Goal: Task Accomplishment & Management: Use online tool/utility

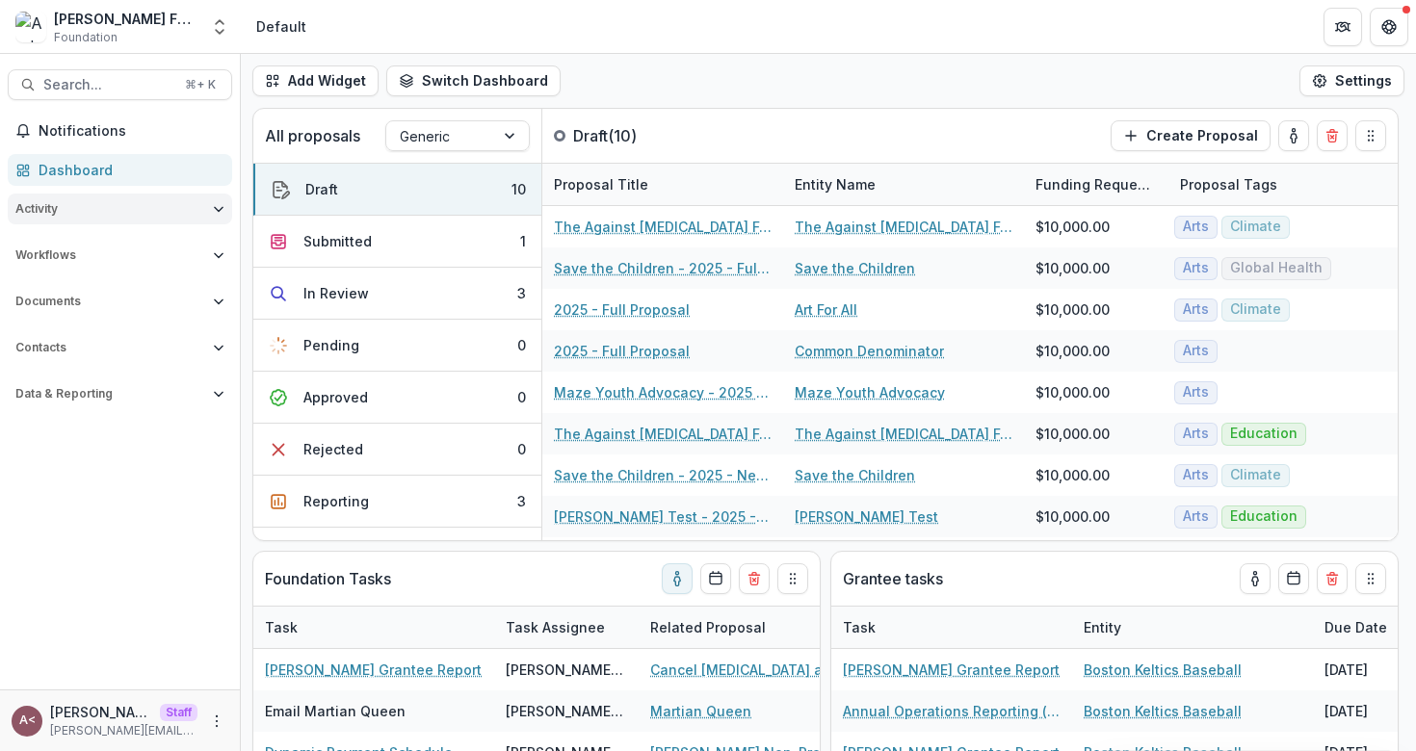
click at [111, 211] on span "Activity" at bounding box center [110, 208] width 190 height 13
click at [110, 210] on span "Activity" at bounding box center [110, 208] width 190 height 13
click at [82, 261] on span "Workflows" at bounding box center [110, 255] width 190 height 13
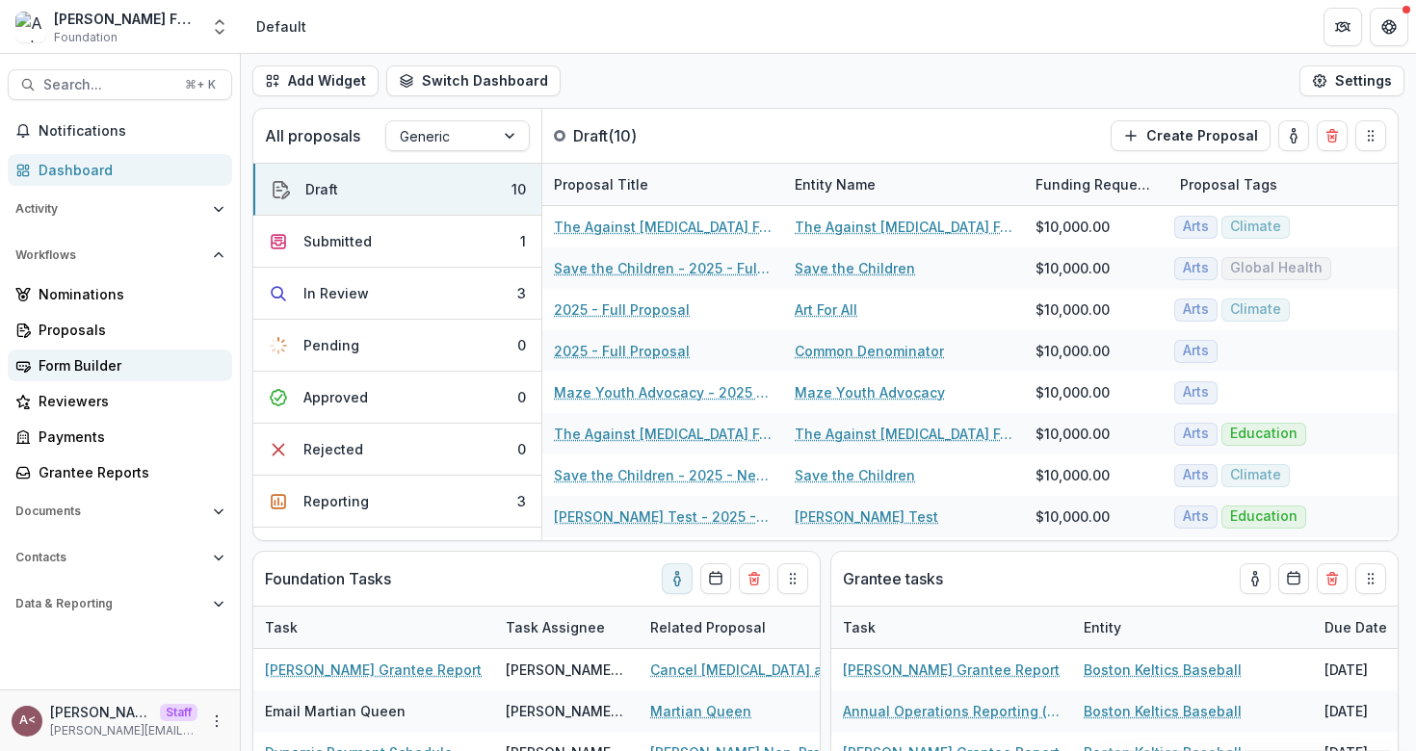
click at [57, 365] on div "Form Builder" at bounding box center [128, 365] width 178 height 20
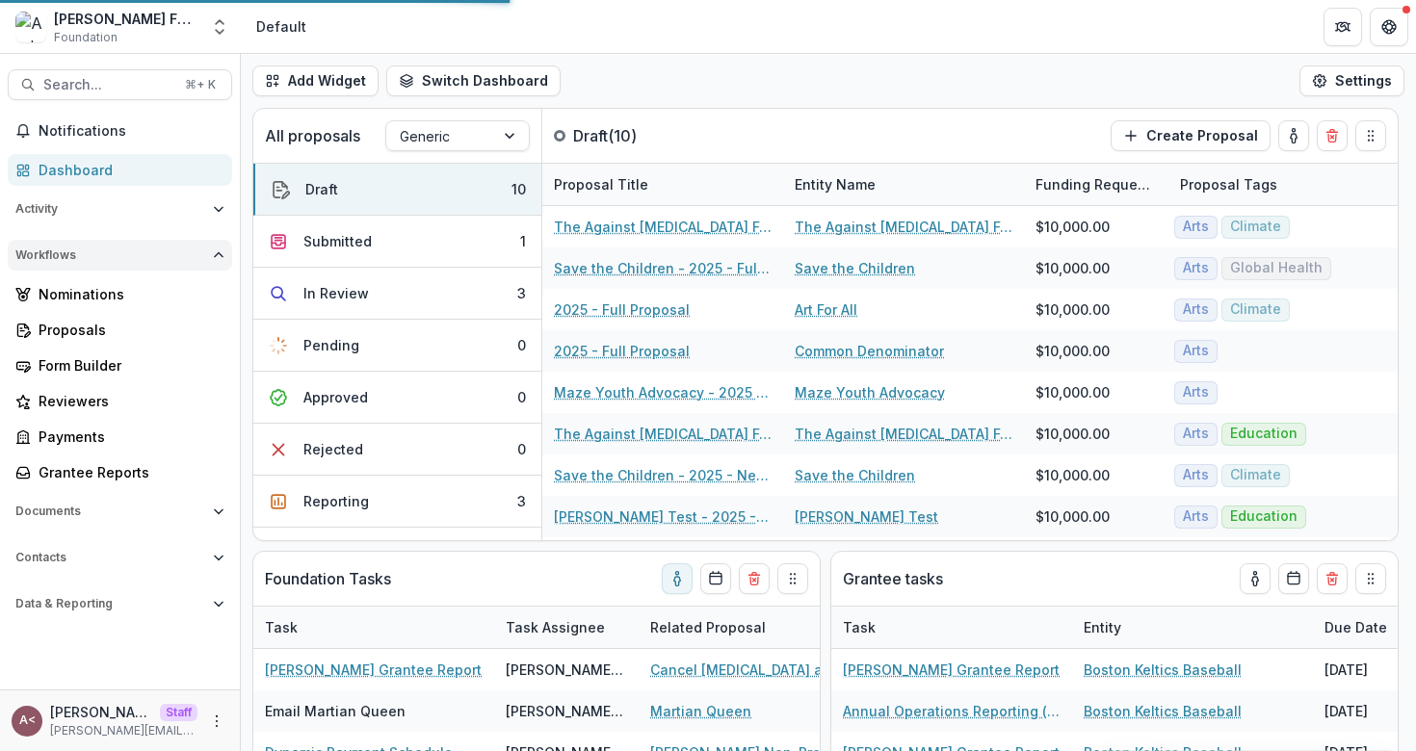
click at [121, 259] on span "Workflows" at bounding box center [110, 255] width 190 height 13
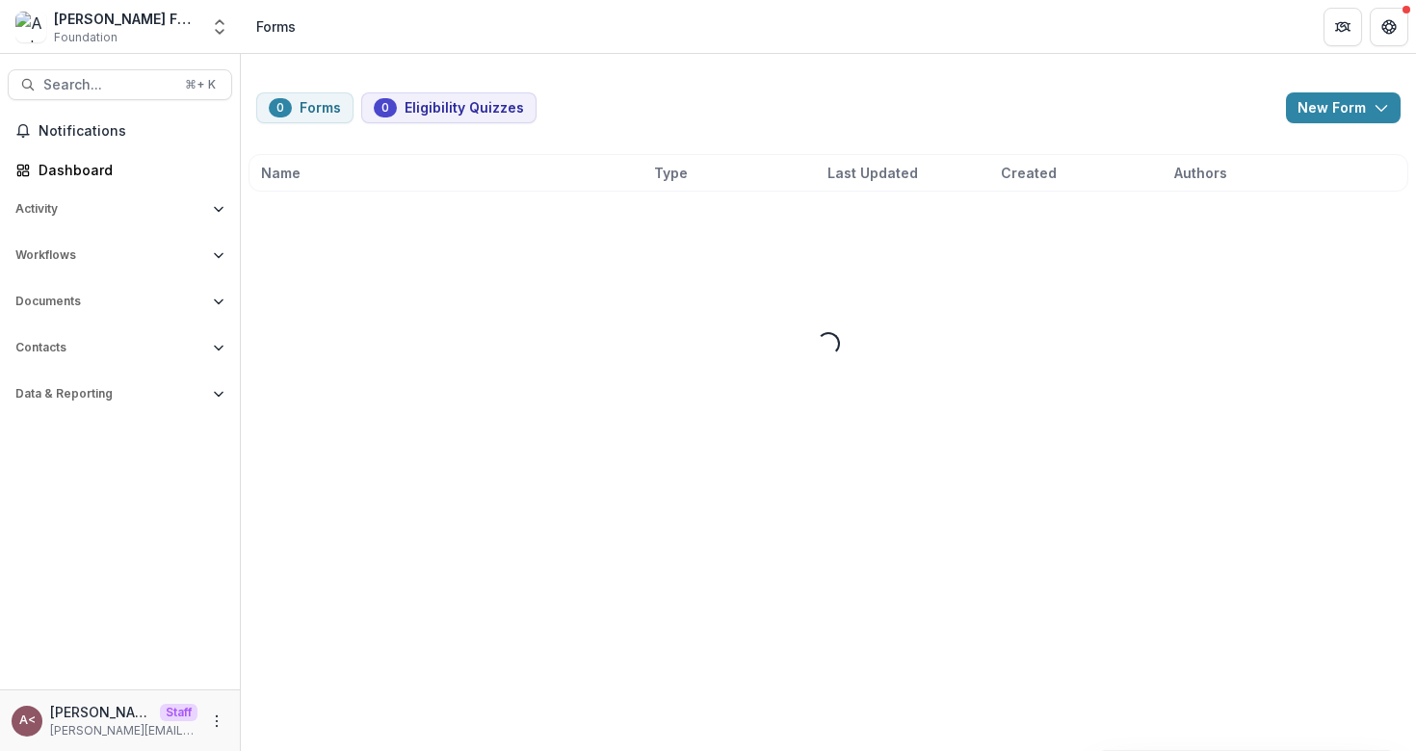
click at [655, 92] on div "0 Forms 0 Eligibility Quizzes New Form New Eligibility Quiz New Form Name Type …" at bounding box center [828, 279] width 1175 height 450
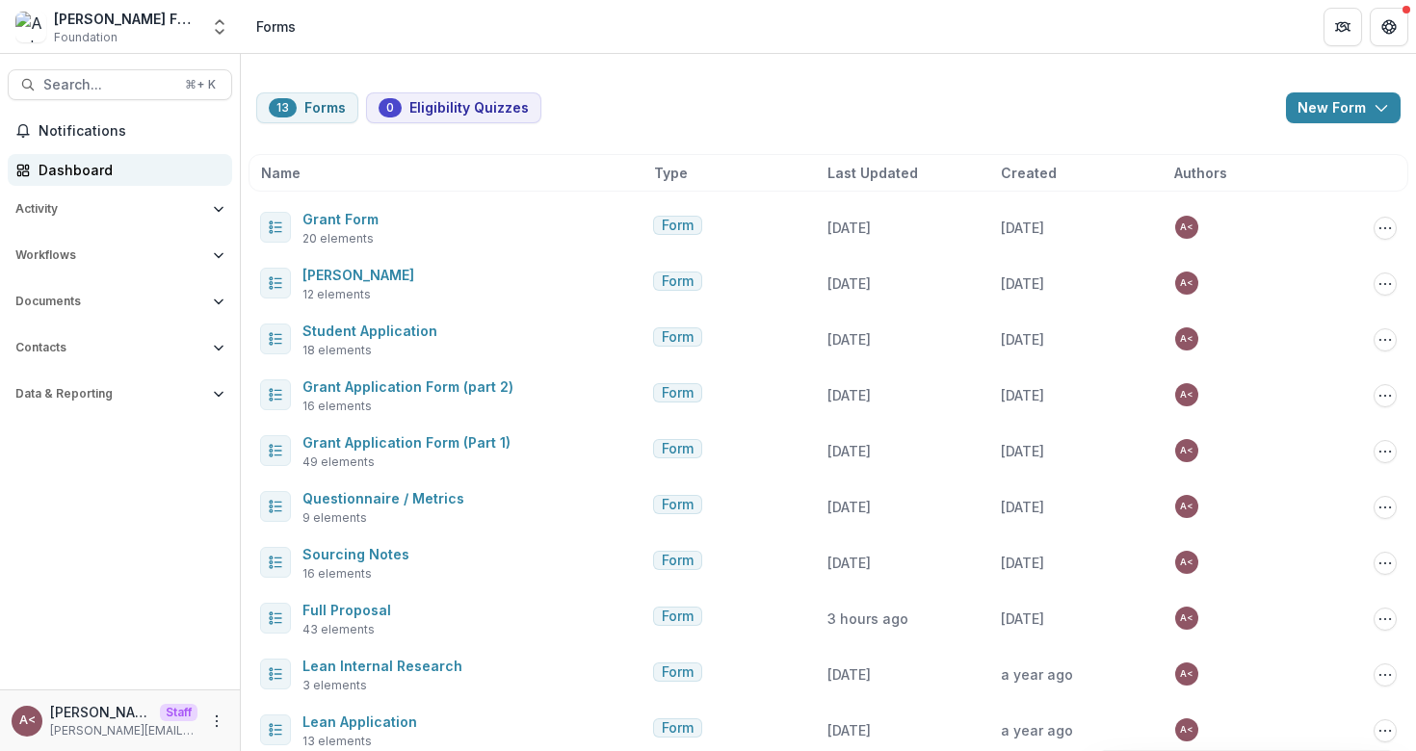
click at [145, 171] on div "Dashboard" at bounding box center [128, 170] width 178 height 20
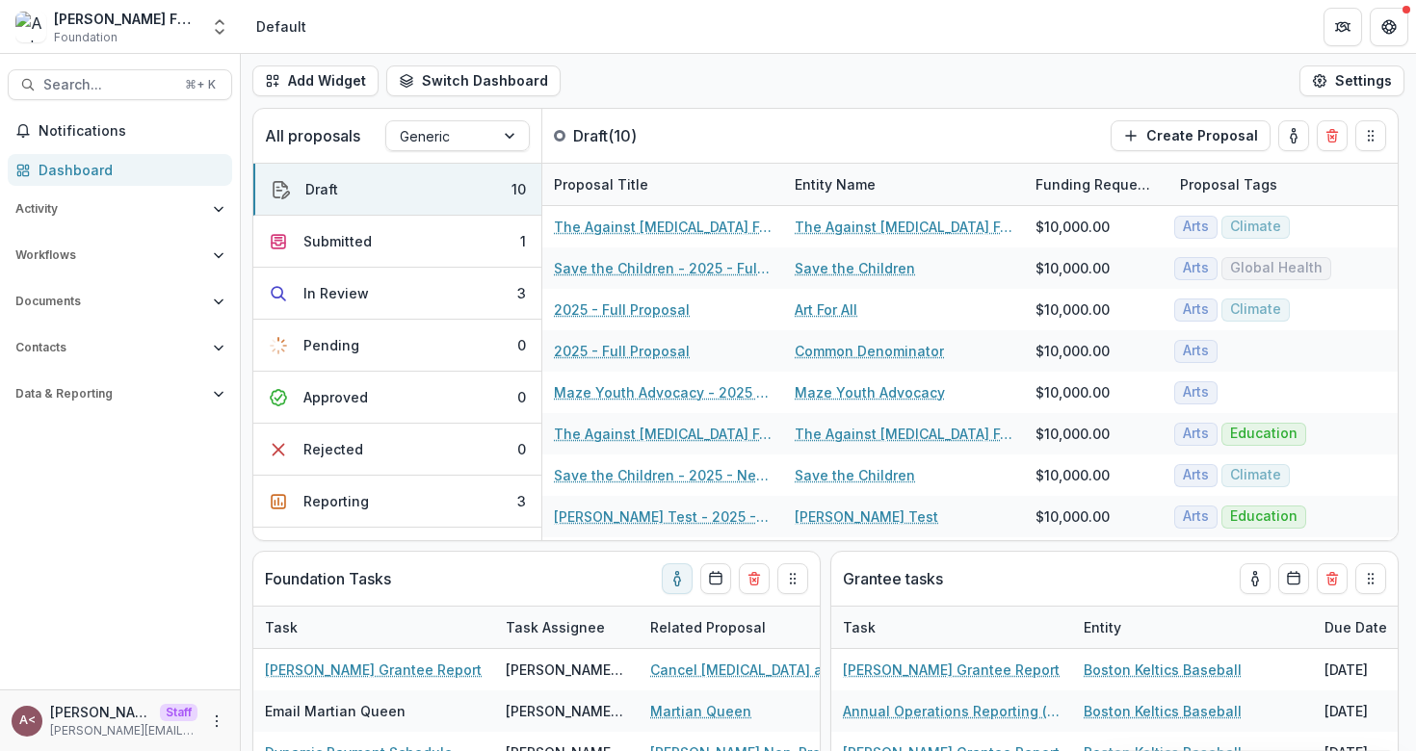
click at [671, 84] on div "Add Widget Switch Dashboard Default Standard Dashboard New Dashboard Settings" at bounding box center [828, 81] width 1175 height 54
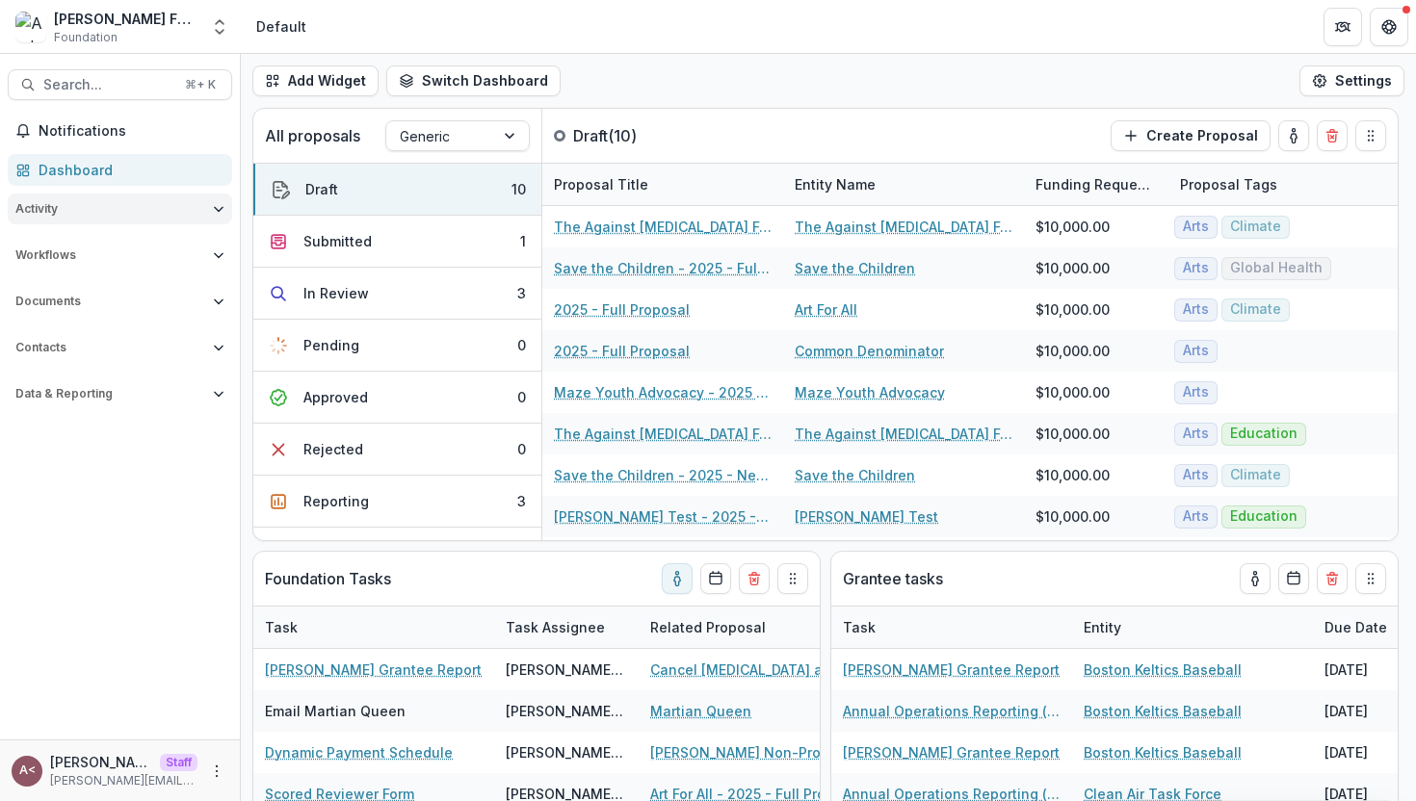
click at [176, 217] on button "Activity" at bounding box center [120, 209] width 224 height 31
click at [176, 213] on span "Activity" at bounding box center [110, 208] width 190 height 13
click at [144, 254] on span "Workflows" at bounding box center [110, 255] width 190 height 13
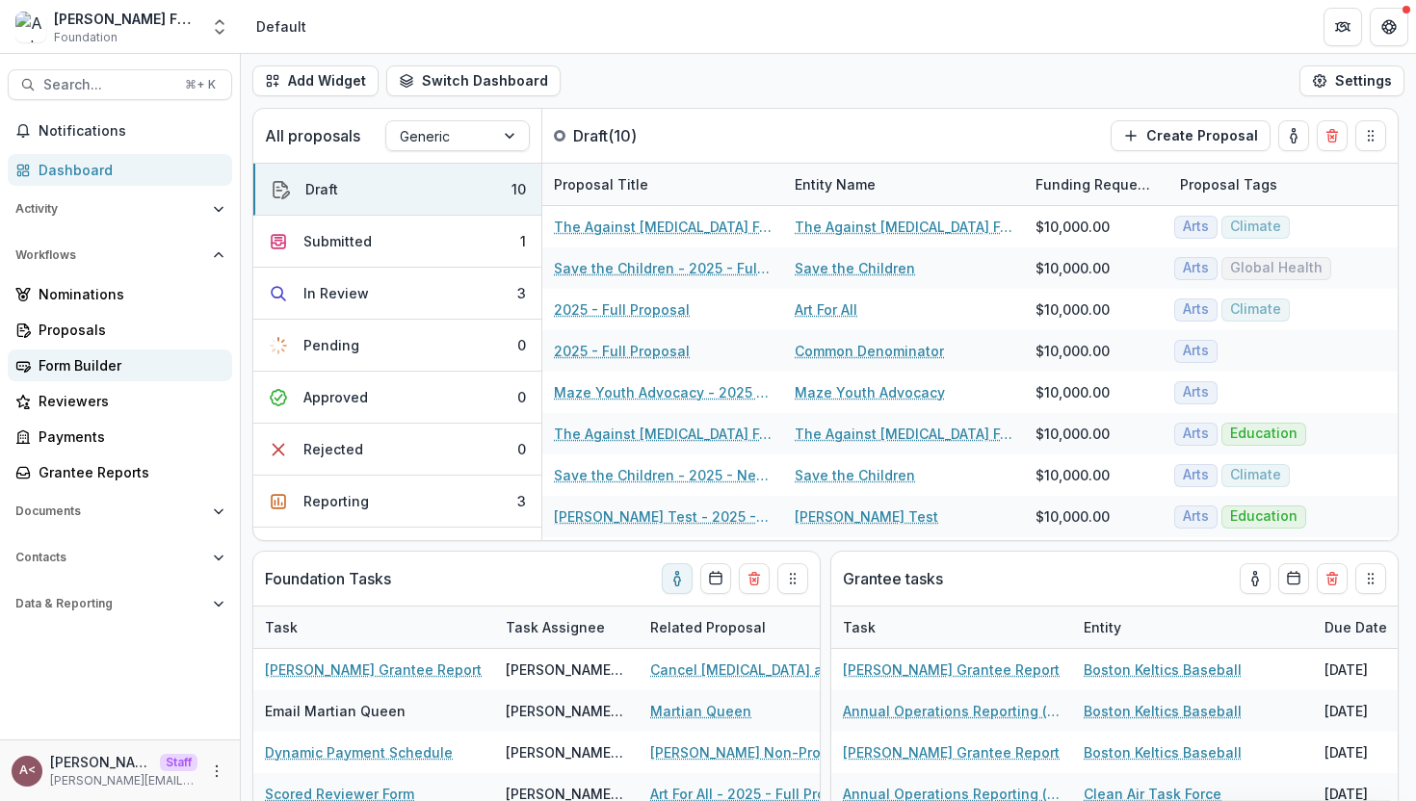
click at [100, 364] on div "Form Builder" at bounding box center [128, 365] width 178 height 20
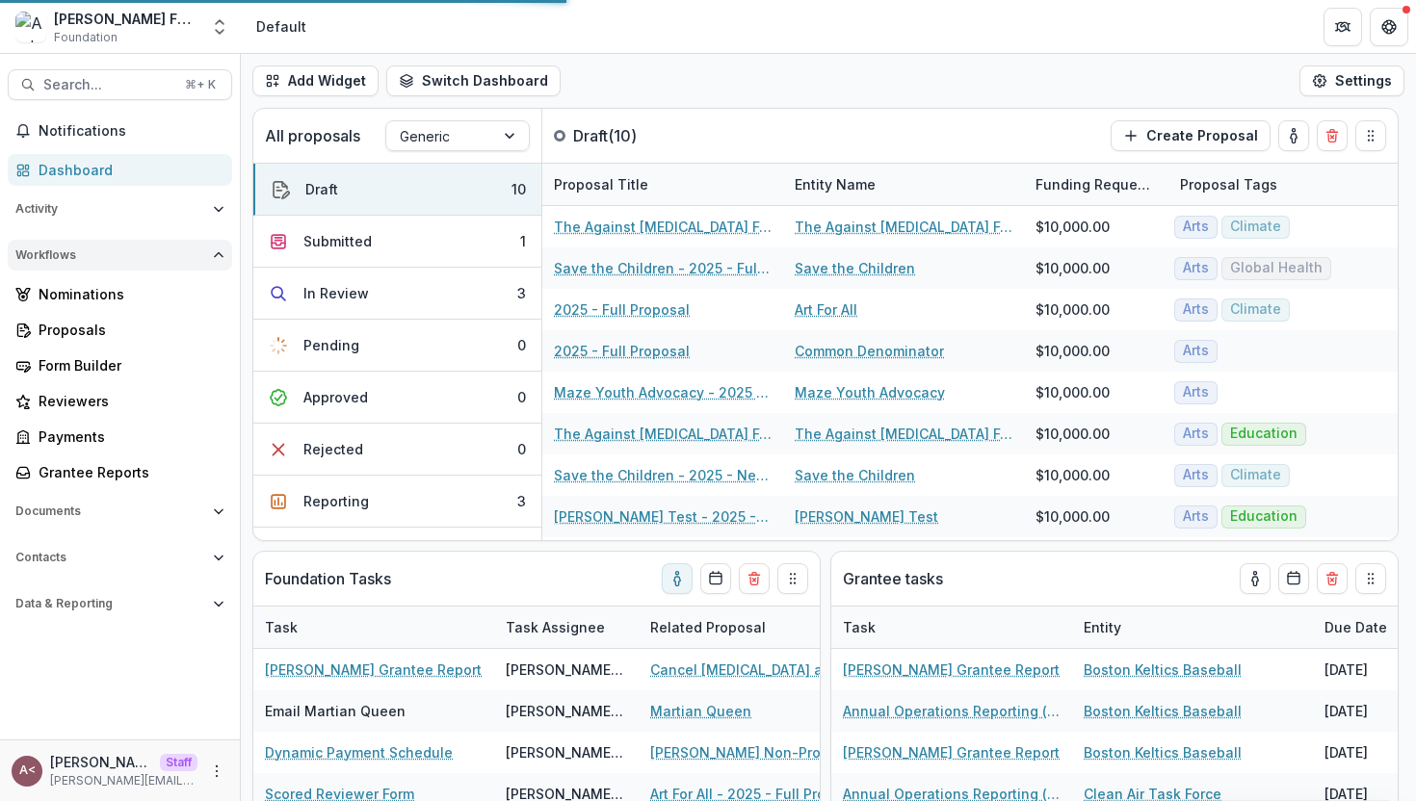
click at [183, 254] on span "Workflows" at bounding box center [110, 255] width 190 height 13
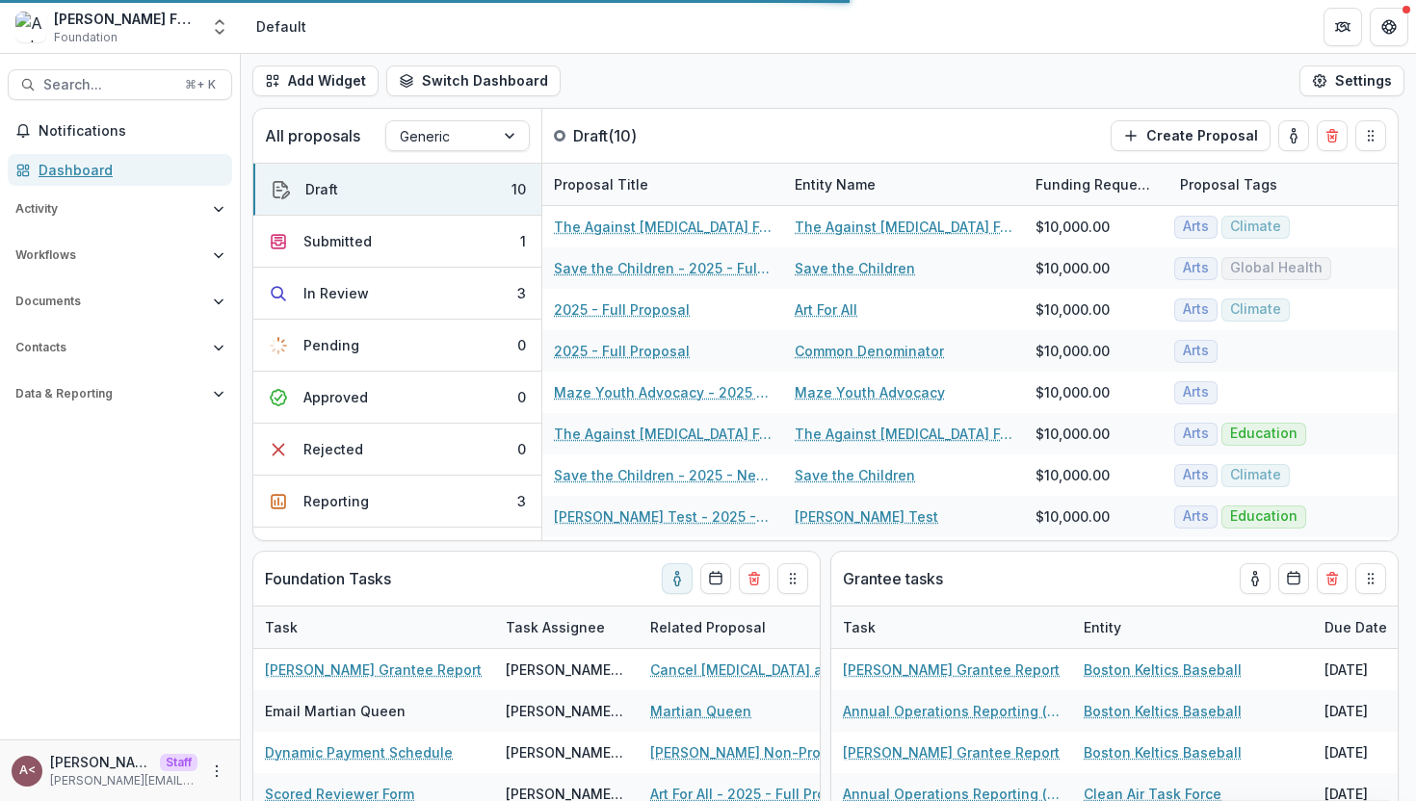
click at [155, 167] on div "Dashboard" at bounding box center [128, 170] width 178 height 20
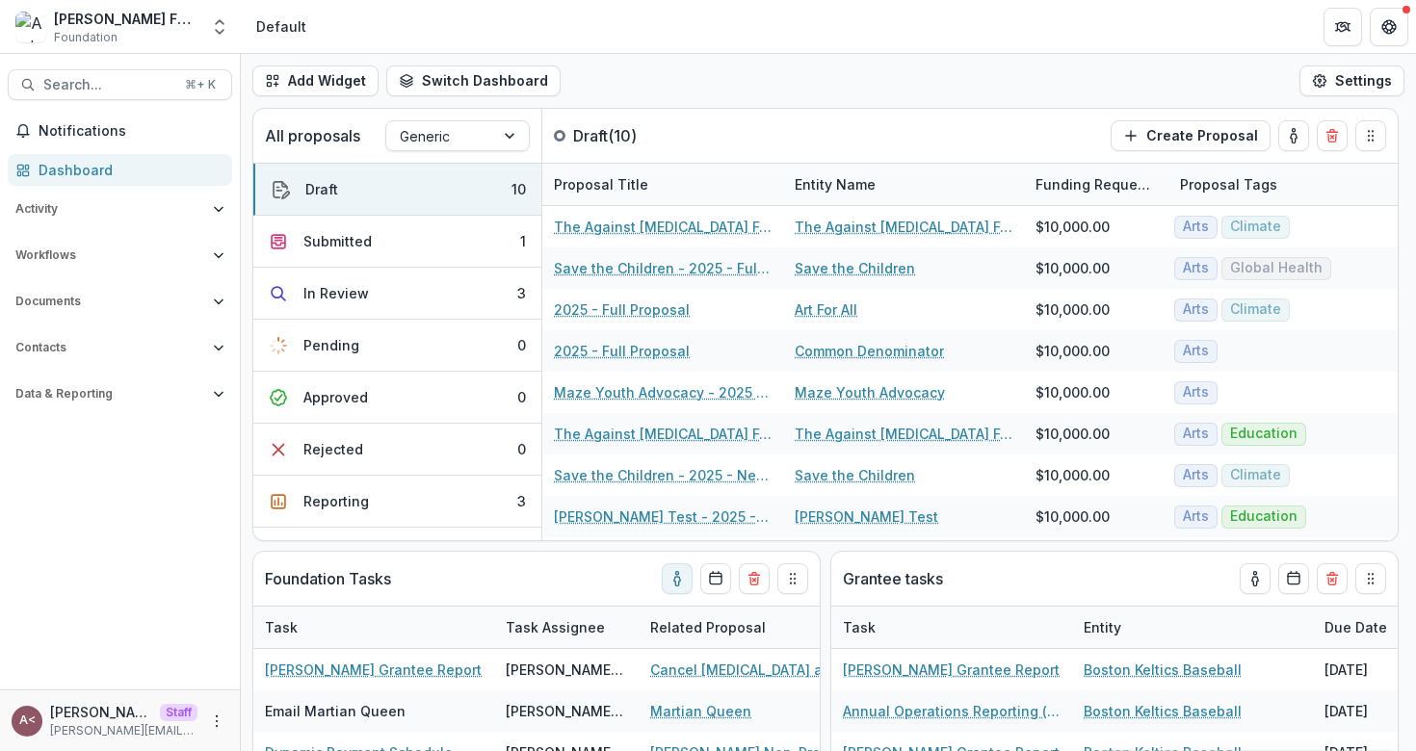
click at [675, 65] on div "Add Widget Switch Dashboard Default Standard Dashboard New Dashboard Settings" at bounding box center [828, 81] width 1175 height 54
click at [720, 70] on div "Add Widget Switch Dashboard Default Standard Dashboard New Dashboard Settings" at bounding box center [828, 81] width 1175 height 54
click at [730, 111] on div "All proposals Generic Draft ( 10 ) Create Proposal" at bounding box center [784, 136] width 1063 height 54
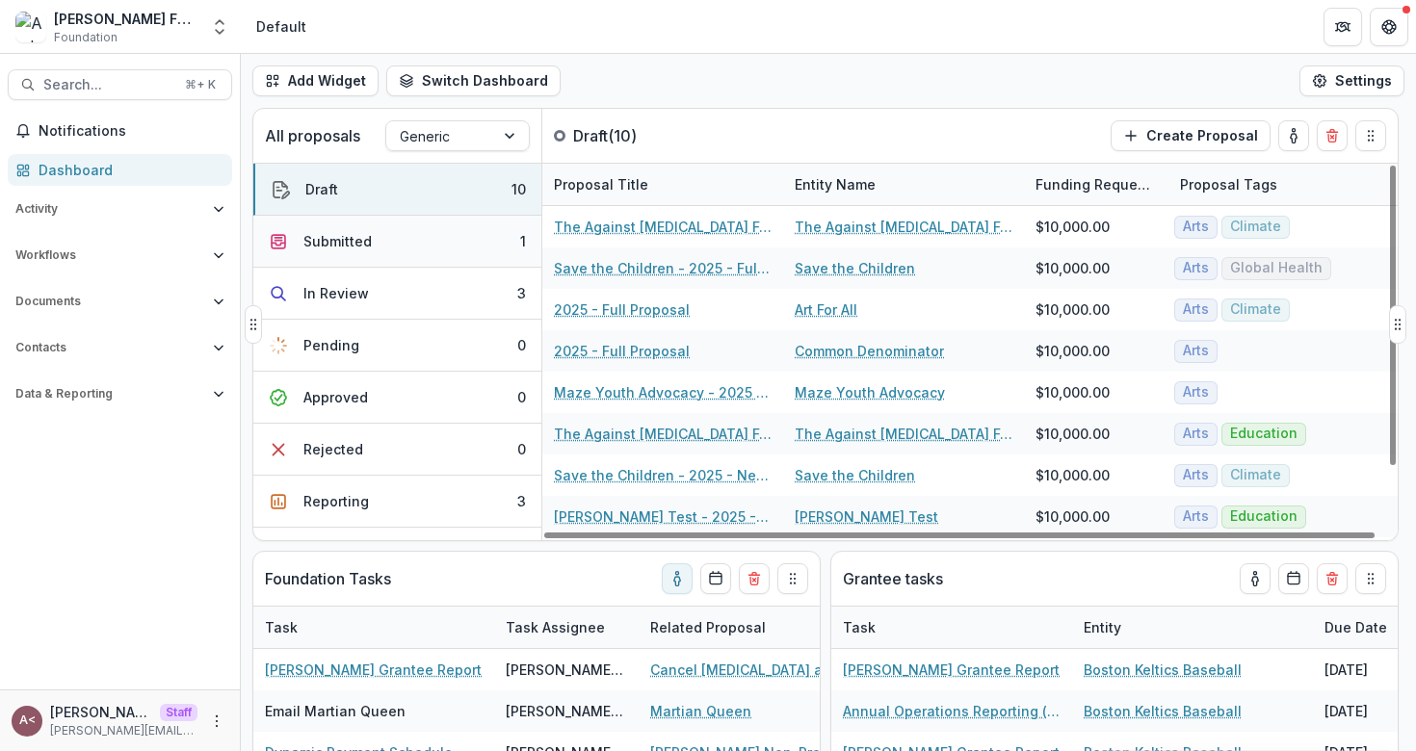
click at [463, 247] on button "Submitted 1" at bounding box center [397, 242] width 288 height 52
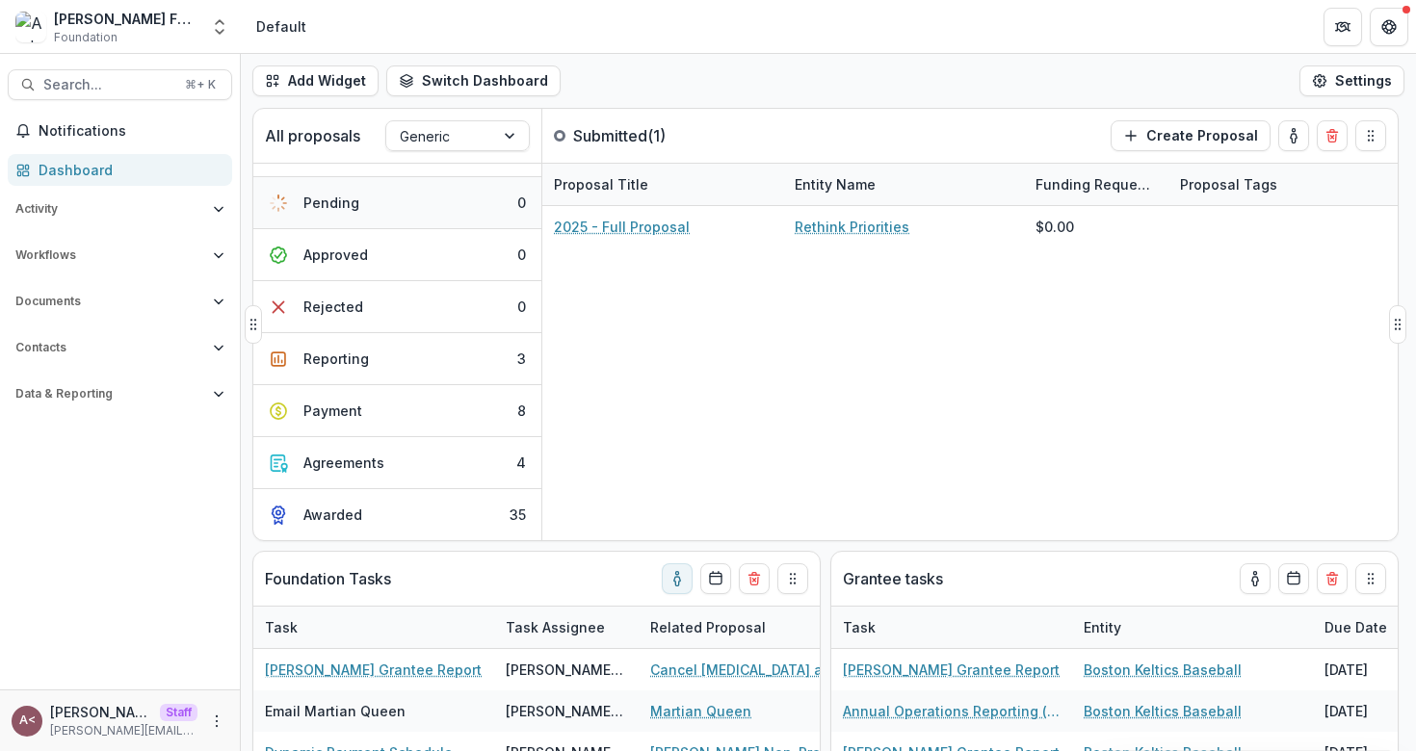
scroll to position [72, 0]
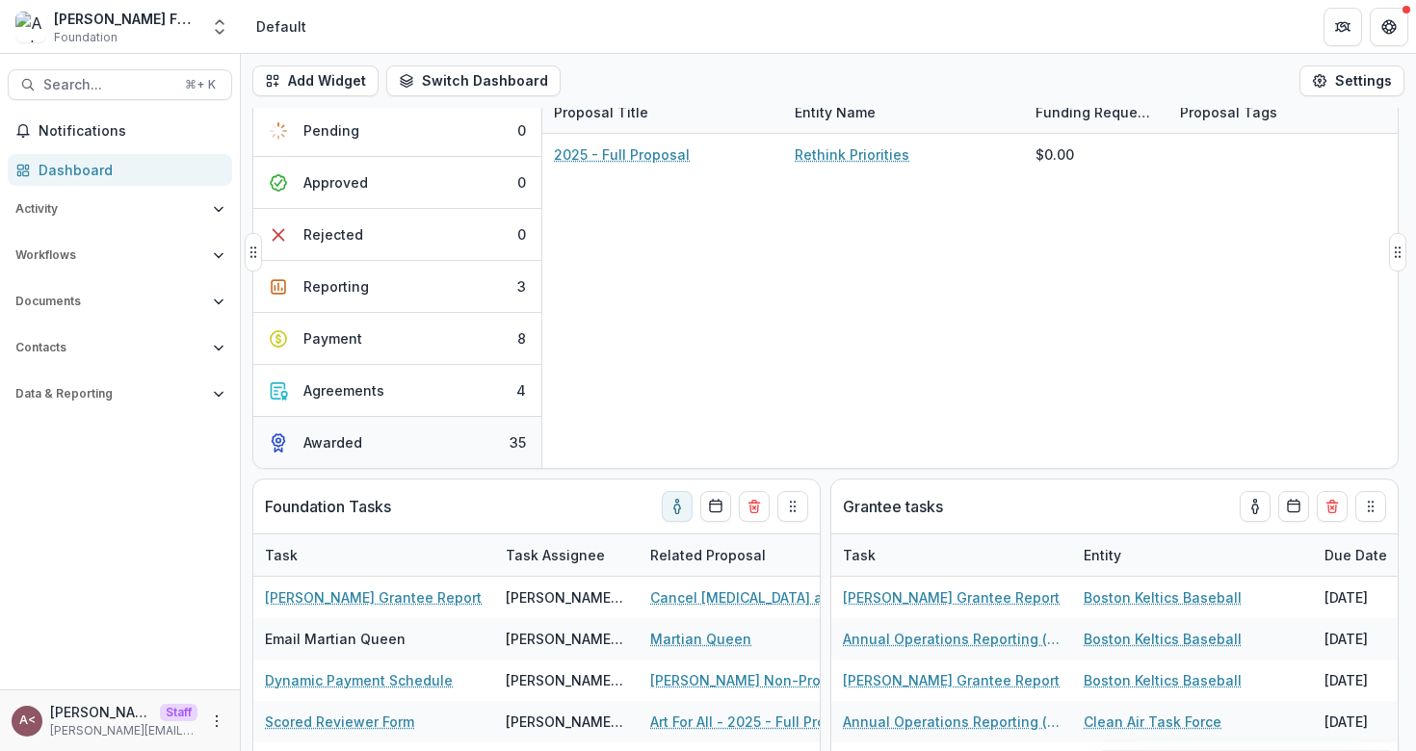
click at [388, 447] on button "Awarded 35" at bounding box center [397, 442] width 288 height 51
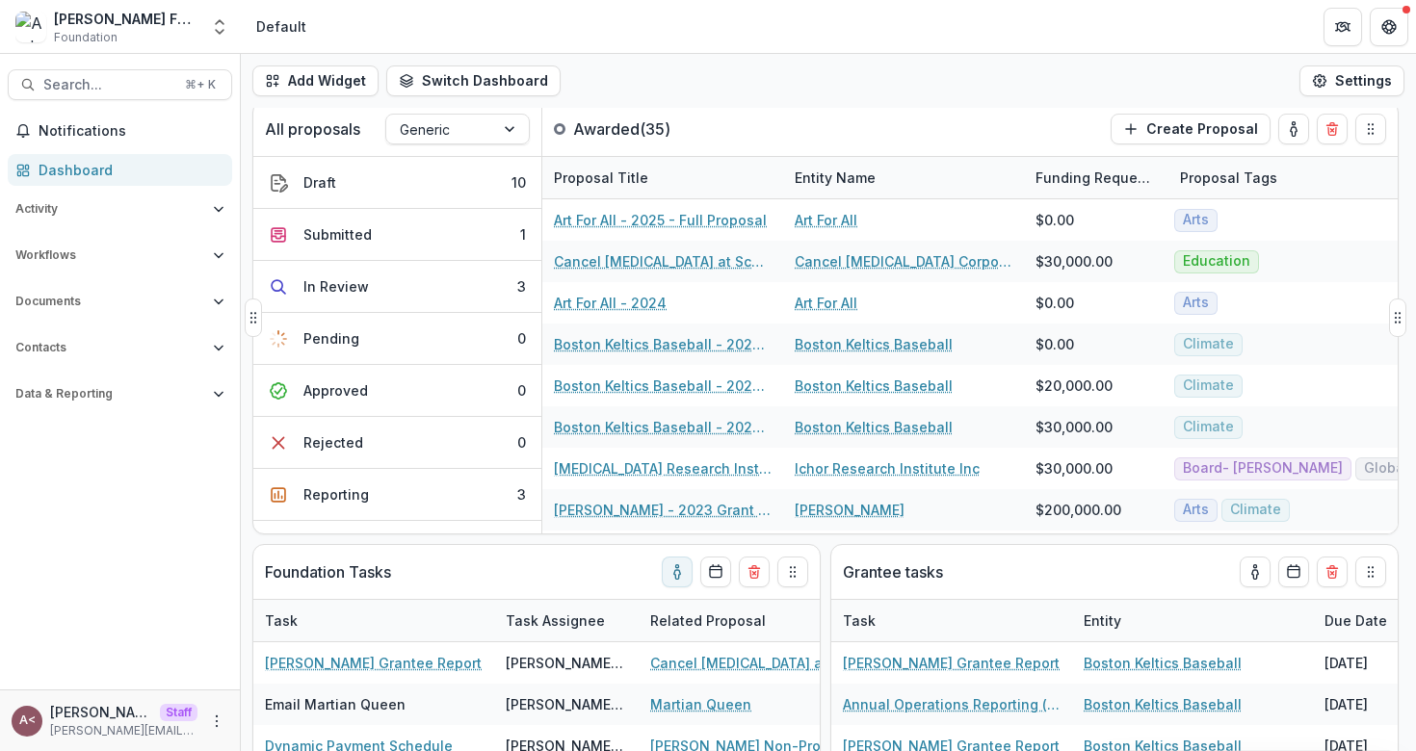
scroll to position [0, 0]
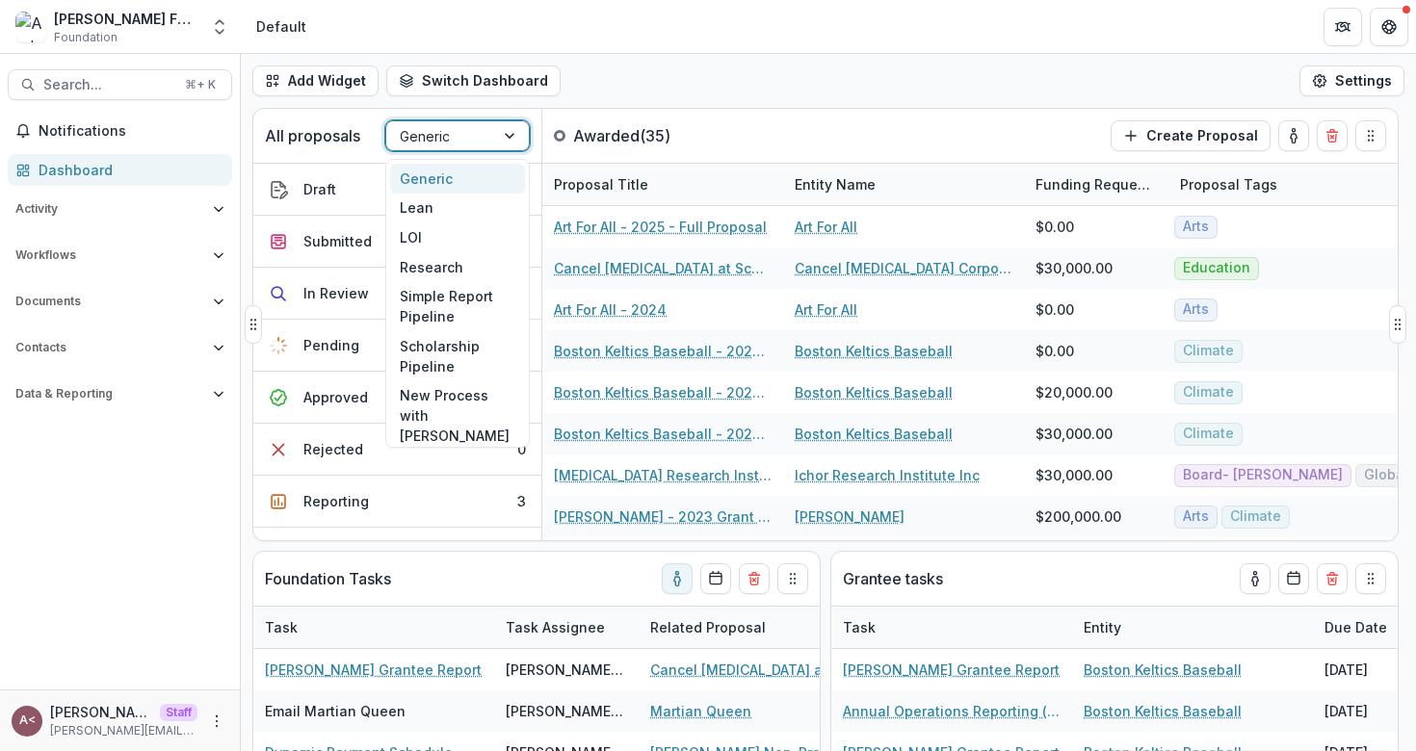
click at [465, 139] on div at bounding box center [440, 136] width 81 height 24
click at [412, 343] on div "Scholarship Pipeline" at bounding box center [457, 356] width 135 height 50
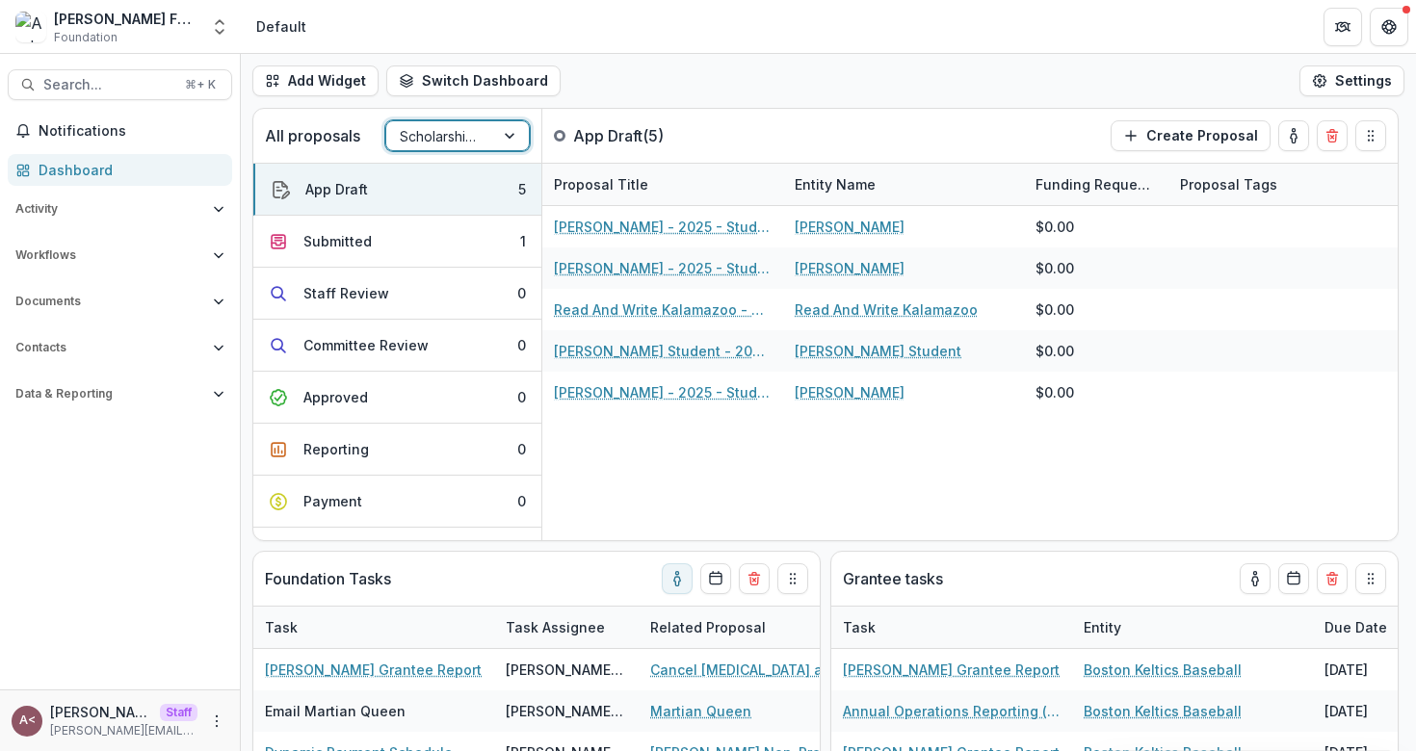
click at [622, 80] on div "Add Widget Switch Dashboard Default Standard Dashboard New Dashboard Settings" at bounding box center [828, 81] width 1175 height 54
click at [385, 244] on button "Submitted 1" at bounding box center [397, 242] width 288 height 52
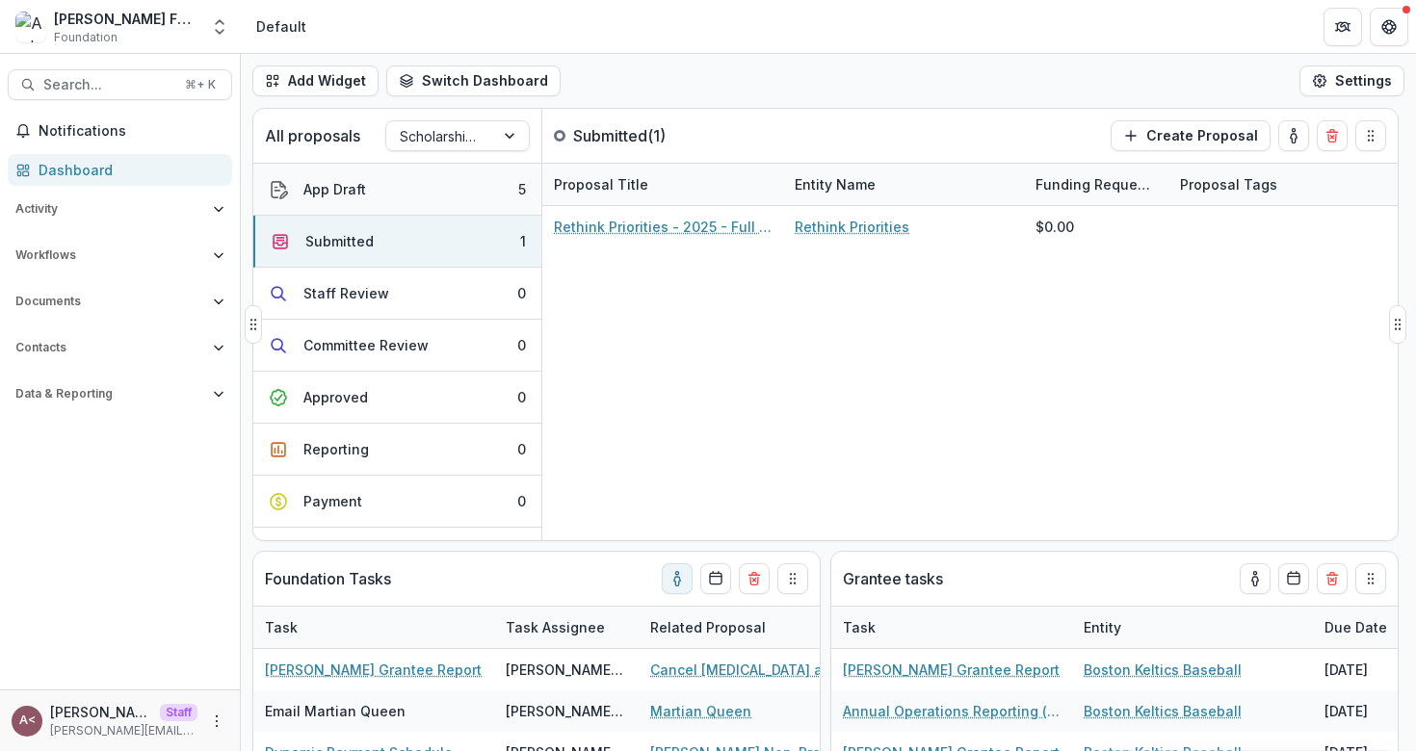
click at [390, 188] on button "App Draft 5" at bounding box center [397, 190] width 288 height 52
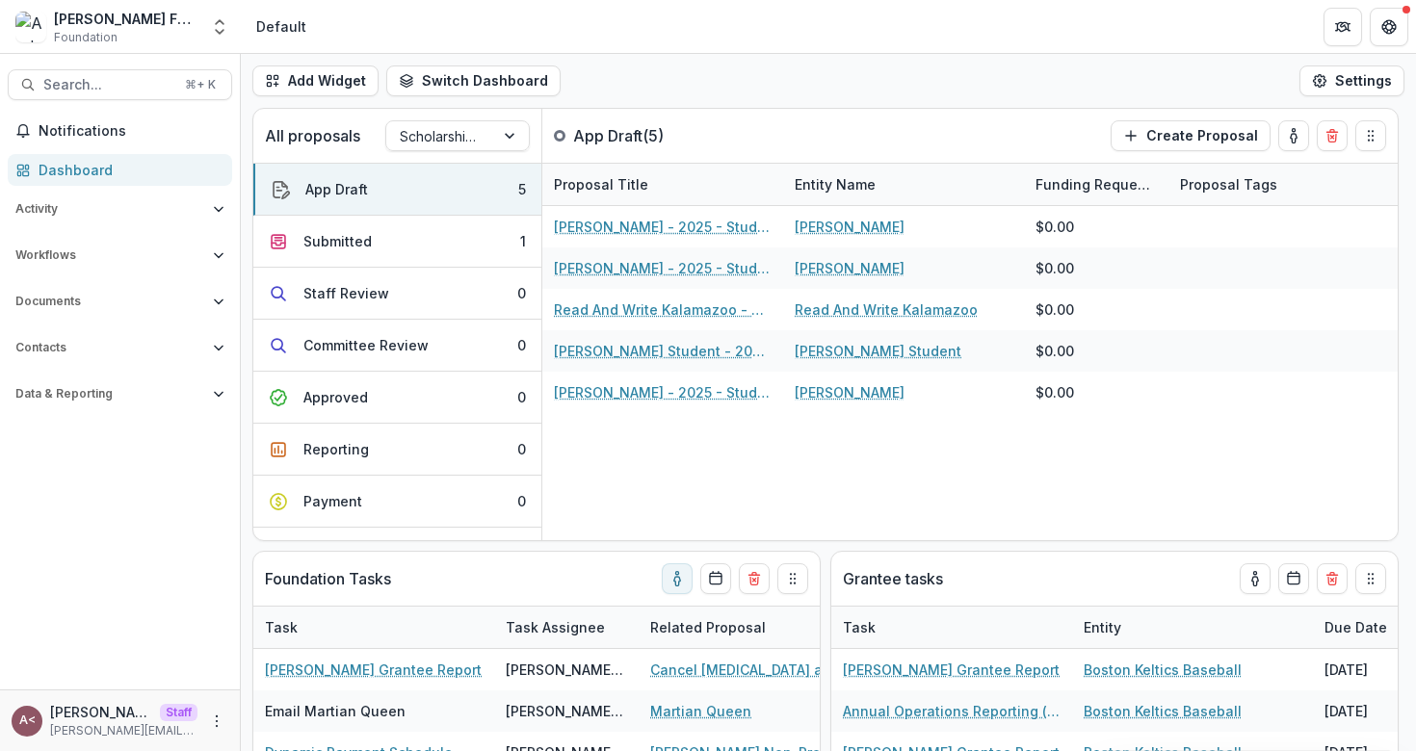
click at [603, 93] on div "Add Widget Switch Dashboard Default Standard Dashboard New Dashboard Settings" at bounding box center [828, 81] width 1175 height 54
click at [469, 132] on div at bounding box center [440, 136] width 81 height 24
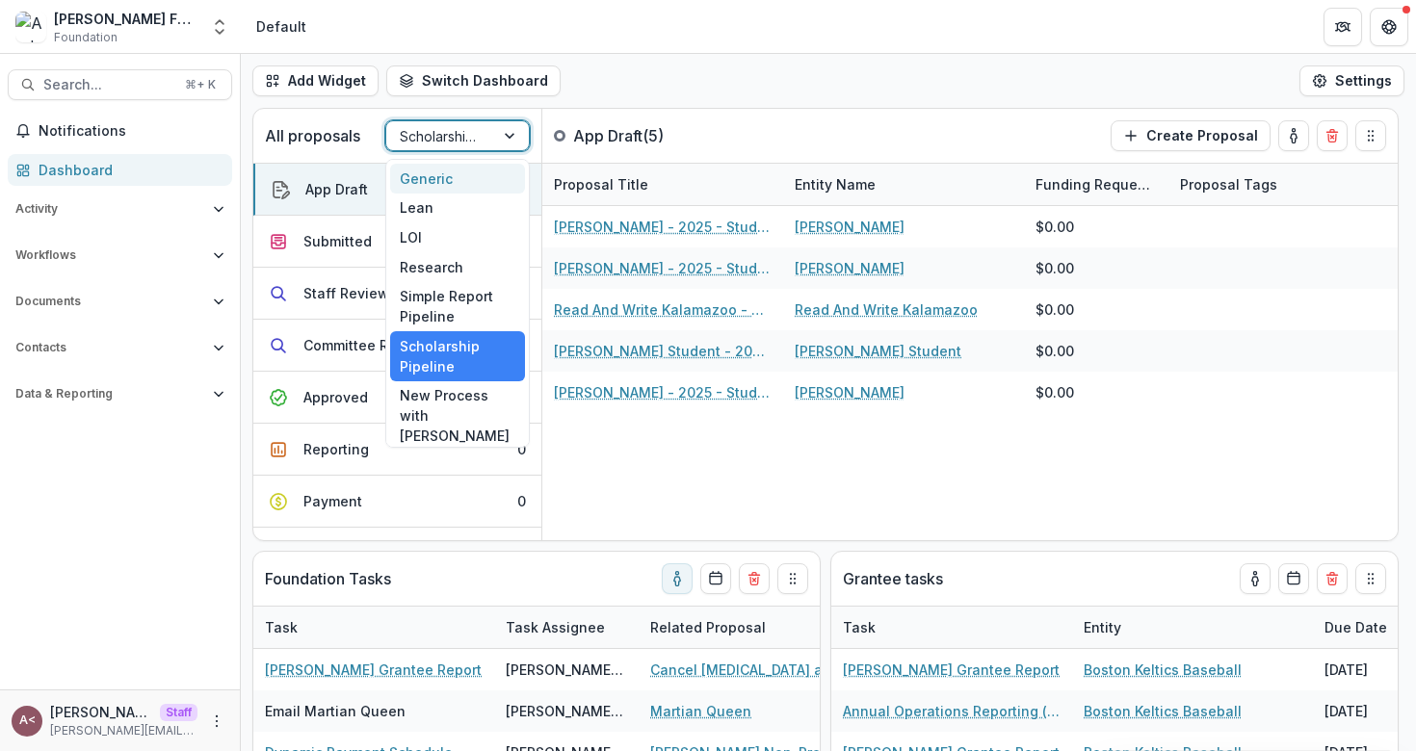
click at [456, 173] on div "Generic" at bounding box center [457, 179] width 135 height 30
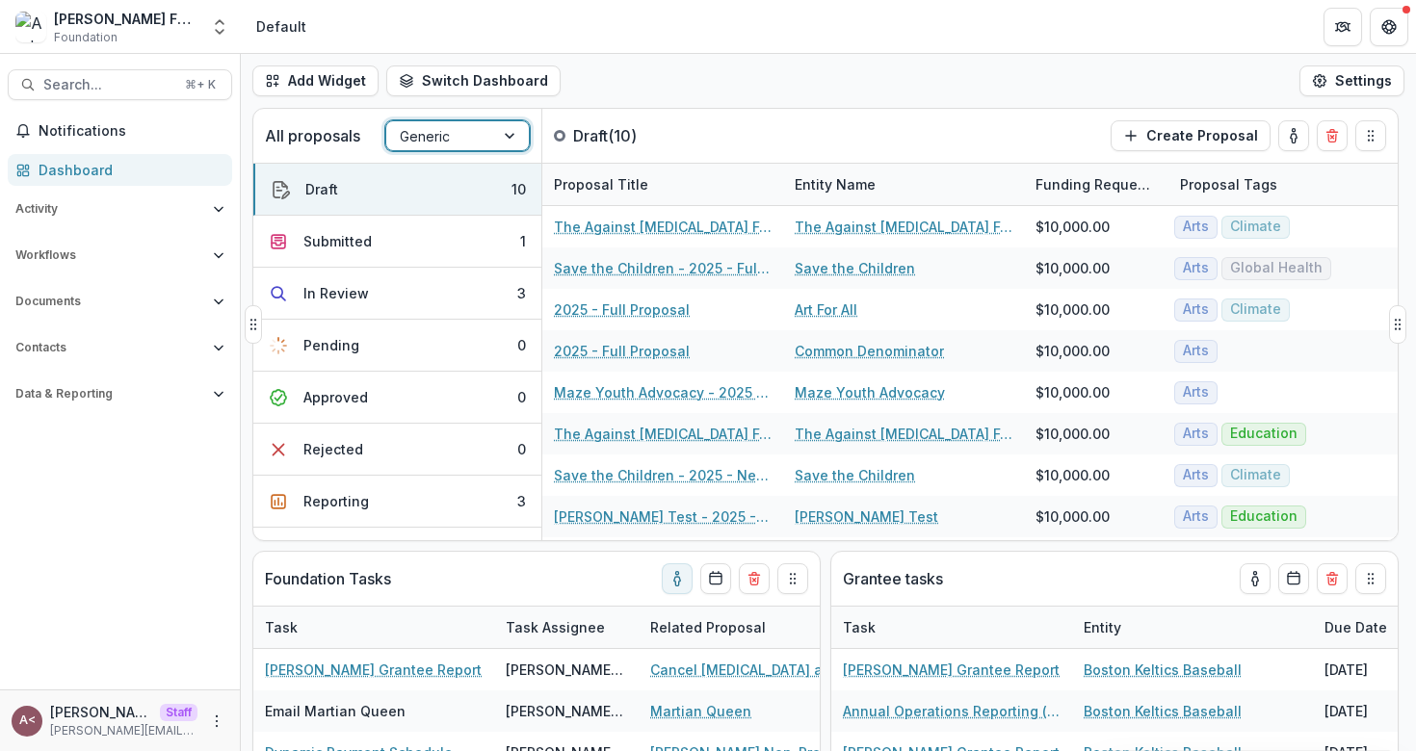
click at [477, 140] on div at bounding box center [440, 136] width 81 height 24
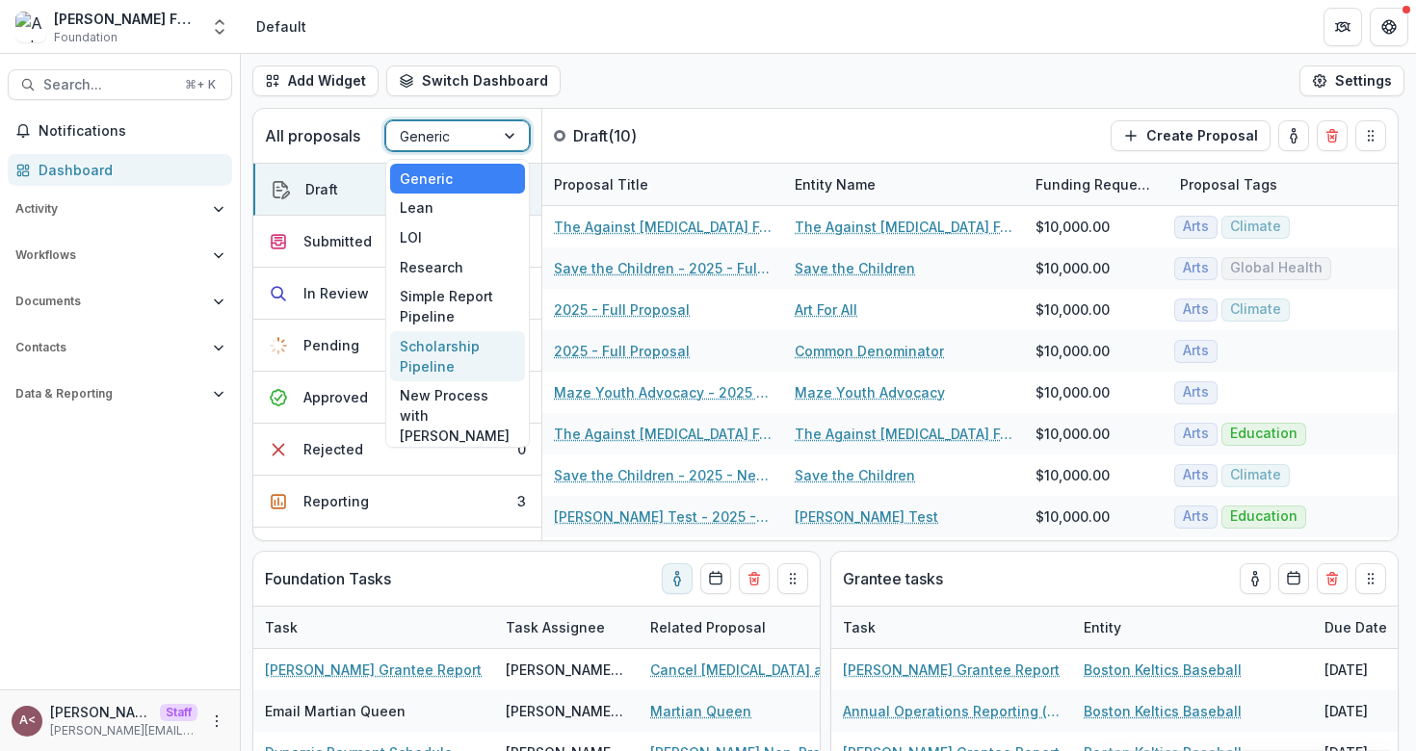
click at [460, 362] on div "Scholarship Pipeline" at bounding box center [457, 356] width 135 height 50
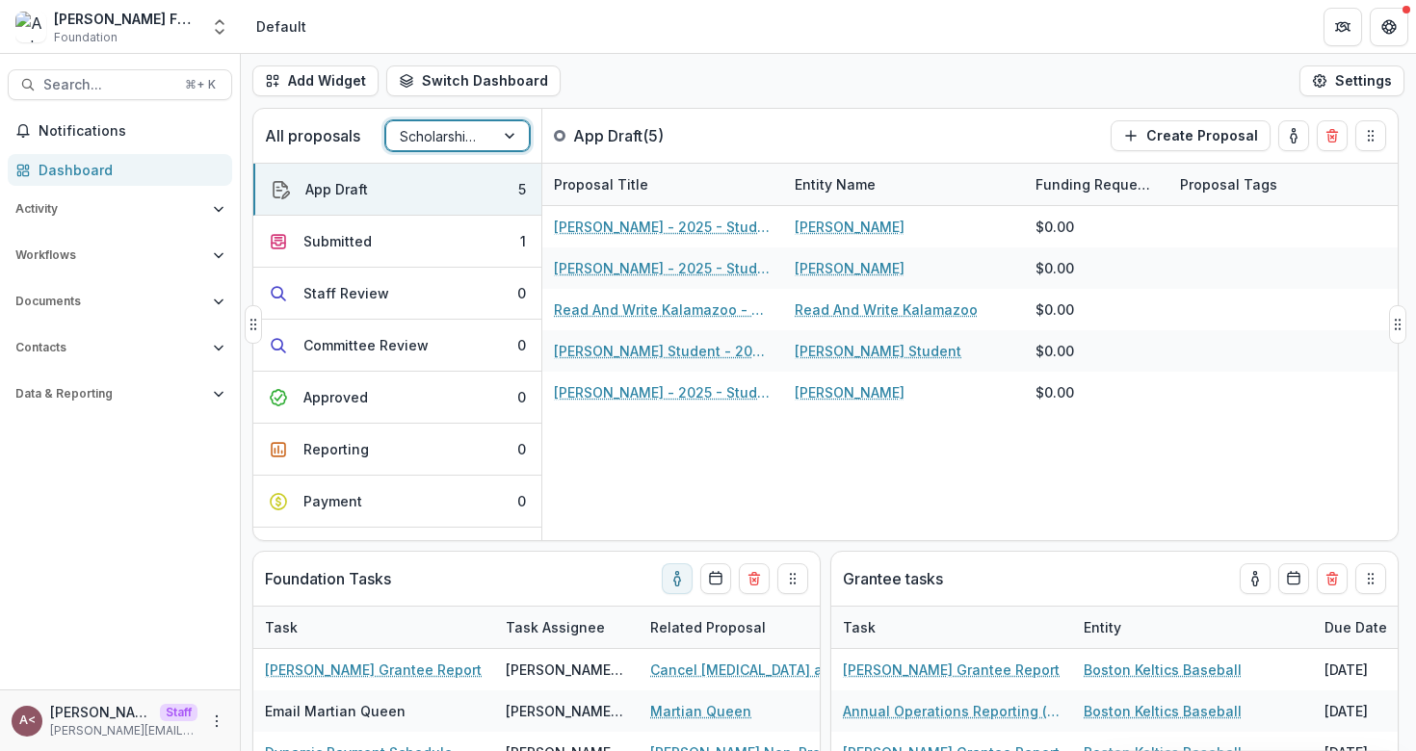
click at [491, 125] on div "Scholarship Pipeline" at bounding box center [440, 136] width 108 height 28
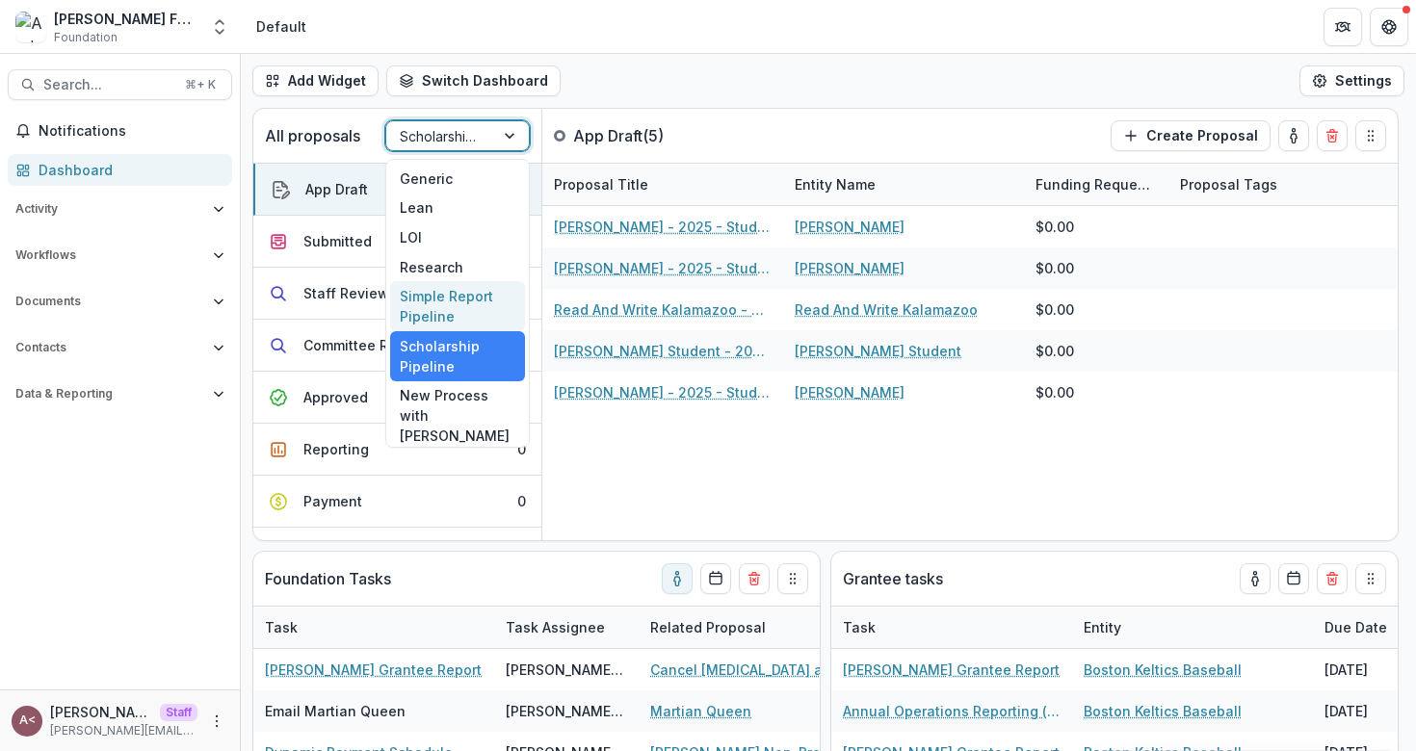
click at [457, 294] on div "Simple Report Pipeline" at bounding box center [457, 306] width 135 height 50
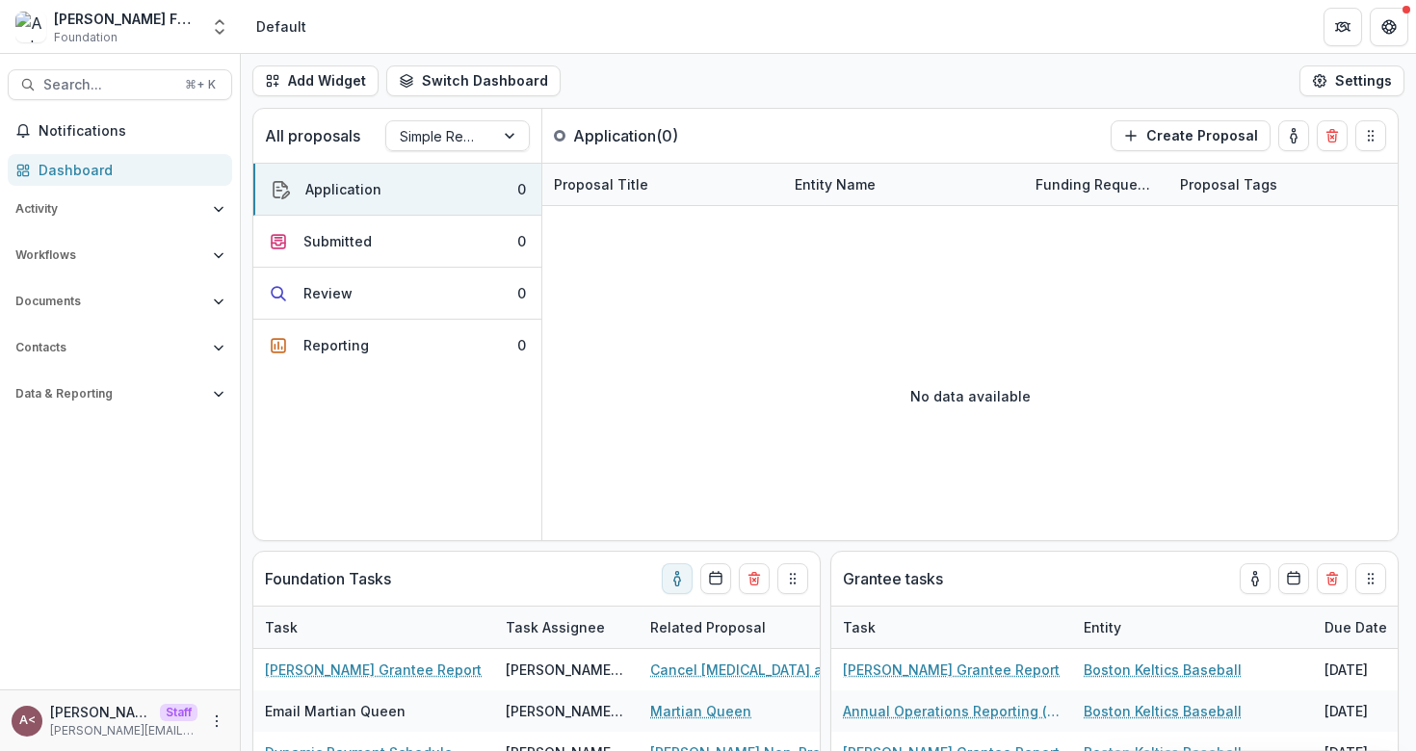
click at [649, 67] on div "Add Widget Switch Dashboard Default Standard Dashboard New Dashboard Settings" at bounding box center [828, 81] width 1175 height 54
click at [649, 65] on div "Add Widget Switch Dashboard Default Standard Dashboard New Dashboard Settings" at bounding box center [828, 81] width 1175 height 54
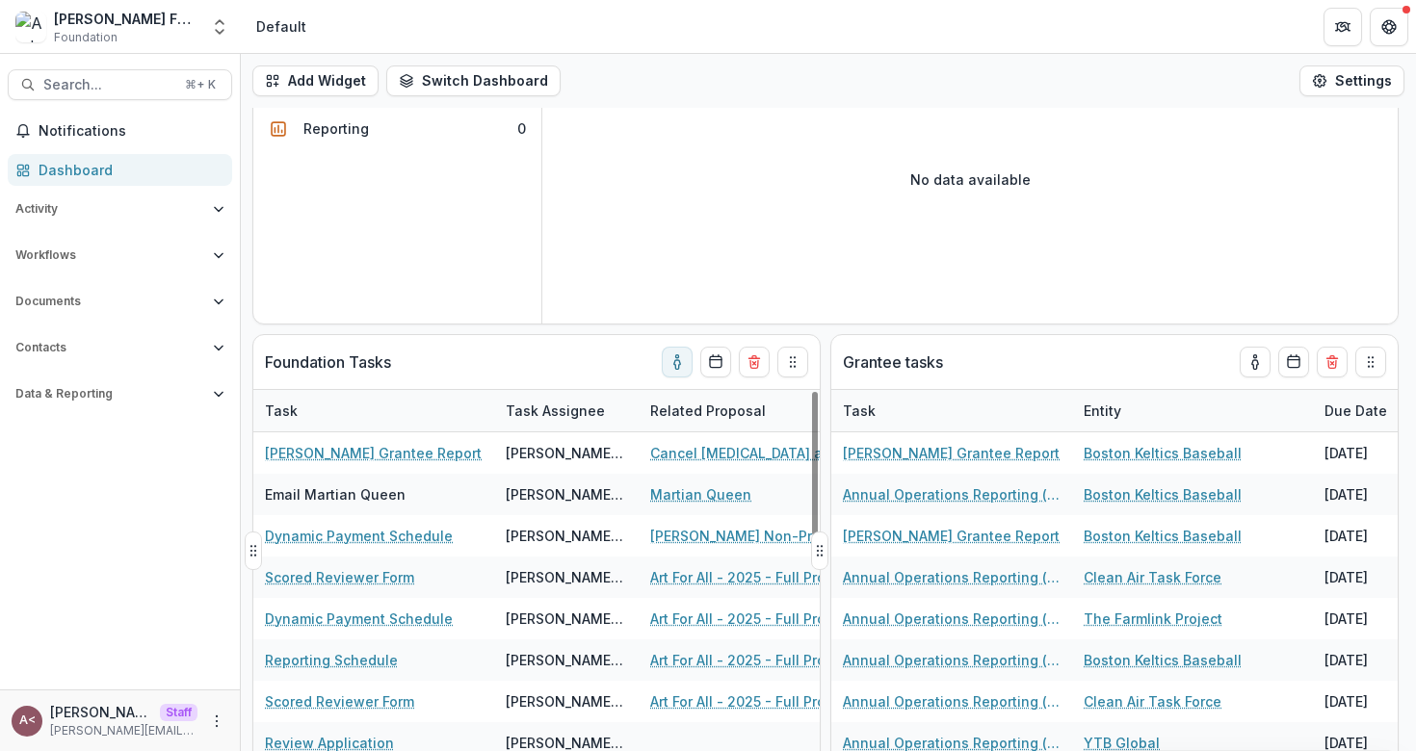
scroll to position [218, 0]
click at [483, 370] on div "Foundation Tasks" at bounding box center [502, 361] width 474 height 54
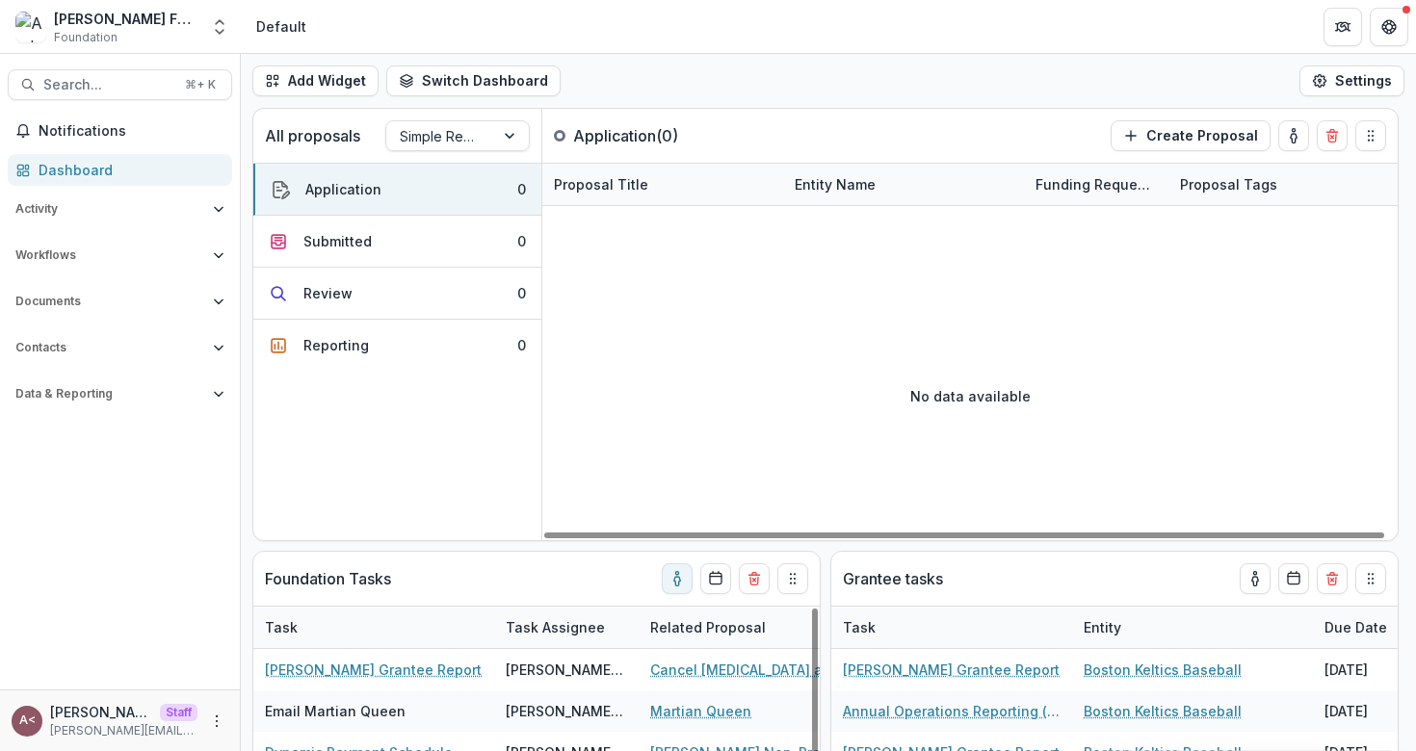
click at [681, 92] on div "Add Widget Switch Dashboard Default Standard Dashboard New Dashboard Settings" at bounding box center [828, 81] width 1175 height 54
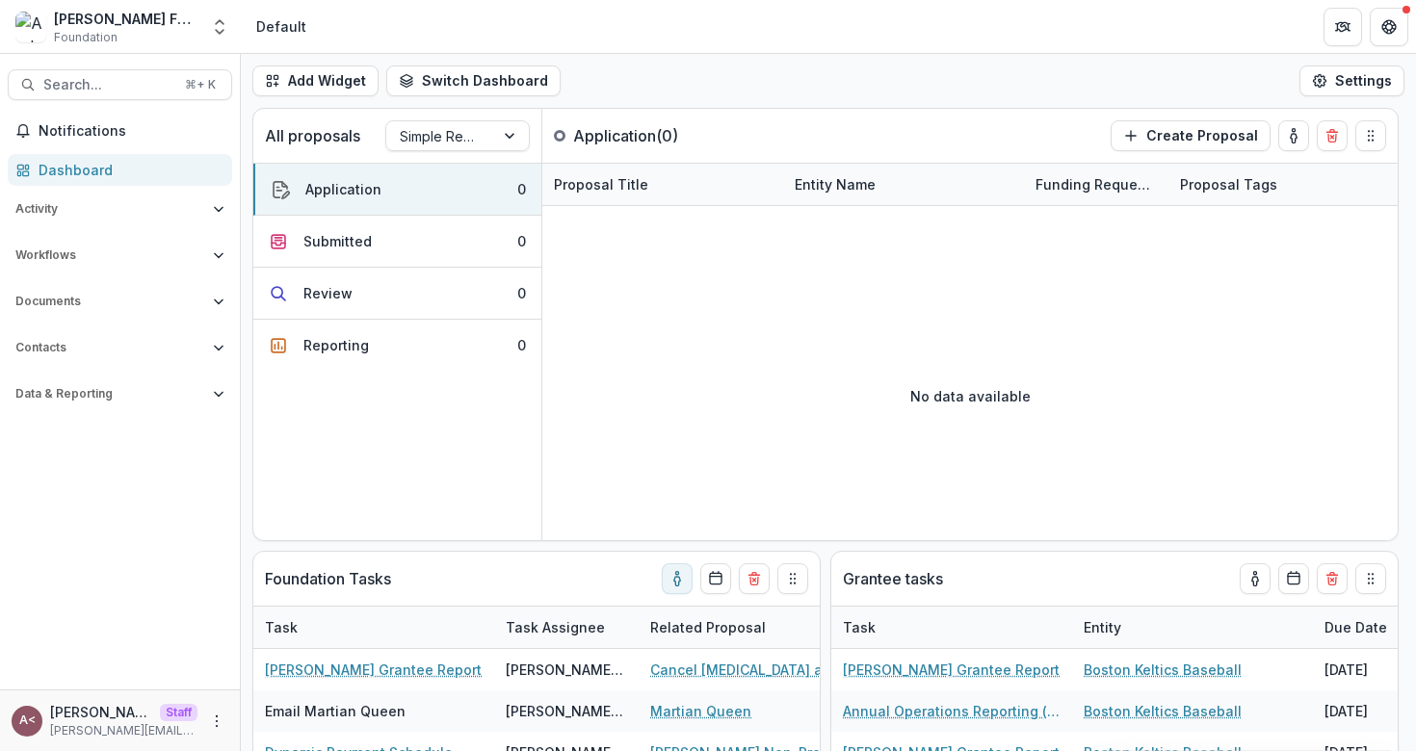
click at [681, 92] on div "Add Widget Switch Dashboard Default Standard Dashboard New Dashboard Settings" at bounding box center [828, 81] width 1175 height 54
click at [681, 91] on div "Add Widget Switch Dashboard Default Standard Dashboard New Dashboard Settings" at bounding box center [828, 81] width 1175 height 54
click at [683, 82] on div "Add Widget Switch Dashboard Default Standard Dashboard New Dashboard Settings" at bounding box center [828, 81] width 1175 height 54
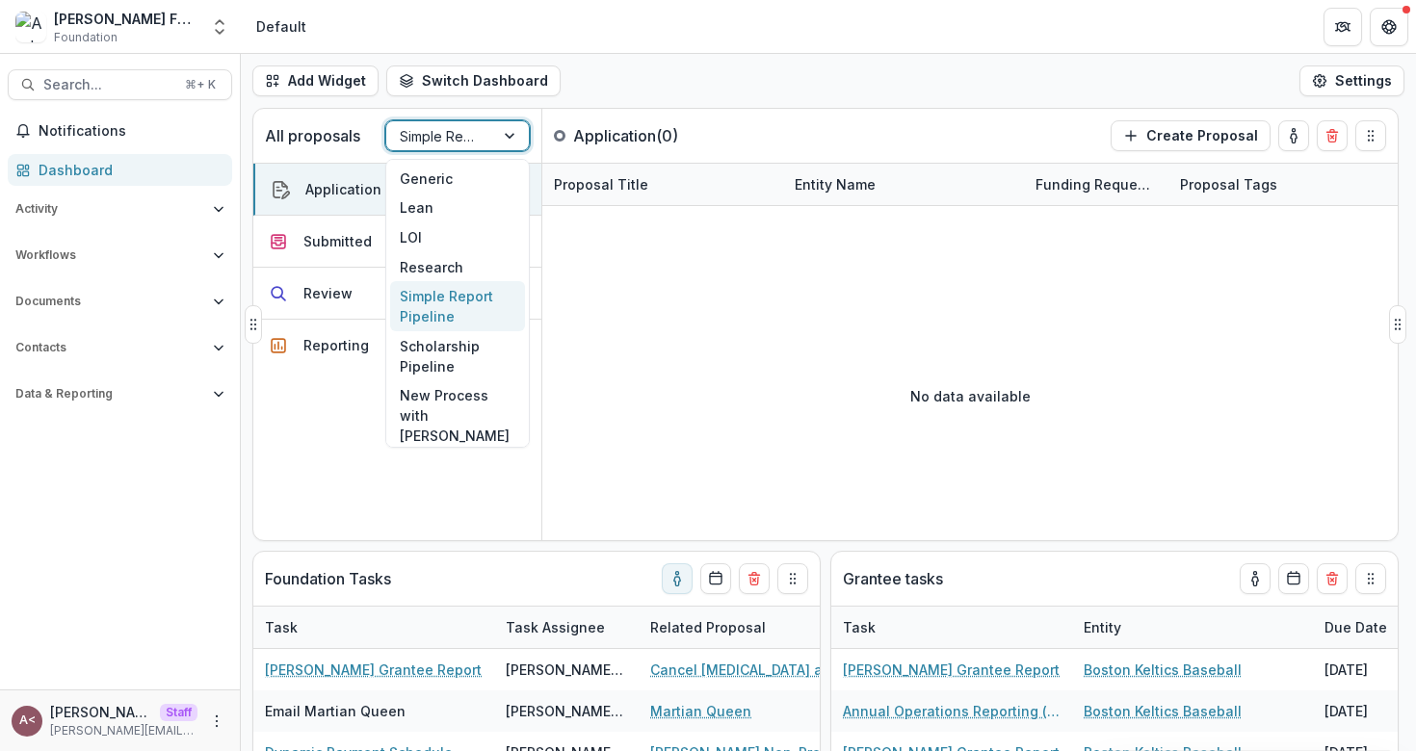
click at [474, 140] on div at bounding box center [440, 136] width 81 height 24
click at [454, 174] on div "Generic" at bounding box center [457, 179] width 135 height 30
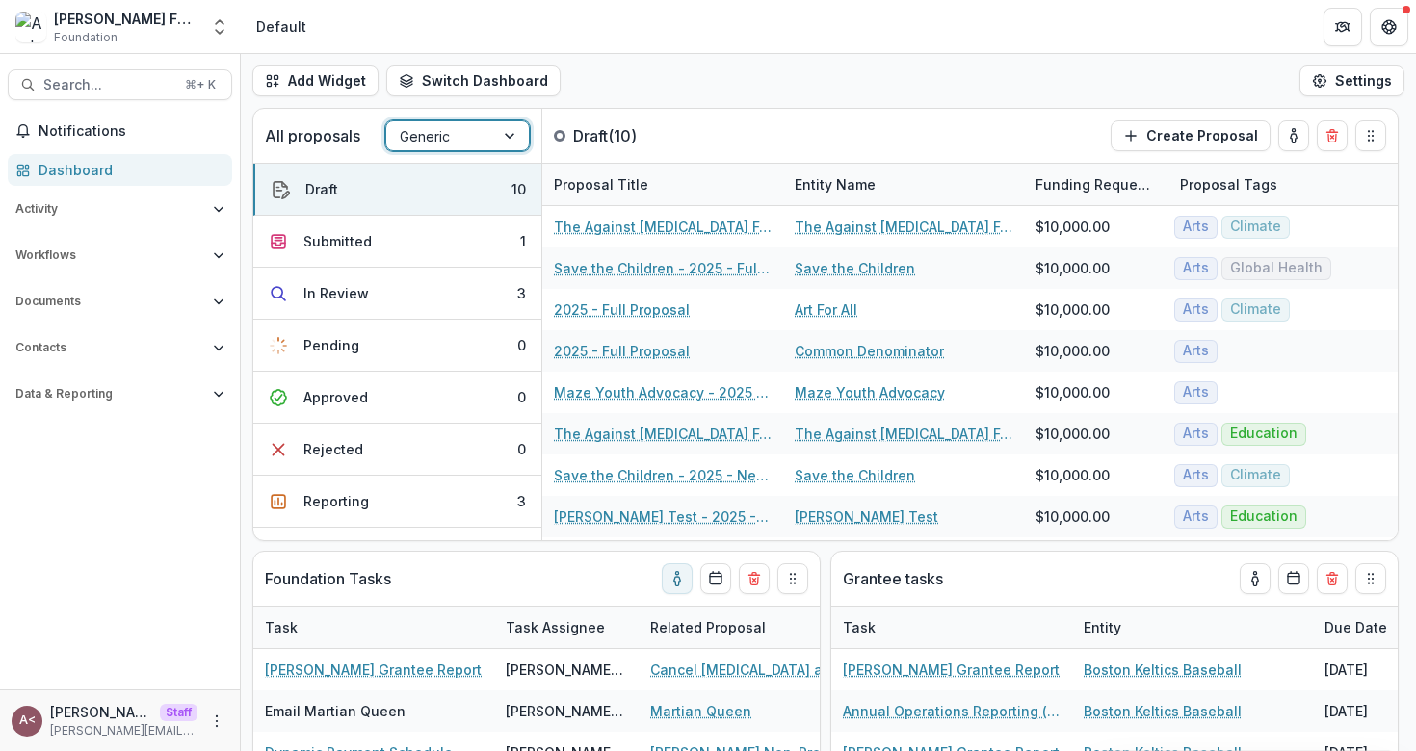
click at [662, 69] on div "Add Widget Switch Dashboard Default Standard Dashboard New Dashboard Settings" at bounding box center [828, 81] width 1175 height 54
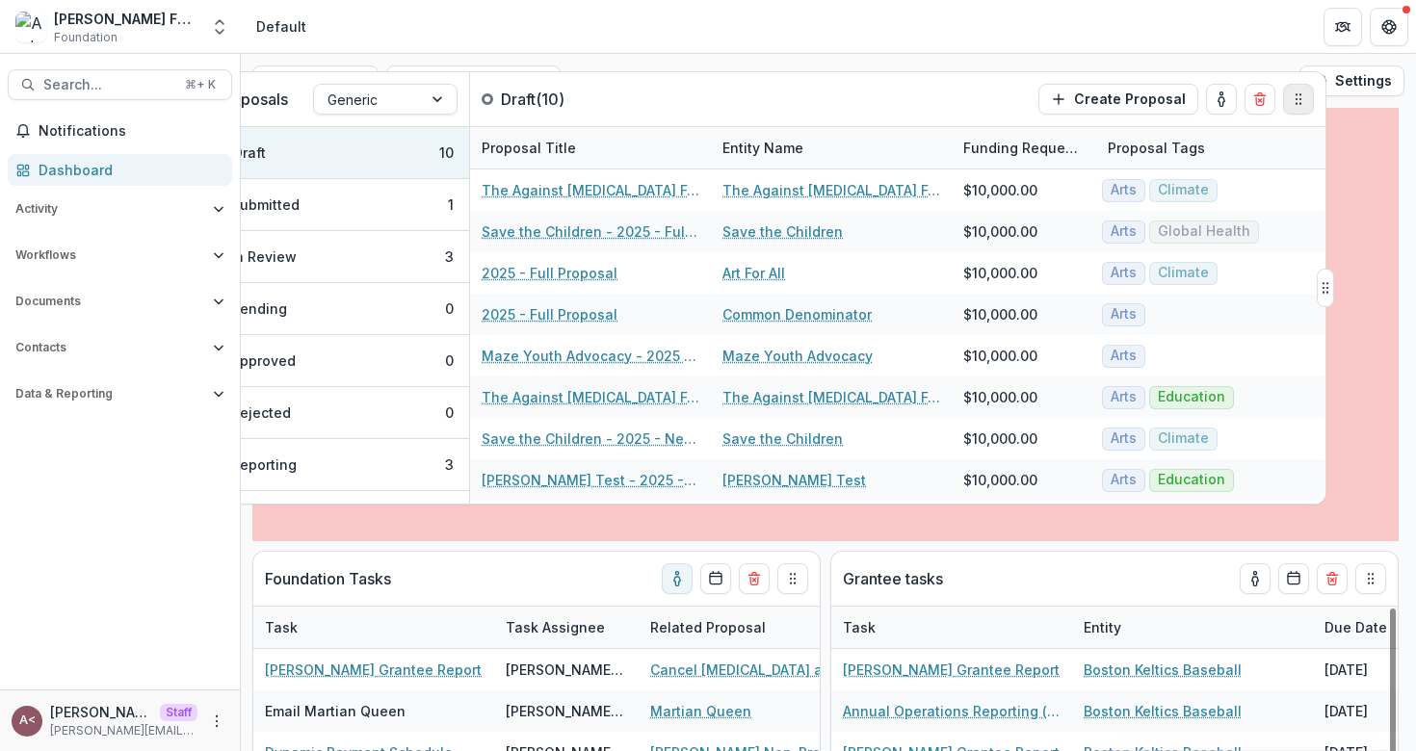
drag, startPoint x: 1374, startPoint y: 134, endPoint x: 1301, endPoint y: 96, distance: 81.4
click at [1301, 96] on icon "Drag" at bounding box center [1298, 99] width 15 height 15
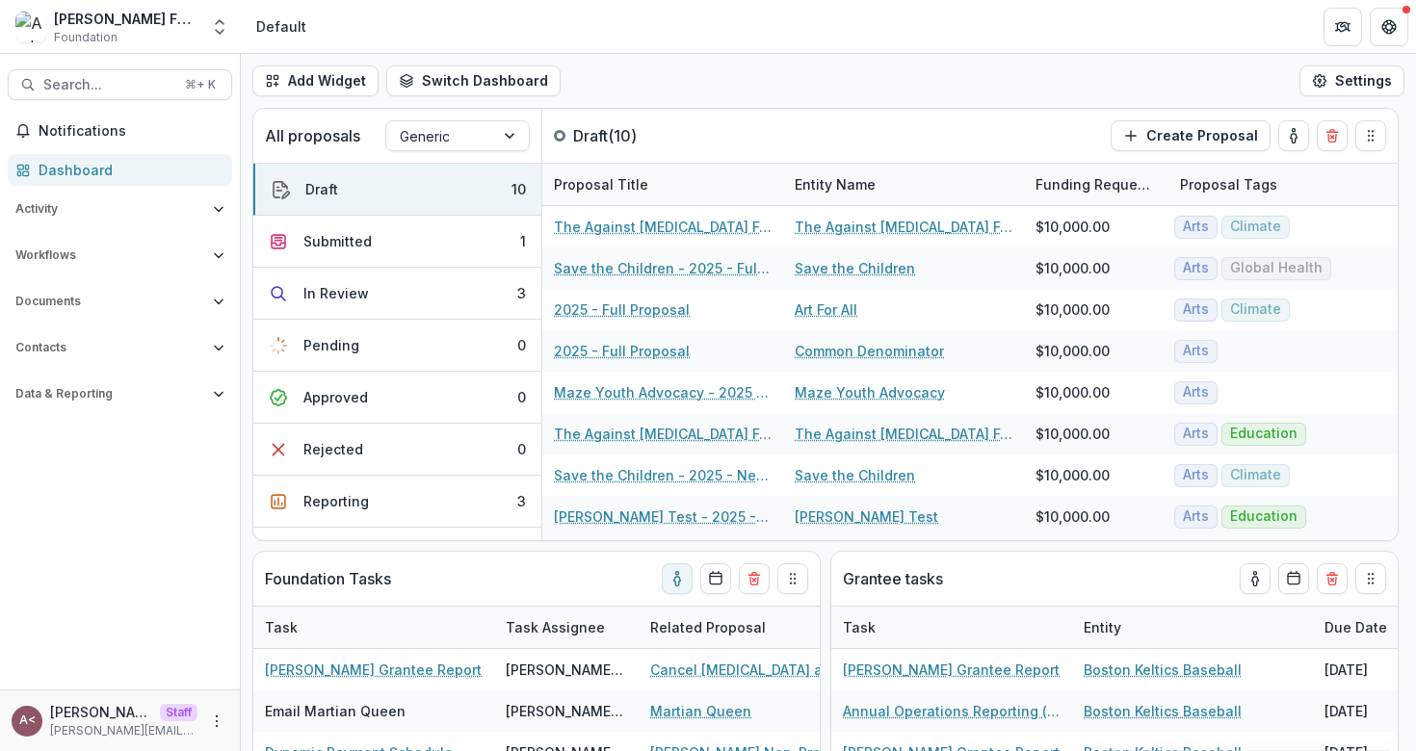
click at [901, 84] on div "Add Widget Switch Dashboard Default Standard Dashboard New Dashboard Settings" at bounding box center [828, 81] width 1175 height 54
click at [799, 66] on div "Add Widget Switch Dashboard Default Standard Dashboard New Dashboard Settings" at bounding box center [828, 81] width 1175 height 54
click at [350, 74] on button "Add Widget" at bounding box center [315, 80] width 126 height 31
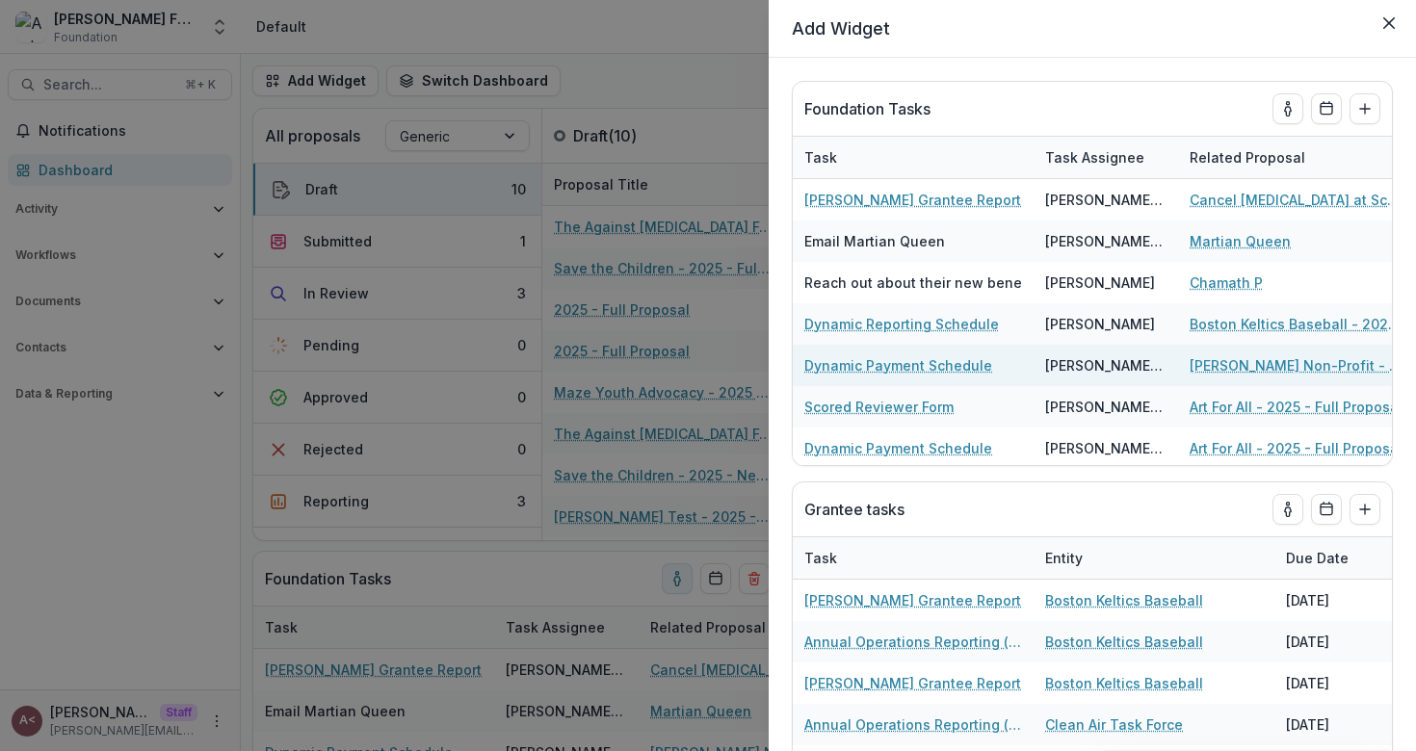
select select "**********"
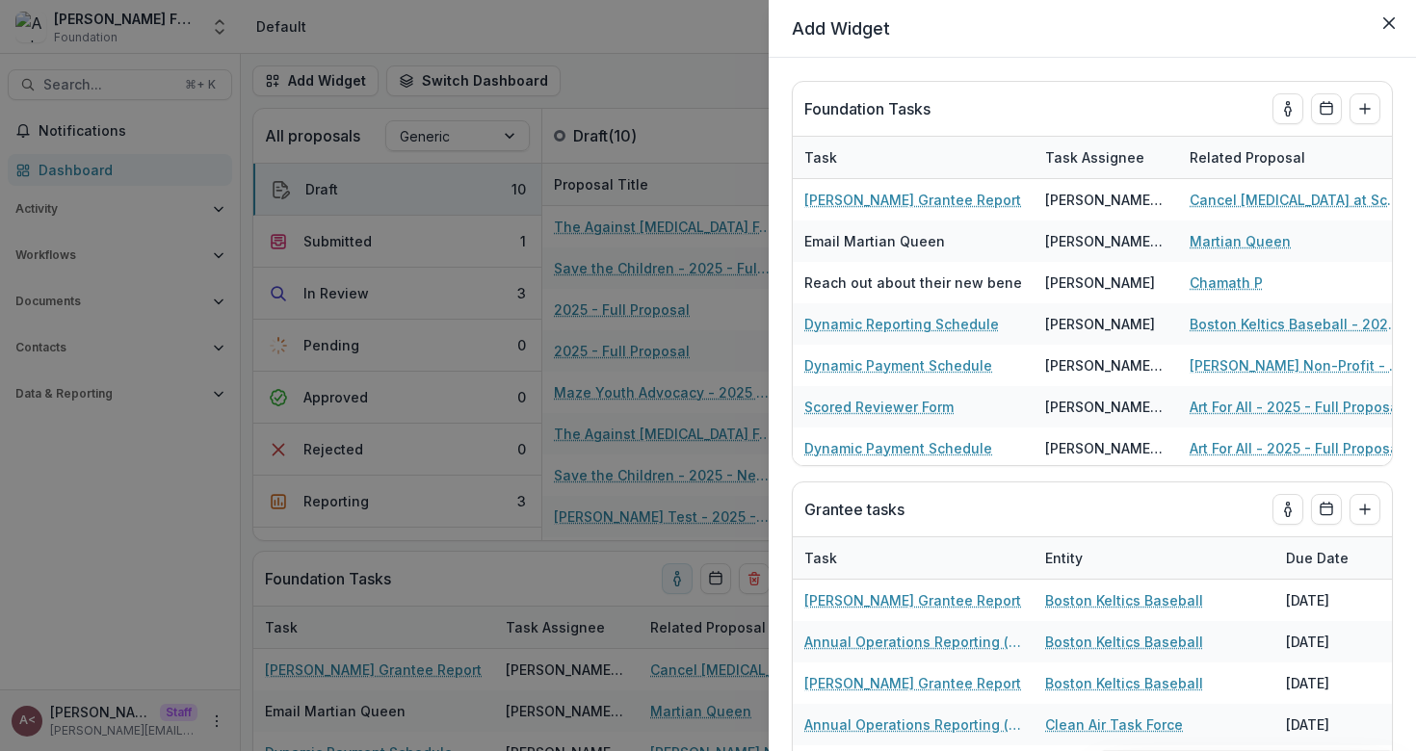
select select "**********"
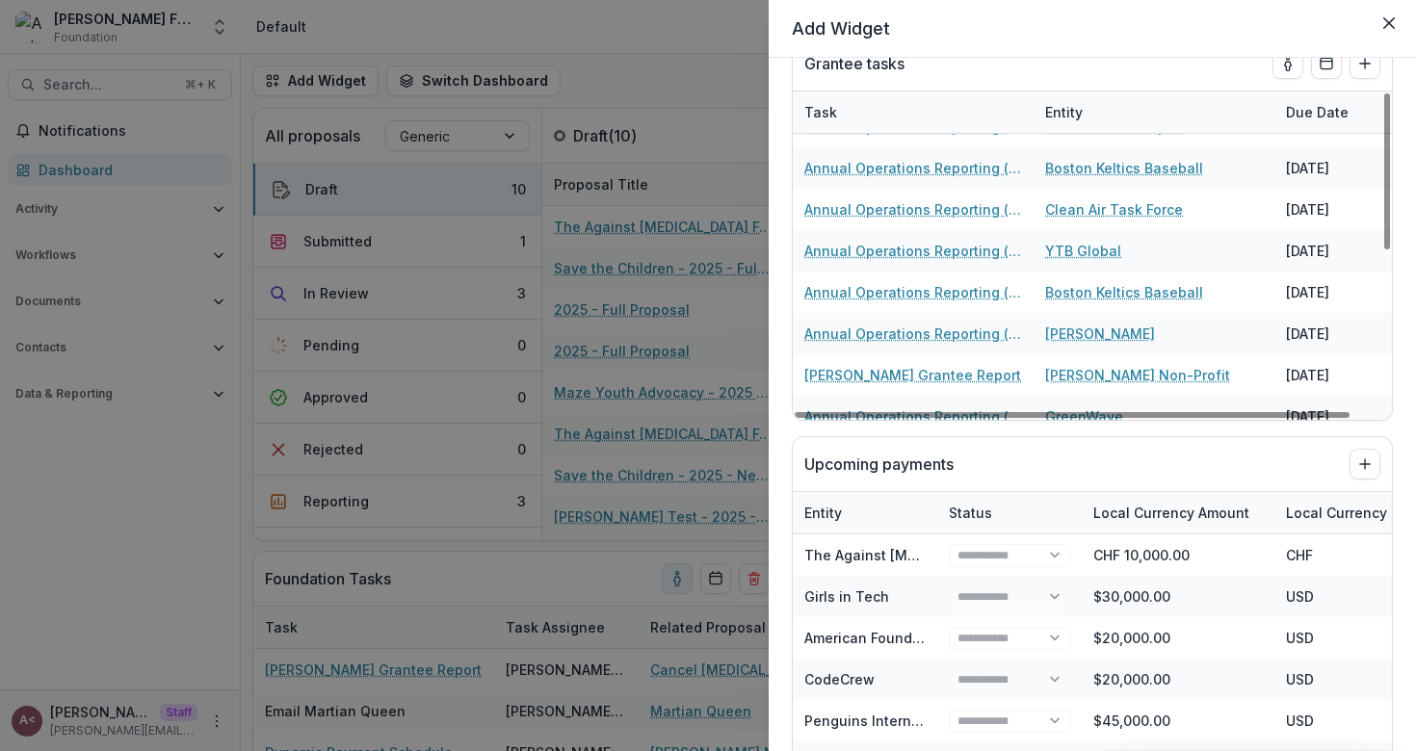
scroll to position [445, 0]
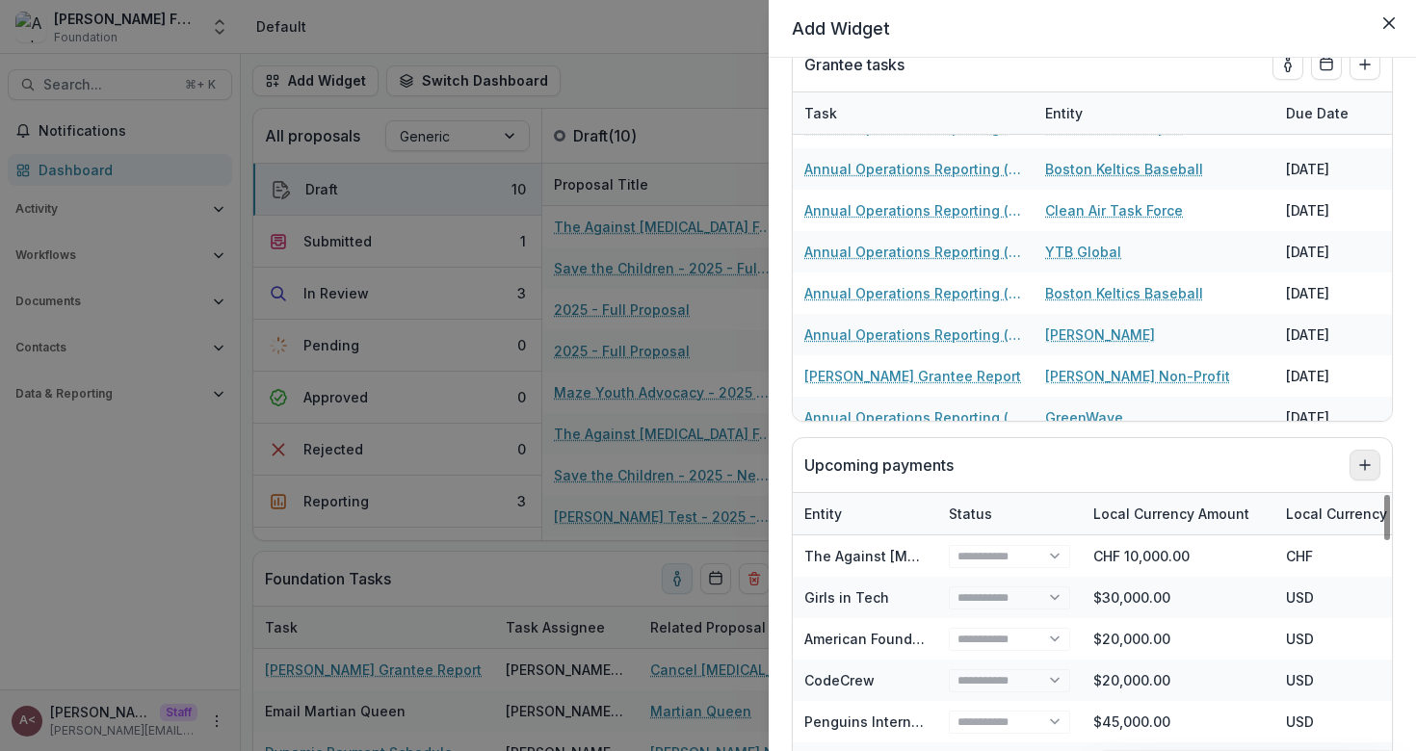
click at [1357, 471] on icon "Add to dashboard" at bounding box center [1364, 465] width 15 height 15
select select "**********"
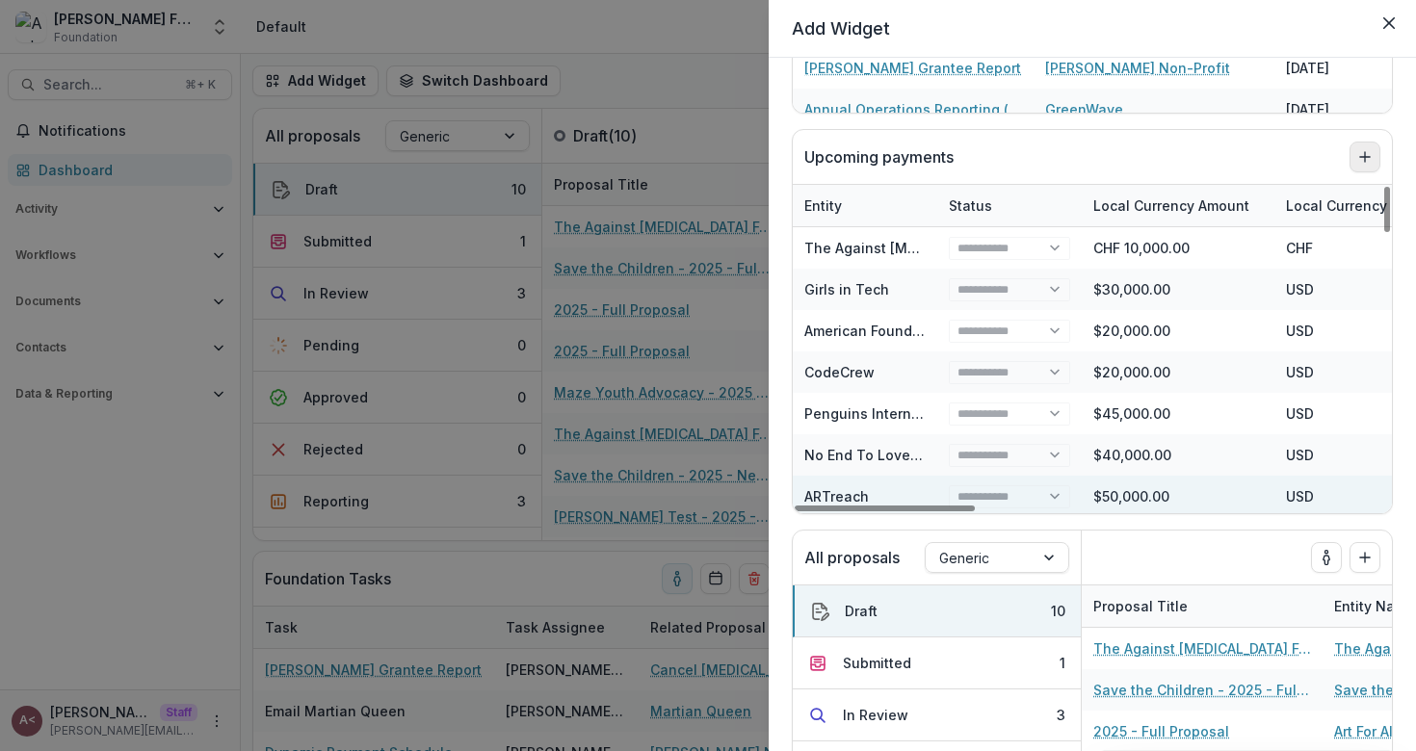
select select "**********"
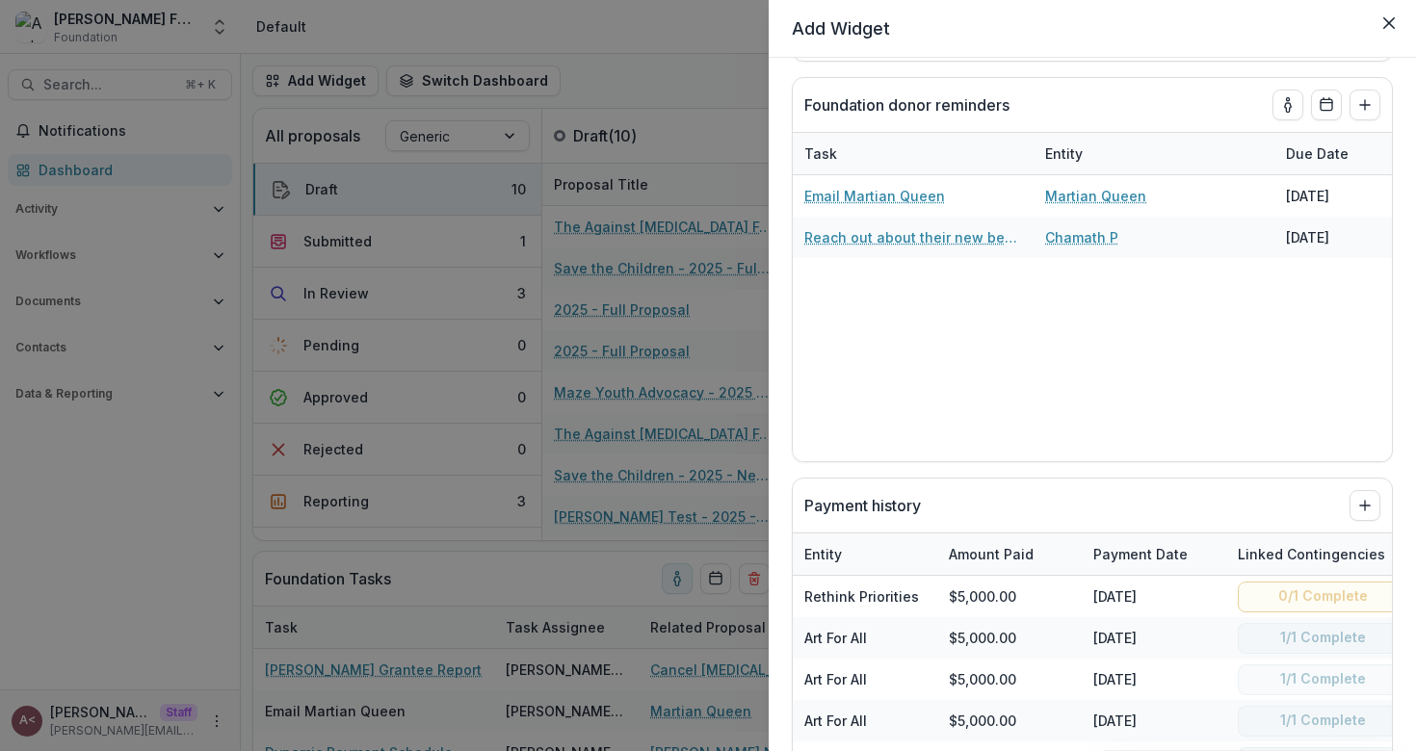
select select "**********"
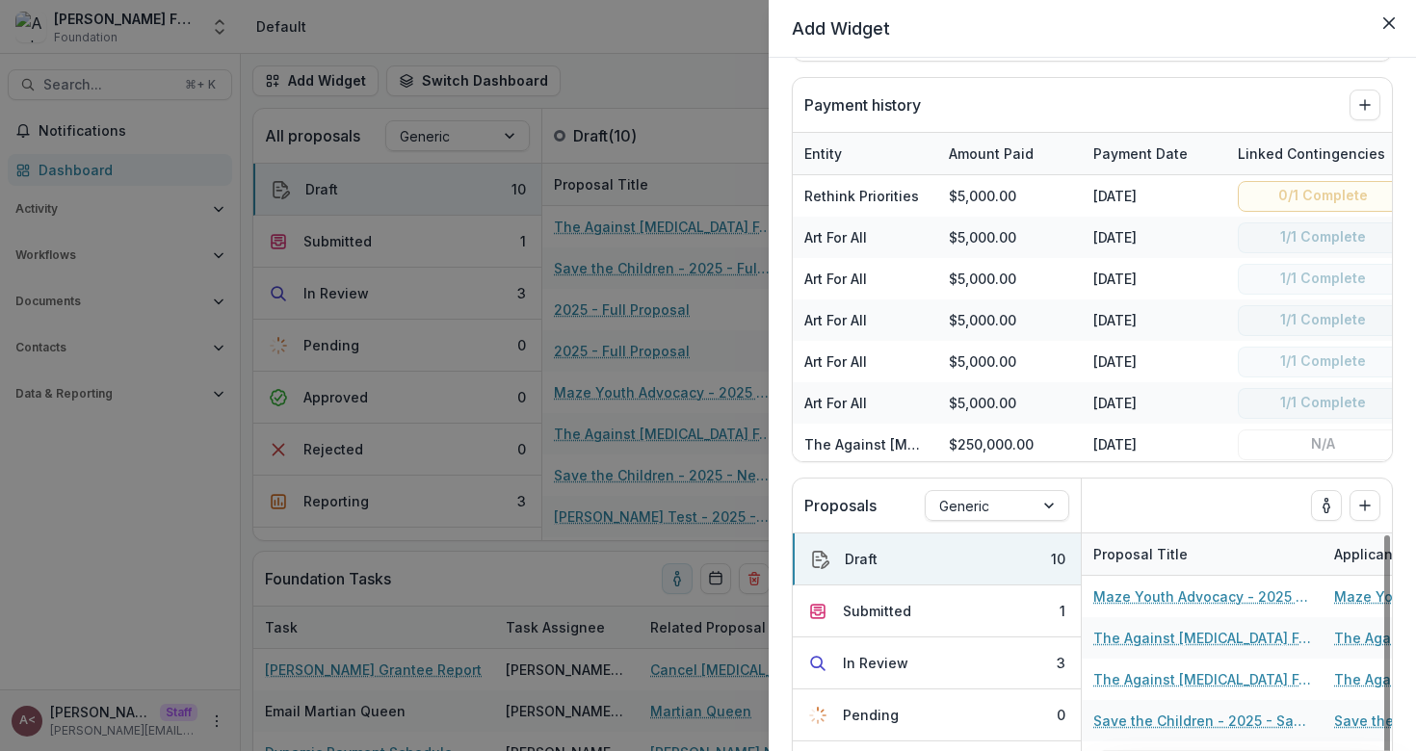
scroll to position [2437, 0]
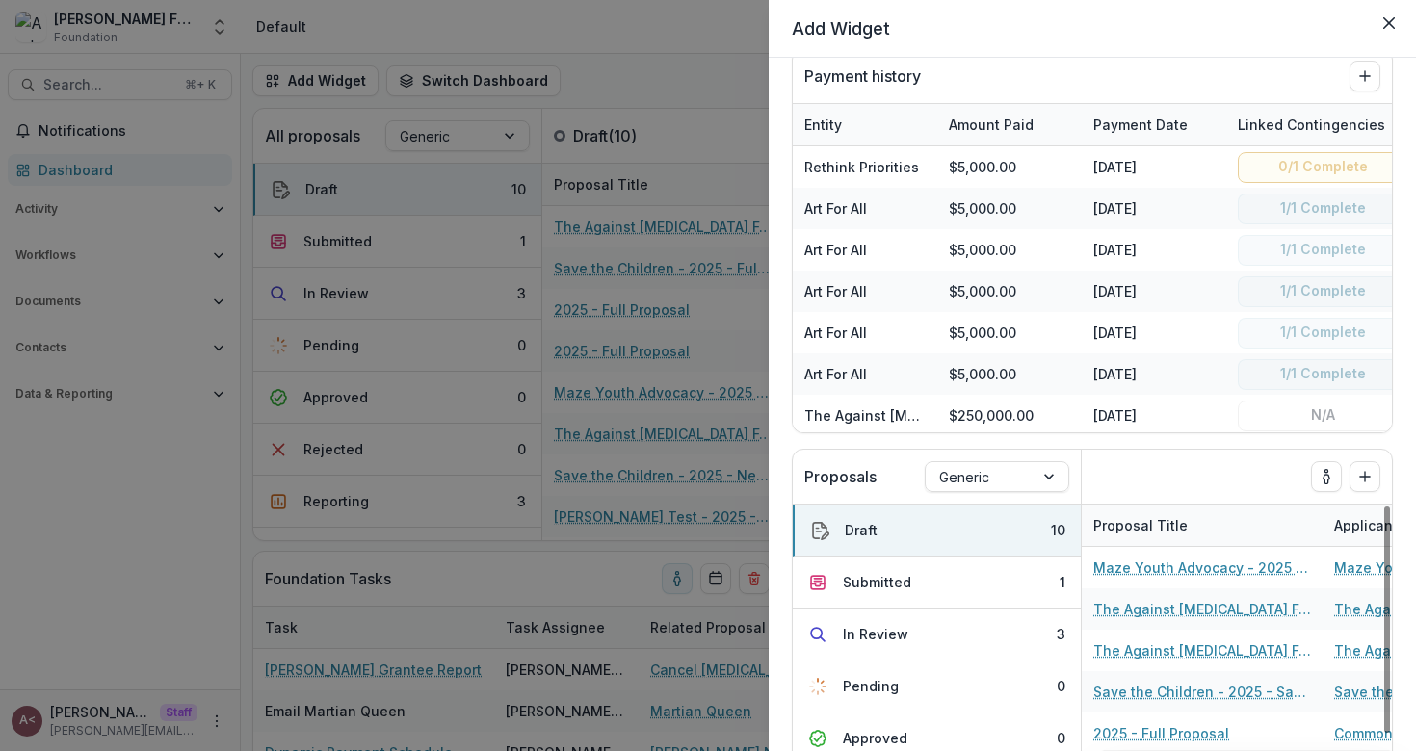
select select "**********"
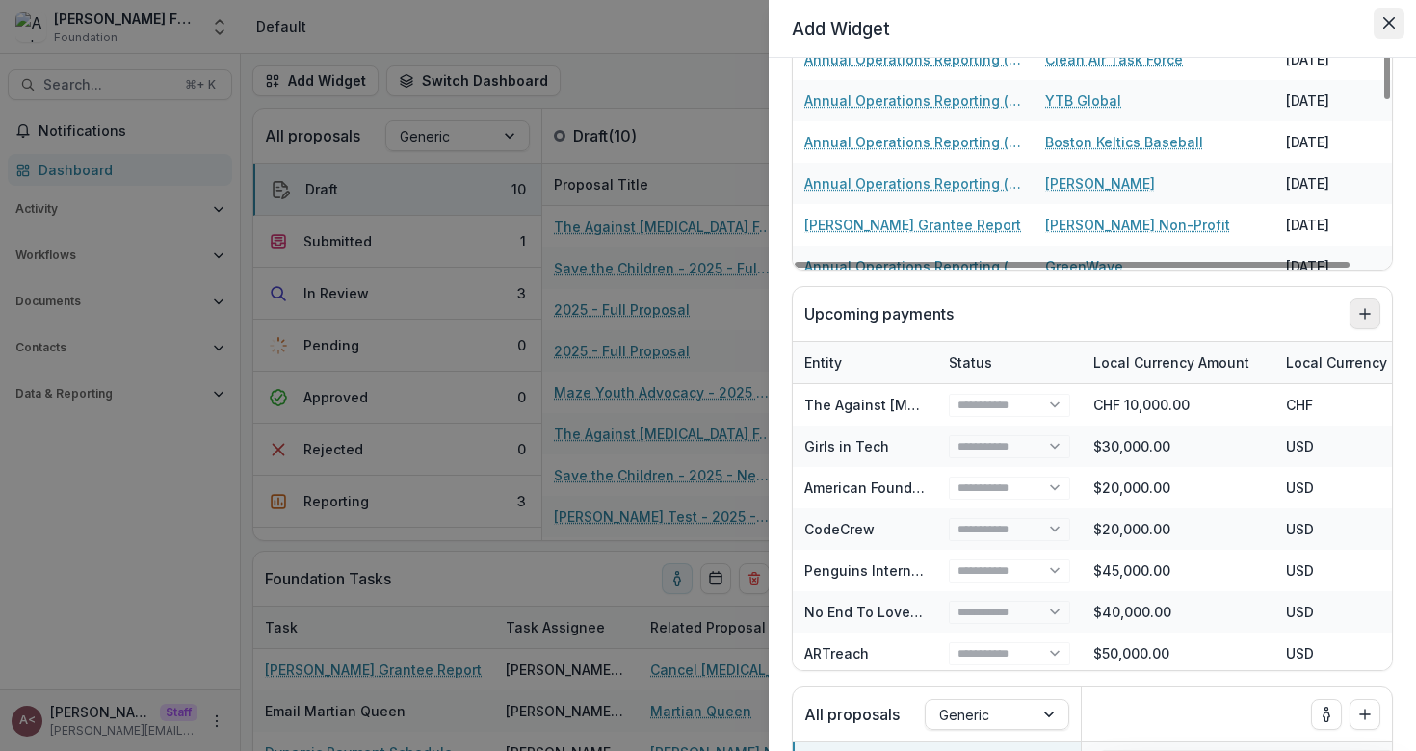
click at [1379, 19] on button "Close" at bounding box center [1389, 23] width 31 height 31
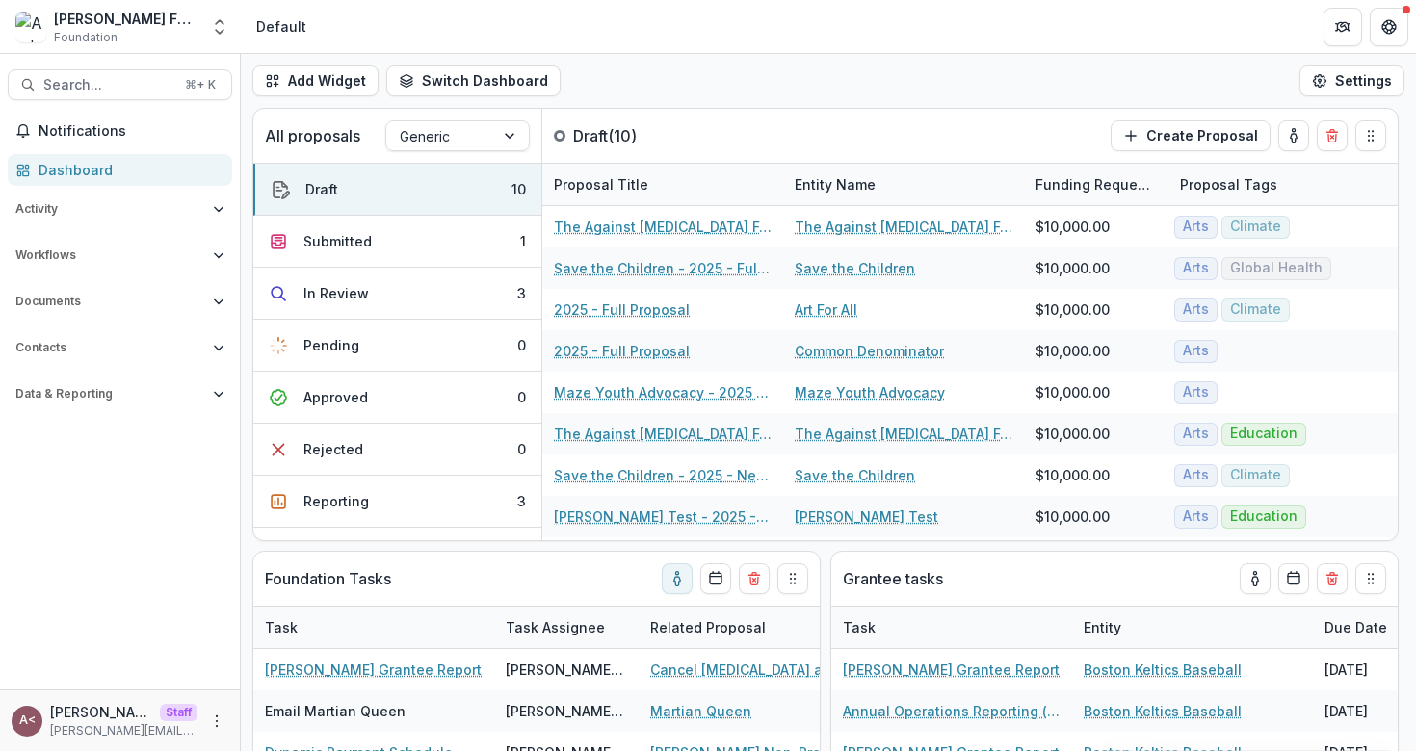
click at [694, 75] on div "Add Widget Switch Dashboard Default Standard Dashboard New Dashboard Settings" at bounding box center [828, 81] width 1175 height 54
select select "**********"
click at [106, 75] on button "Search... ⌘ + K" at bounding box center [120, 84] width 224 height 31
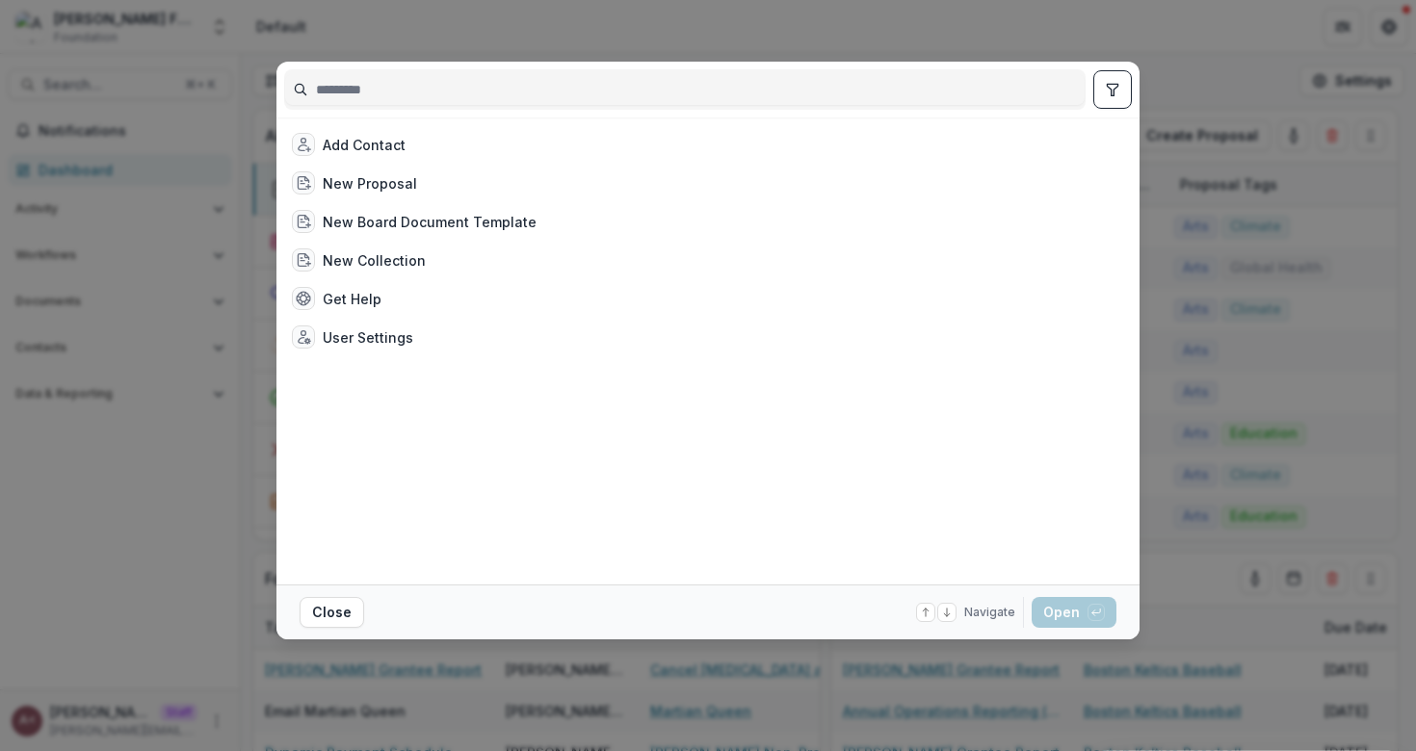
click at [654, 45] on div "Add Contact New Proposal New Board Document Template New Collection Get Help Us…" at bounding box center [708, 375] width 1416 height 751
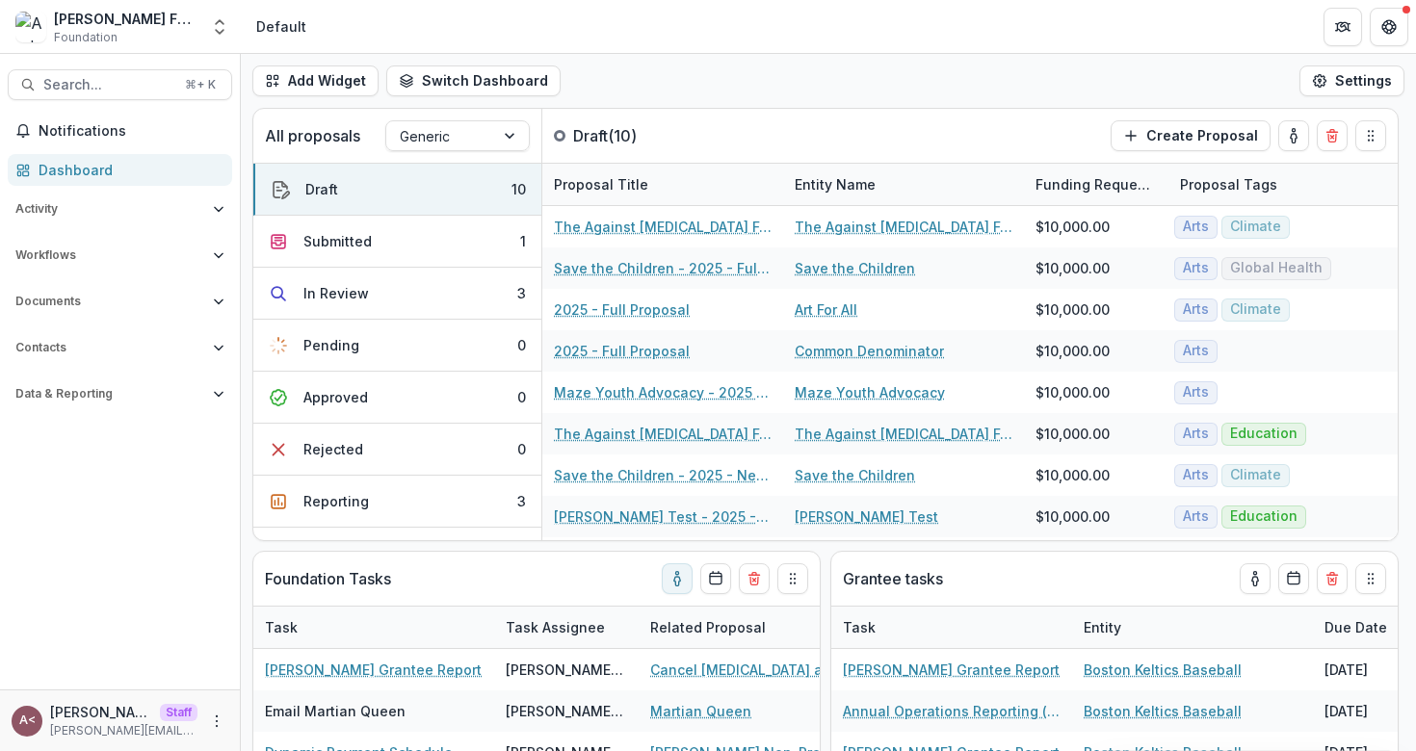
select select "**********"
click at [605, 72] on div "Add Widget Switch Dashboard Default Standard Dashboard New Dashboard Settings" at bounding box center [828, 81] width 1175 height 54
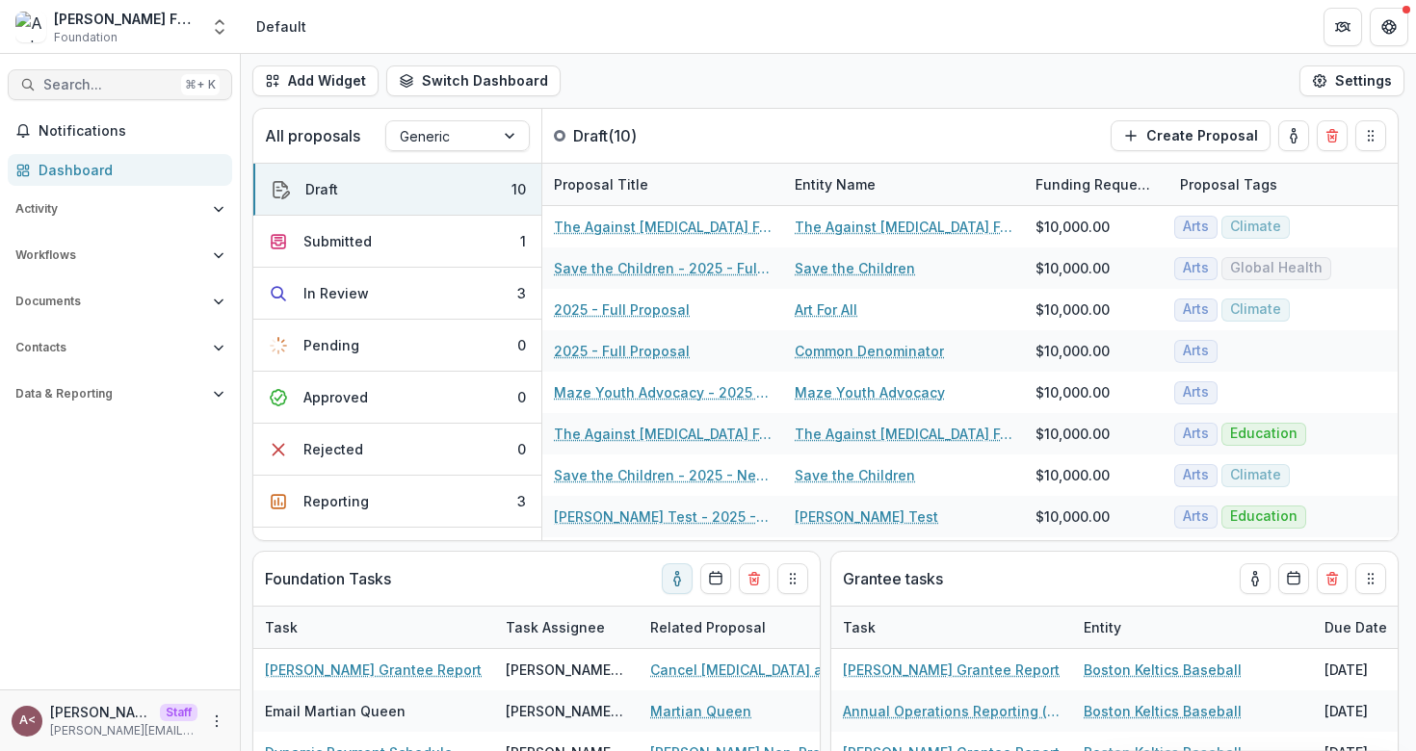
click at [139, 88] on span "Search..." at bounding box center [108, 85] width 130 height 16
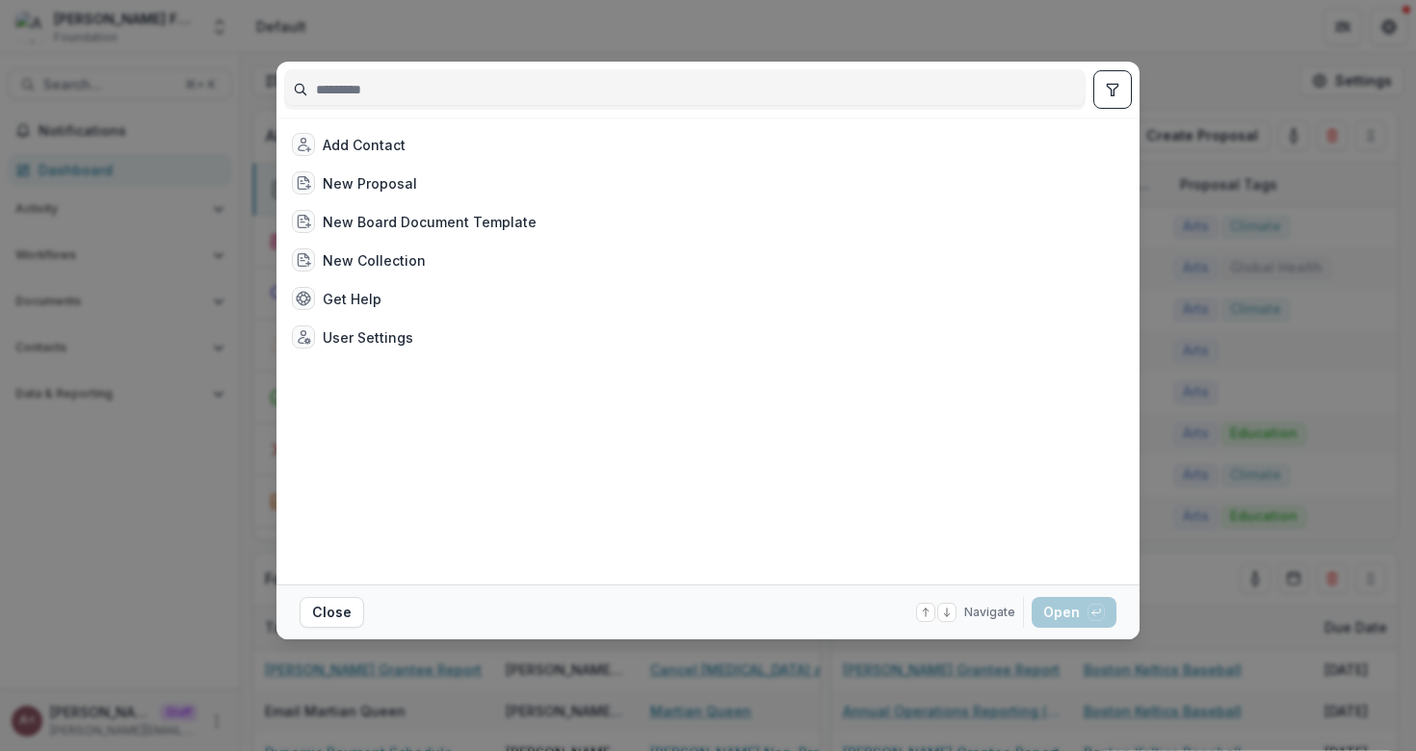
click at [416, 99] on input at bounding box center [684, 89] width 799 height 31
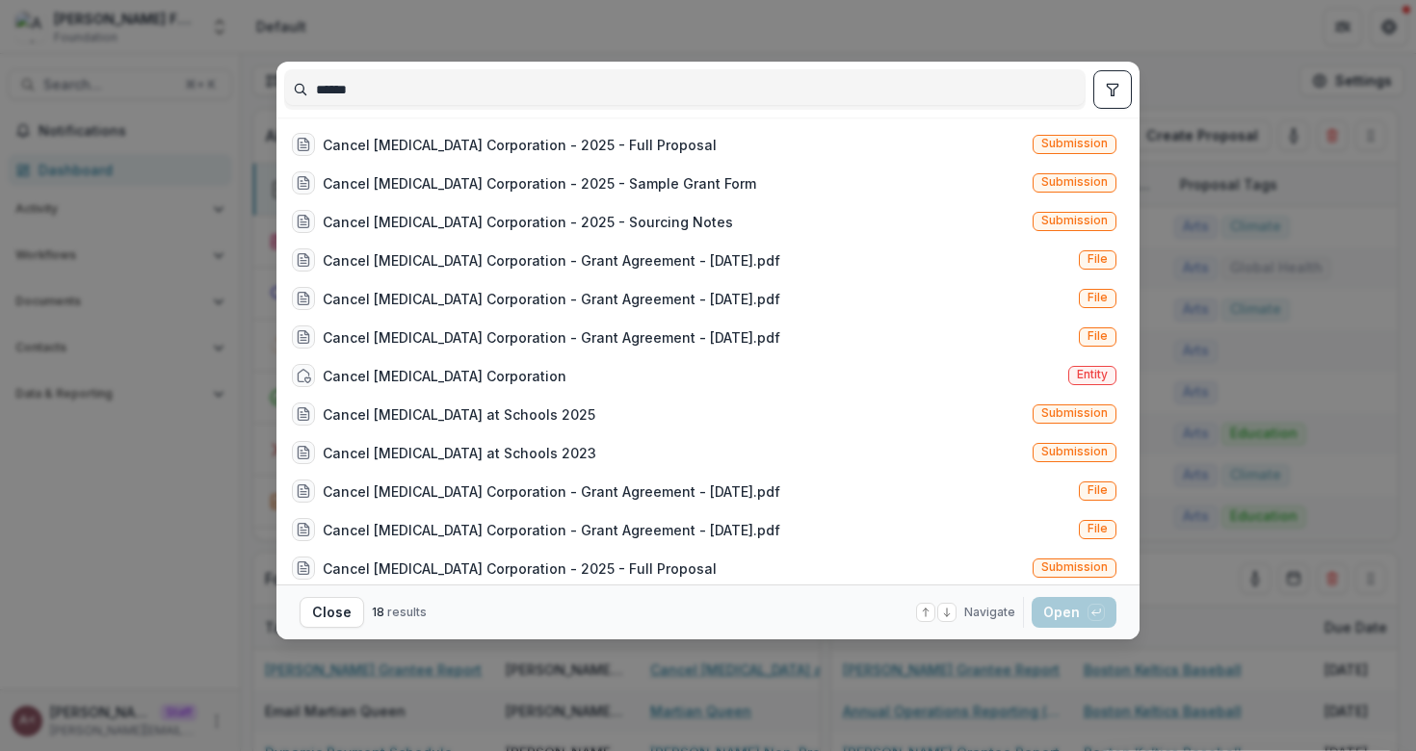
type input "******"
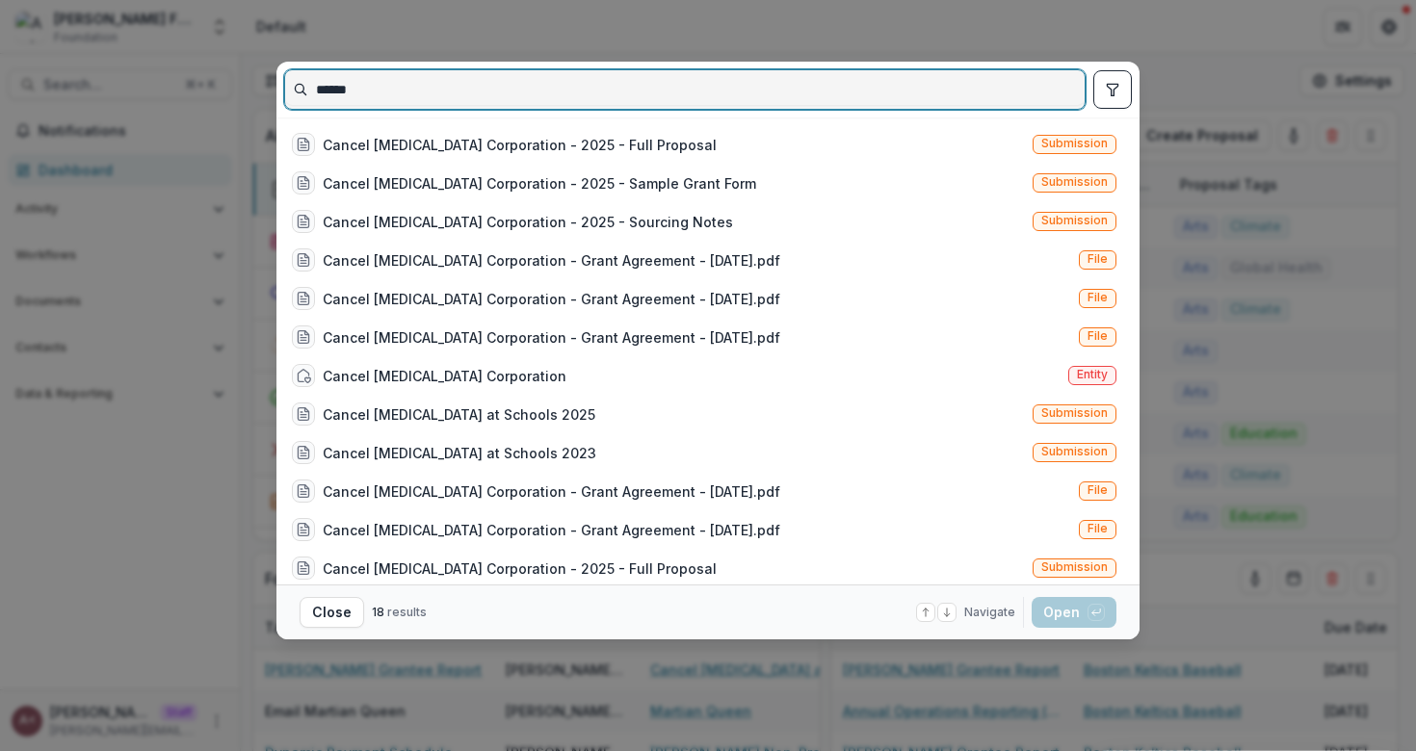
select select "**********"
type input "*****"
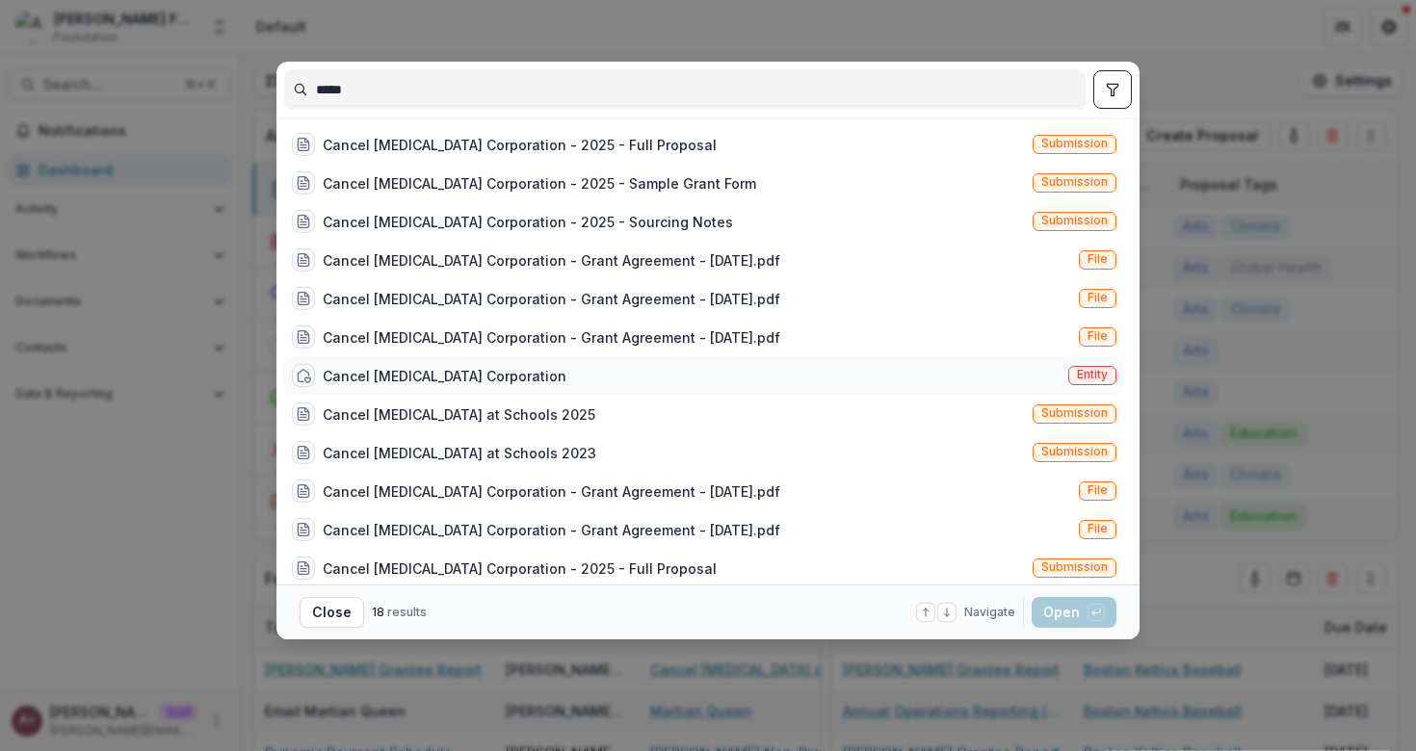
click at [618, 368] on div "Cancel [MEDICAL_DATA] Corporation Entity" at bounding box center [704, 375] width 840 height 39
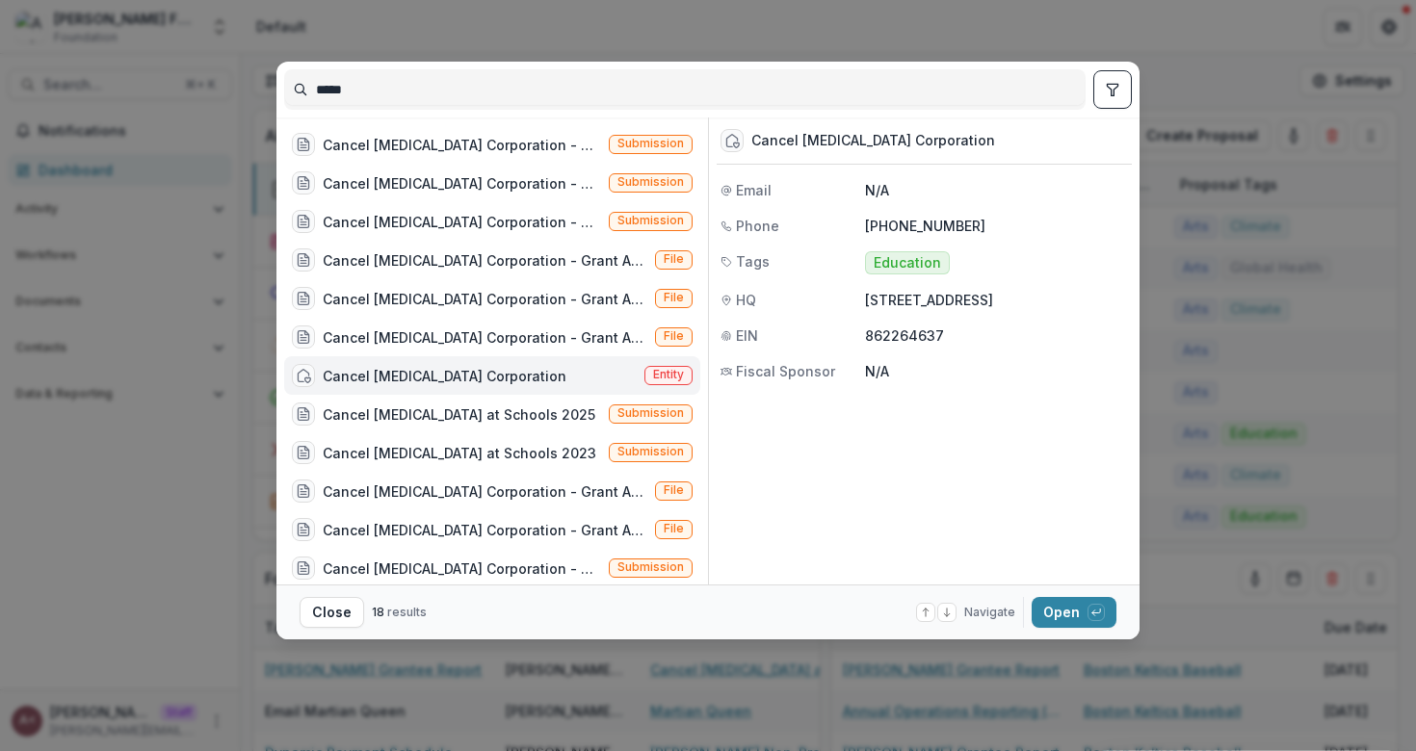
scroll to position [46, 0]
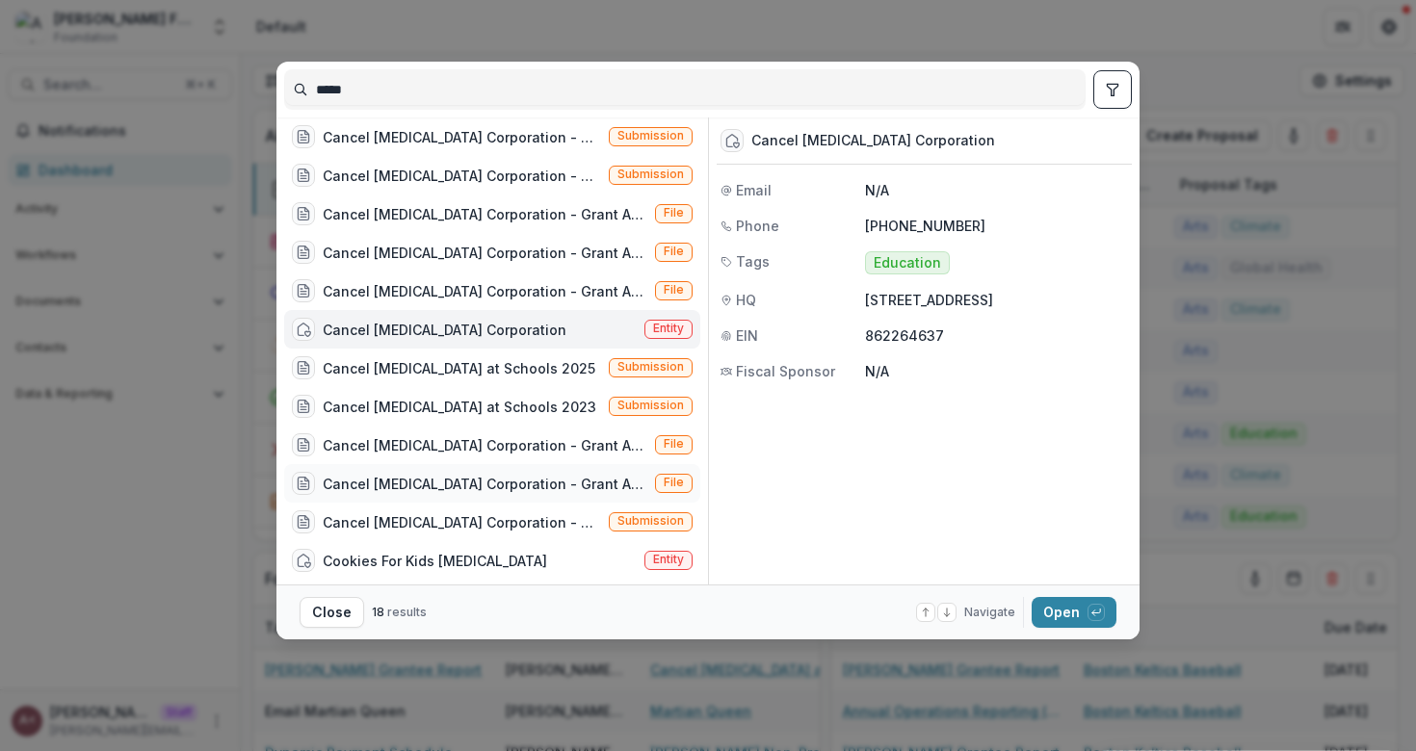
click at [499, 485] on div "Cancel [MEDICAL_DATA] Corporation - Grant Agreement - [DATE].pdf" at bounding box center [485, 484] width 325 height 20
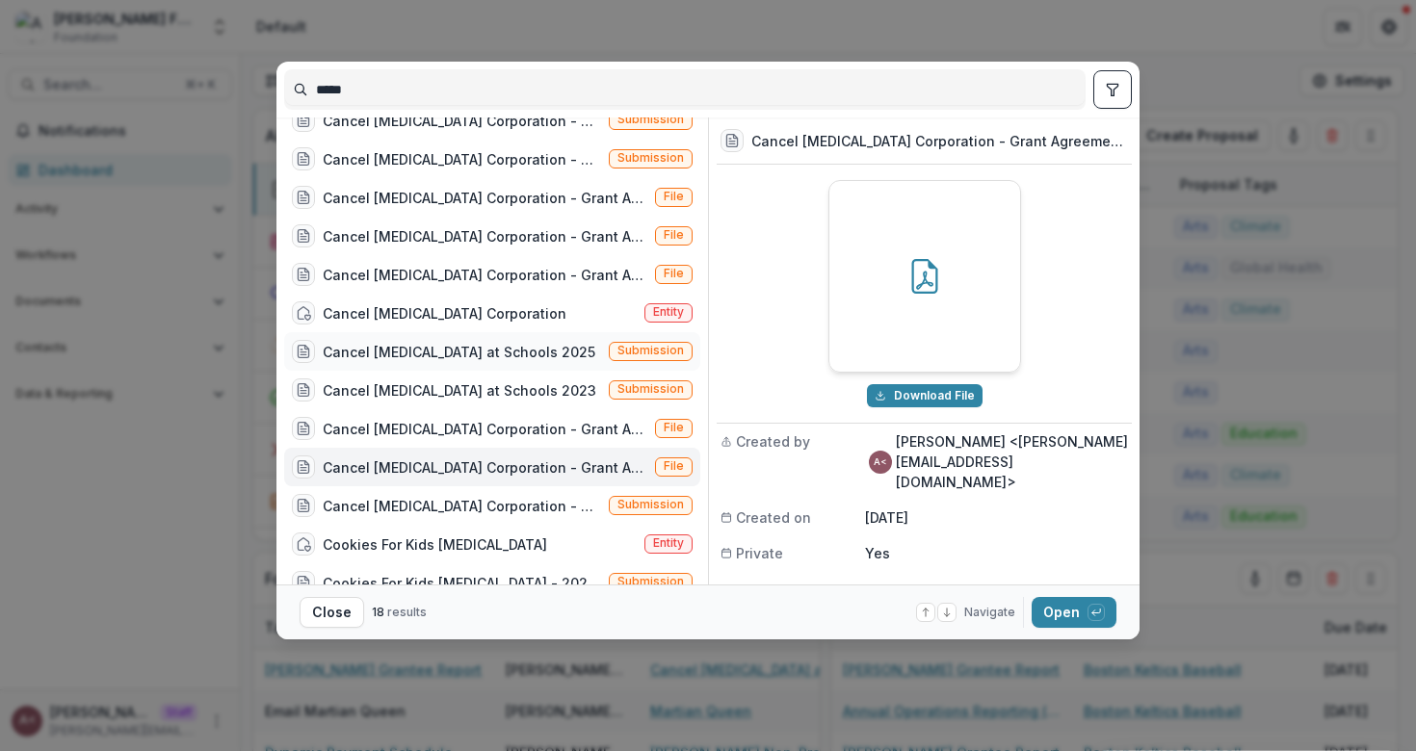
scroll to position [31, 0]
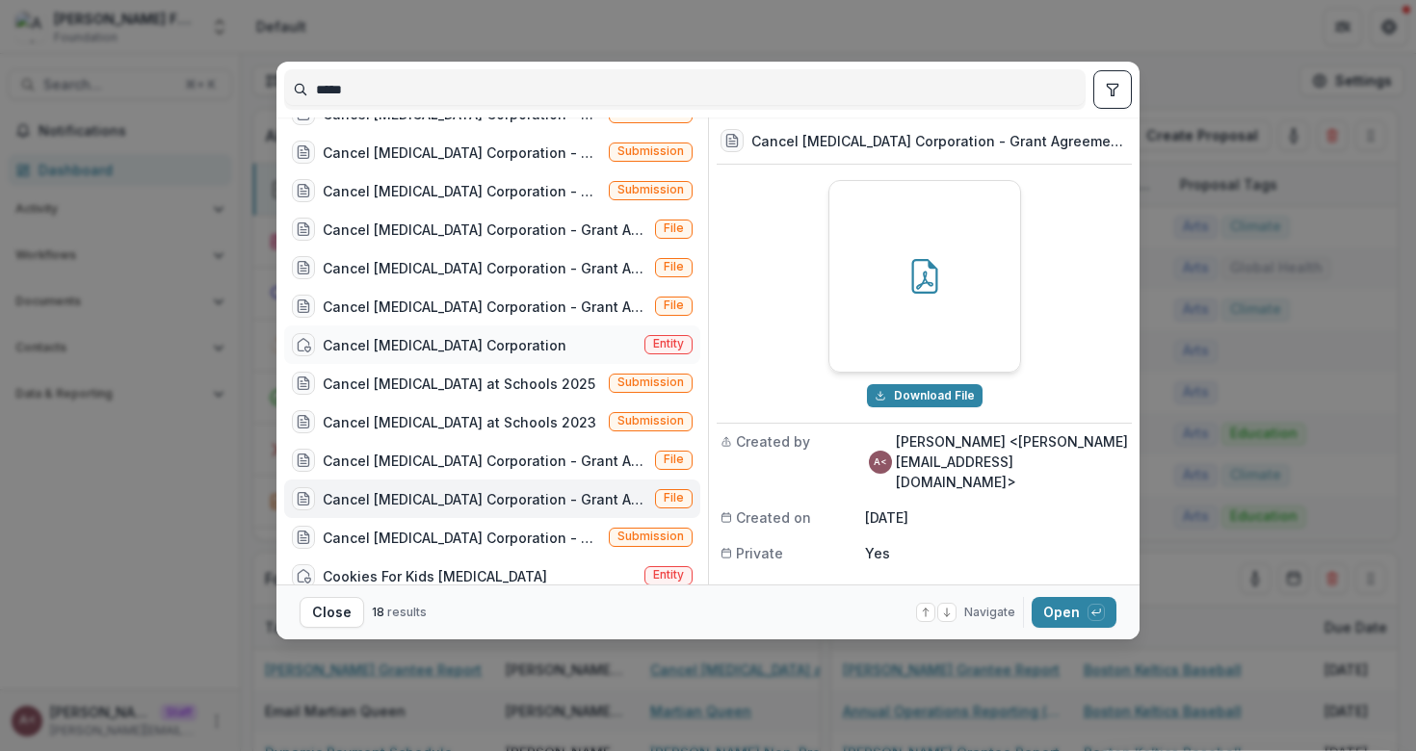
click at [554, 348] on div "Cancel [MEDICAL_DATA] Corporation Entity" at bounding box center [492, 345] width 416 height 39
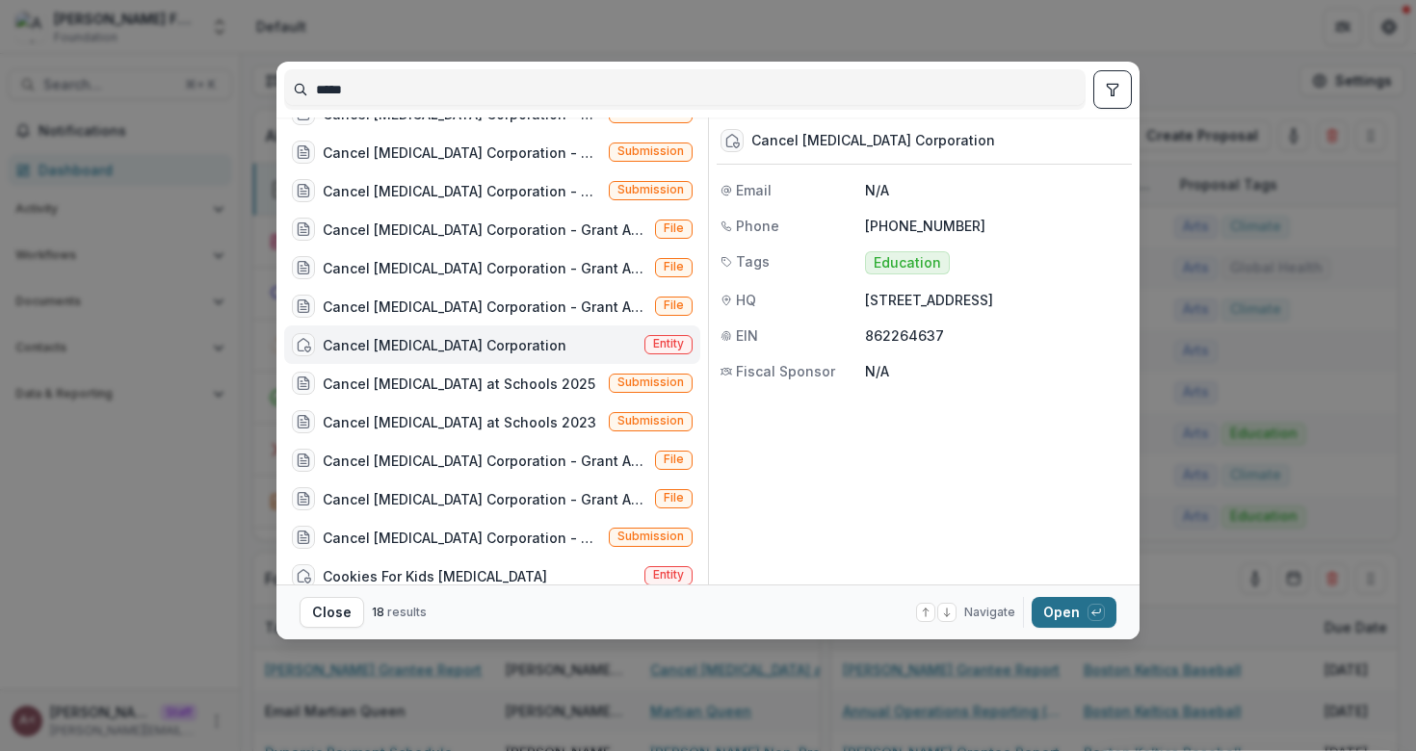
select select "**********"
click at [1059, 606] on button "Open with enter key" at bounding box center [1074, 612] width 85 height 31
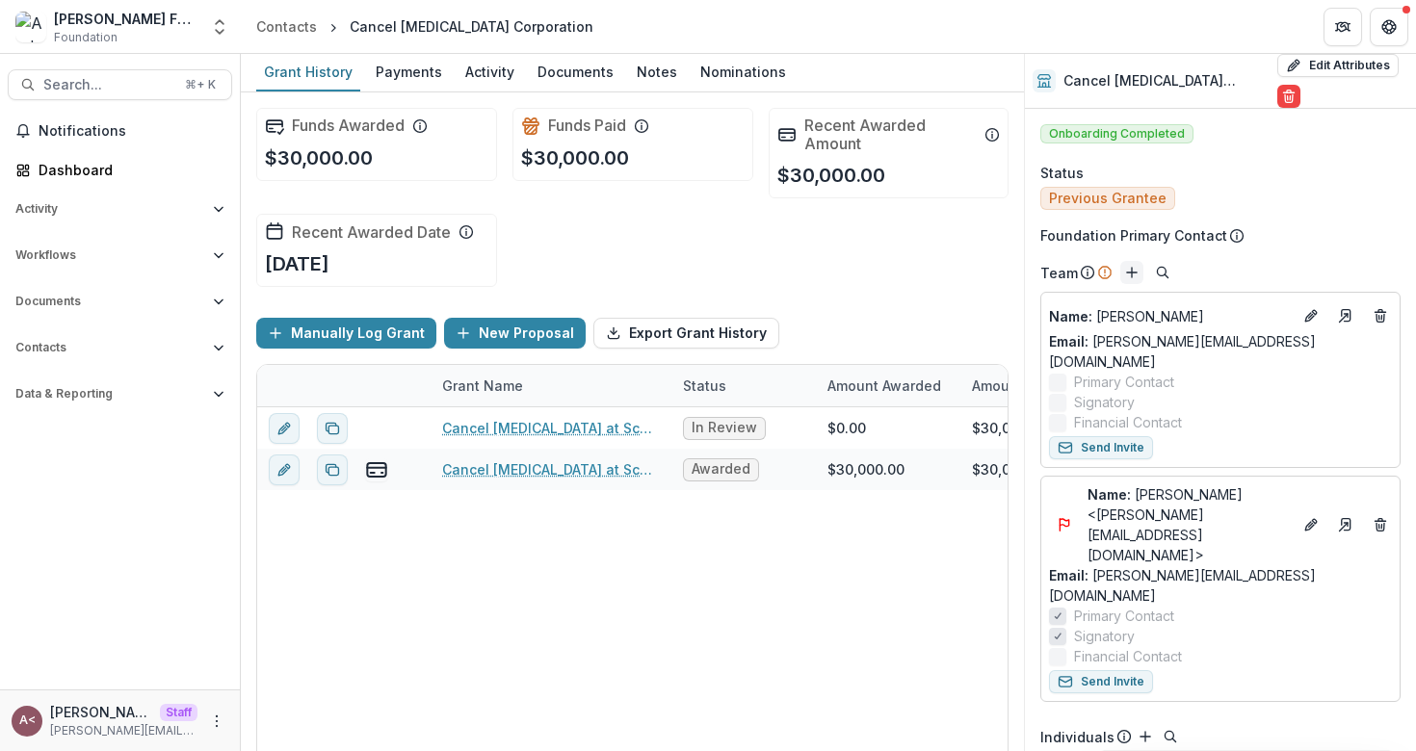
click at [1127, 264] on button "Add" at bounding box center [1131, 272] width 23 height 23
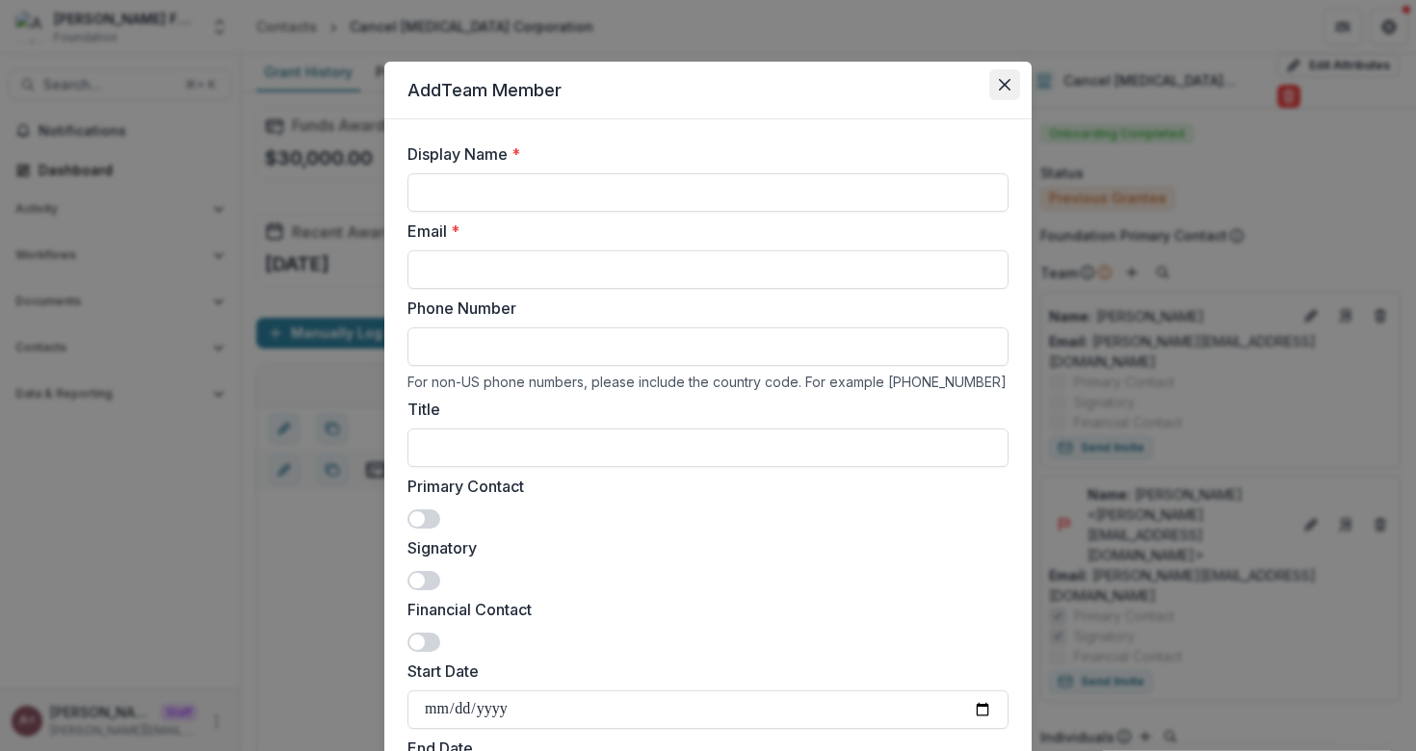
click at [989, 83] on button "Close" at bounding box center [1004, 84] width 31 height 31
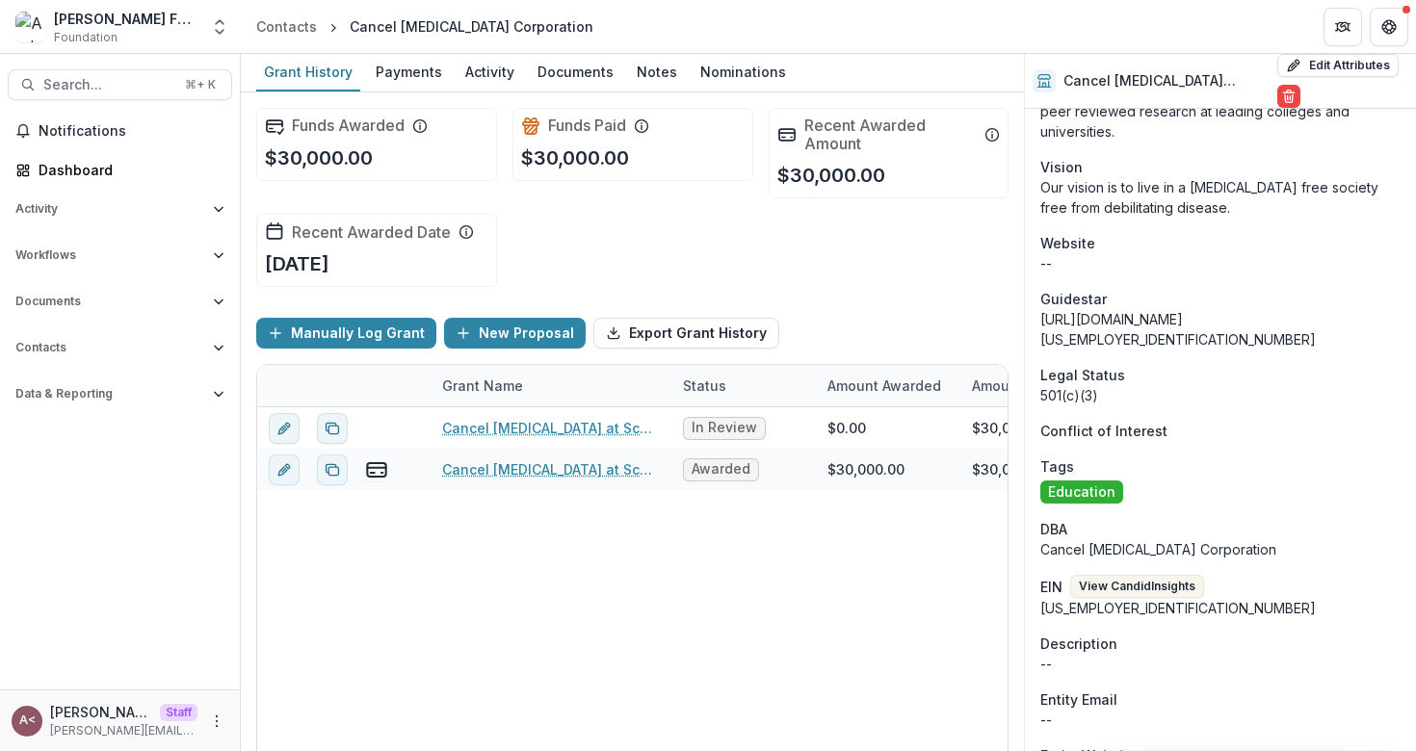
scroll to position [1028, 0]
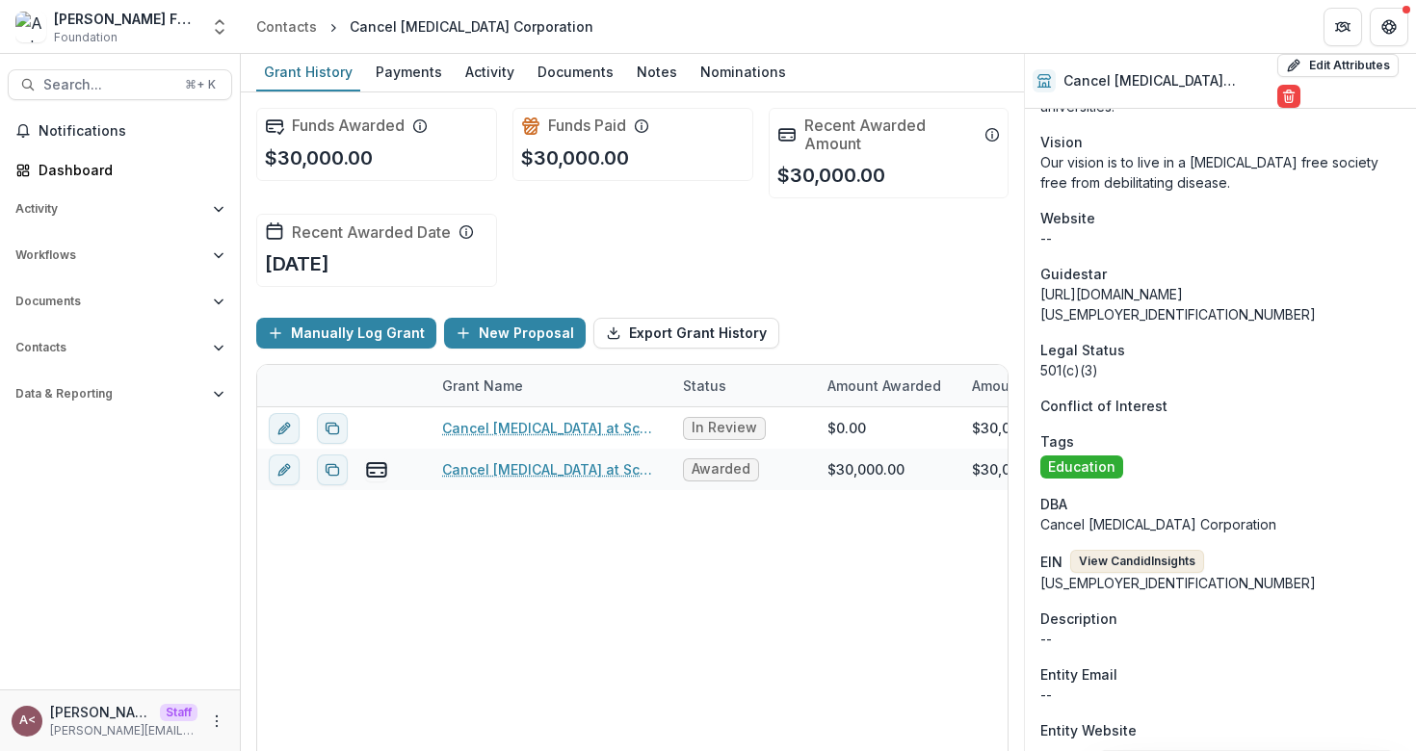
click at [1113, 550] on button "View Candid Insights" at bounding box center [1137, 561] width 134 height 23
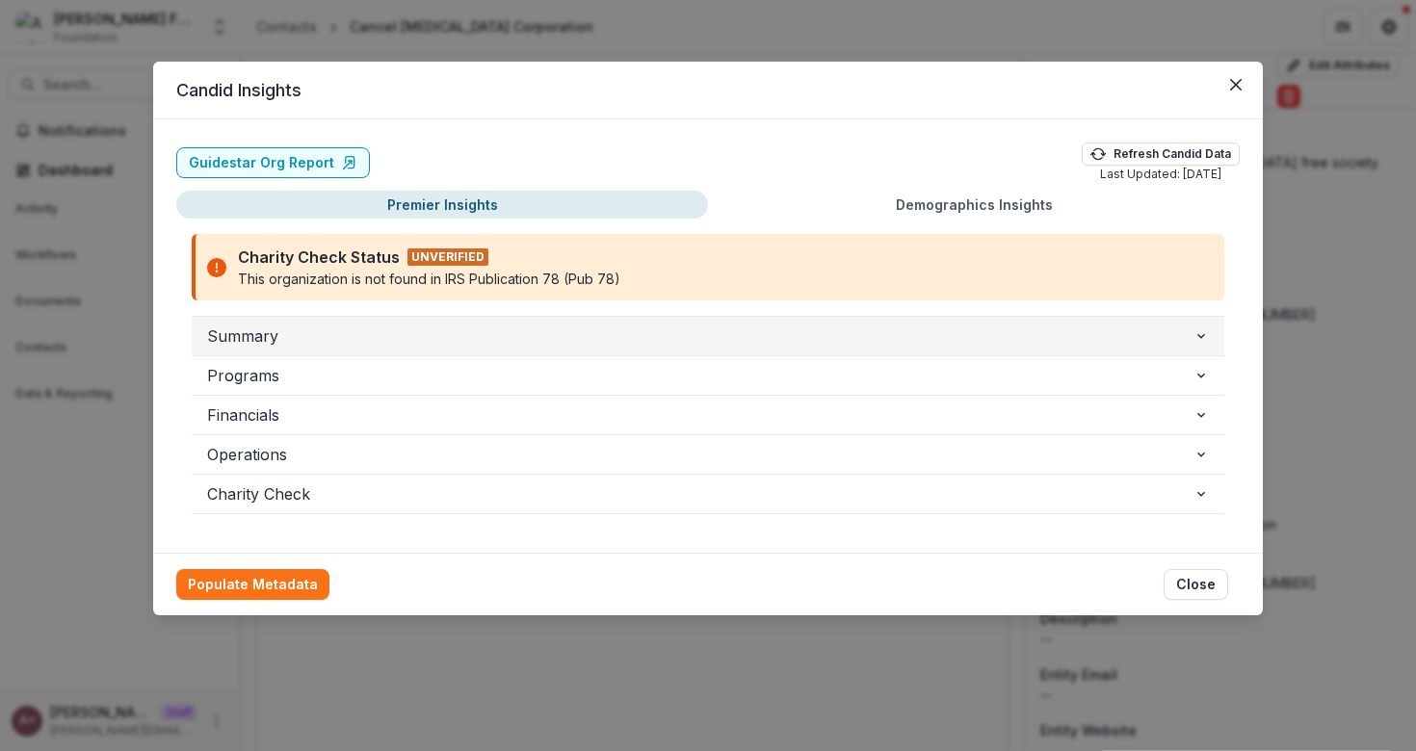
click at [318, 336] on span "Summary" at bounding box center [700, 336] width 986 height 23
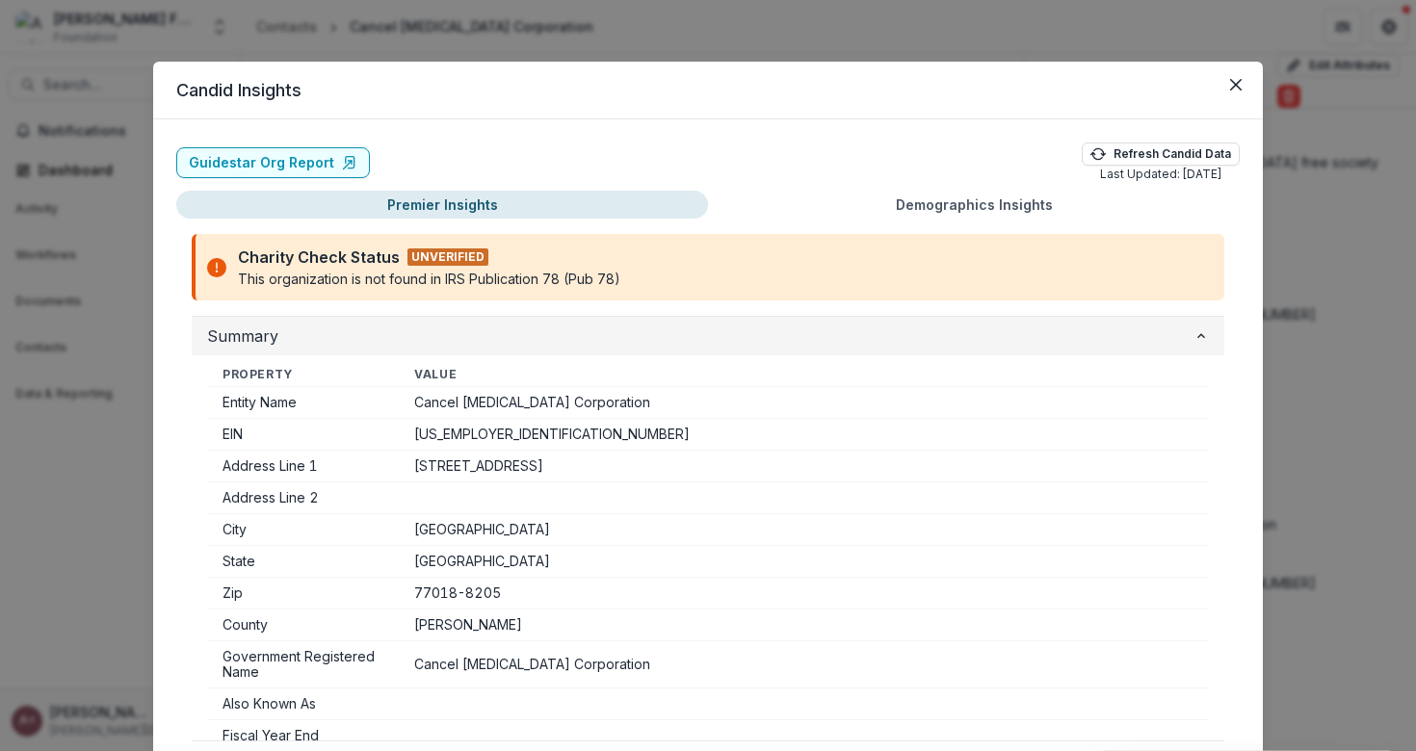
click at [500, 329] on span "Summary" at bounding box center [700, 336] width 986 height 23
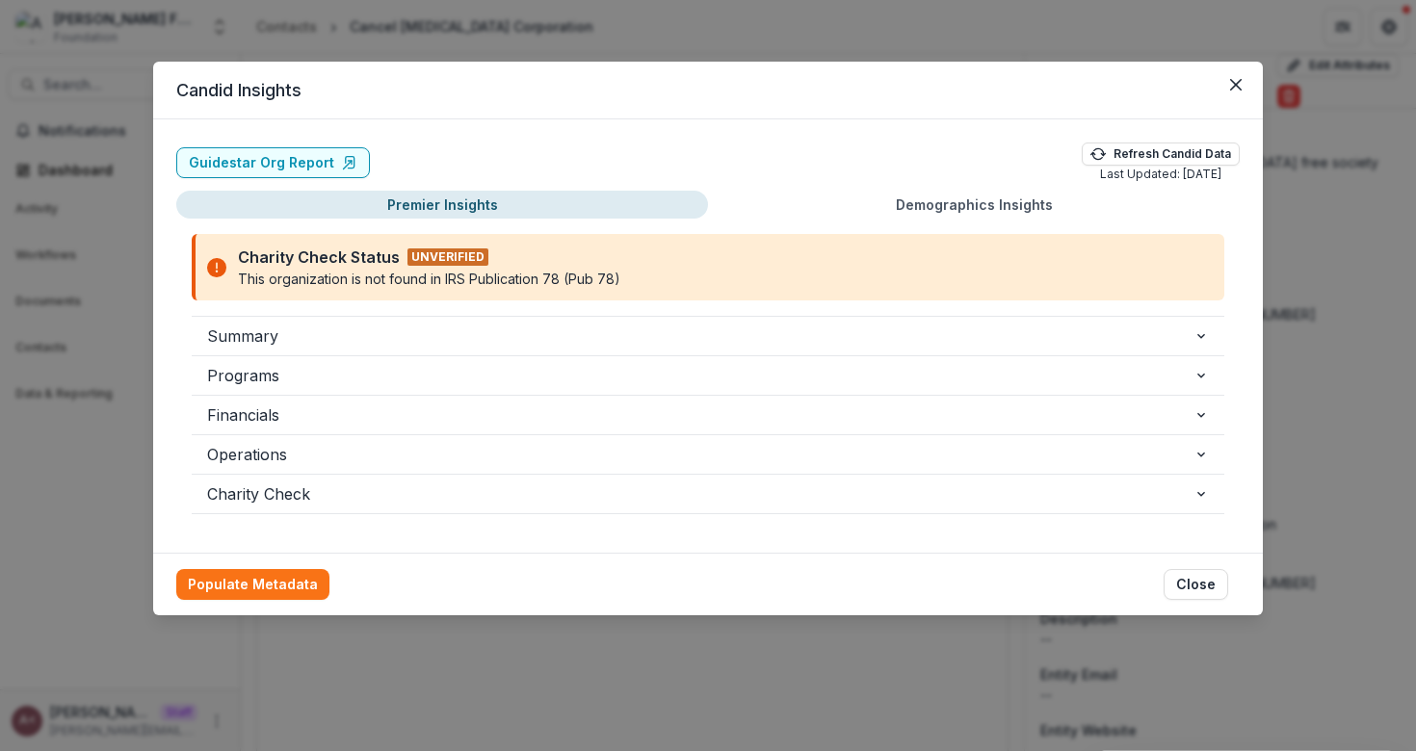
click at [679, 93] on header "Candid Insights" at bounding box center [708, 91] width 1110 height 58
click at [1235, 80] on icon "Close" at bounding box center [1236, 85] width 12 height 12
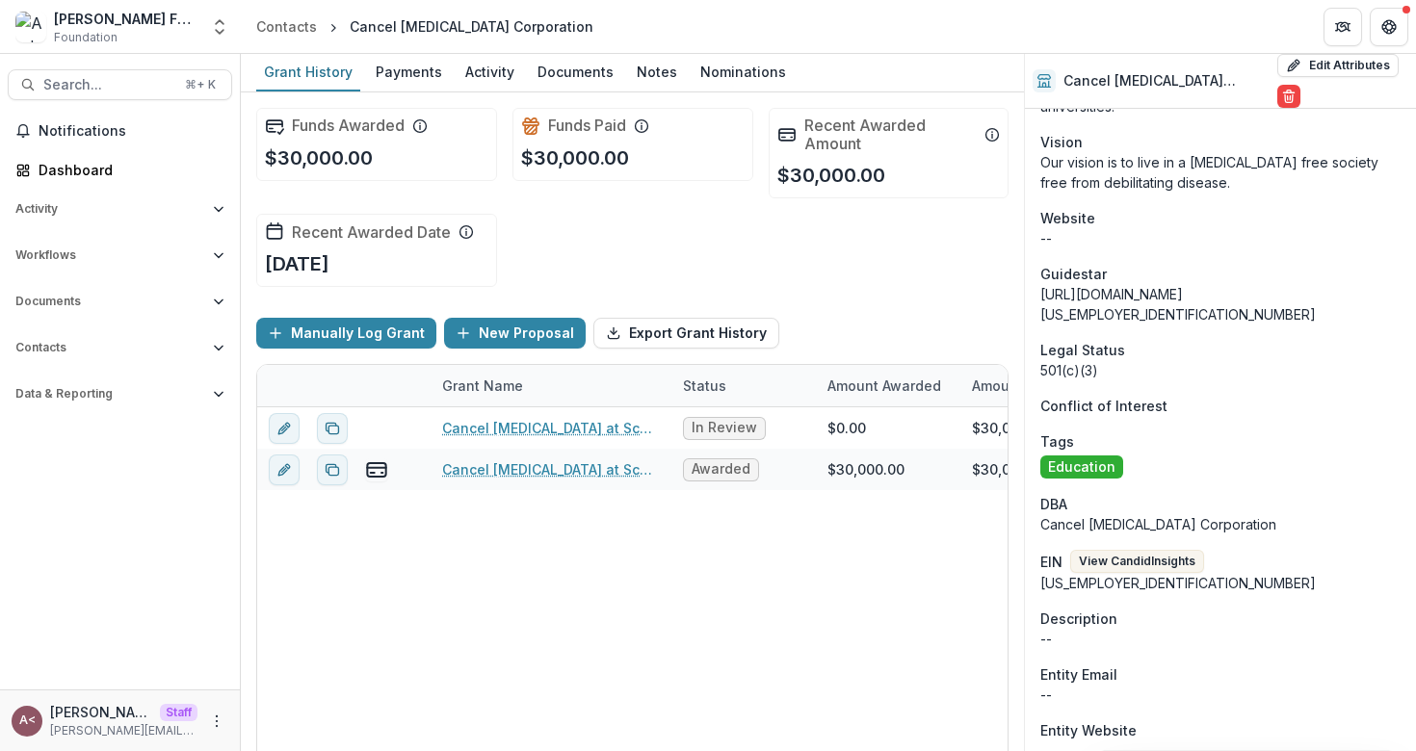
click at [519, 223] on div "Funds Awarded $30,000.00 Funds Paid $30,000.00 Recent Awarded Amount $30,000.00…" at bounding box center [632, 197] width 752 height 210
click at [575, 223] on div "Funds Awarded $30,000.00 Funds Paid $30,000.00 Recent Awarded Amount $30,000.00…" at bounding box center [632, 197] width 752 height 210
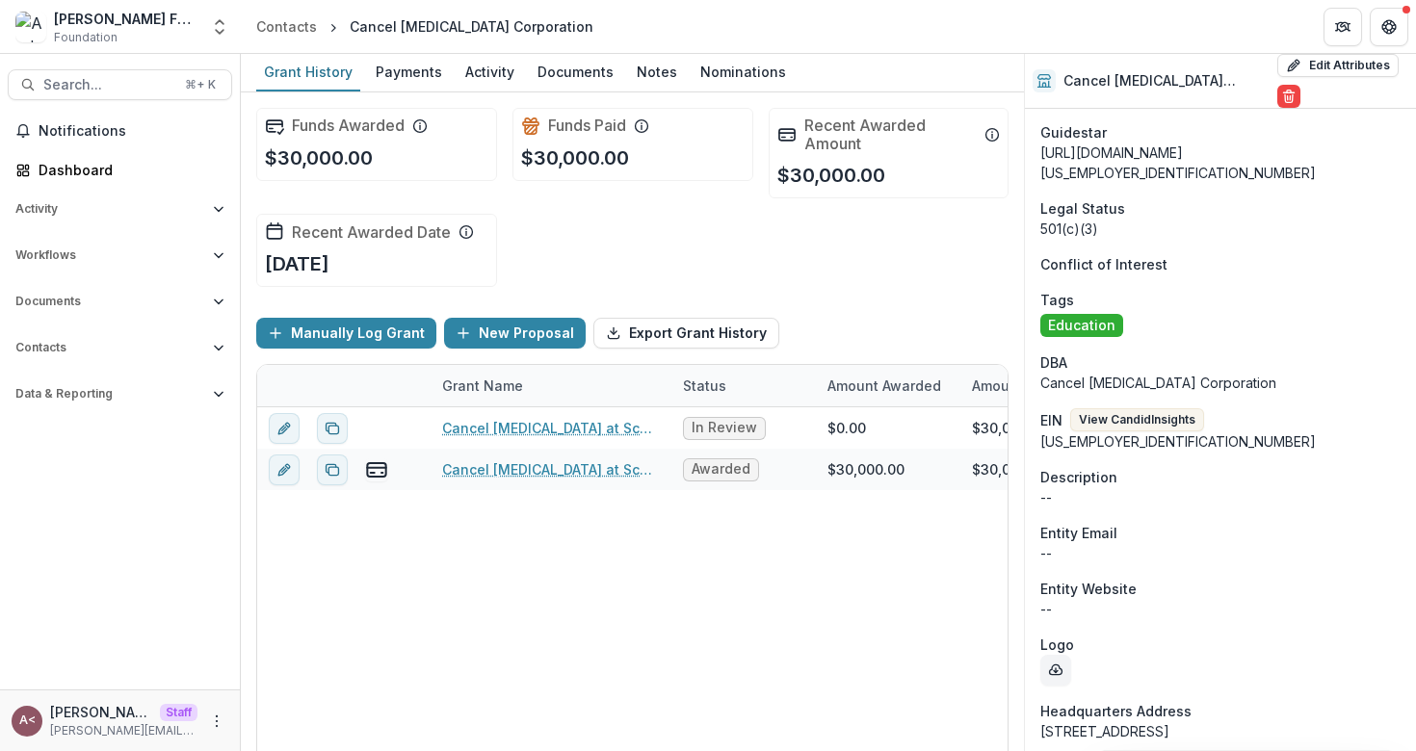
scroll to position [1181, 0]
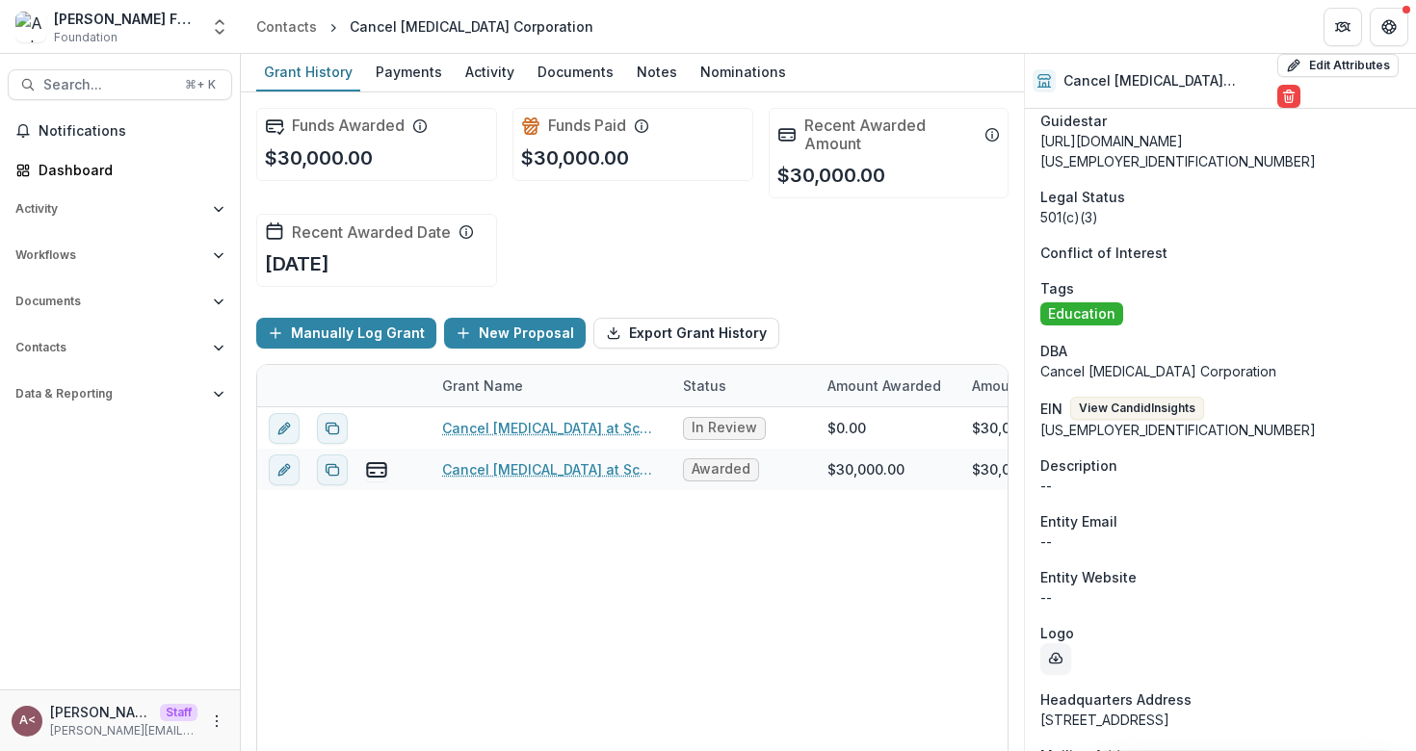
click at [607, 246] on div "Funds Awarded $30,000.00 Funds Paid $30,000.00 Recent Awarded Amount $30,000.00…" at bounding box center [632, 197] width 752 height 210
click at [717, 233] on div "Funds Awarded $30,000.00 Funds Paid $30,000.00 Recent Awarded Amount $30,000.00…" at bounding box center [632, 197] width 752 height 210
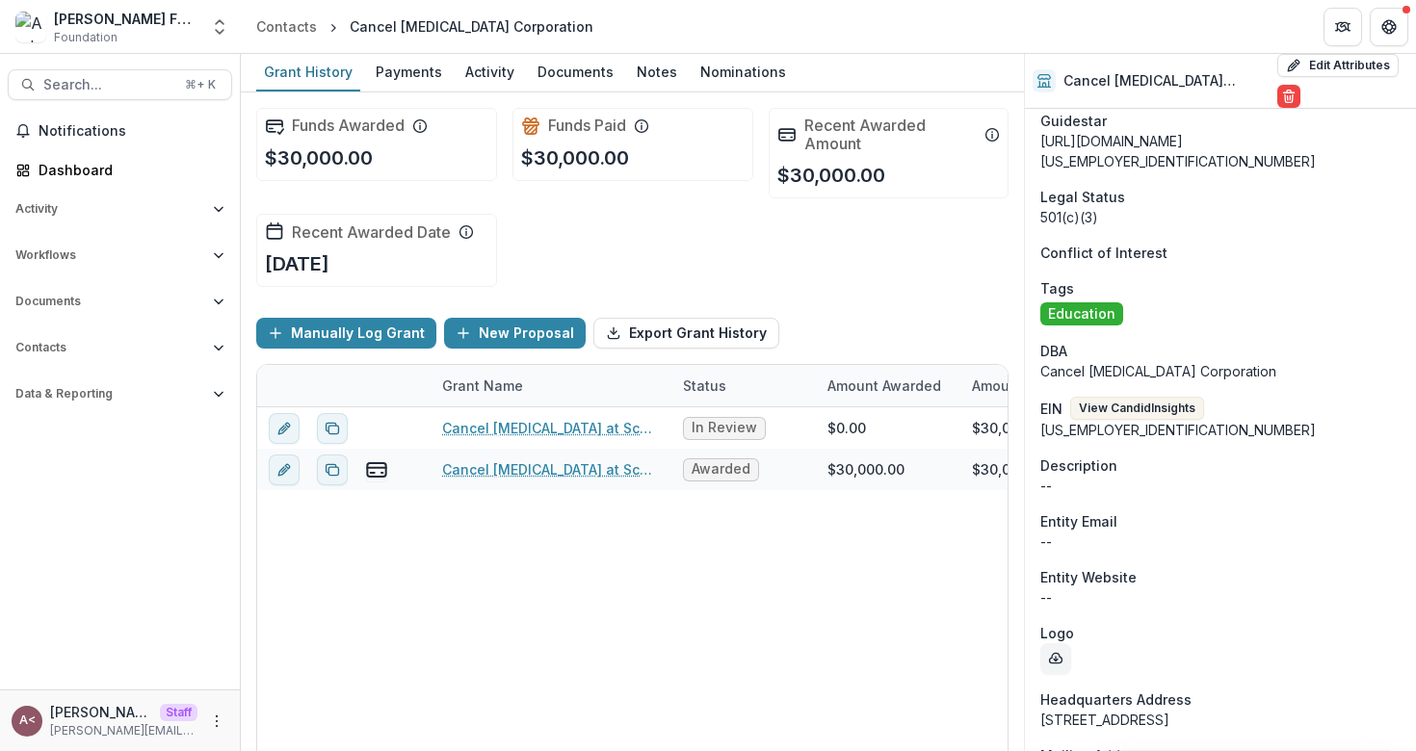
click at [632, 226] on div "Funds Awarded $30,000.00 Funds Paid $30,000.00 Recent Awarded Amount $30,000.00…" at bounding box center [632, 197] width 752 height 210
click at [580, 162] on p "$30,000.00" at bounding box center [575, 158] width 108 height 29
click at [581, 162] on p "$30,000.00" at bounding box center [575, 158] width 108 height 29
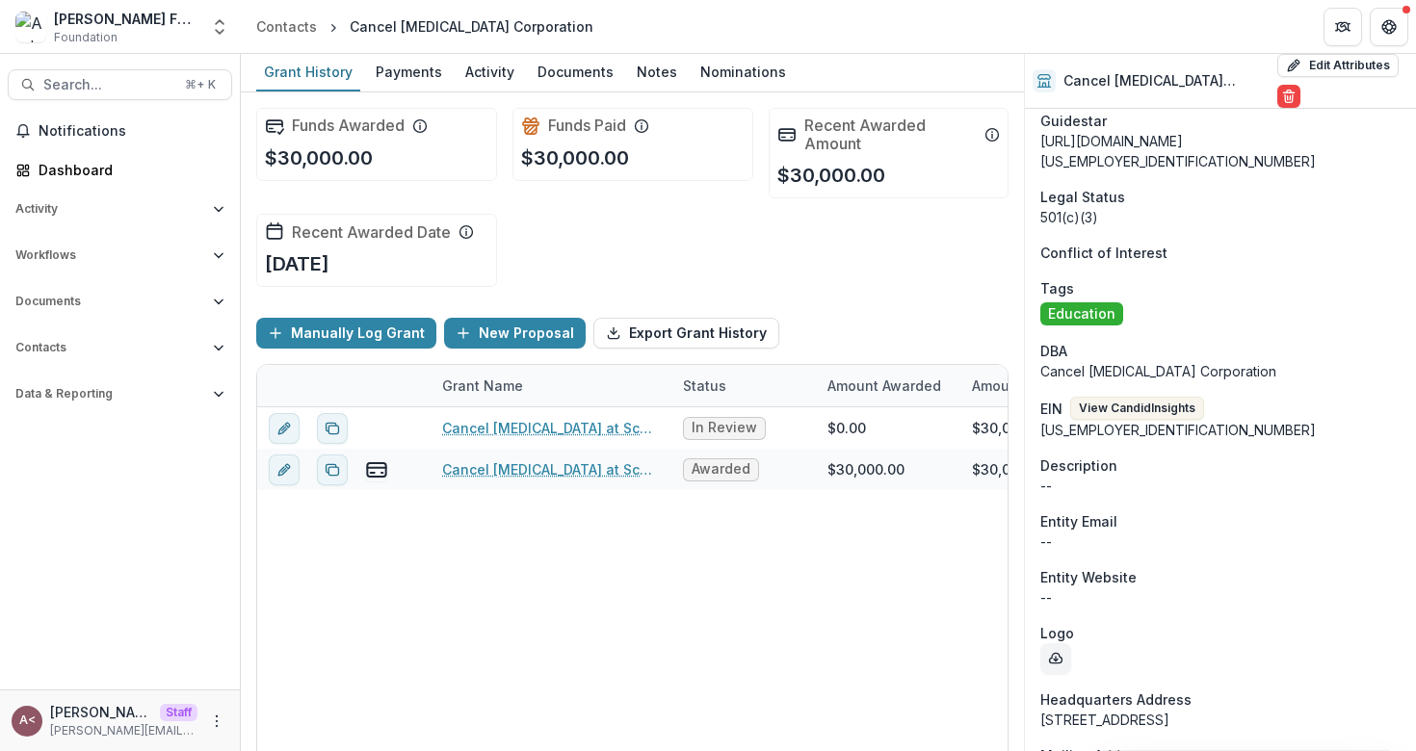
click at [580, 160] on p "$30,000.00" at bounding box center [575, 158] width 108 height 29
click at [613, 160] on p "$30,000.00" at bounding box center [575, 158] width 108 height 29
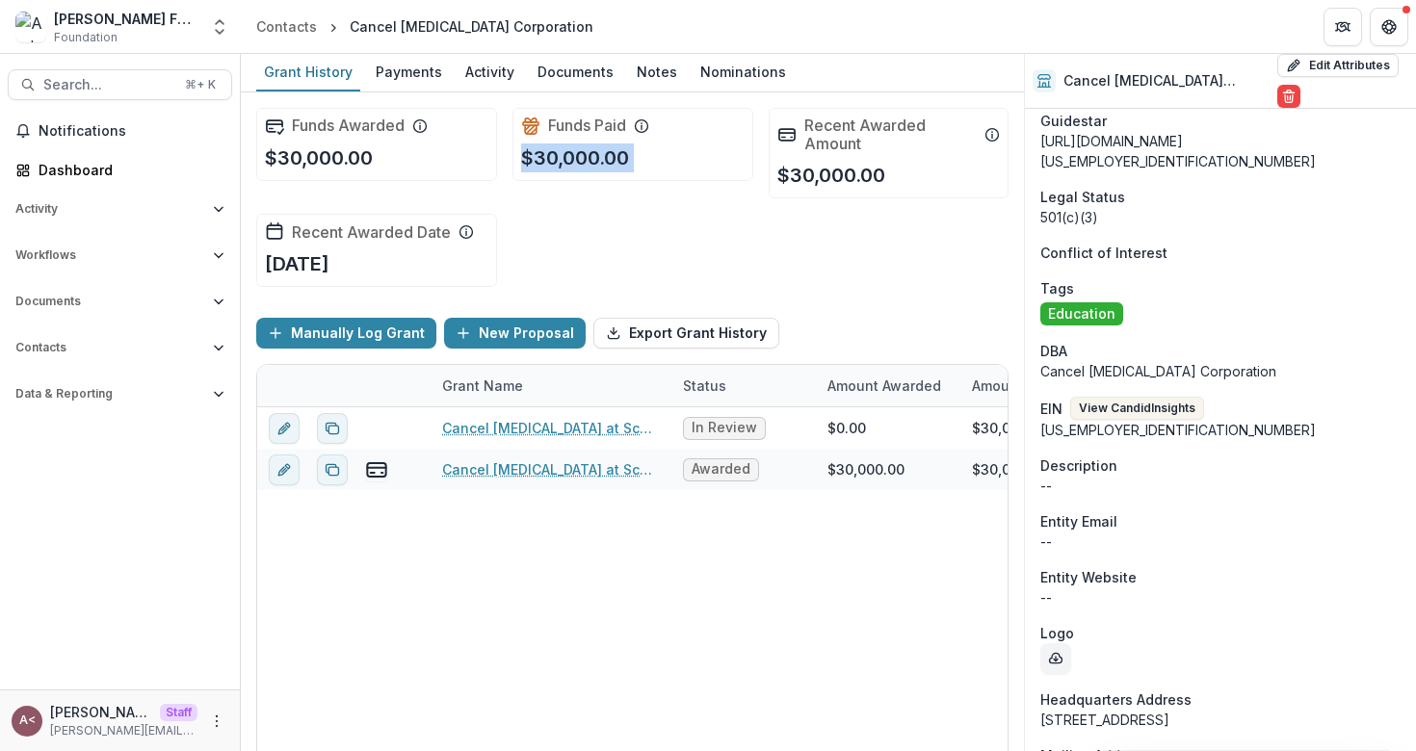
click at [613, 160] on p "$30,000.00" at bounding box center [575, 158] width 108 height 29
click at [641, 160] on div "Funds Paid $30,000.00" at bounding box center [632, 144] width 241 height 73
click at [580, 153] on p "$30,000.00" at bounding box center [575, 158] width 108 height 29
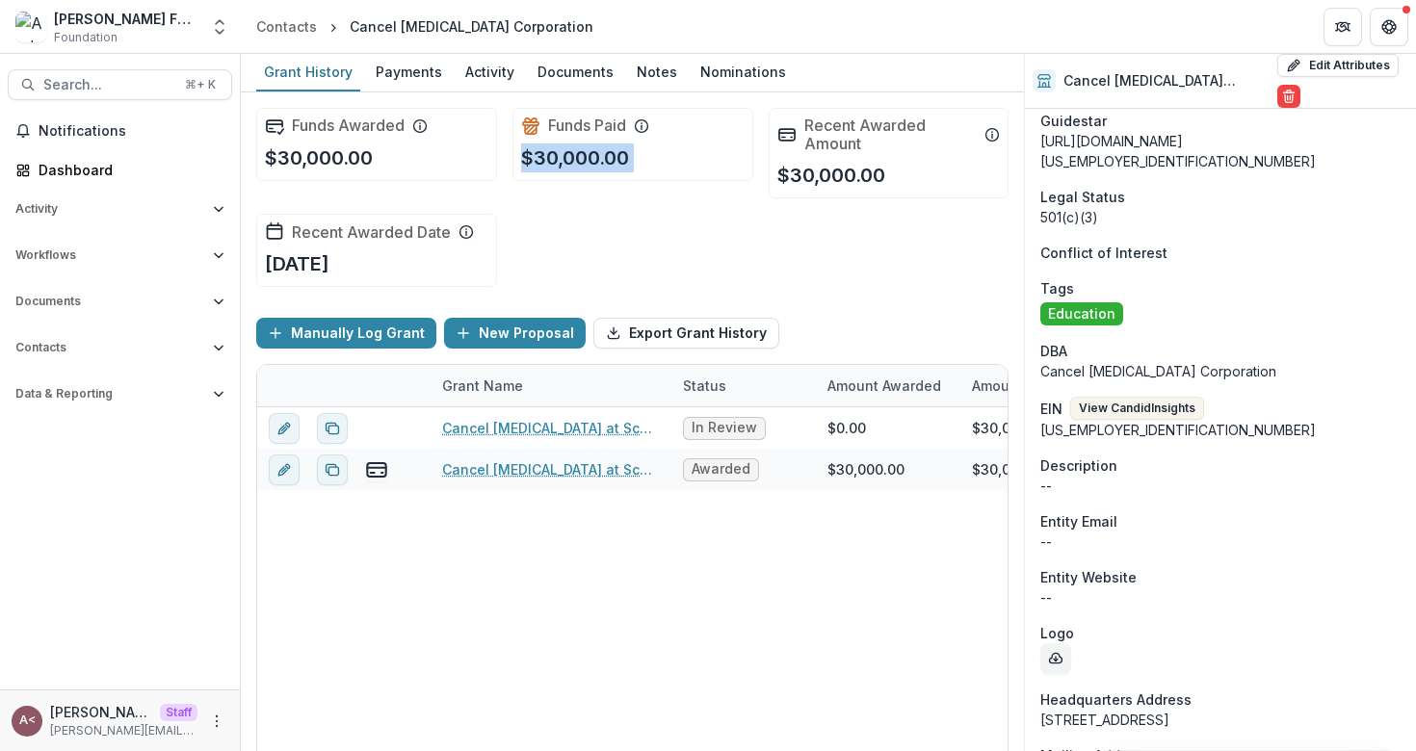
click at [594, 157] on p "$30,000.00" at bounding box center [575, 158] width 108 height 29
click at [594, 156] on p "$30,000.00" at bounding box center [575, 158] width 108 height 29
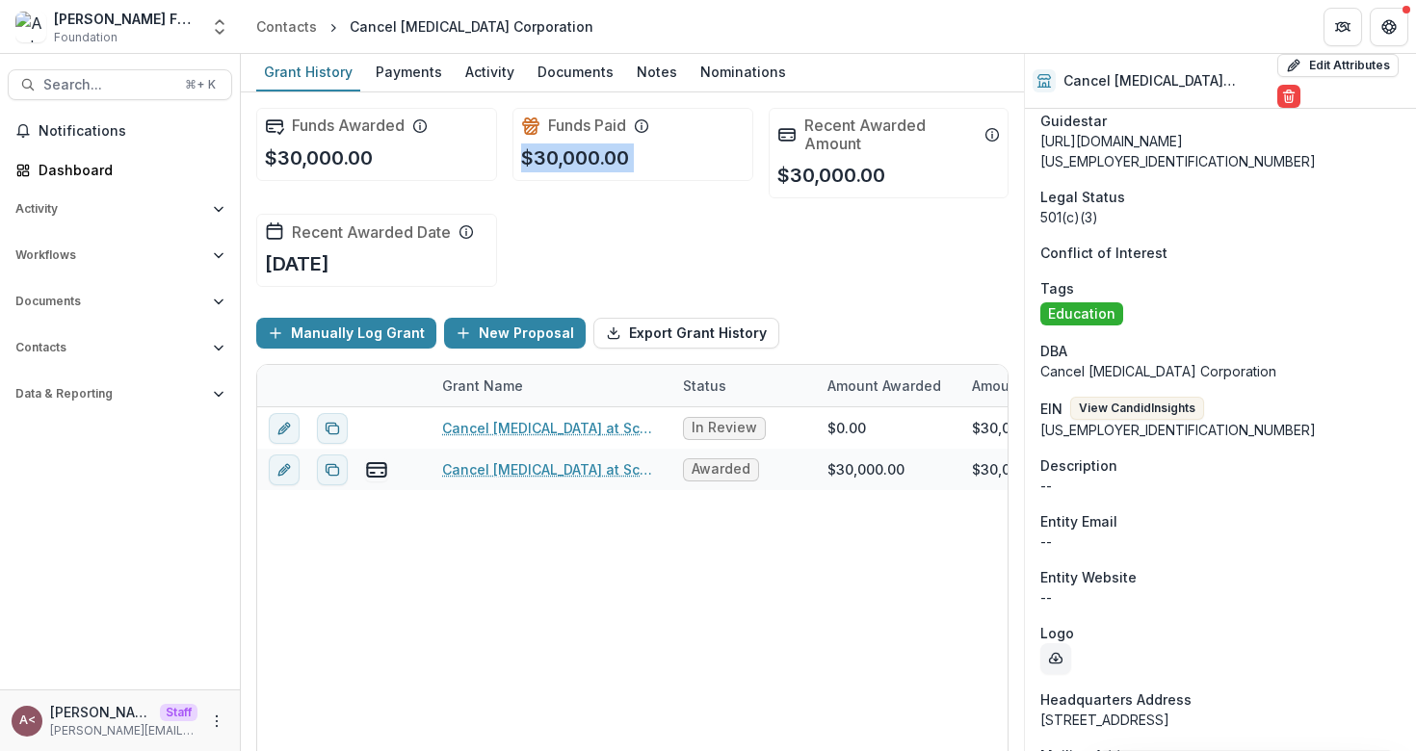
click at [594, 156] on p "$30,000.00" at bounding box center [575, 158] width 108 height 29
click at [610, 156] on p "$30,000.00" at bounding box center [575, 158] width 108 height 29
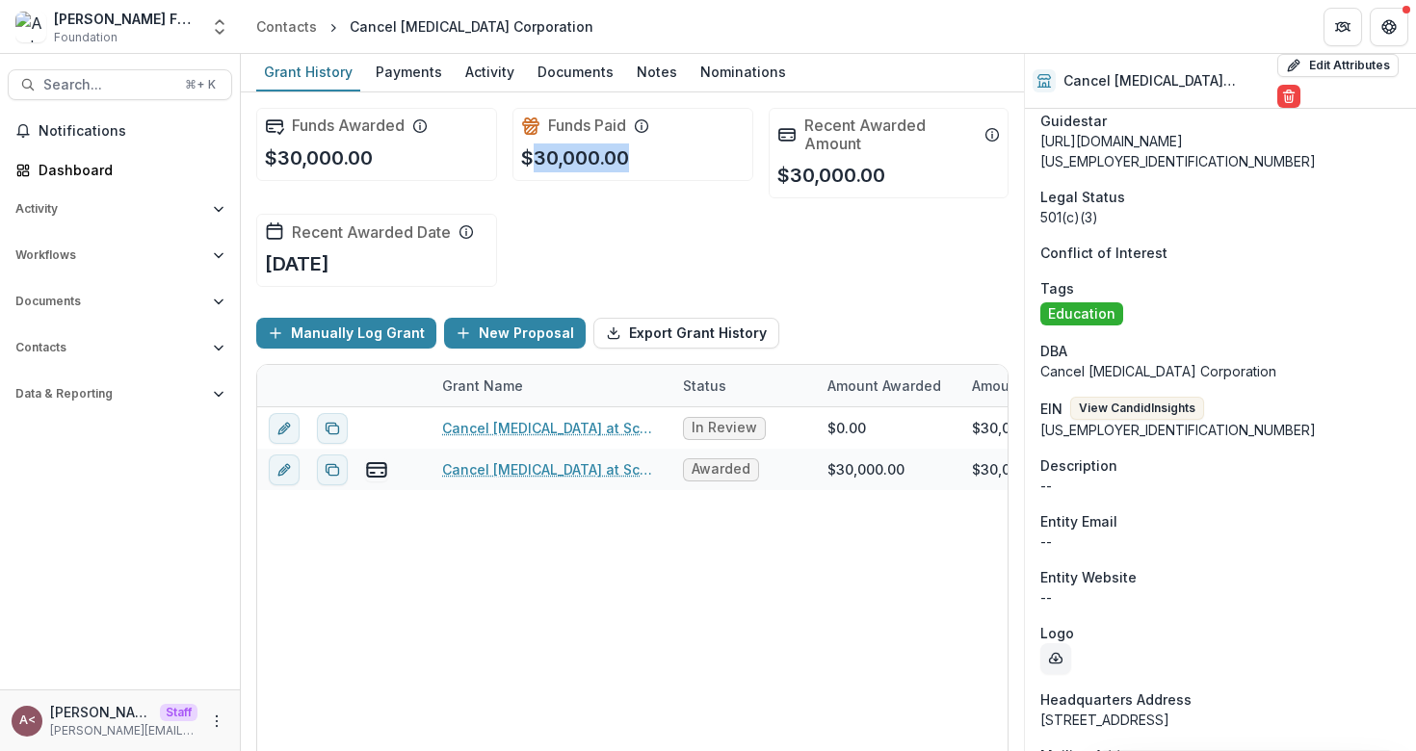
click at [610, 156] on p "$30,000.00" at bounding box center [575, 158] width 108 height 29
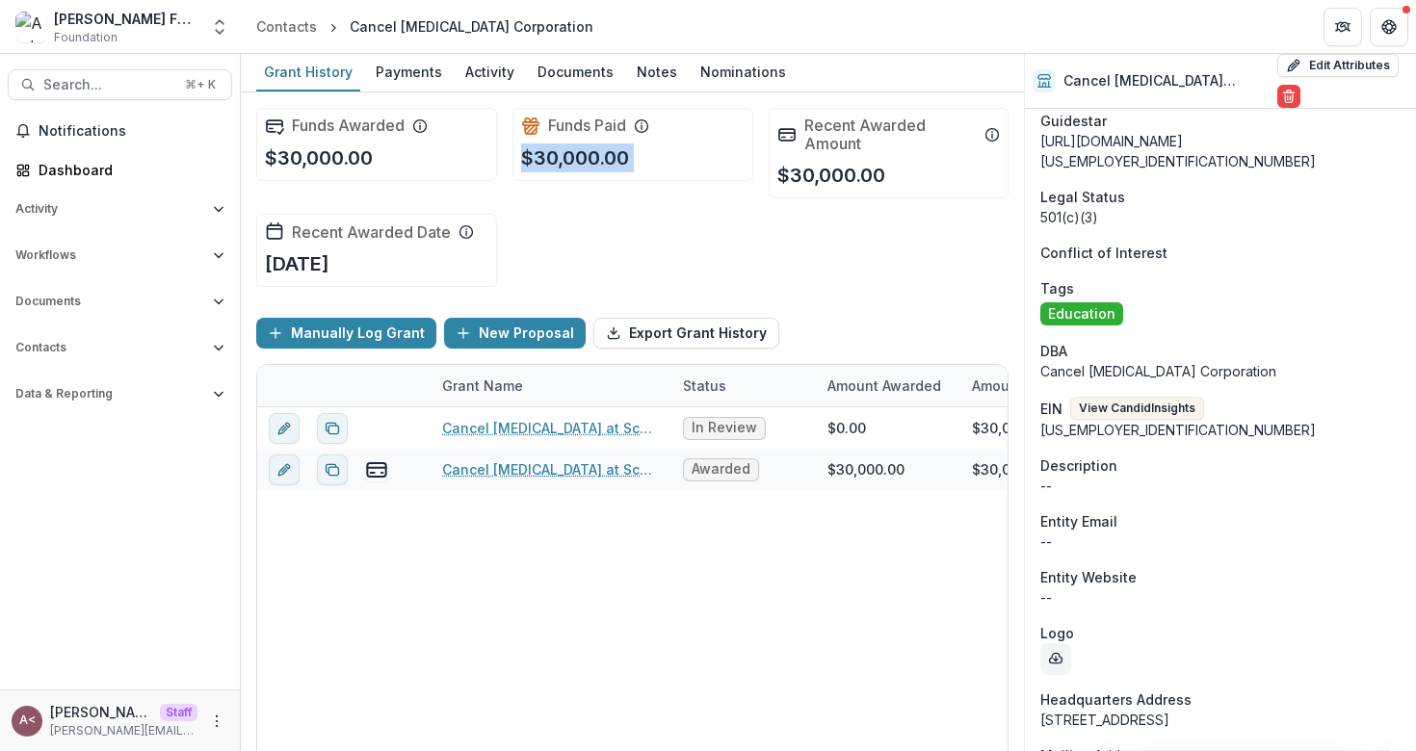
click at [610, 156] on p "$30,000.00" at bounding box center [575, 158] width 108 height 29
click at [479, 141] on div "Funds Awarded $30,000.00" at bounding box center [376, 144] width 241 height 73
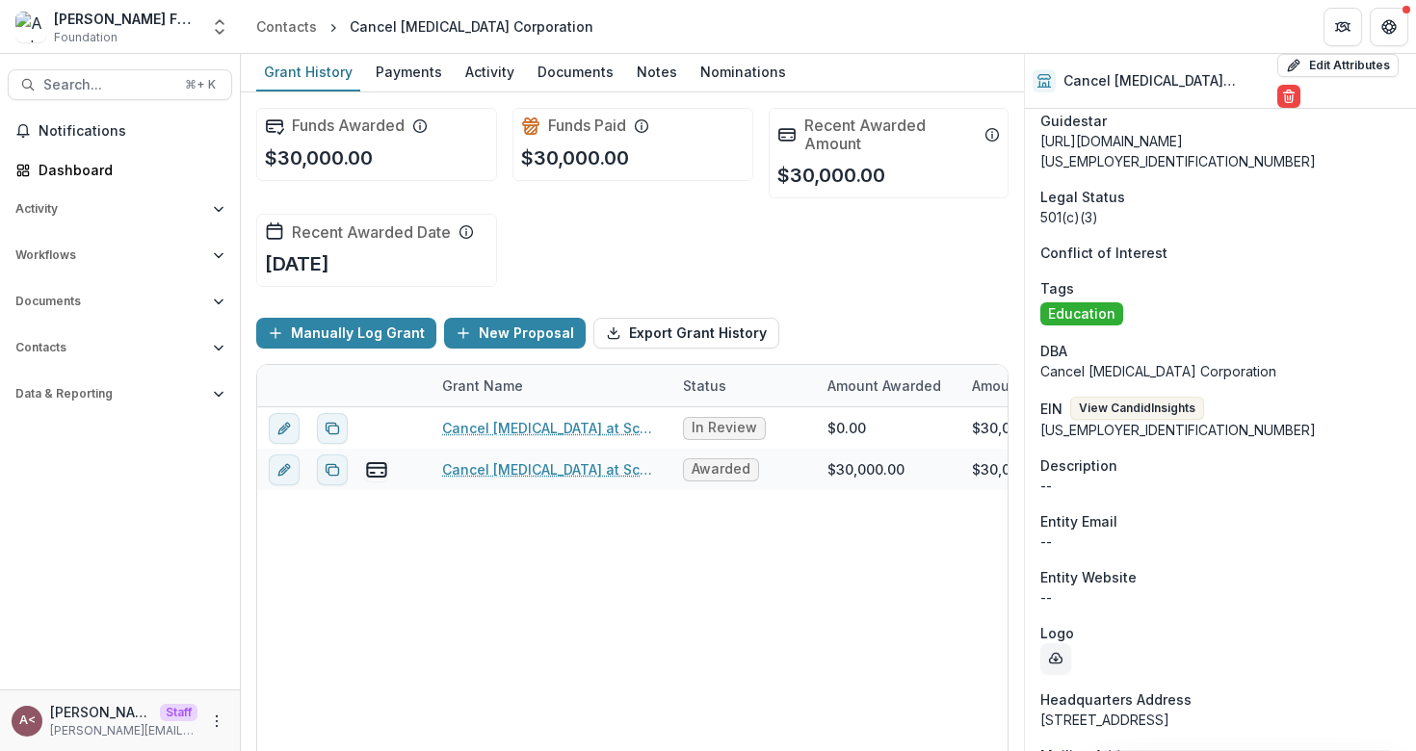
click at [537, 237] on div "Funds Awarded $30,000.00 Funds Paid $30,000.00 Recent Awarded Amount $30,000.00…" at bounding box center [632, 197] width 752 height 210
click at [471, 75] on div "Activity" at bounding box center [490, 72] width 65 height 28
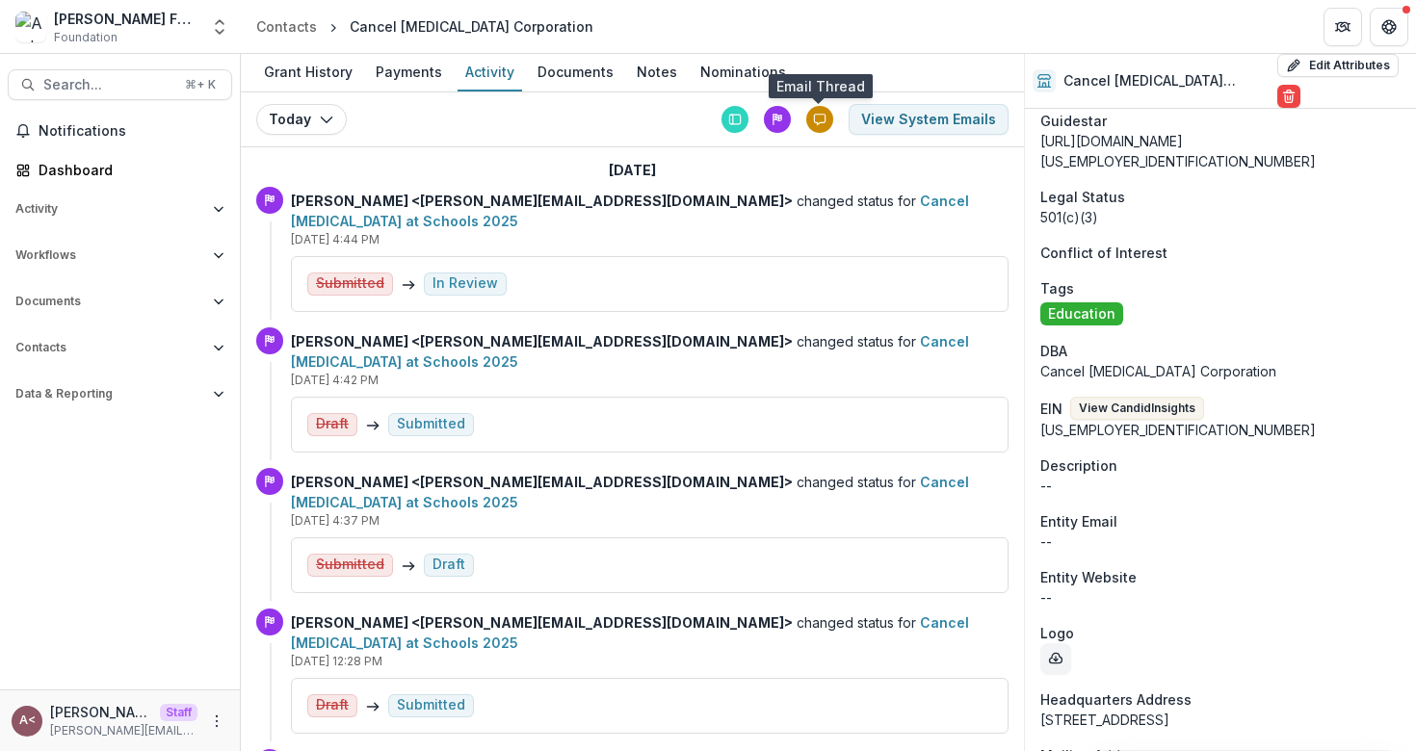
click at [819, 118] on icon at bounding box center [819, 119] width 13 height 13
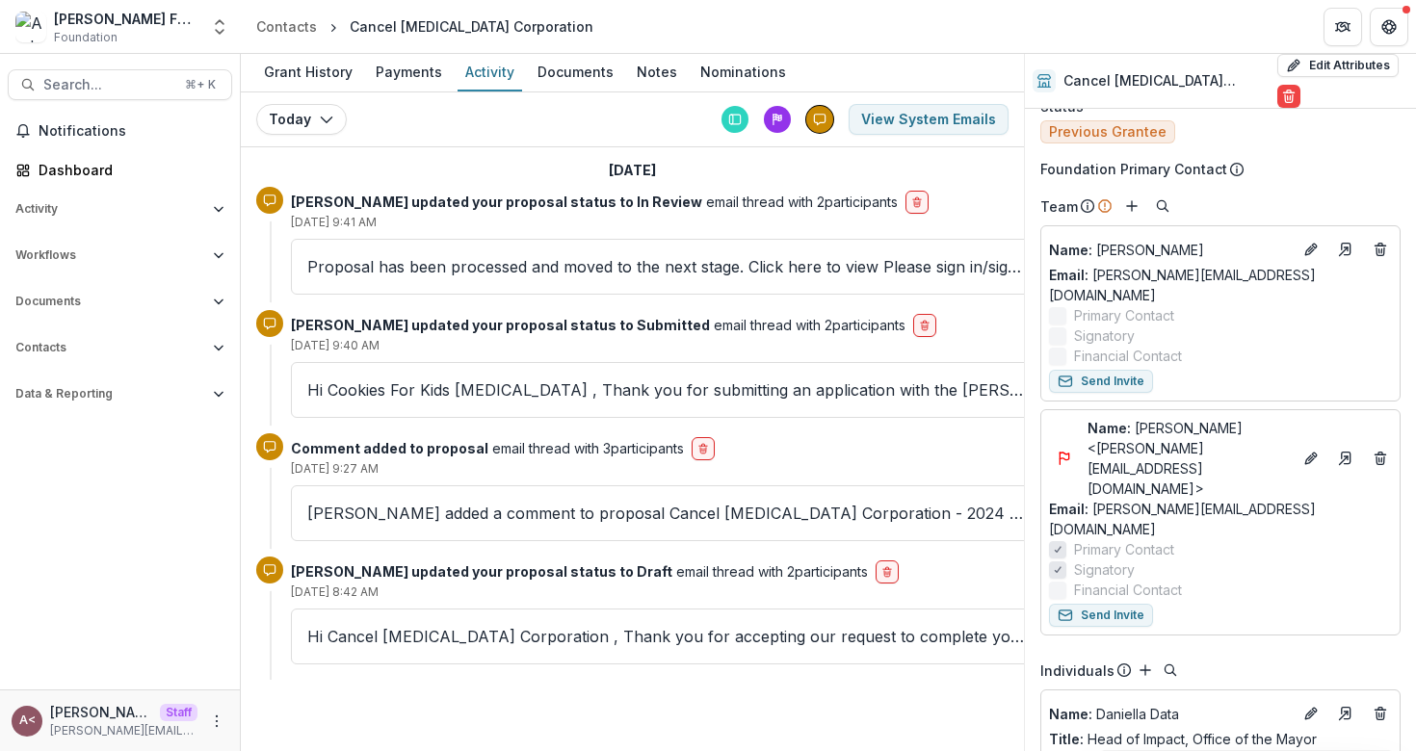
scroll to position [62, 0]
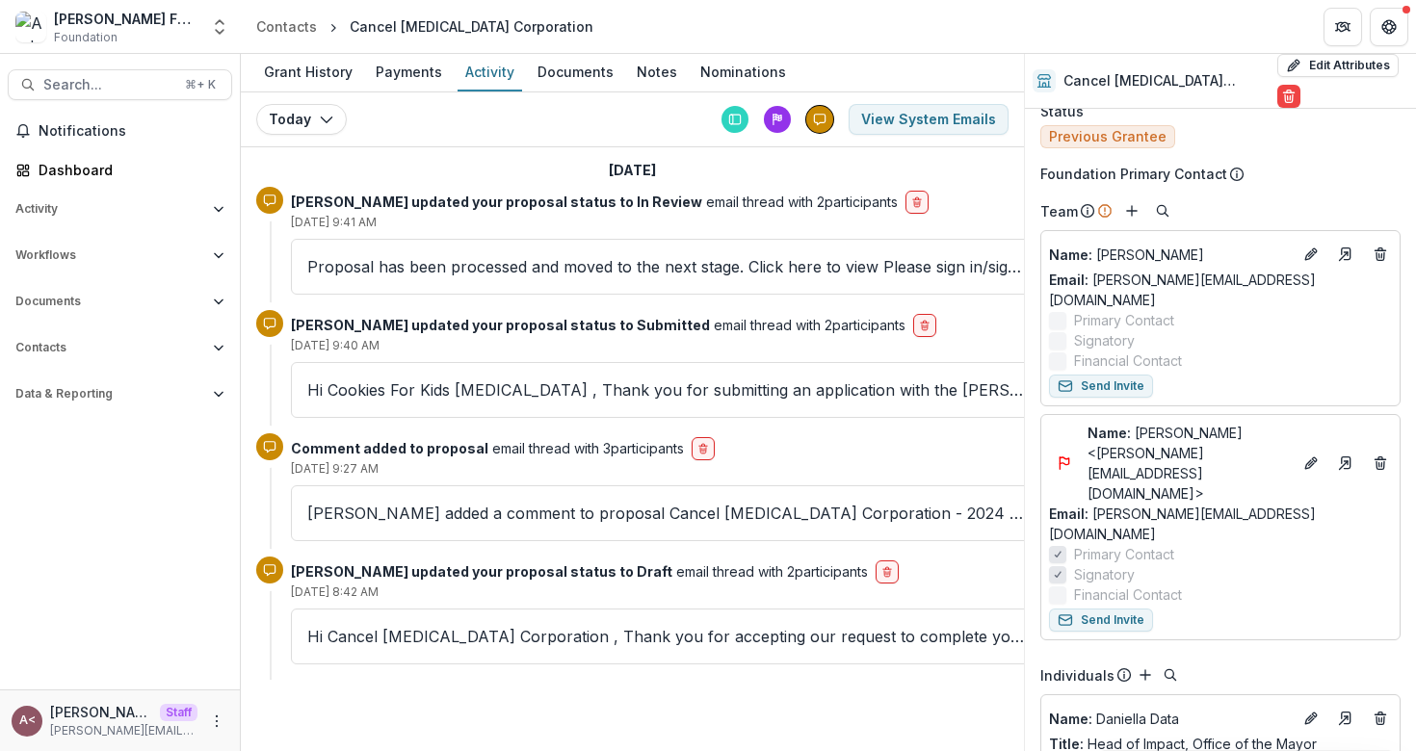
click at [626, 138] on div "[DATE] [DATE] [DATE] View System Emails" at bounding box center [632, 119] width 783 height 55
click at [596, 112] on div "[DATE] [DATE] [DATE] View System Emails" at bounding box center [632, 119] width 783 height 55
click at [572, 70] on div "Documents" at bounding box center [576, 72] width 92 height 28
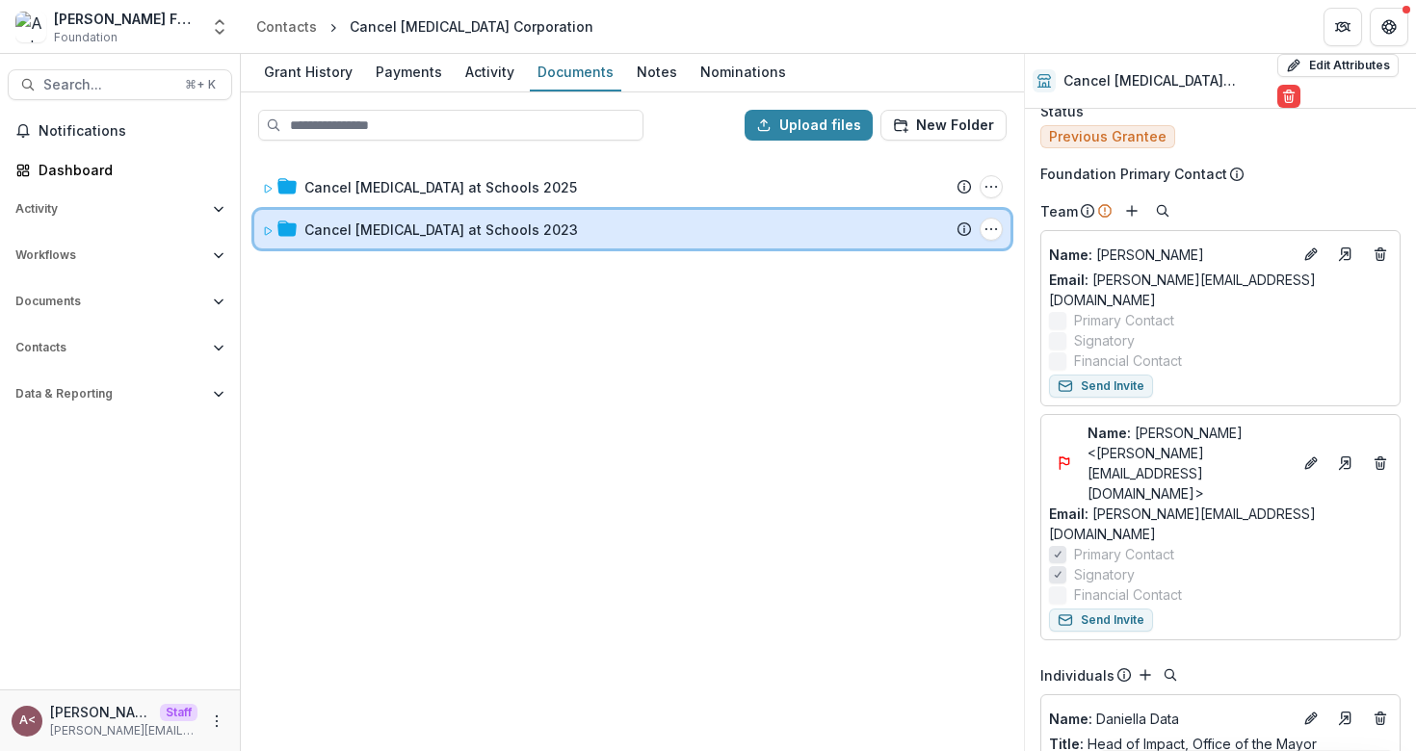
click at [266, 228] on icon at bounding box center [268, 231] width 12 height 12
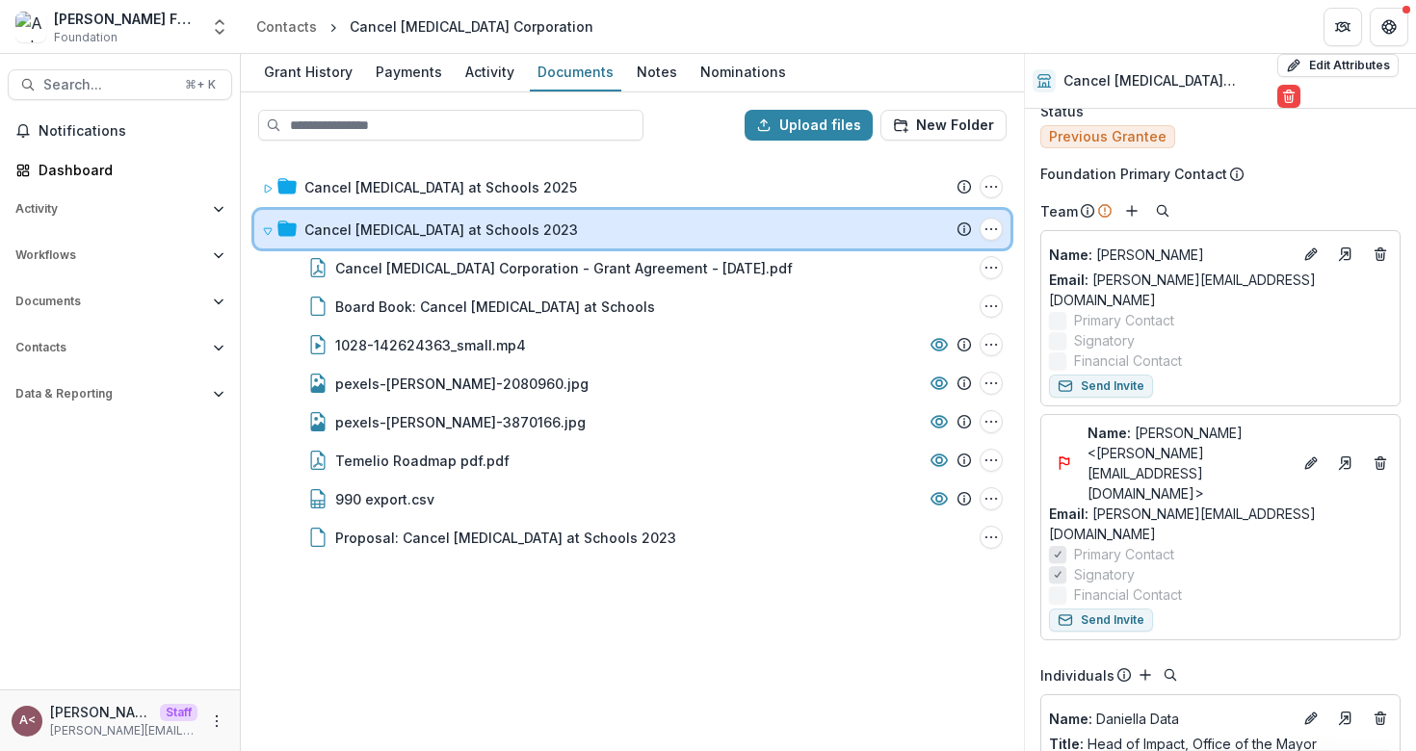
click at [265, 229] on icon at bounding box center [268, 231] width 12 height 12
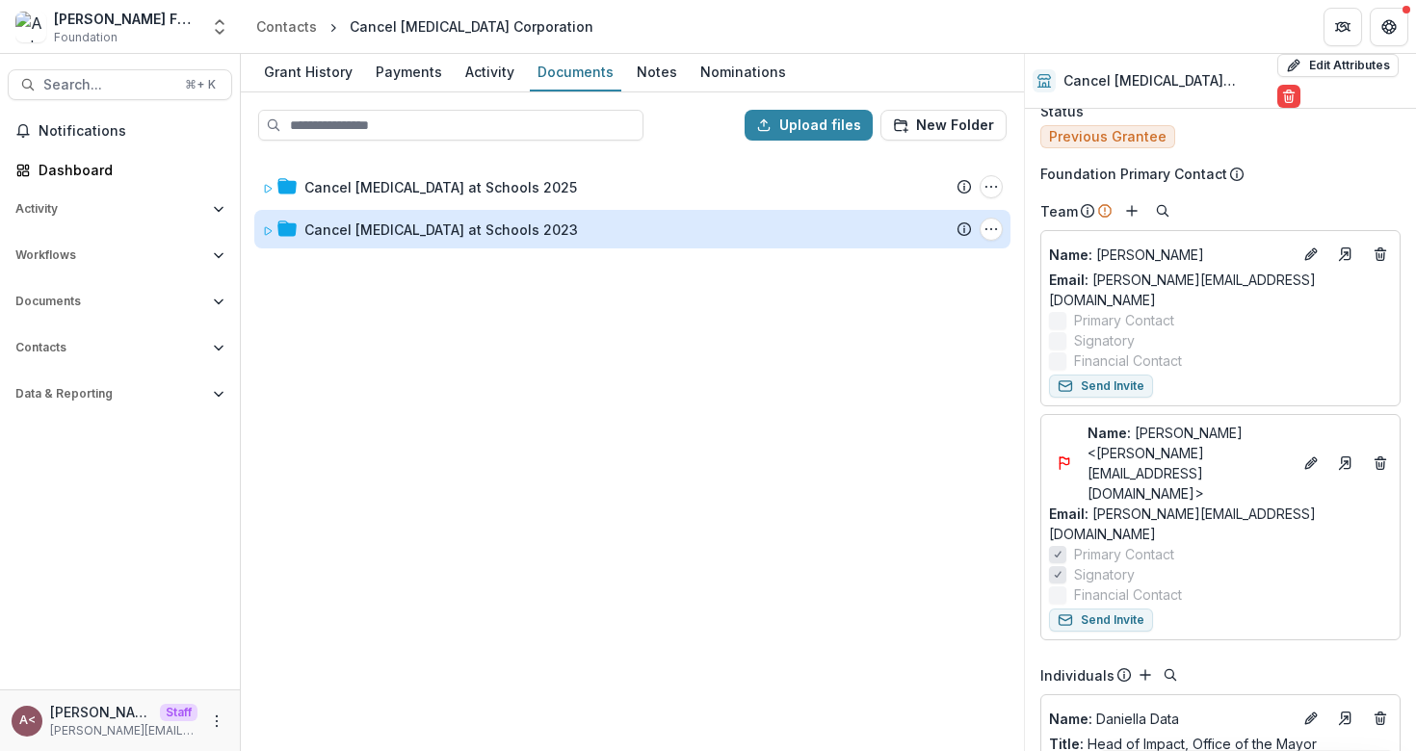
click at [422, 359] on div "Cancel [MEDICAL_DATA] at Schools 2025 Submission Temelio Proposal Attached prop…" at bounding box center [632, 452] width 779 height 593
click at [437, 343] on div "Cancel [MEDICAL_DATA] at Schools 2025 Submission Temelio Proposal Attached prop…" at bounding box center [632, 452] width 779 height 593
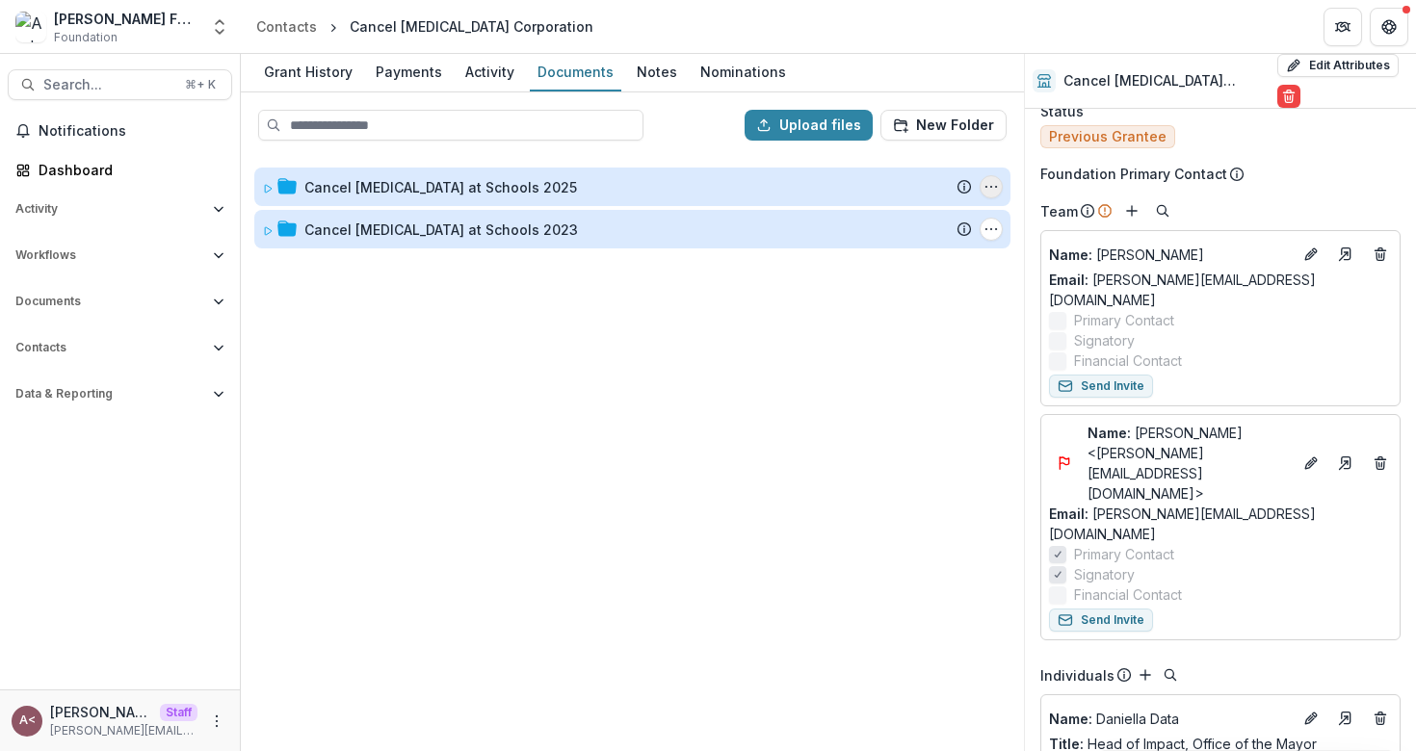
click at [997, 190] on icon "Cancel Cancer at Schools 2025 Options" at bounding box center [990, 186] width 15 height 15
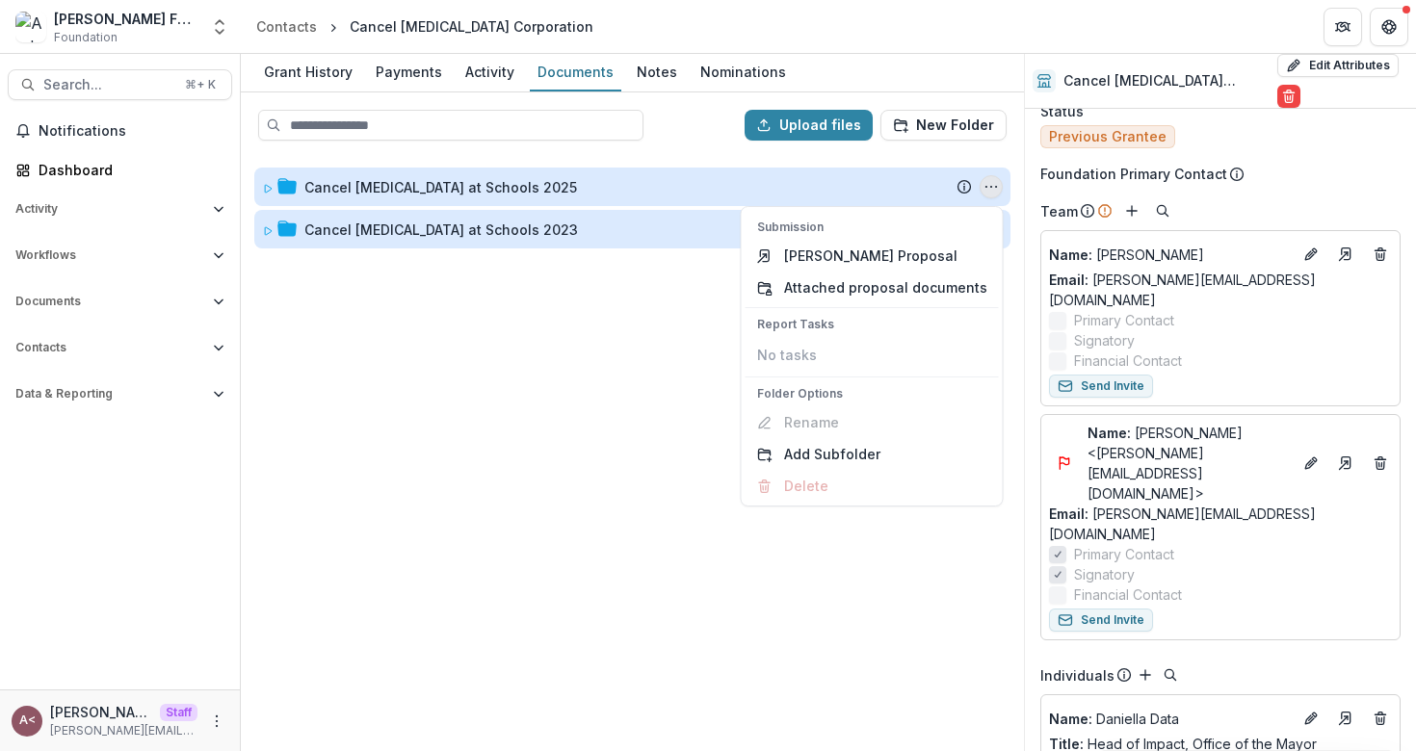
click at [997, 190] on icon "Cancel Cancer at Schools 2025 Options" at bounding box center [990, 186] width 15 height 15
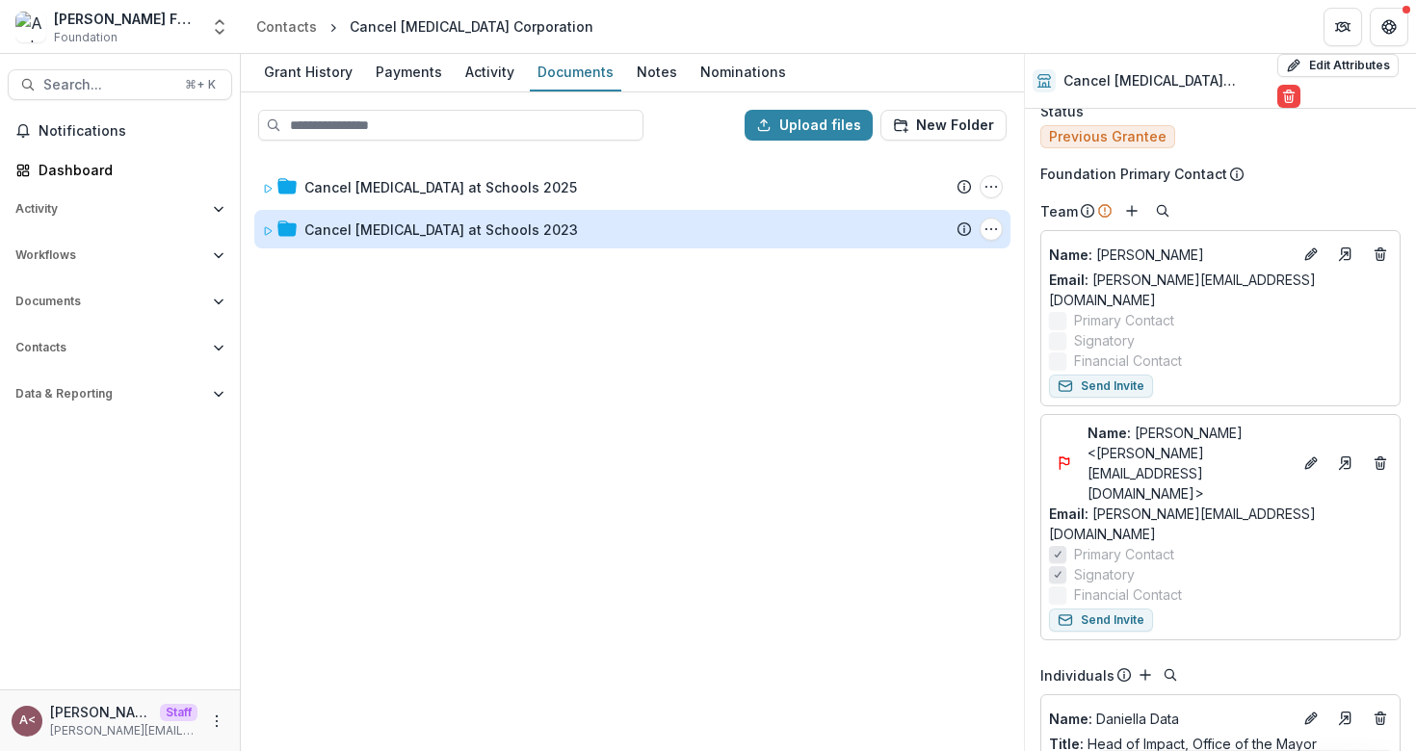
click at [630, 301] on div "Cancel [MEDICAL_DATA] at Schools 2025 Submission Temelio Proposal Attached prop…" at bounding box center [632, 452] width 779 height 593
click at [460, 141] on div "Upload files New Folder" at bounding box center [632, 125] width 779 height 62
click at [338, 155] on div "Upload files New Folder" at bounding box center [632, 125] width 779 height 62
click at [297, 34] on div "Contacts" at bounding box center [286, 26] width 61 height 20
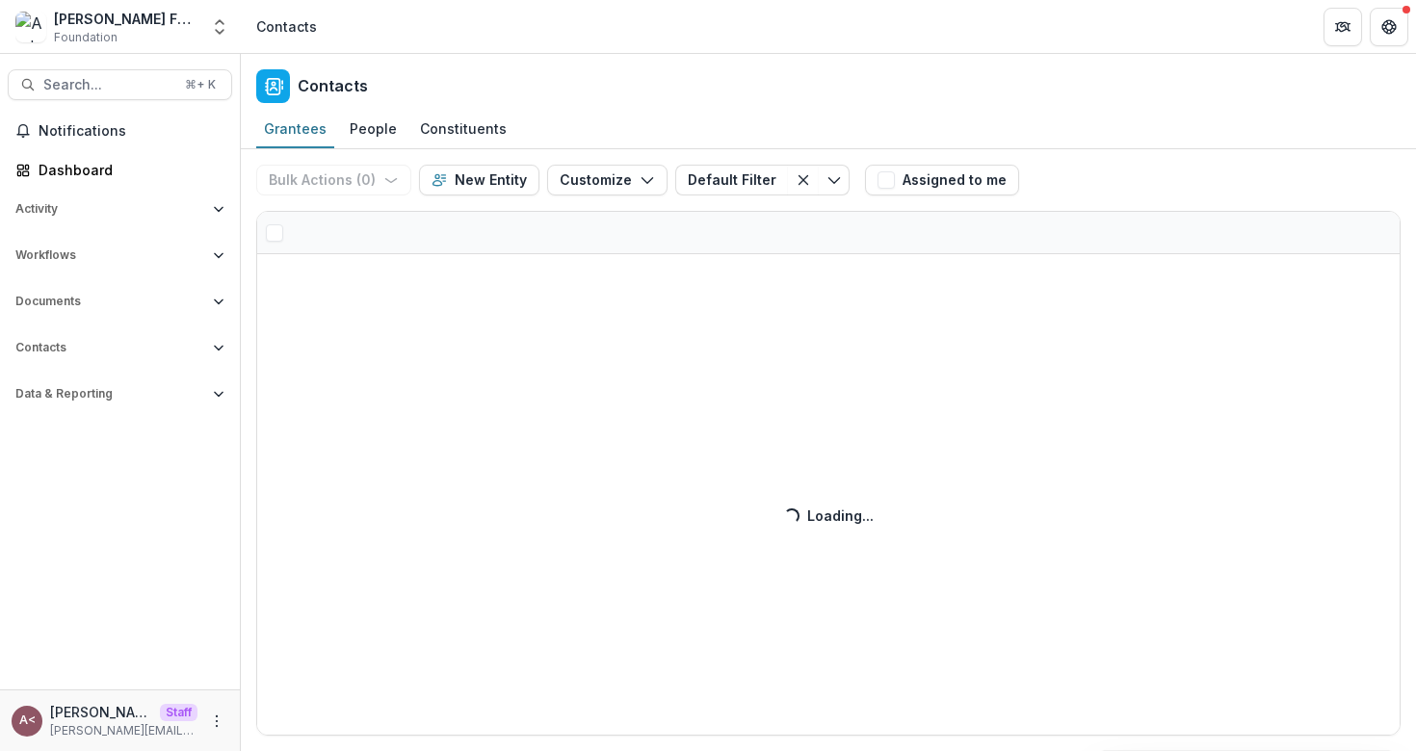
click at [652, 95] on div "Contacts" at bounding box center [828, 82] width 1175 height 57
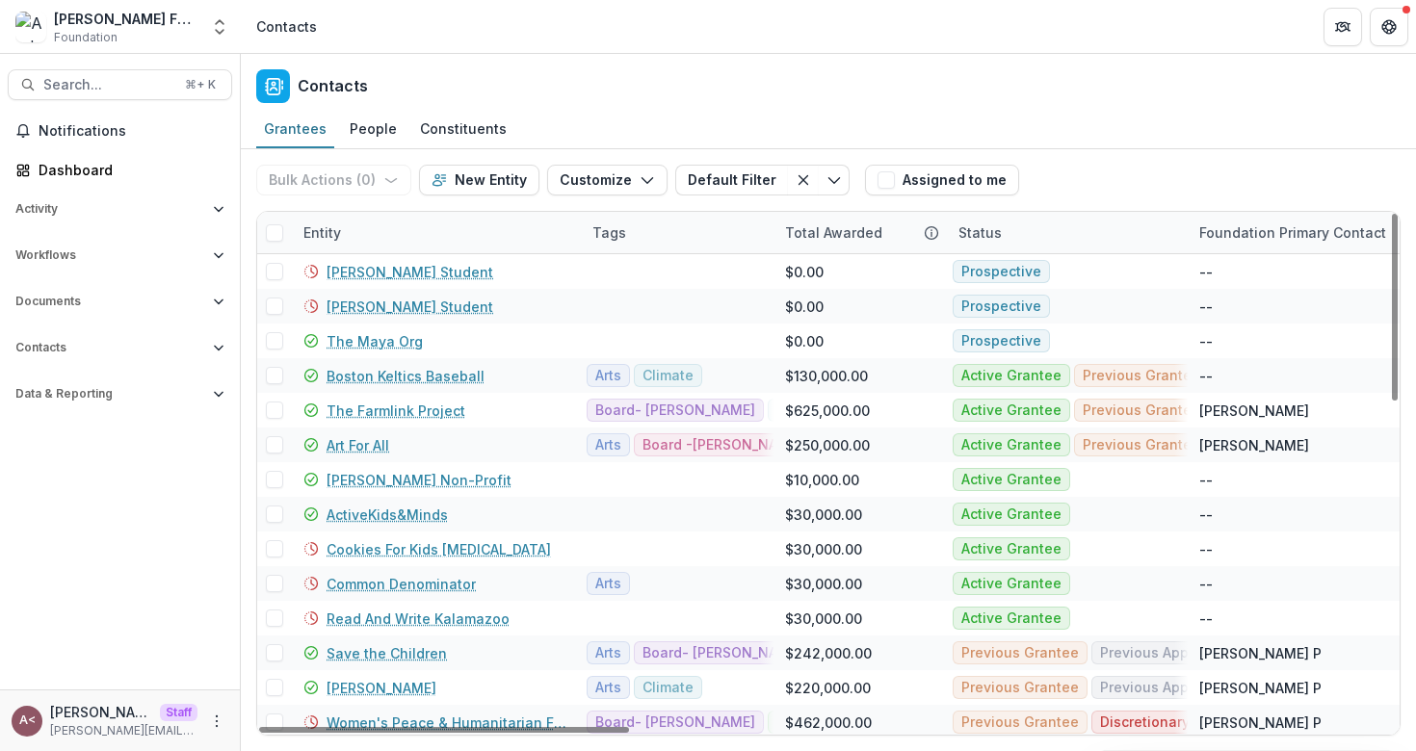
click at [400, 232] on div "Entity" at bounding box center [436, 232] width 289 height 41
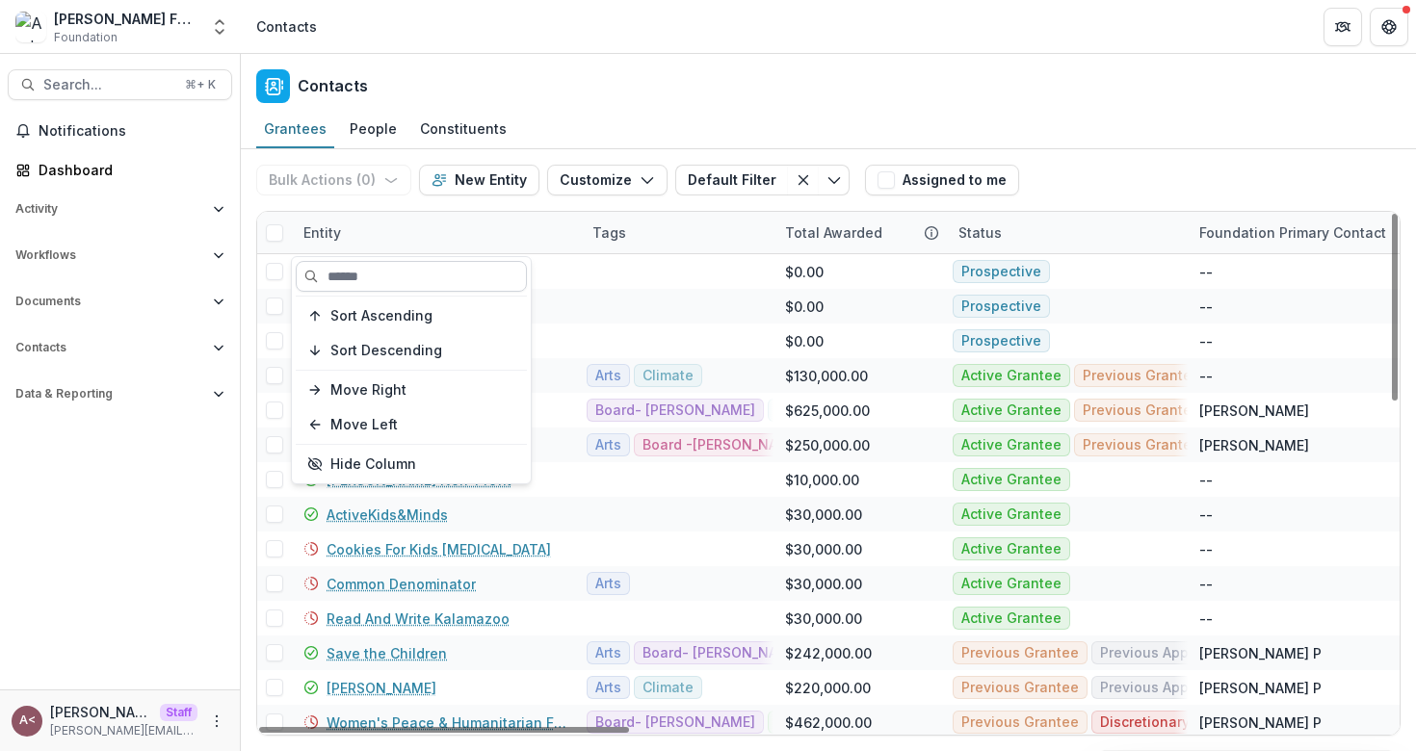
click at [359, 278] on input at bounding box center [411, 276] width 231 height 31
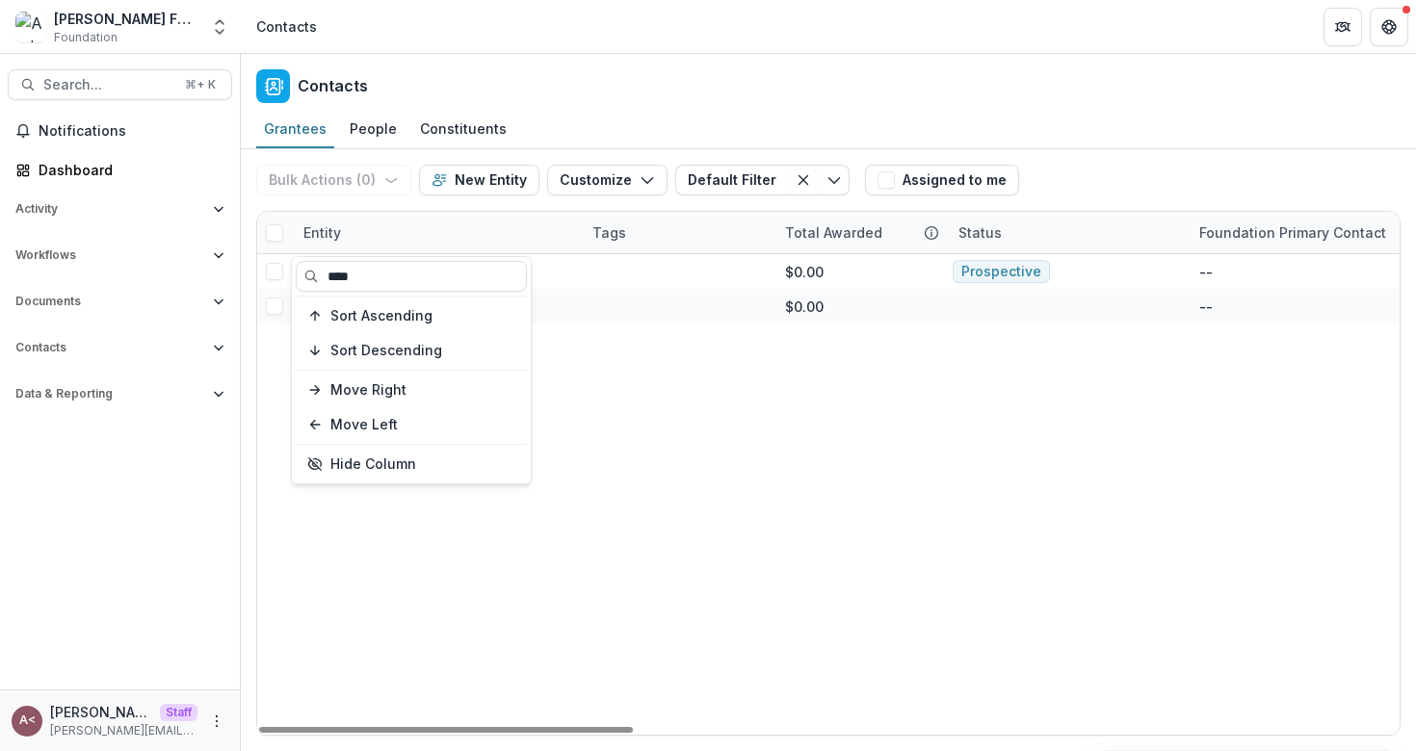
type input "****"
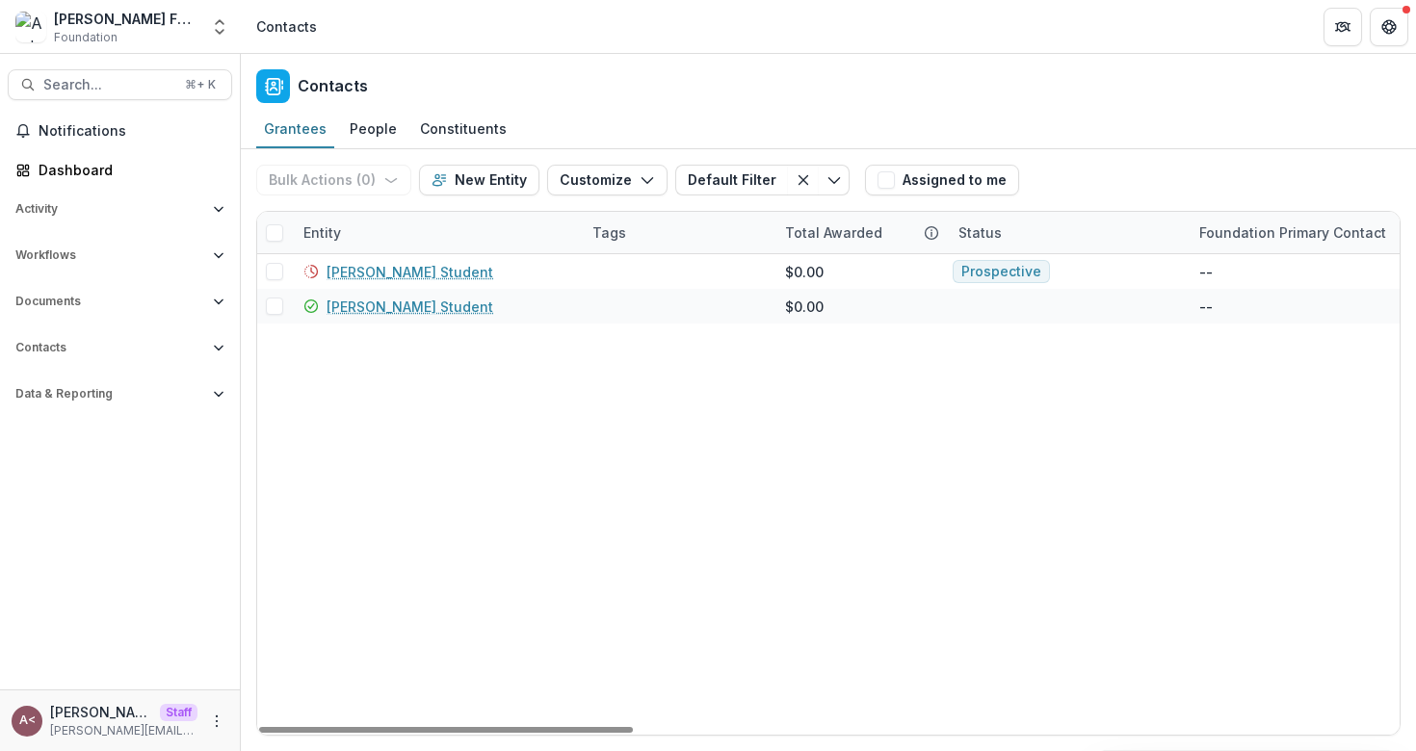
click at [368, 222] on div "Entity" at bounding box center [436, 232] width 289 height 41
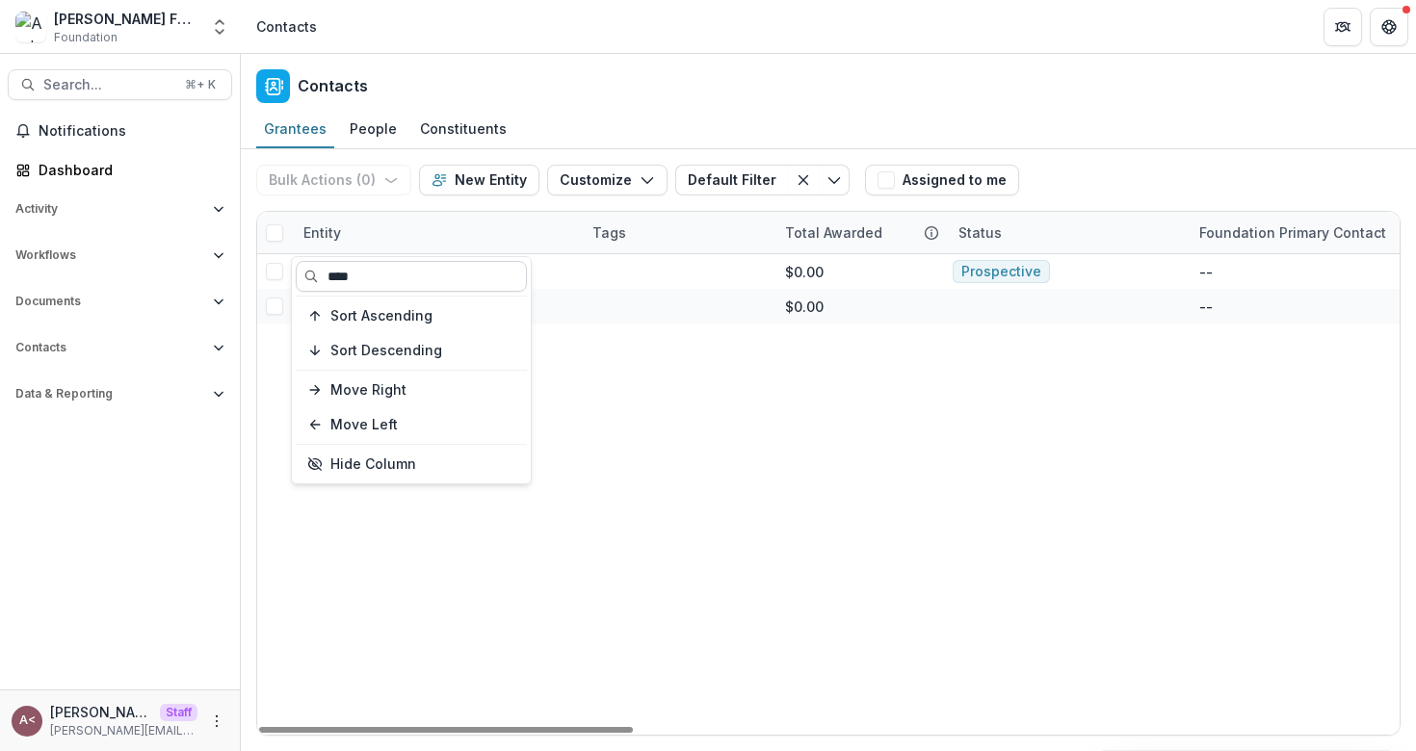
click at [370, 279] on input "****" at bounding box center [411, 276] width 231 height 31
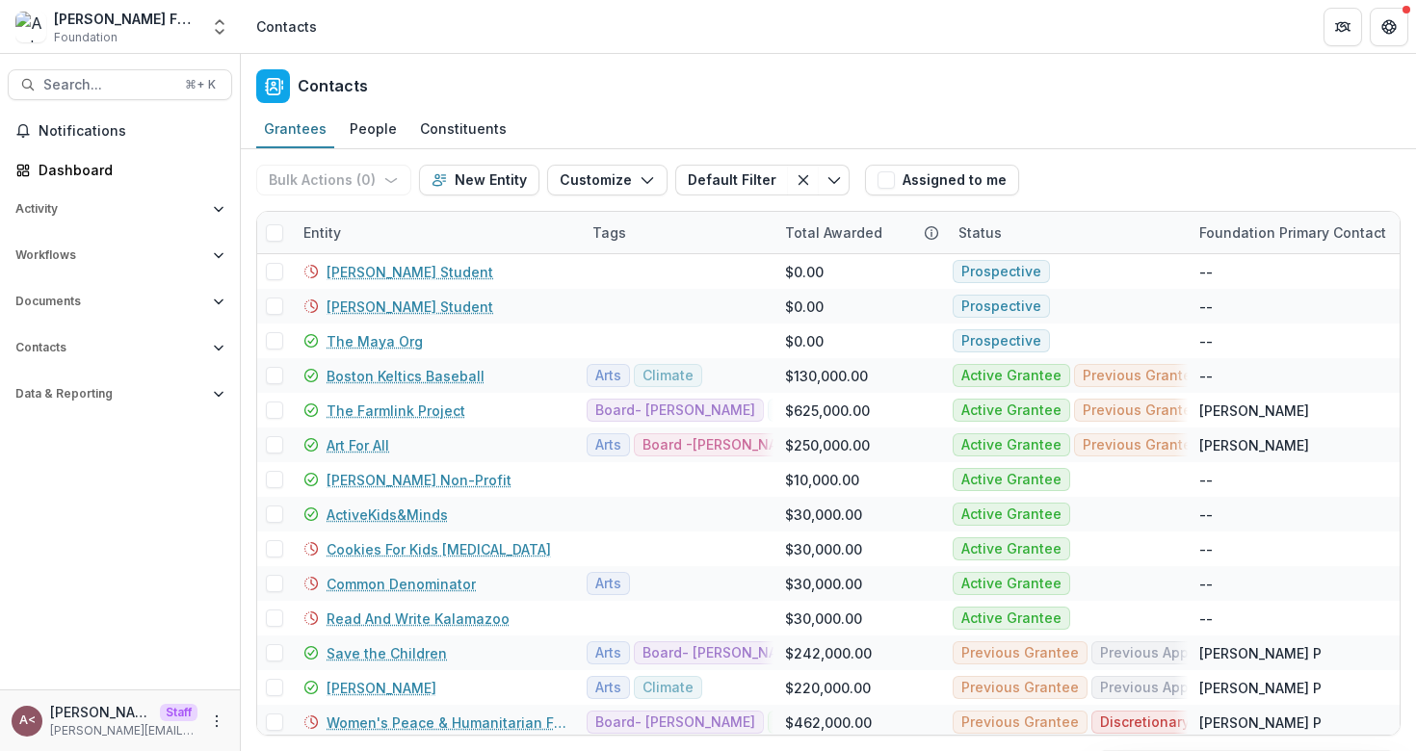
click at [646, 76] on div "Contacts" at bounding box center [828, 82] width 1175 height 57
click at [645, 55] on div "Contacts" at bounding box center [828, 82] width 1175 height 57
drag, startPoint x: 786, startPoint y: 224, endPoint x: 846, endPoint y: 228, distance: 59.8
click at [847, 228] on div "Total Awarded" at bounding box center [833, 233] width 120 height 20
click at [701, 240] on div "Tags" at bounding box center [677, 232] width 193 height 41
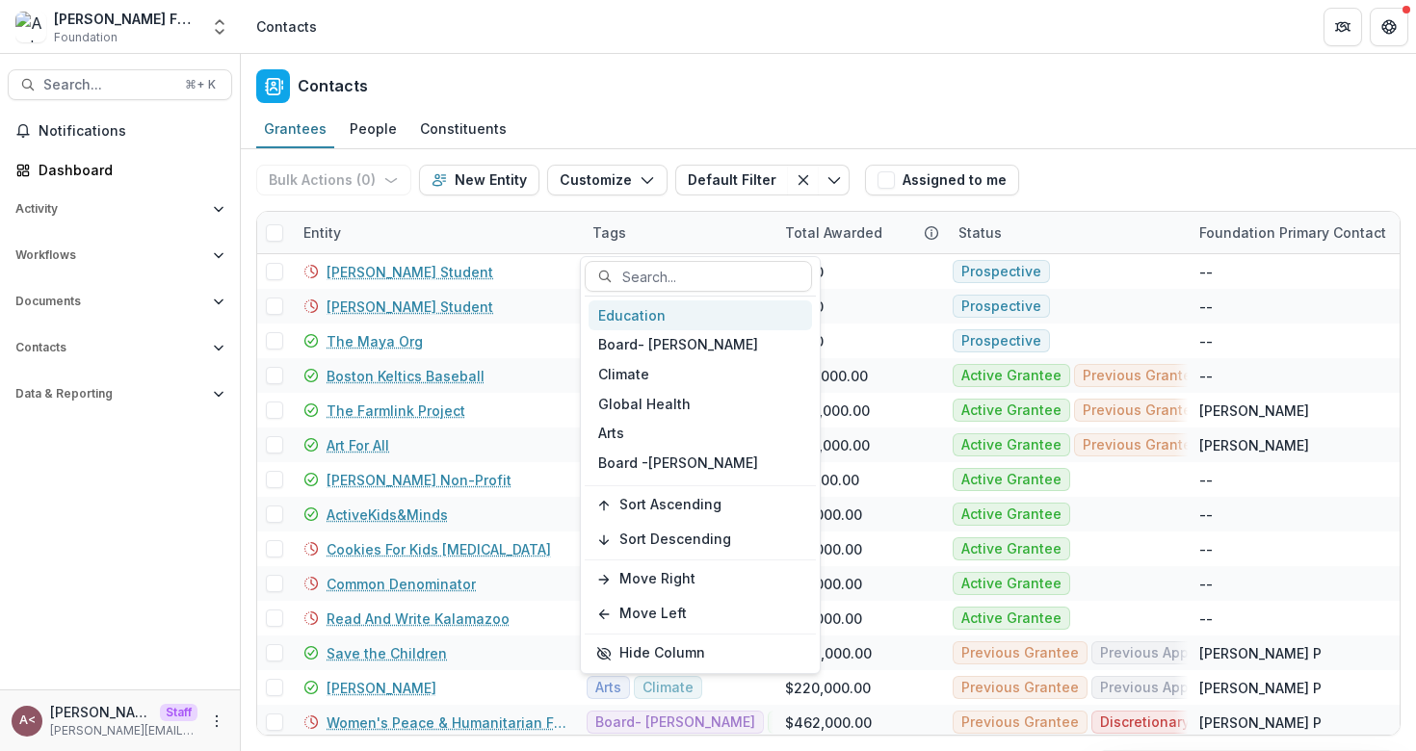
click at [647, 315] on div "Education" at bounding box center [700, 316] width 223 height 30
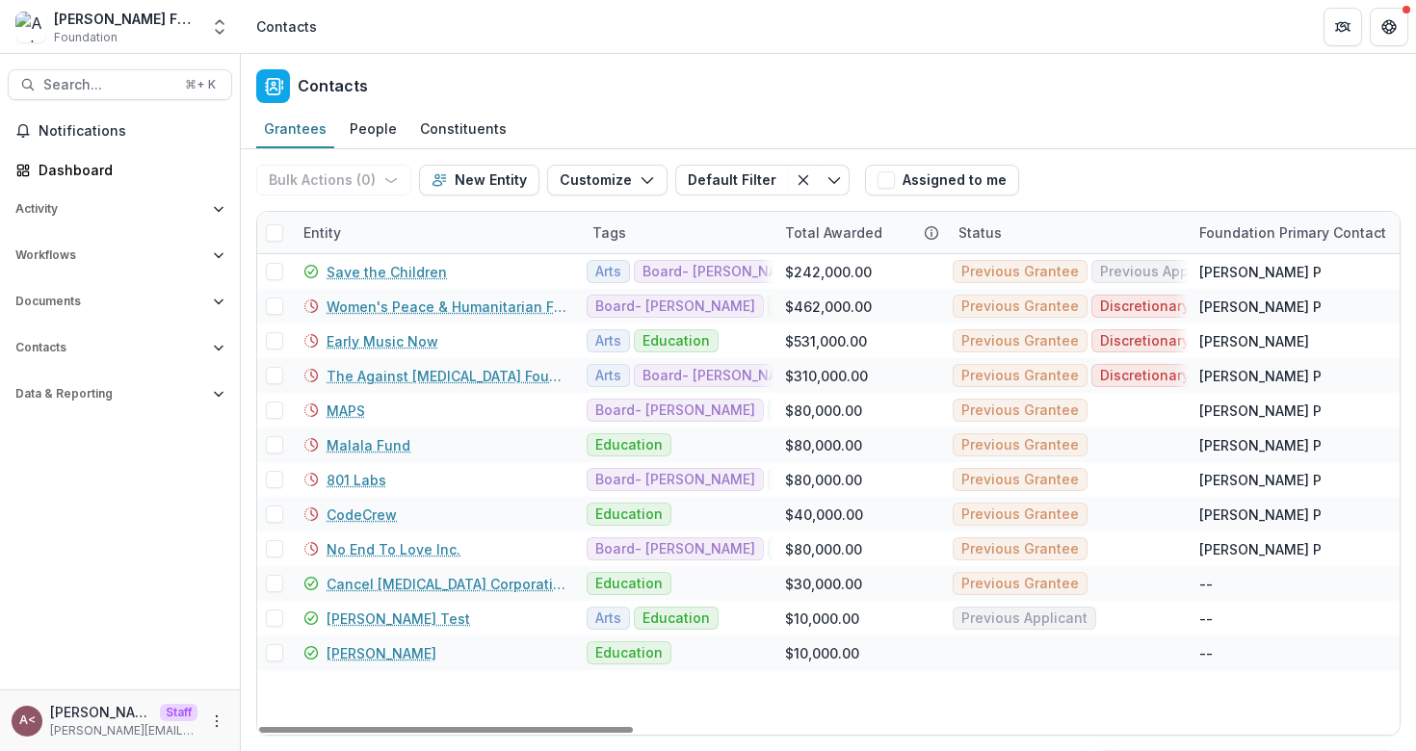
click at [716, 92] on div "Contacts" at bounding box center [828, 82] width 1175 height 57
click at [271, 232] on span at bounding box center [274, 232] width 17 height 17
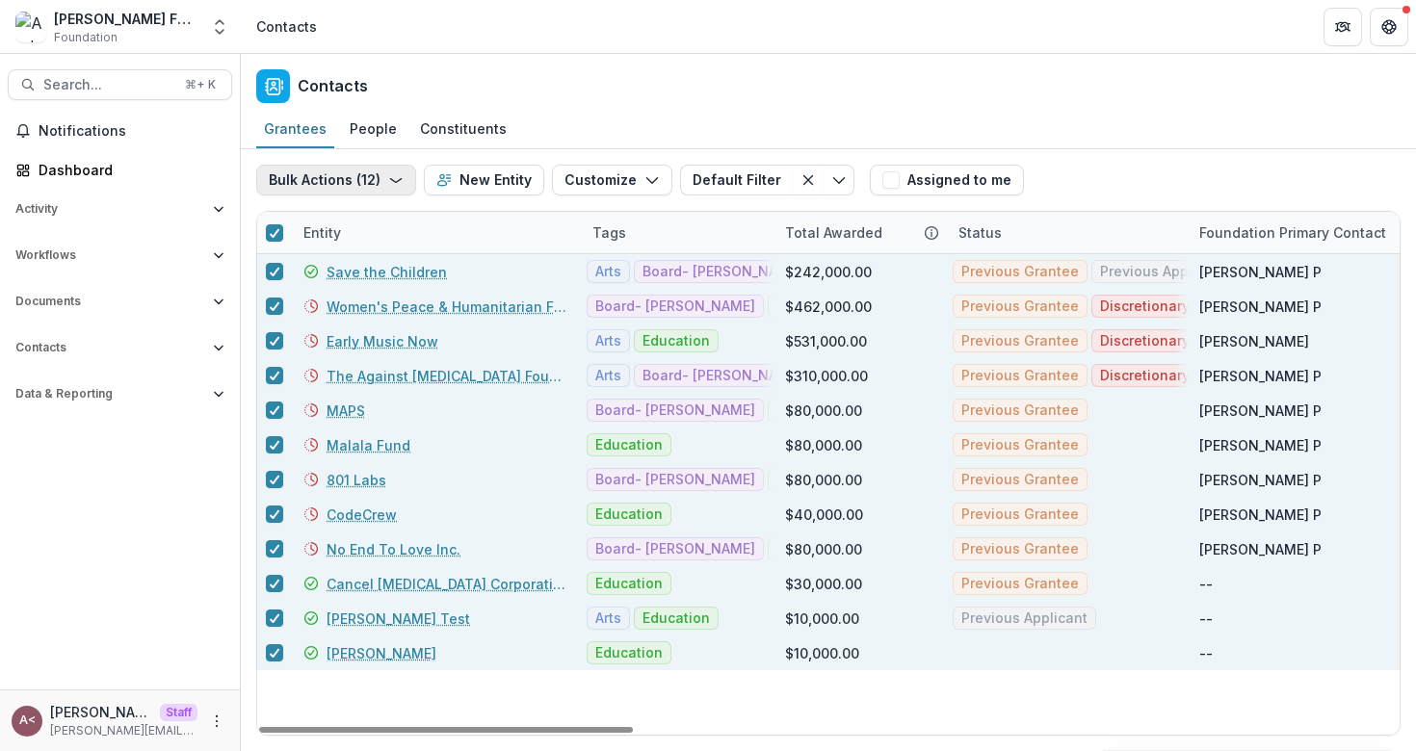
click at [353, 184] on button "Bulk Actions ( 12 )" at bounding box center [336, 180] width 160 height 31
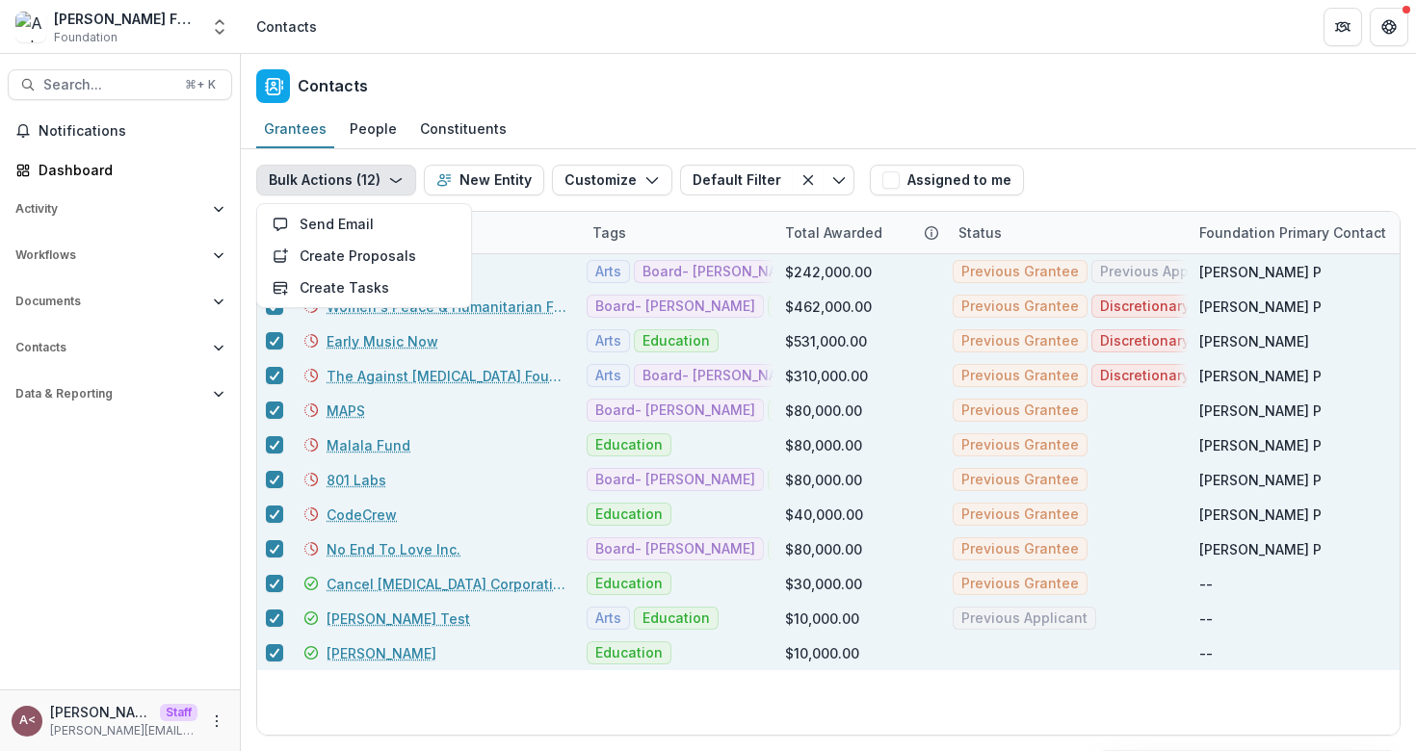
click at [573, 93] on div "Contacts" at bounding box center [828, 82] width 1175 height 57
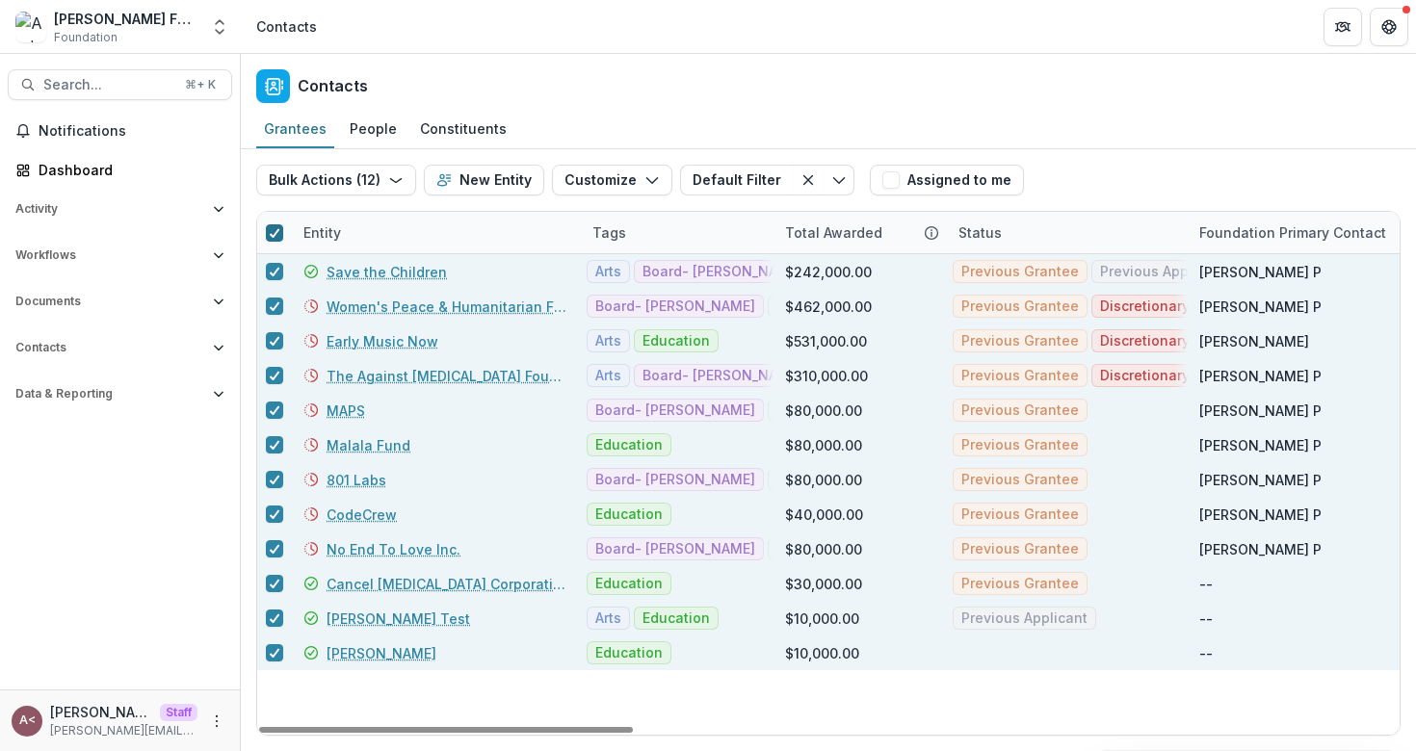
click at [271, 234] on polyline at bounding box center [275, 233] width 9 height 8
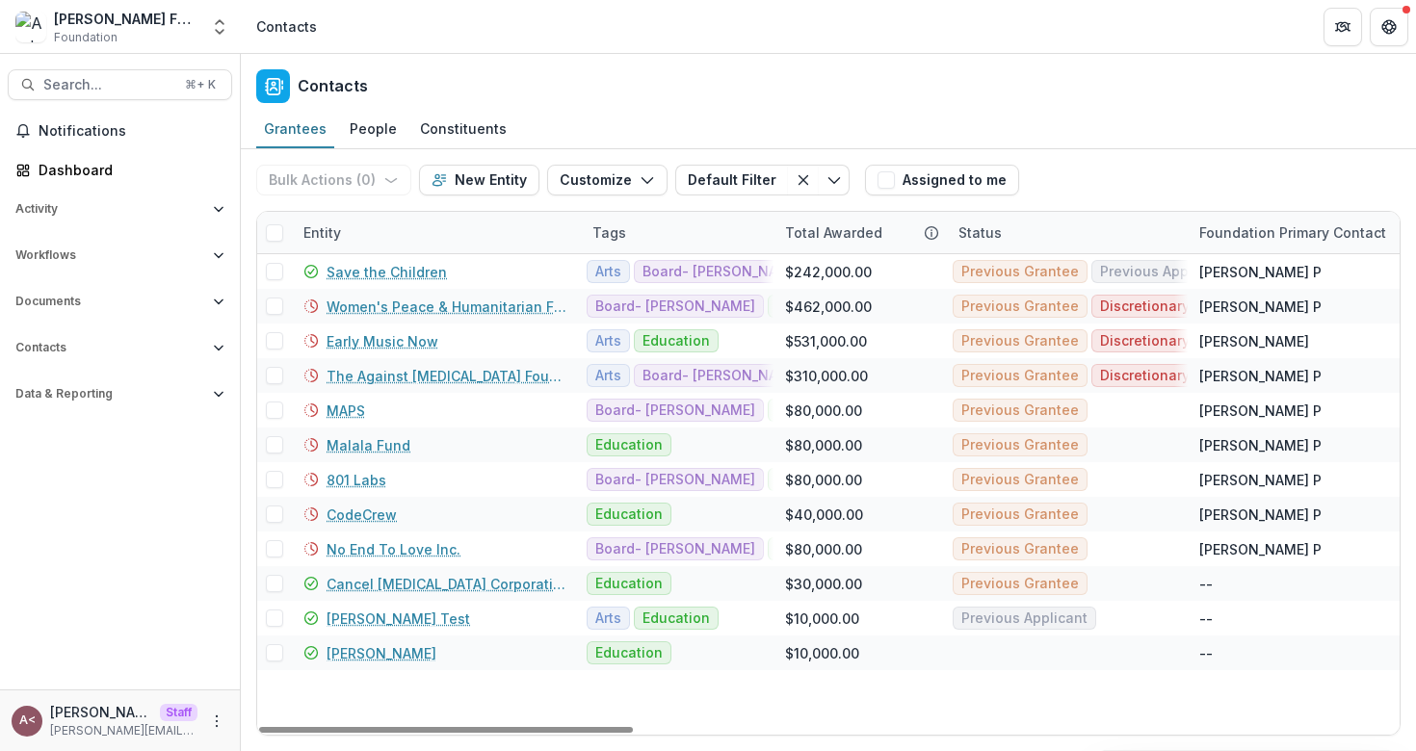
click at [555, 101] on div "Contacts" at bounding box center [828, 82] width 1175 height 57
click at [554, 99] on div "Contacts" at bounding box center [828, 82] width 1175 height 57
click at [496, 90] on div "Contacts" at bounding box center [828, 82] width 1175 height 57
click at [466, 83] on div "Contacts" at bounding box center [828, 82] width 1175 height 57
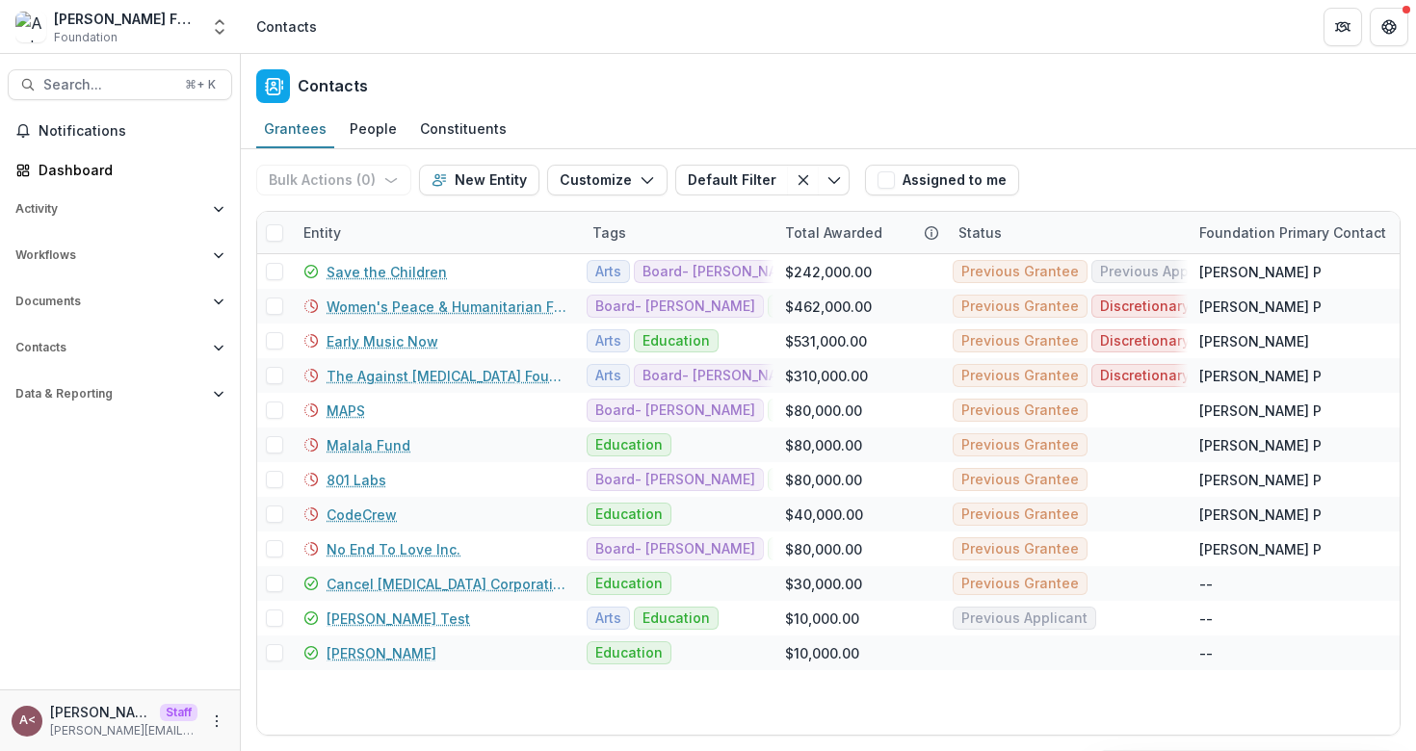
click at [466, 83] on div "Contacts" at bounding box center [828, 82] width 1175 height 57
click at [435, 84] on div "Contacts" at bounding box center [828, 82] width 1175 height 57
click at [449, 79] on div "Contacts" at bounding box center [828, 82] width 1175 height 57
click at [92, 257] on span "Workflows" at bounding box center [110, 255] width 190 height 13
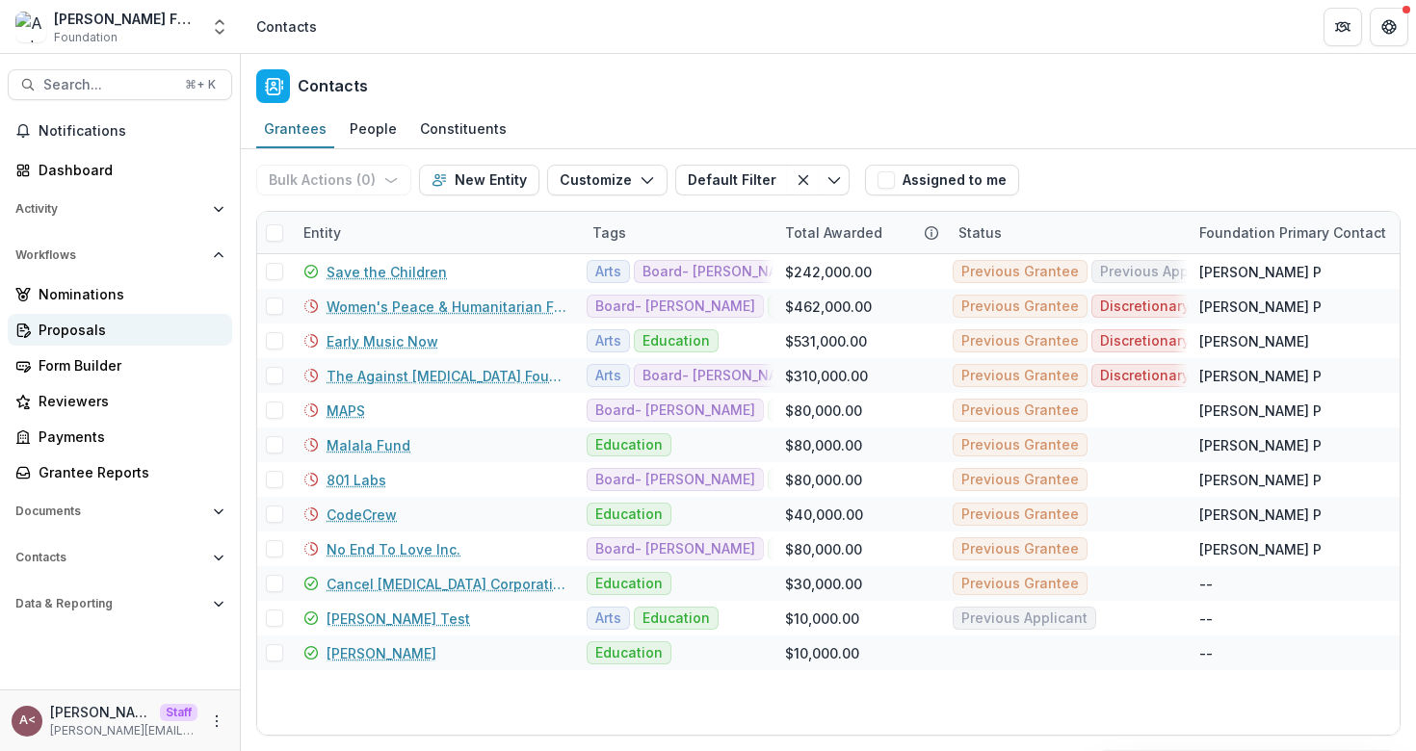
click at [83, 327] on div "Proposals" at bounding box center [128, 330] width 178 height 20
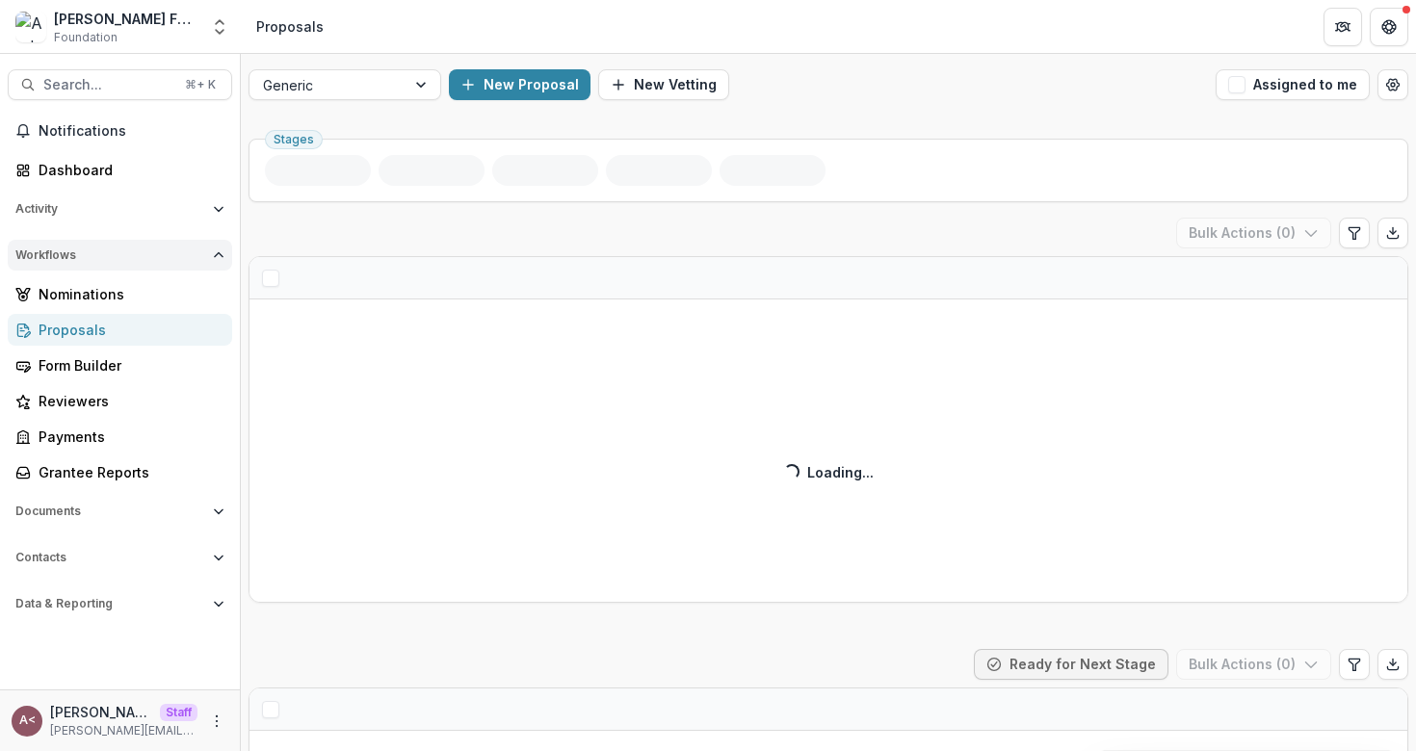
click at [140, 255] on span "Workflows" at bounding box center [110, 255] width 190 height 13
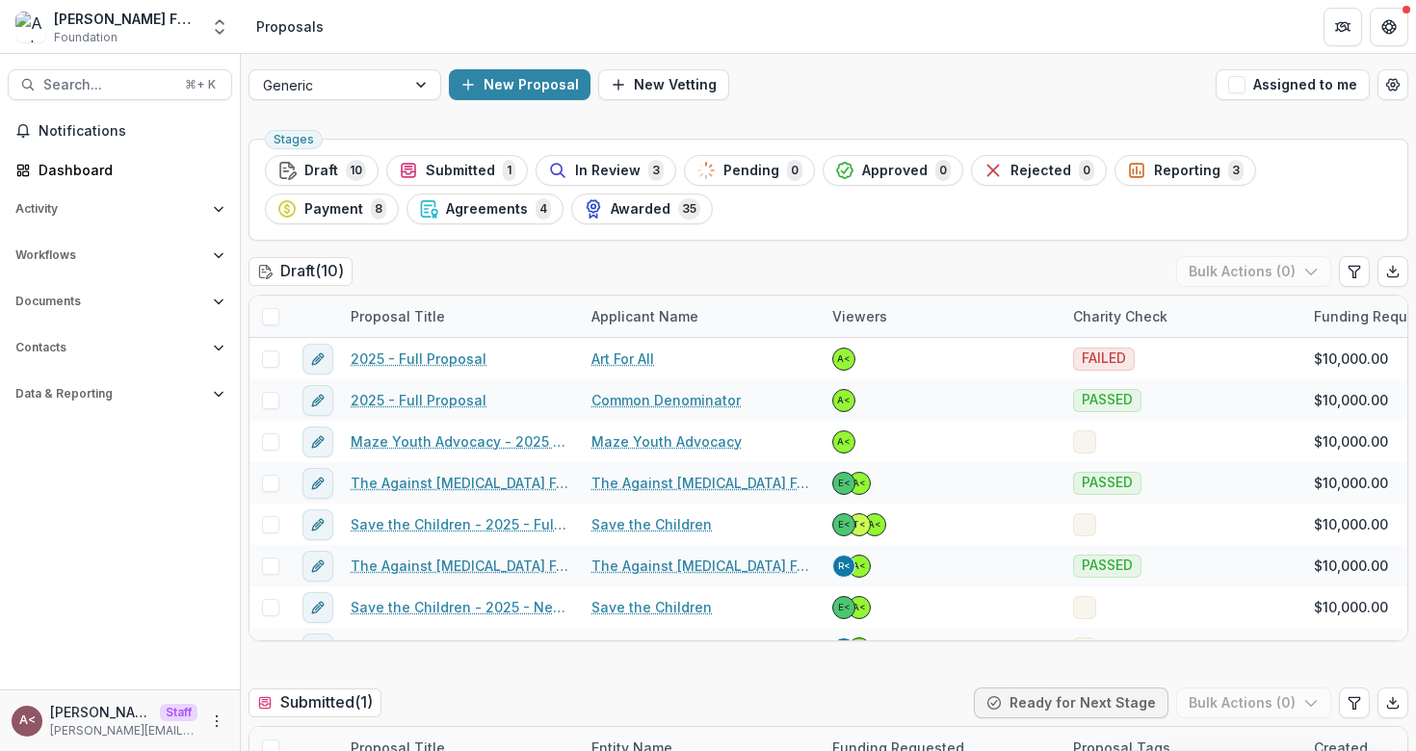
click at [740, 259] on div "Draft ( 10 ) Bulk Actions ( 0 )" at bounding box center [829, 275] width 1160 height 39
click at [764, 73] on div "New Proposal New Vetting" at bounding box center [828, 84] width 759 height 31
click at [765, 72] on div "New Proposal New Vetting" at bounding box center [828, 84] width 759 height 31
click at [401, 91] on div "Generic" at bounding box center [327, 85] width 156 height 28
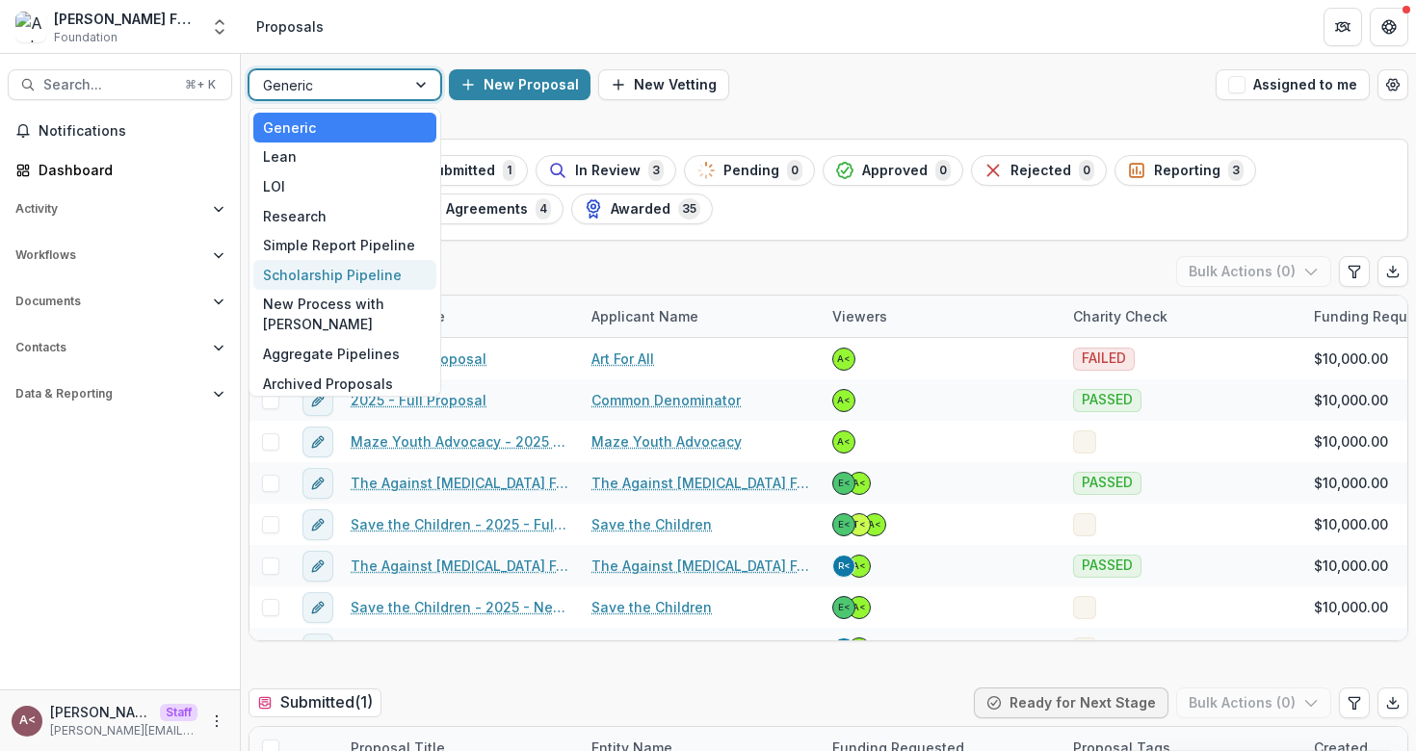
click at [324, 270] on div "Scholarship Pipeline" at bounding box center [344, 275] width 183 height 30
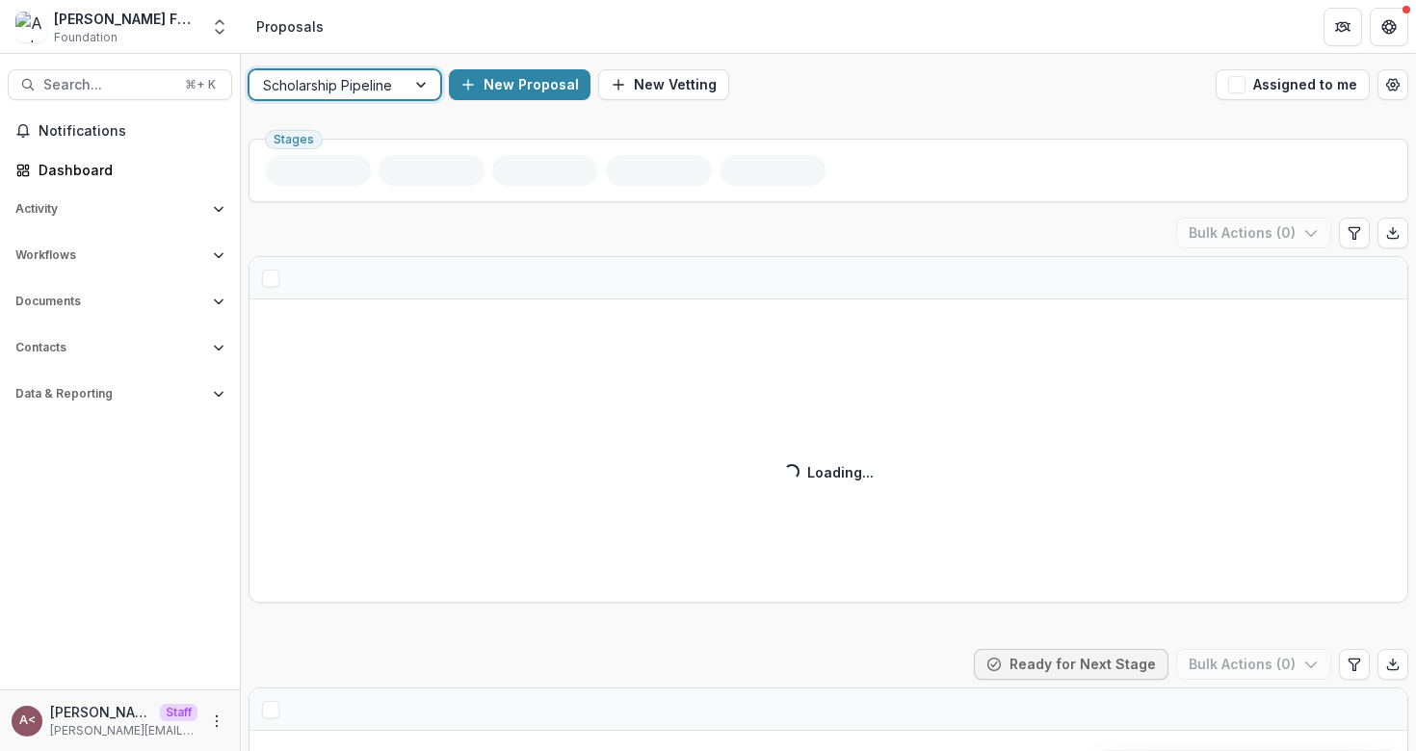
click at [809, 78] on div "New Proposal New Vetting" at bounding box center [828, 84] width 759 height 31
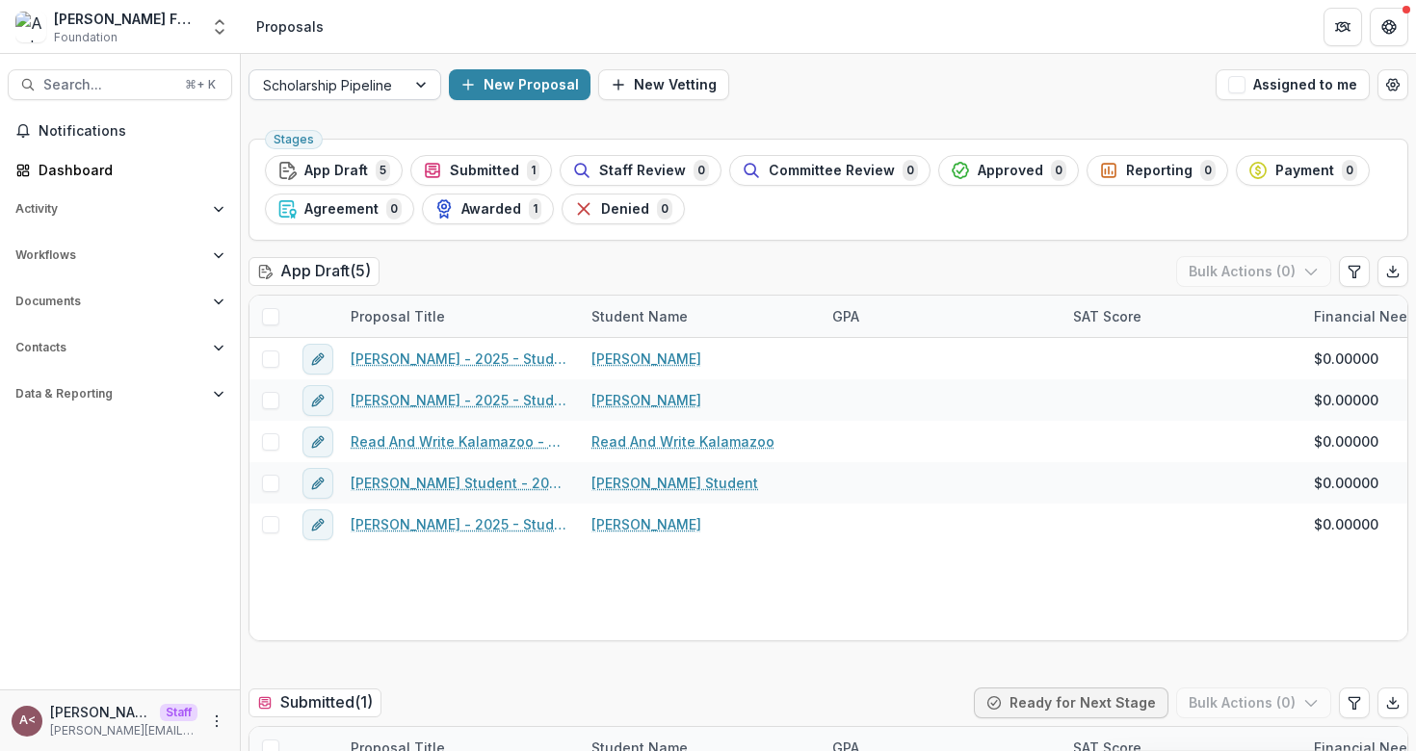
click at [379, 88] on div at bounding box center [327, 85] width 129 height 24
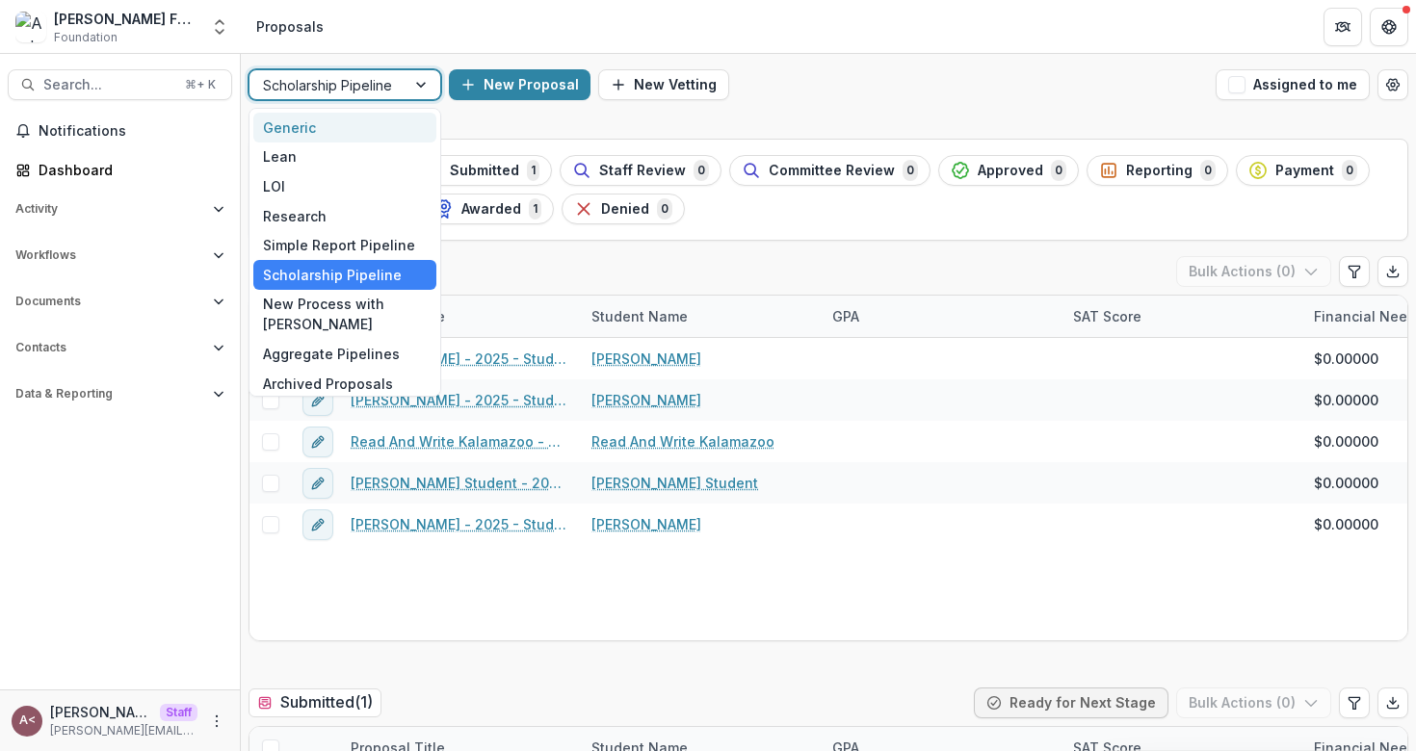
click at [338, 128] on div "Generic" at bounding box center [344, 128] width 183 height 30
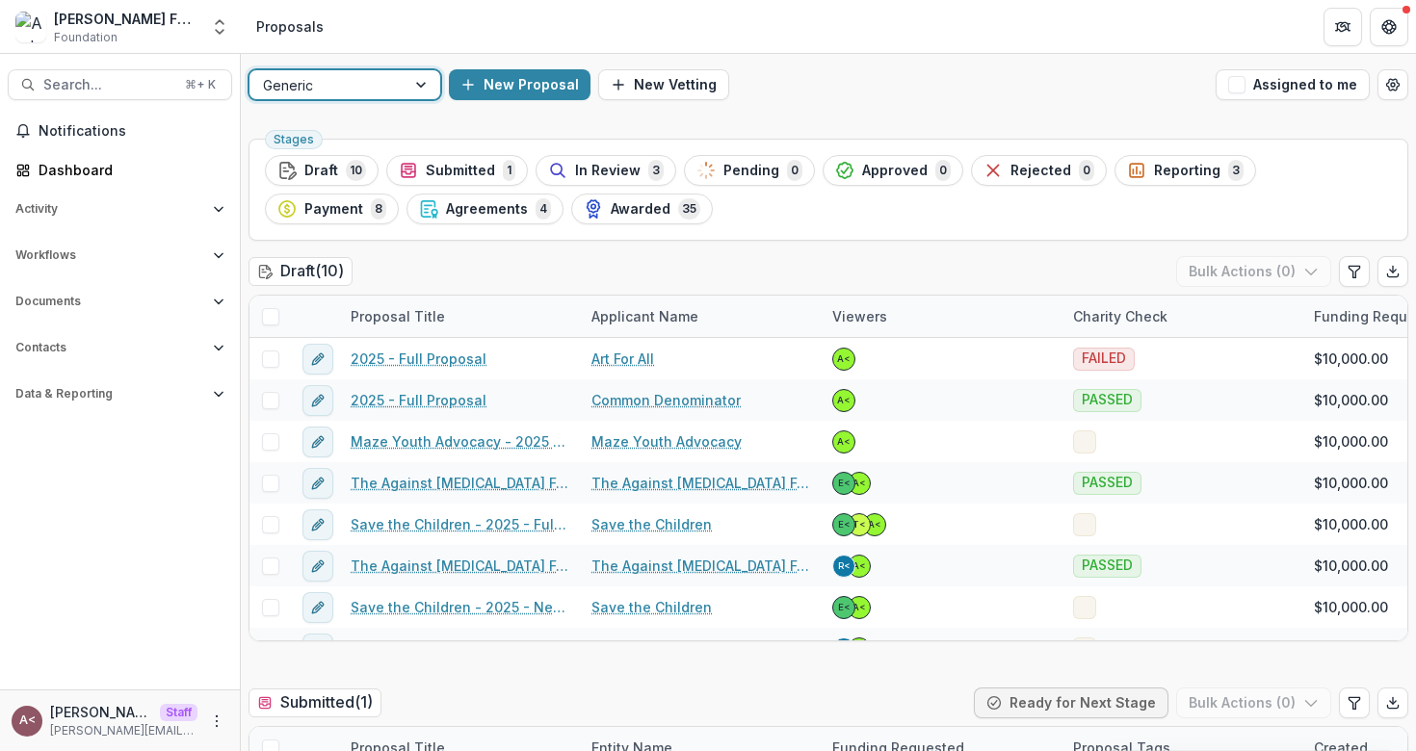
click at [833, 59] on div "option Generic, selected. Generic New Proposal New Vetting Assigned to me" at bounding box center [828, 85] width 1175 height 62
click at [340, 176] on div "Draft 10" at bounding box center [321, 170] width 89 height 21
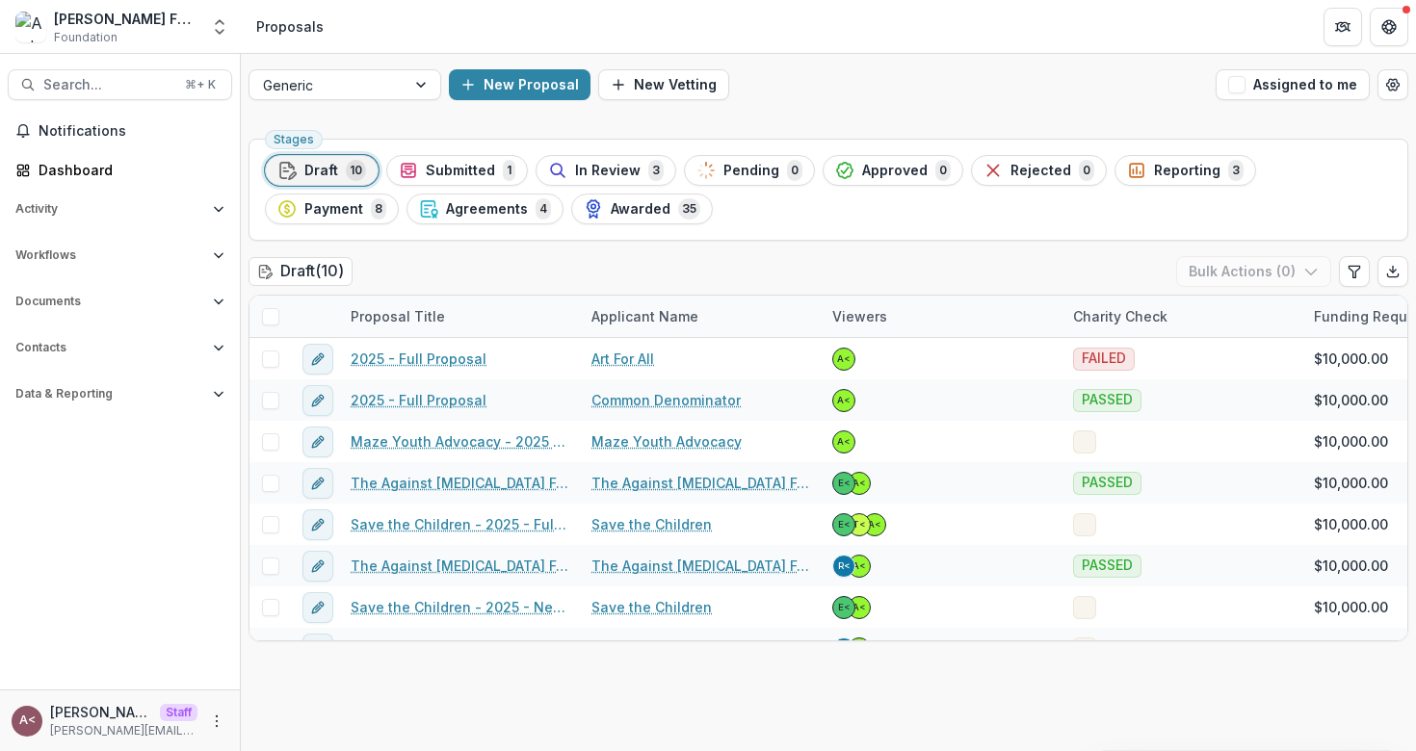
click at [528, 275] on div "Draft ( 10 ) Bulk Actions ( 0 )" at bounding box center [829, 275] width 1160 height 39
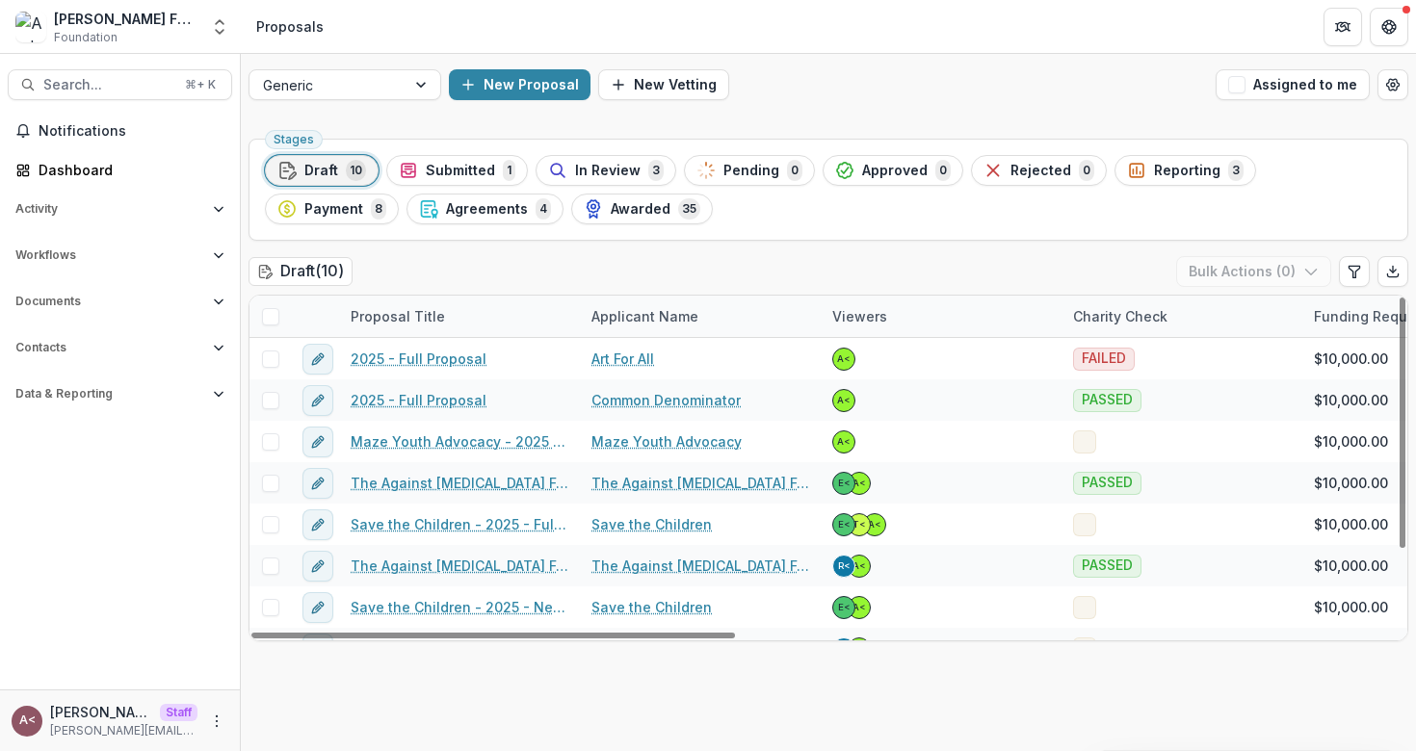
click at [507, 267] on div "Draft ( 10 ) Bulk Actions ( 0 )" at bounding box center [829, 275] width 1160 height 39
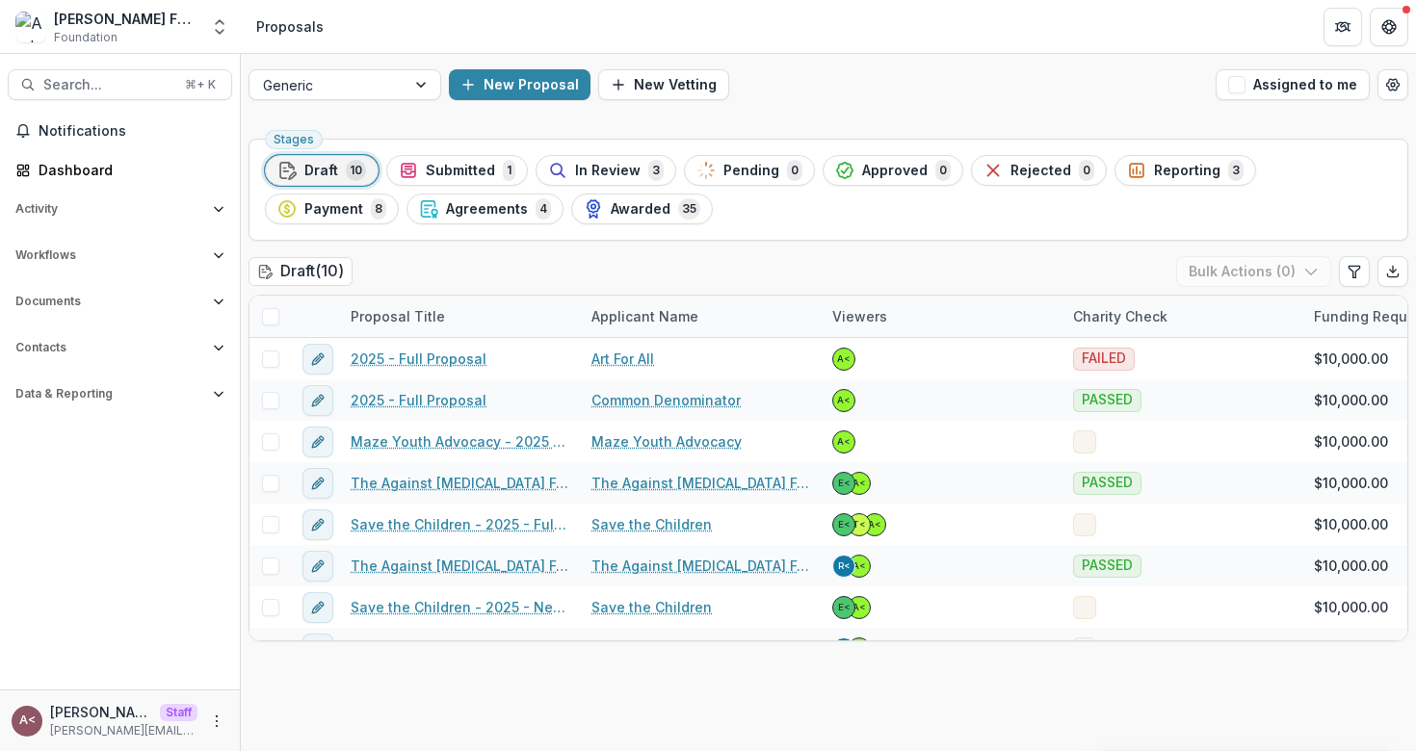
click at [507, 267] on div "Draft ( 10 ) Bulk Actions ( 0 )" at bounding box center [829, 275] width 1160 height 39
click at [494, 270] on div "Draft ( 10 ) Bulk Actions ( 0 )" at bounding box center [829, 275] width 1160 height 39
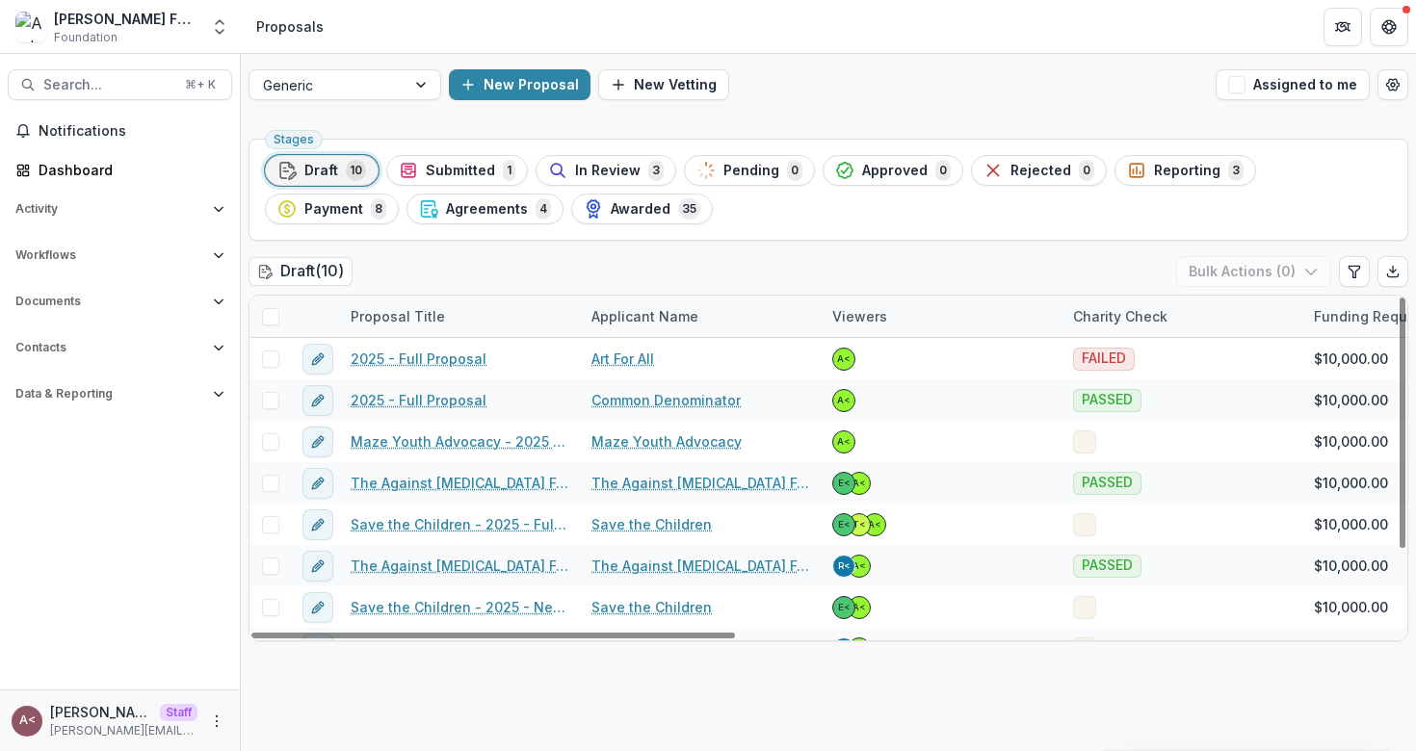
click at [1108, 317] on div "Charity Check" at bounding box center [1120, 316] width 118 height 20
click at [1106, 362] on input at bounding box center [1180, 360] width 231 height 31
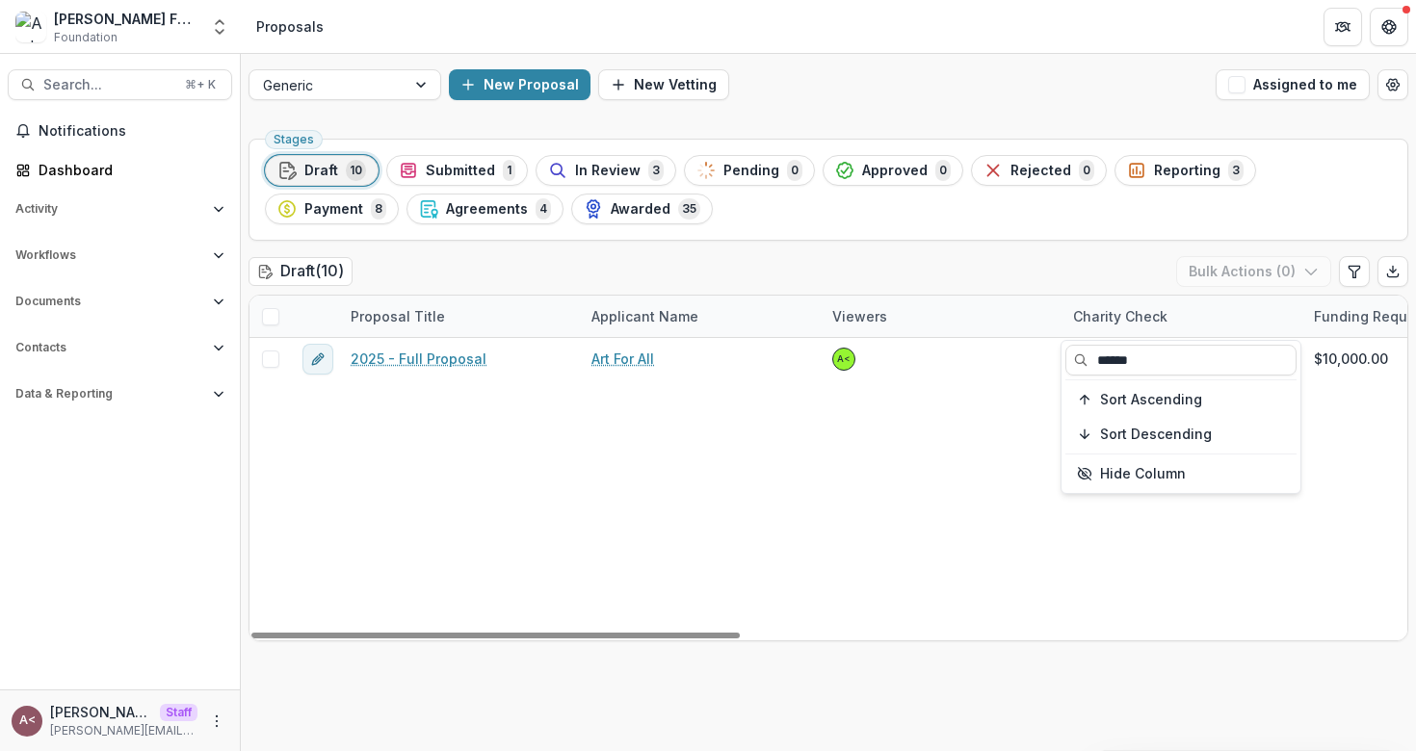
type input "******"
click at [273, 311] on span at bounding box center [270, 316] width 17 height 17
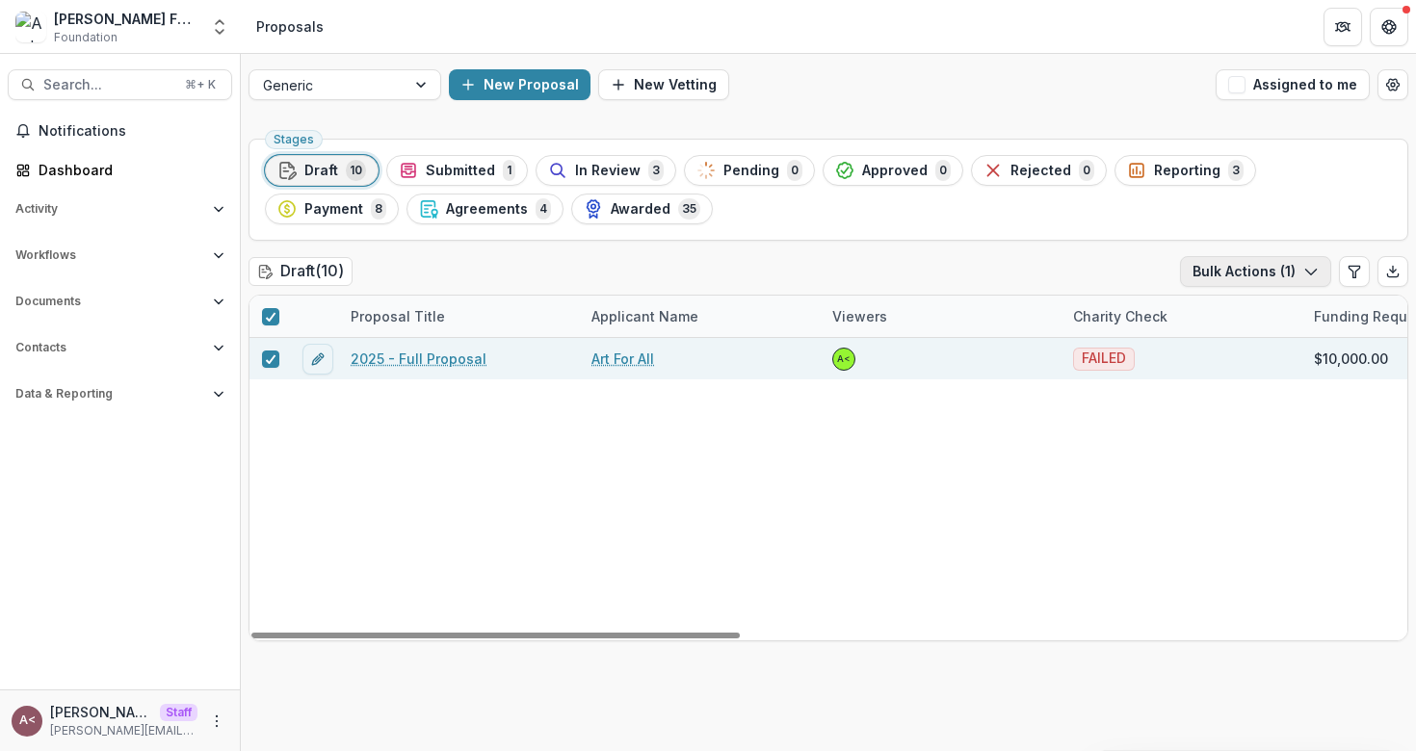
click at [1254, 270] on button "Bulk Actions ( 1 )" at bounding box center [1255, 271] width 151 height 31
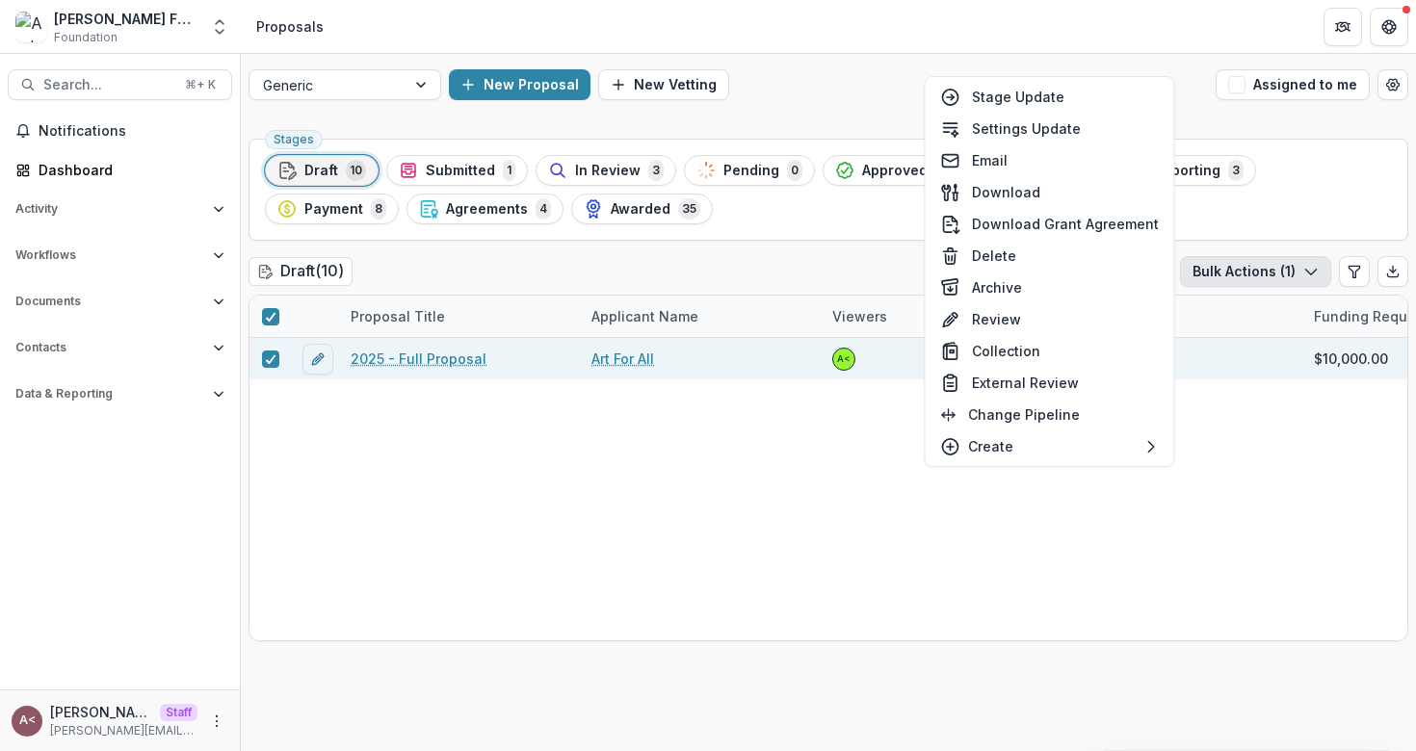
click at [875, 270] on div "Draft ( 10 ) Bulk Actions ( 1 )" at bounding box center [829, 275] width 1160 height 39
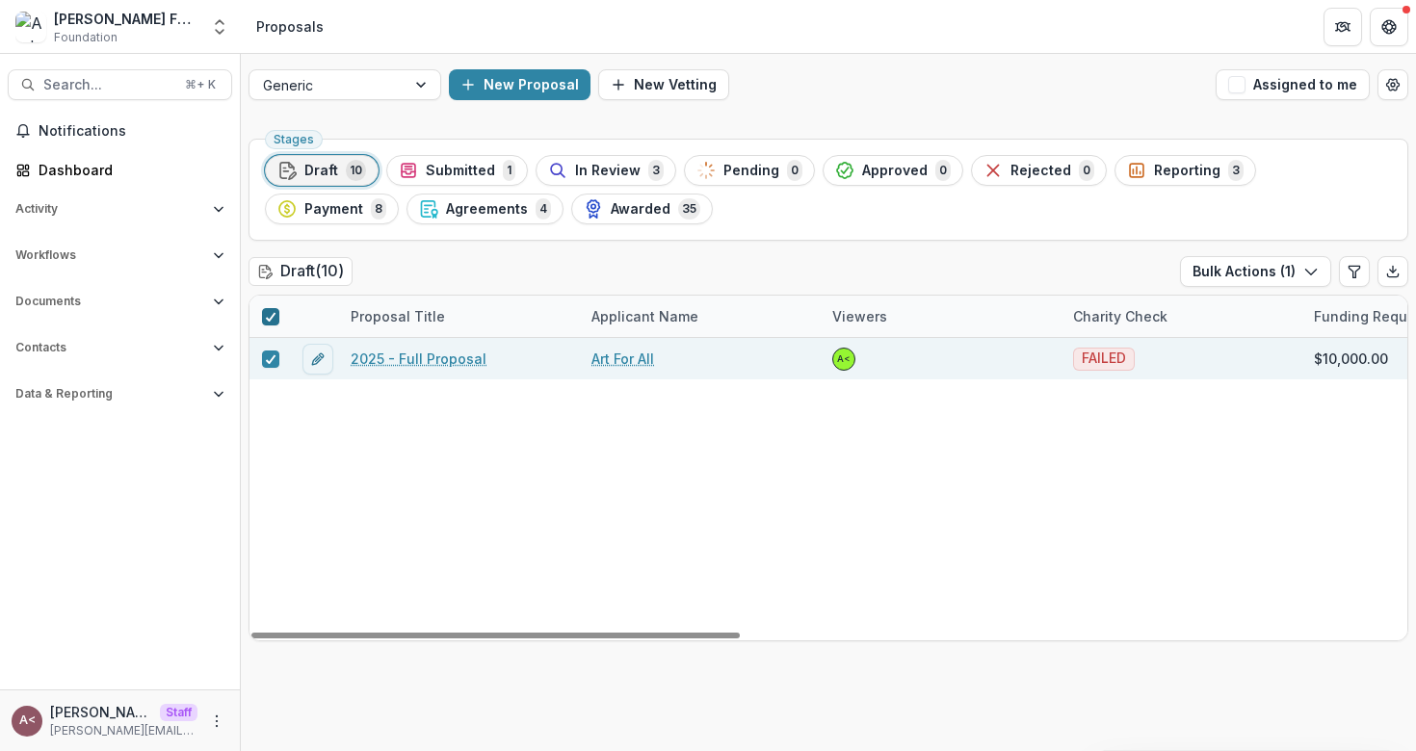
click at [270, 314] on icon at bounding box center [271, 317] width 12 height 10
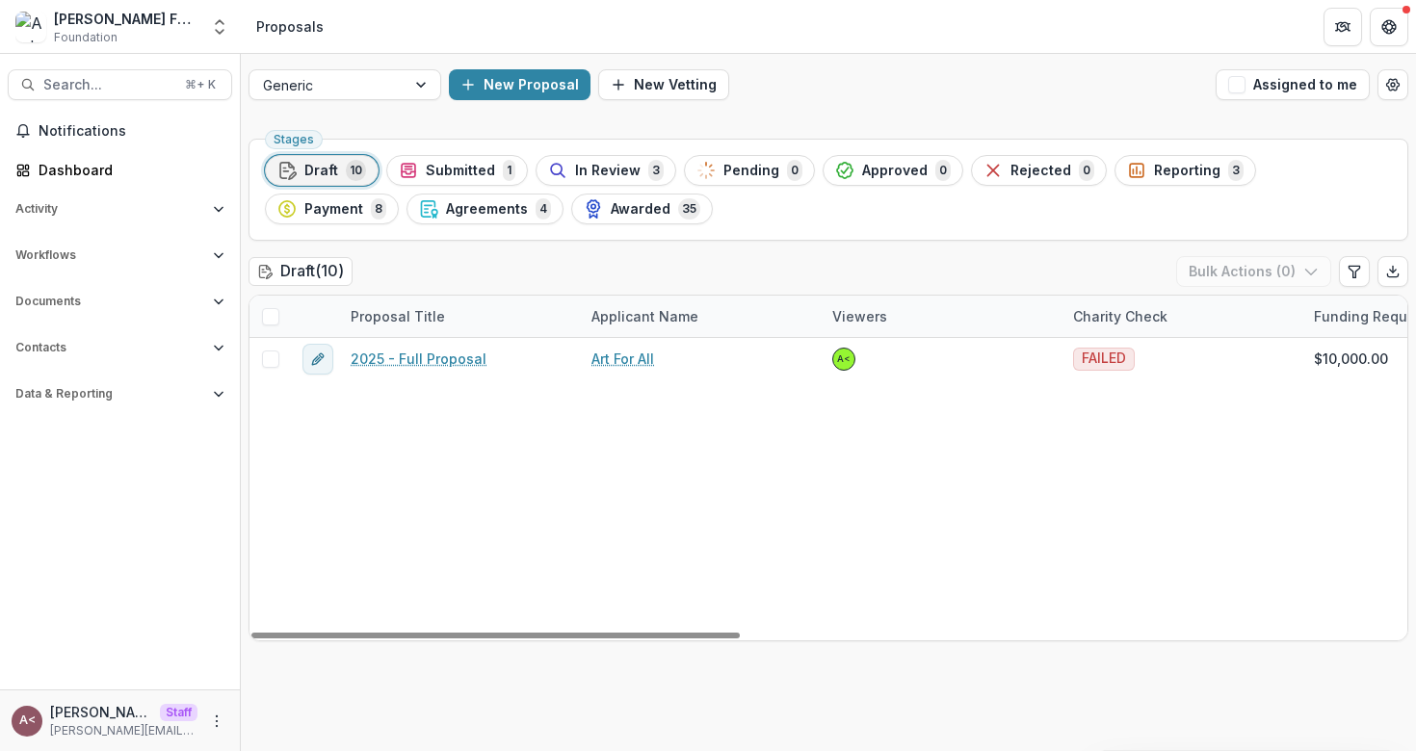
click at [312, 170] on span "Draft" at bounding box center [321, 171] width 34 height 16
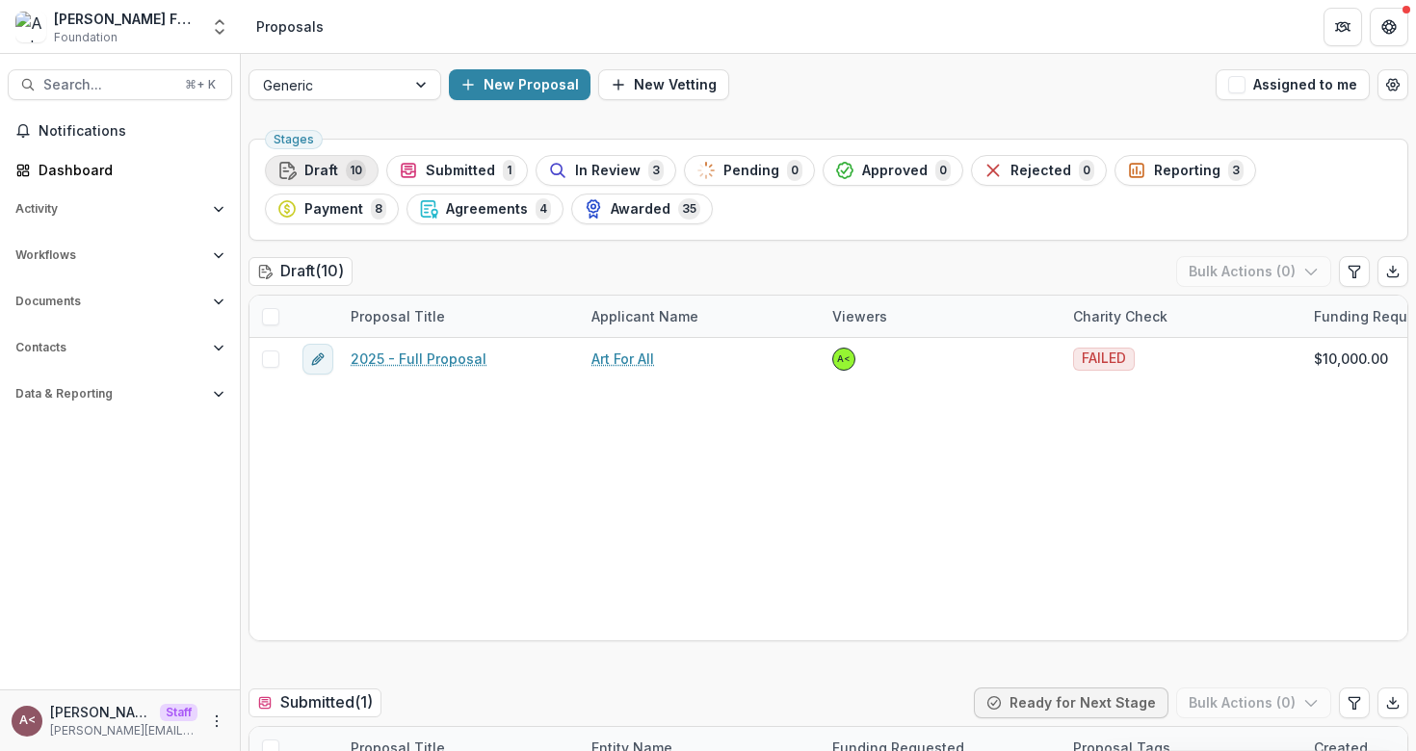
click at [363, 171] on span "10" at bounding box center [356, 170] width 20 height 21
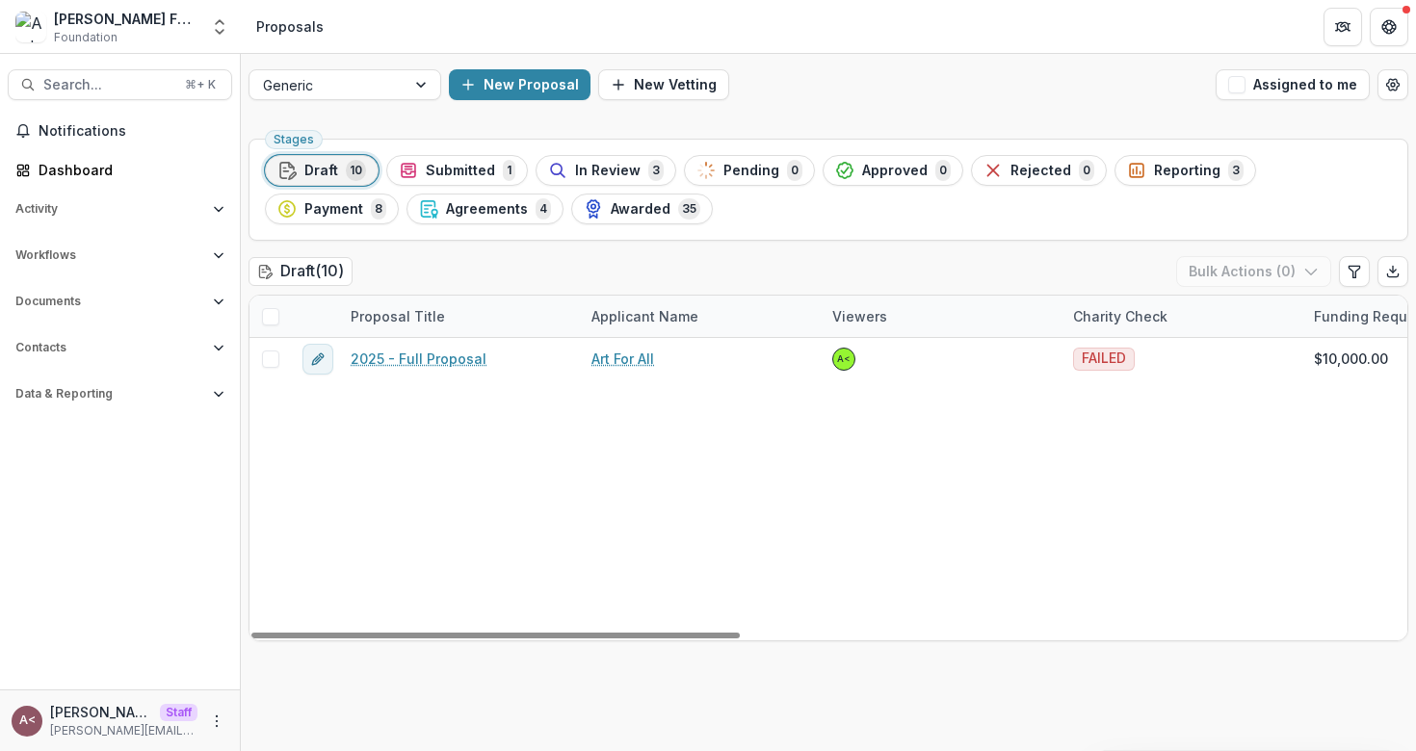
click at [1109, 314] on div "Charity Check" at bounding box center [1120, 316] width 118 height 20
click at [1116, 359] on input "******" at bounding box center [1180, 360] width 231 height 31
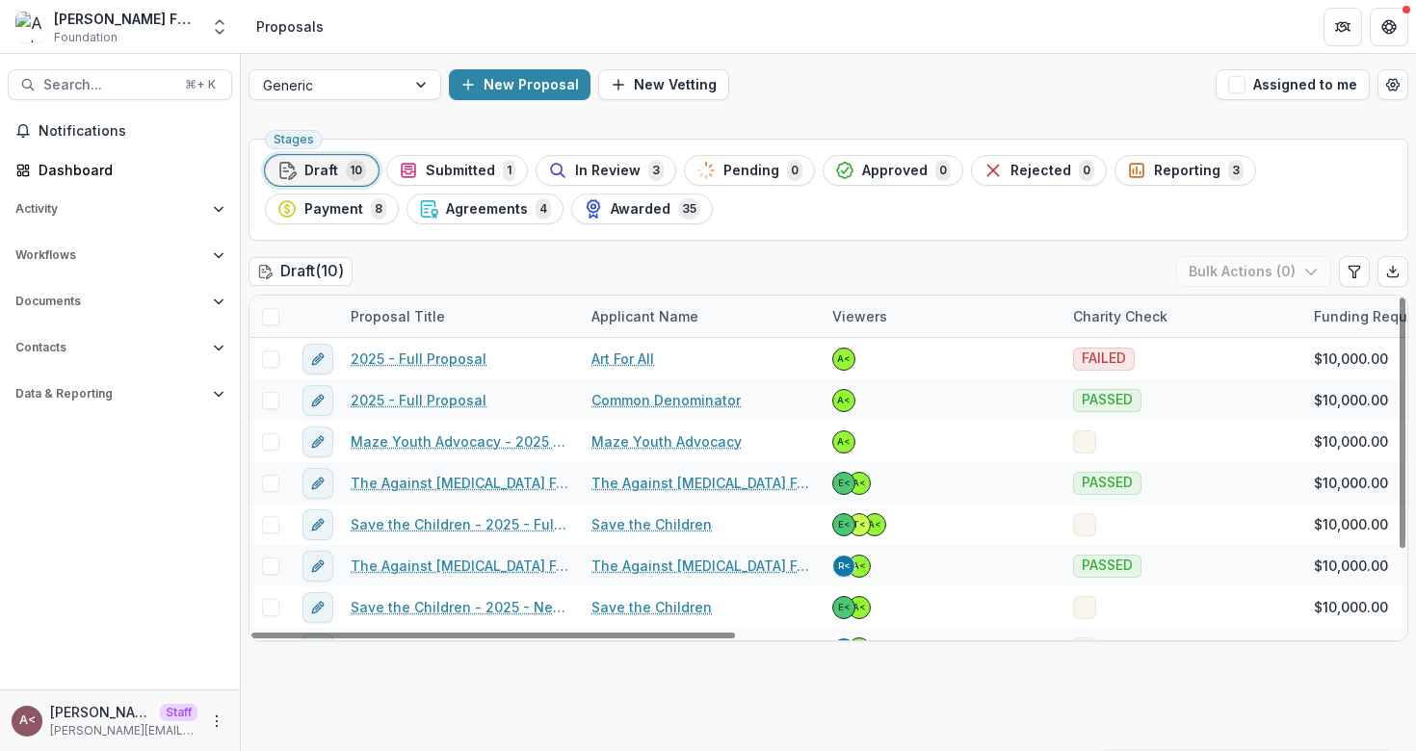
click at [1023, 267] on div "Draft ( 10 ) Bulk Actions ( 0 )" at bounding box center [829, 275] width 1160 height 39
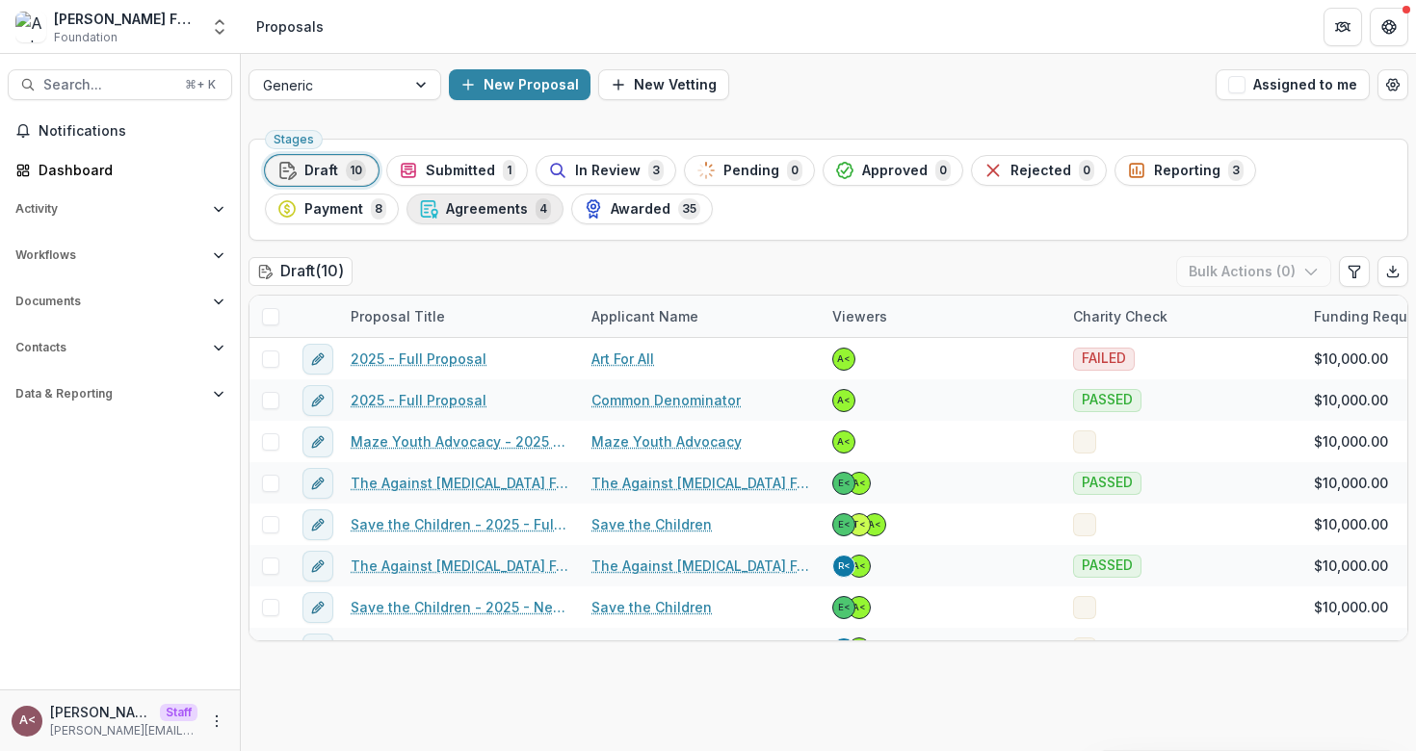
click at [419, 214] on div "Agreements 4" at bounding box center [485, 208] width 132 height 21
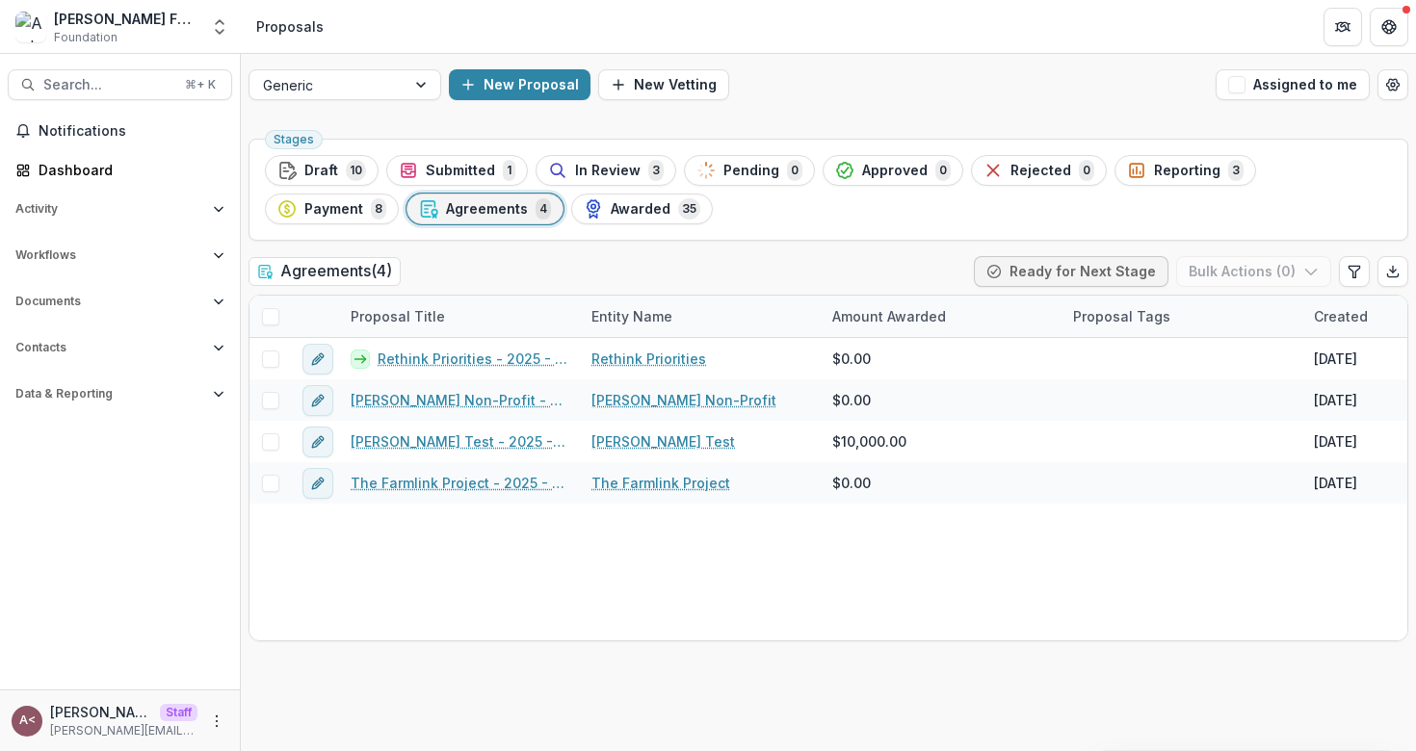
click at [549, 243] on div "Stages Draft 10 Submitted 1 In Review 3 Pending 0 Approved 0 Rejected 0 Reporti…" at bounding box center [828, 441] width 1175 height 620
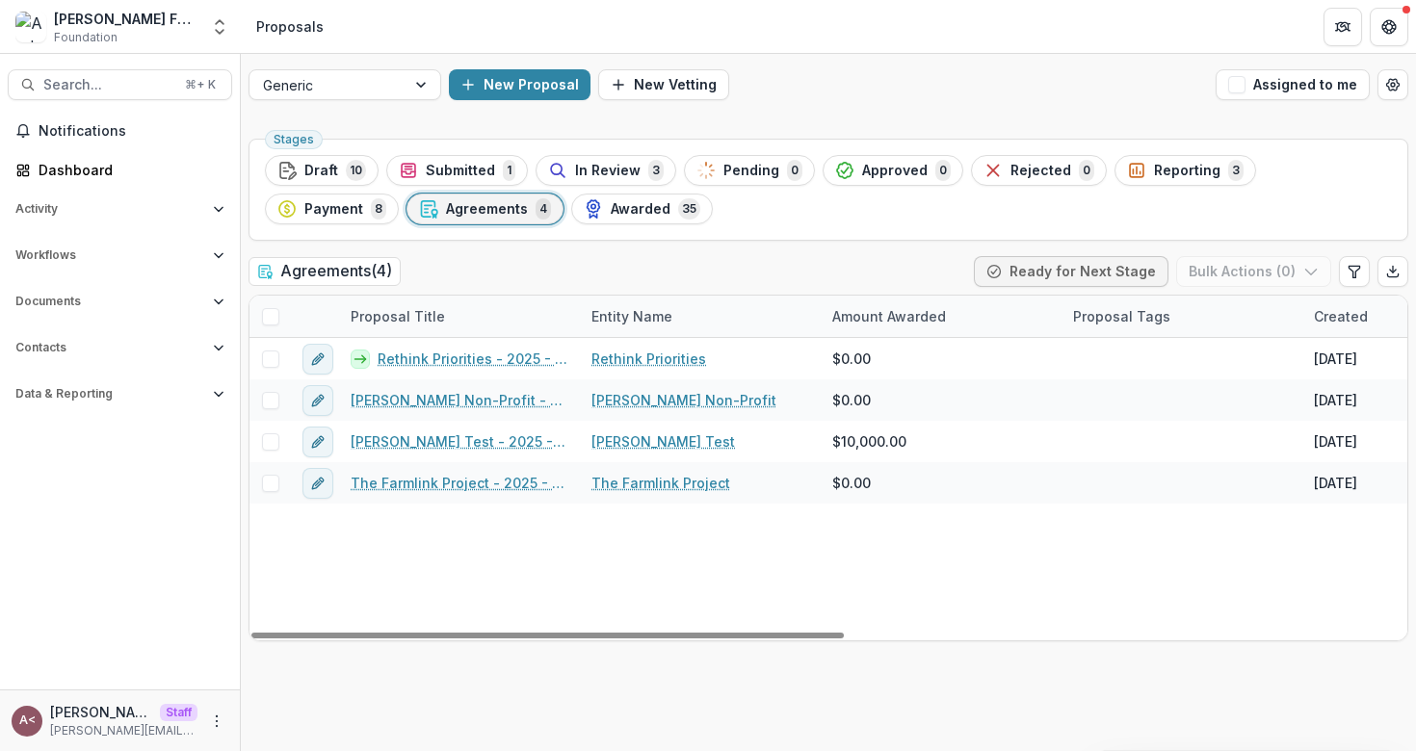
click at [274, 317] on span at bounding box center [270, 316] width 17 height 17
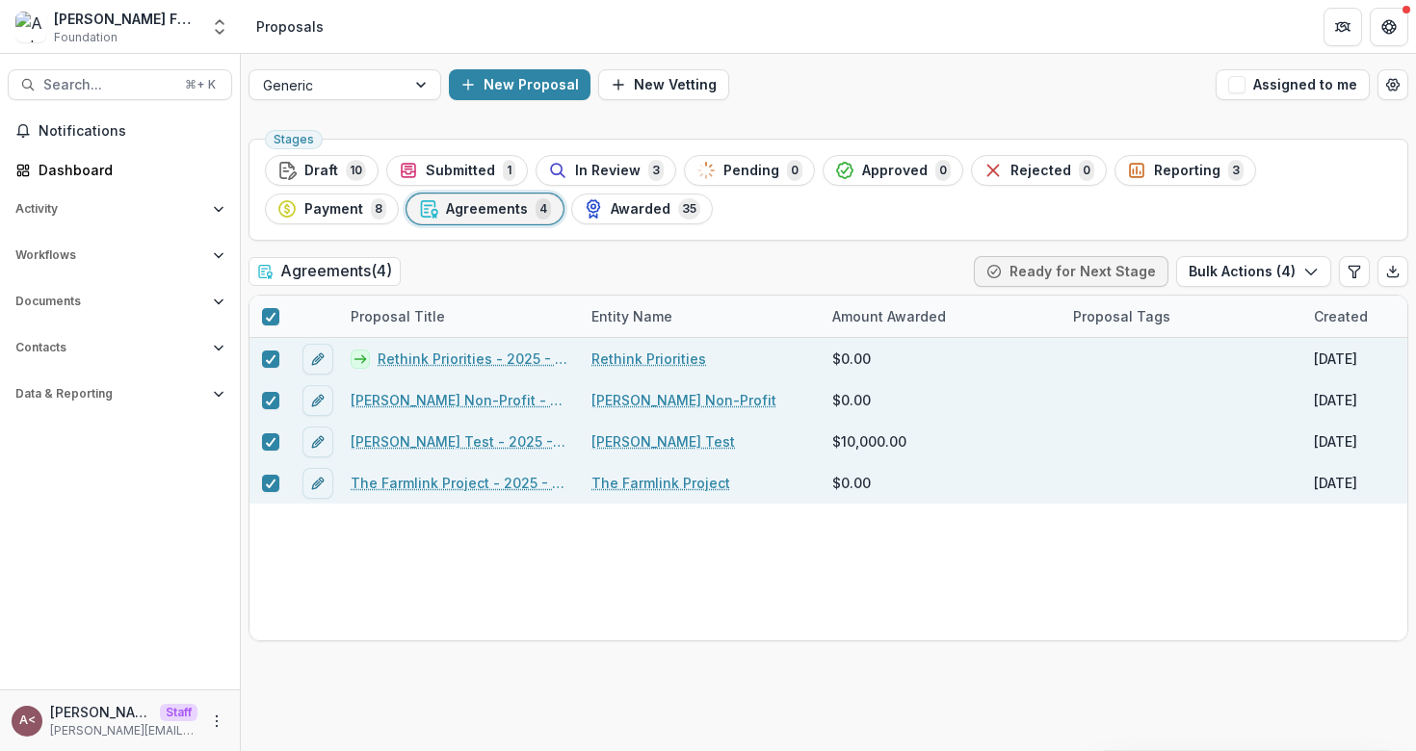
click at [676, 240] on div "Stages Draft 10 Submitted 1 In Review 3 Pending 0 Approved 0 Rejected 0 Reporti…" at bounding box center [829, 190] width 1160 height 102
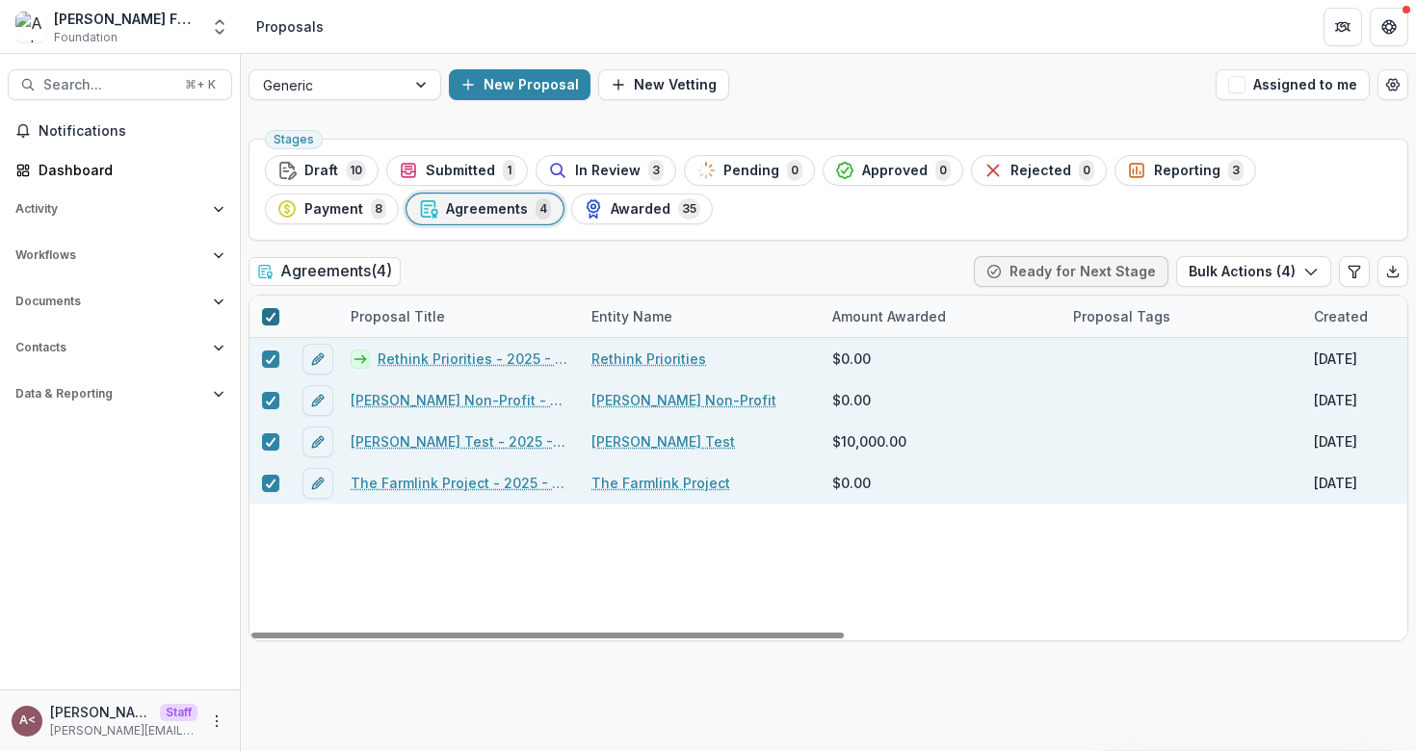
click at [273, 312] on icon at bounding box center [271, 317] width 12 height 10
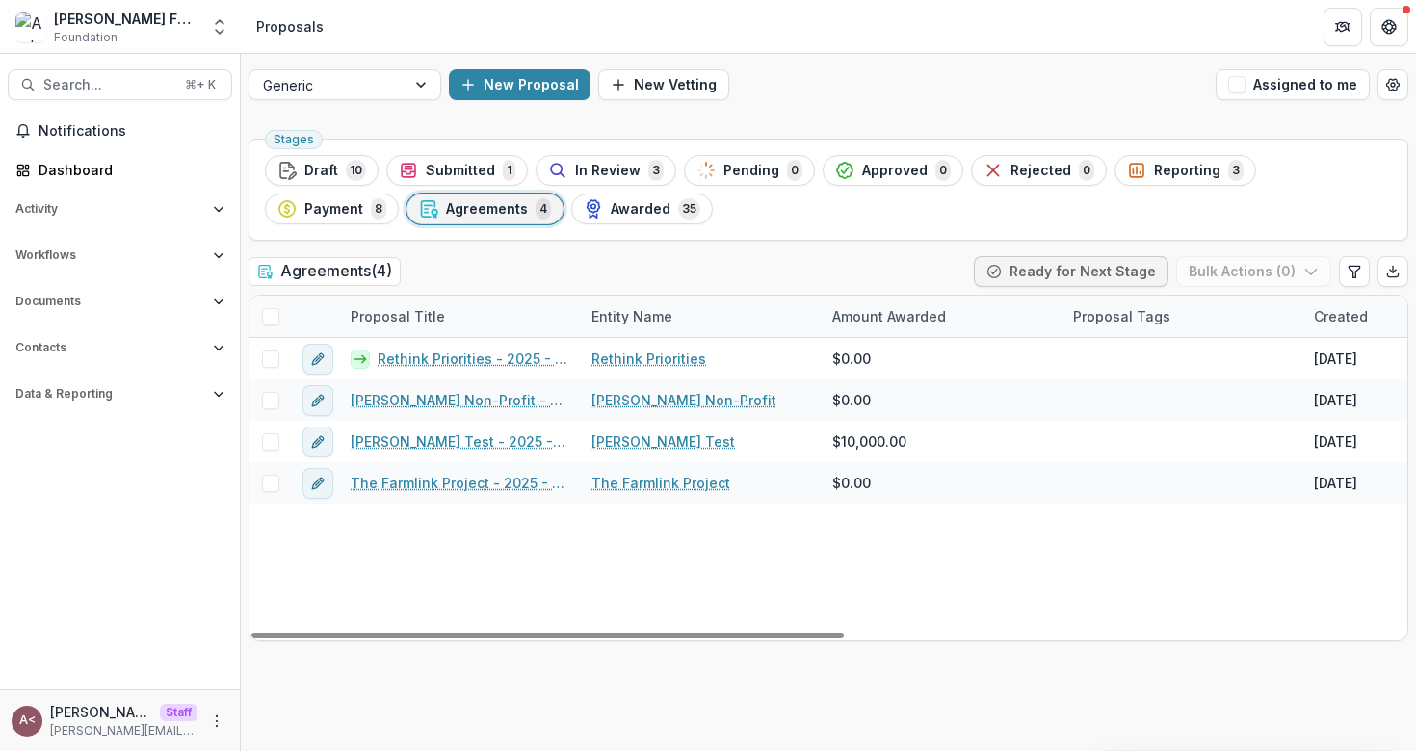
click at [540, 254] on div "Stages Draft 10 Submitted 1 In Review 3 Pending 0 Approved 0 Rejected 0 Reporti…" at bounding box center [828, 441] width 1175 height 620
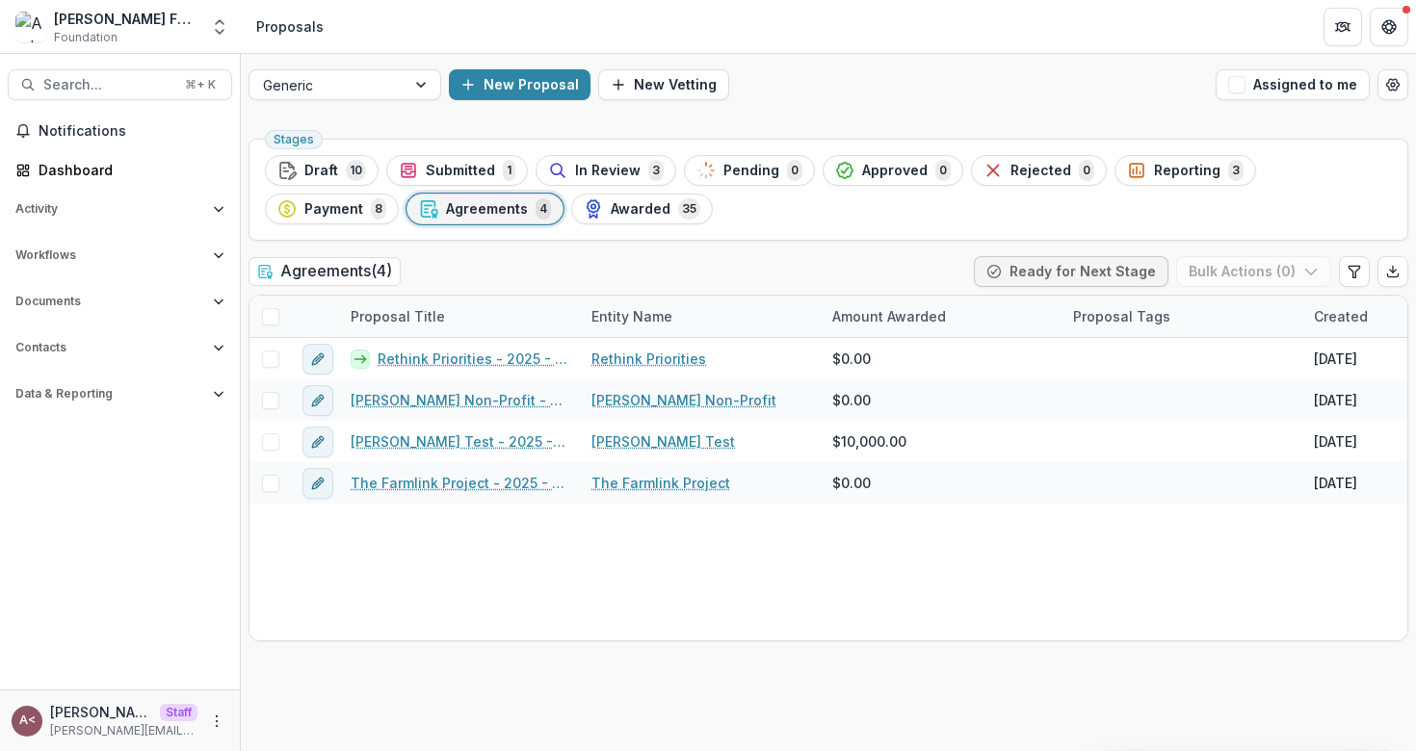
click at [485, 275] on div "Agreements ( 4 ) Ready for Next Stage Bulk Actions ( 0 )" at bounding box center [829, 275] width 1160 height 39
click at [346, 170] on span "10" at bounding box center [356, 170] width 20 height 21
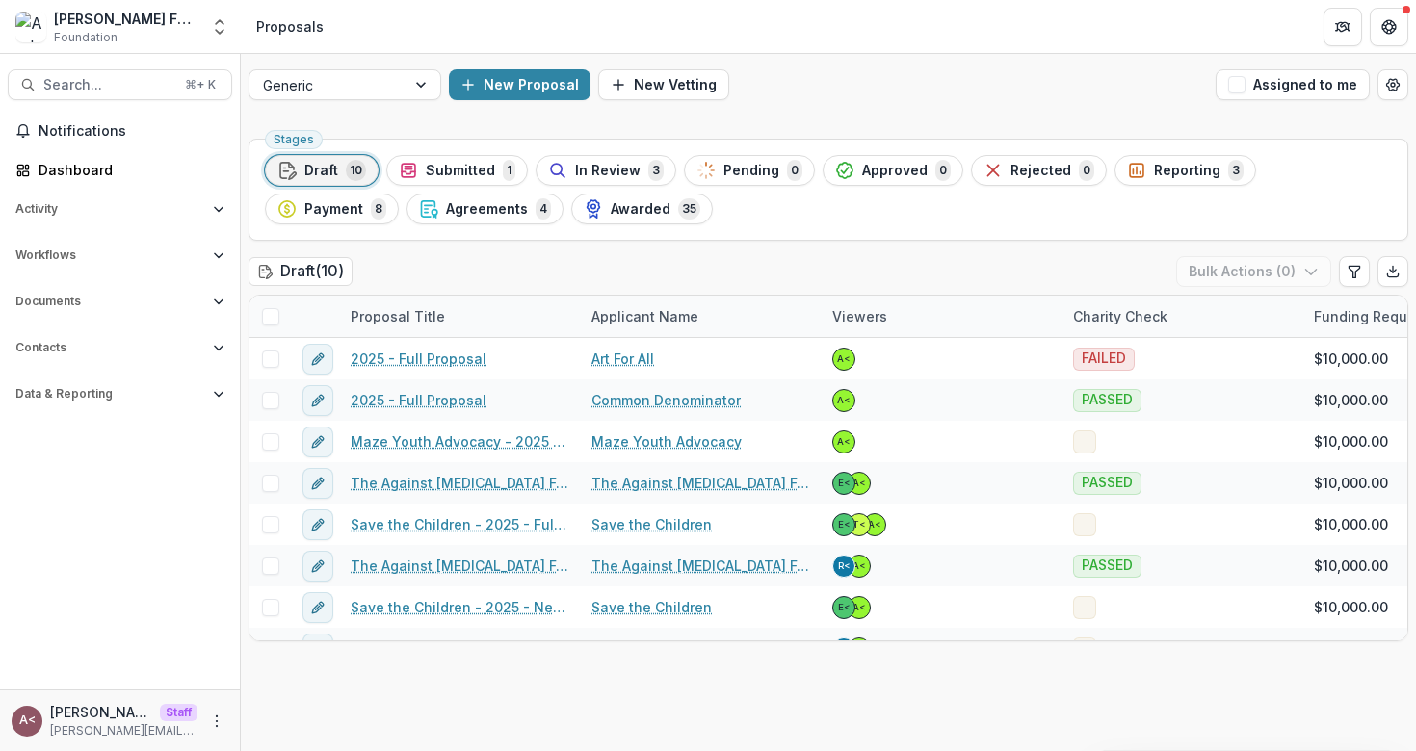
click at [591, 269] on div "Draft ( 10 ) Bulk Actions ( 0 )" at bounding box center [829, 275] width 1160 height 39
click at [589, 266] on div "Draft ( 10 ) Bulk Actions ( 0 )" at bounding box center [829, 275] width 1160 height 39
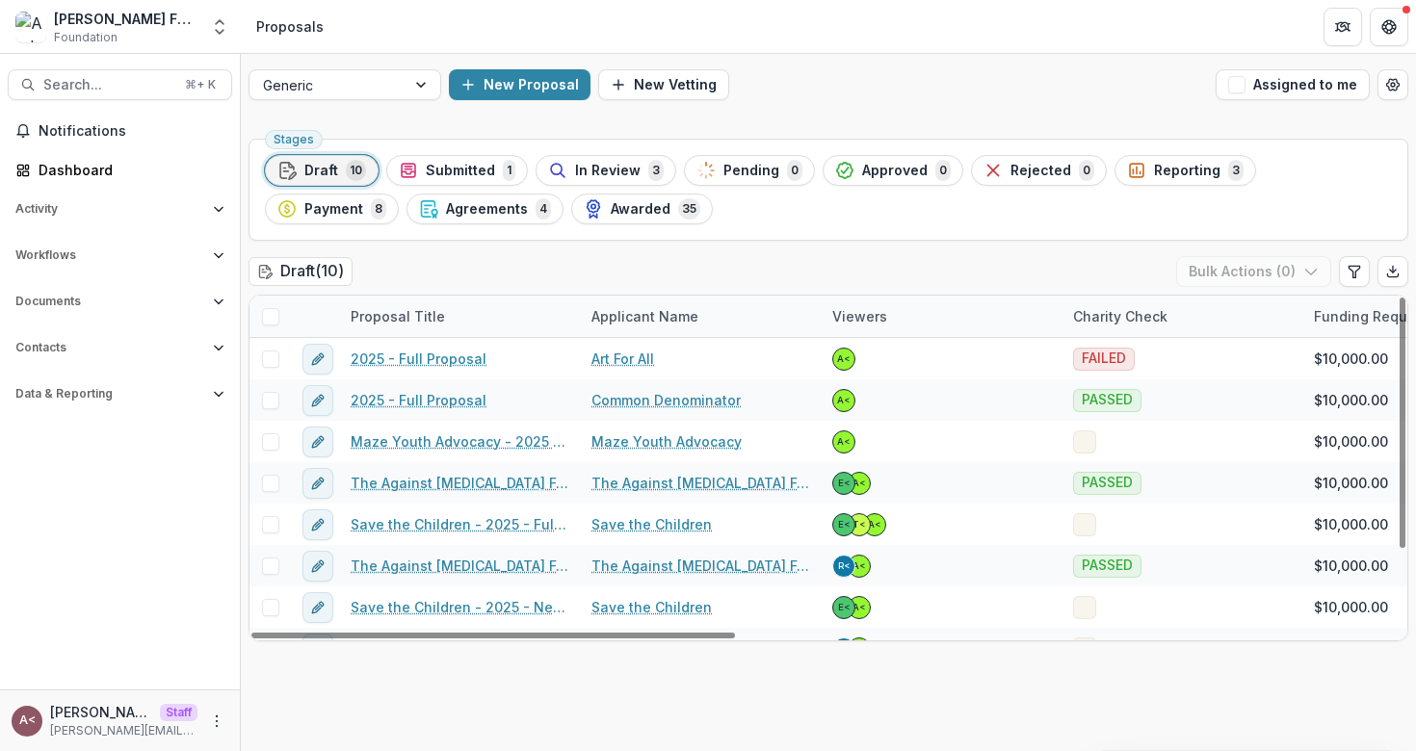
click at [495, 260] on div "Draft ( 10 ) Bulk Actions ( 0 )" at bounding box center [829, 275] width 1160 height 39
click at [583, 275] on div "Draft ( 10 ) Bulk Actions ( 0 )" at bounding box center [829, 275] width 1160 height 39
click at [272, 317] on span at bounding box center [270, 316] width 17 height 17
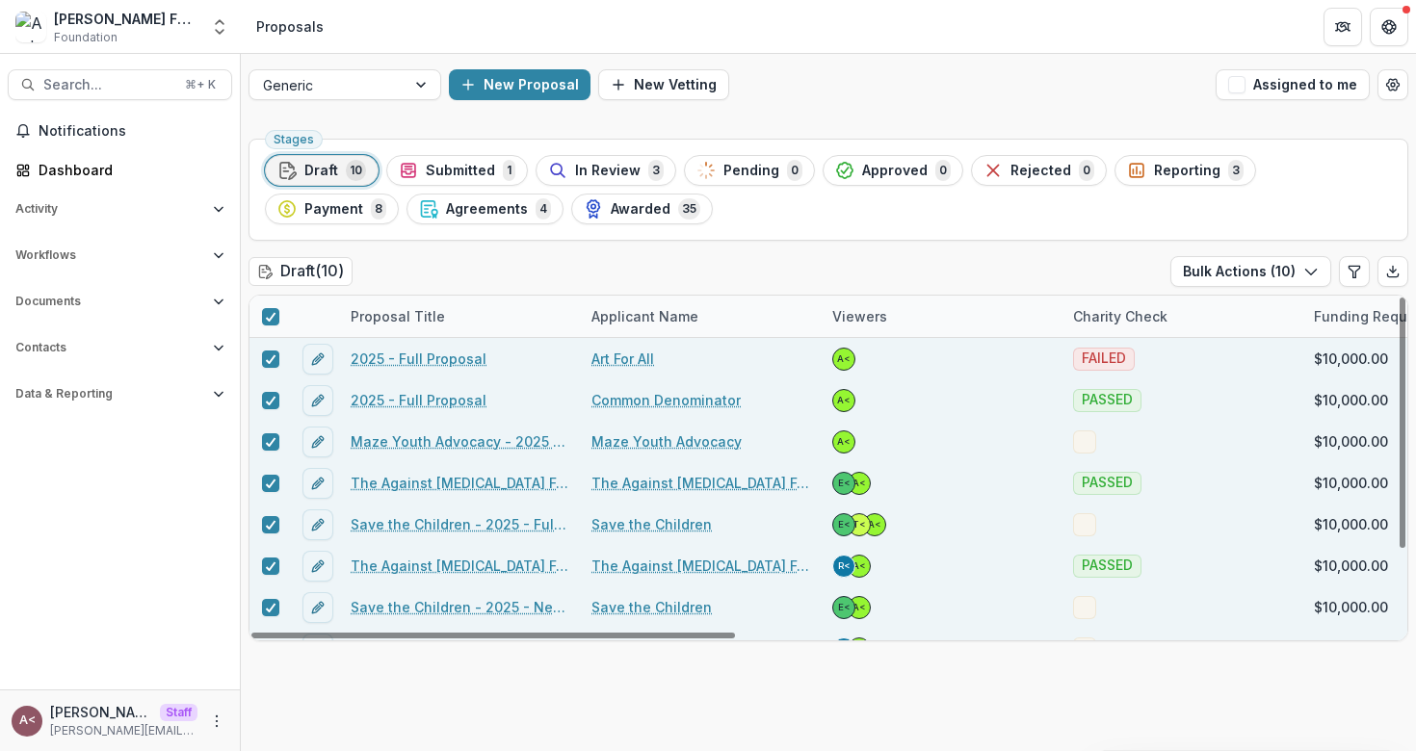
click at [483, 273] on div "Draft ( 10 ) Bulk Actions ( 10 )" at bounding box center [829, 275] width 1160 height 39
click at [271, 315] on icon at bounding box center [271, 317] width 12 height 10
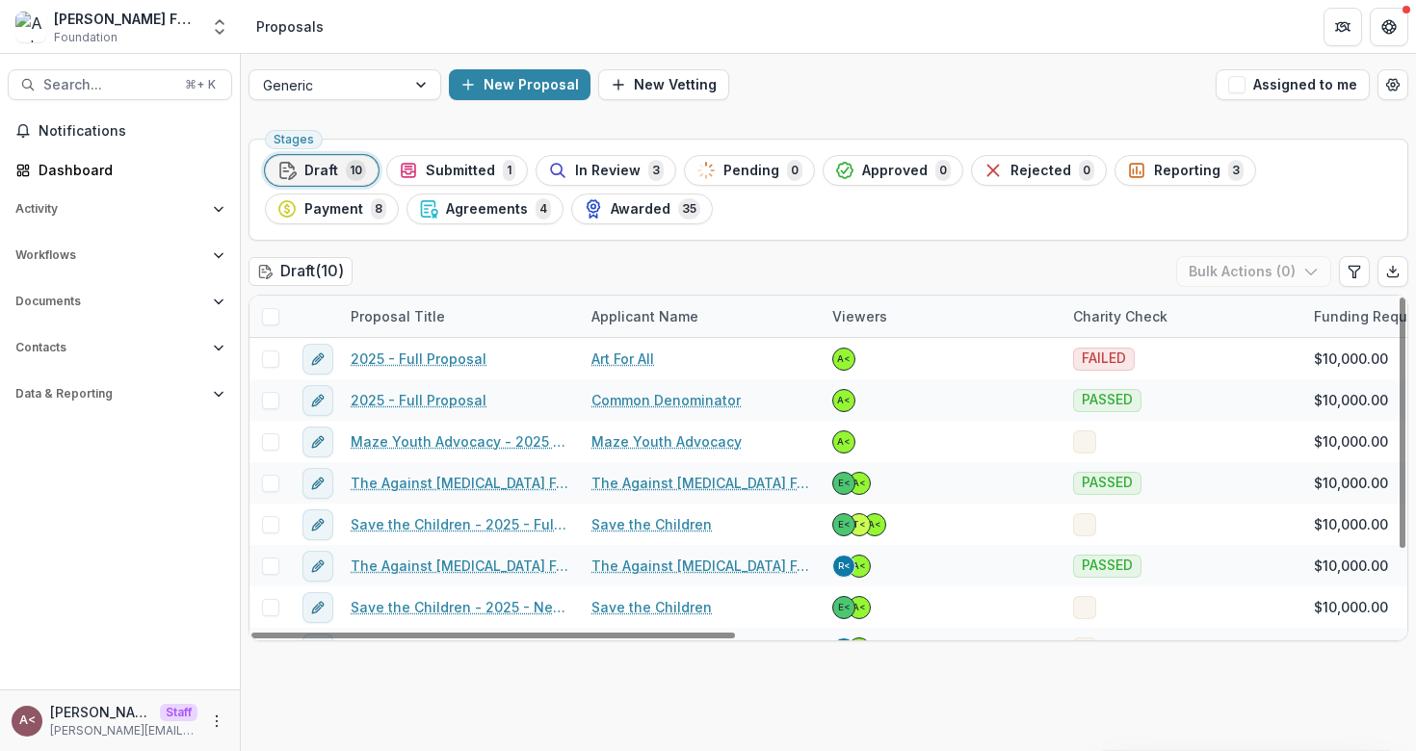
click at [492, 275] on div "Draft ( 10 ) Bulk Actions ( 0 )" at bounding box center [829, 275] width 1160 height 39
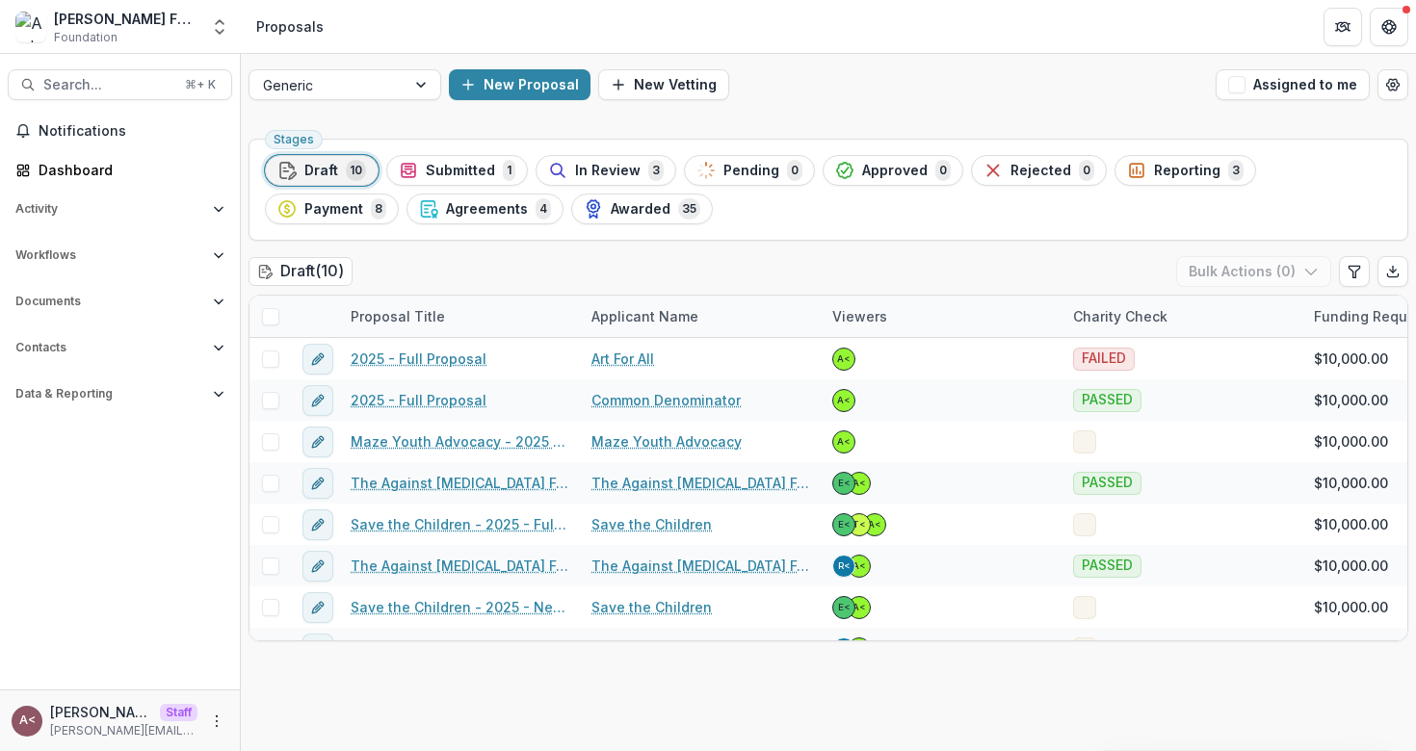
click at [522, 271] on div "Draft ( 10 ) Bulk Actions ( 0 )" at bounding box center [829, 275] width 1160 height 39
click at [522, 269] on div "Draft ( 10 ) Bulk Actions ( 0 )" at bounding box center [829, 275] width 1160 height 39
click at [522, 268] on div "Draft ( 10 ) Bulk Actions ( 0 )" at bounding box center [829, 275] width 1160 height 39
click at [522, 267] on div "Draft ( 10 ) Bulk Actions ( 0 )" at bounding box center [829, 275] width 1160 height 39
click at [522, 266] on div "Draft ( 10 ) Bulk Actions ( 0 )" at bounding box center [829, 275] width 1160 height 39
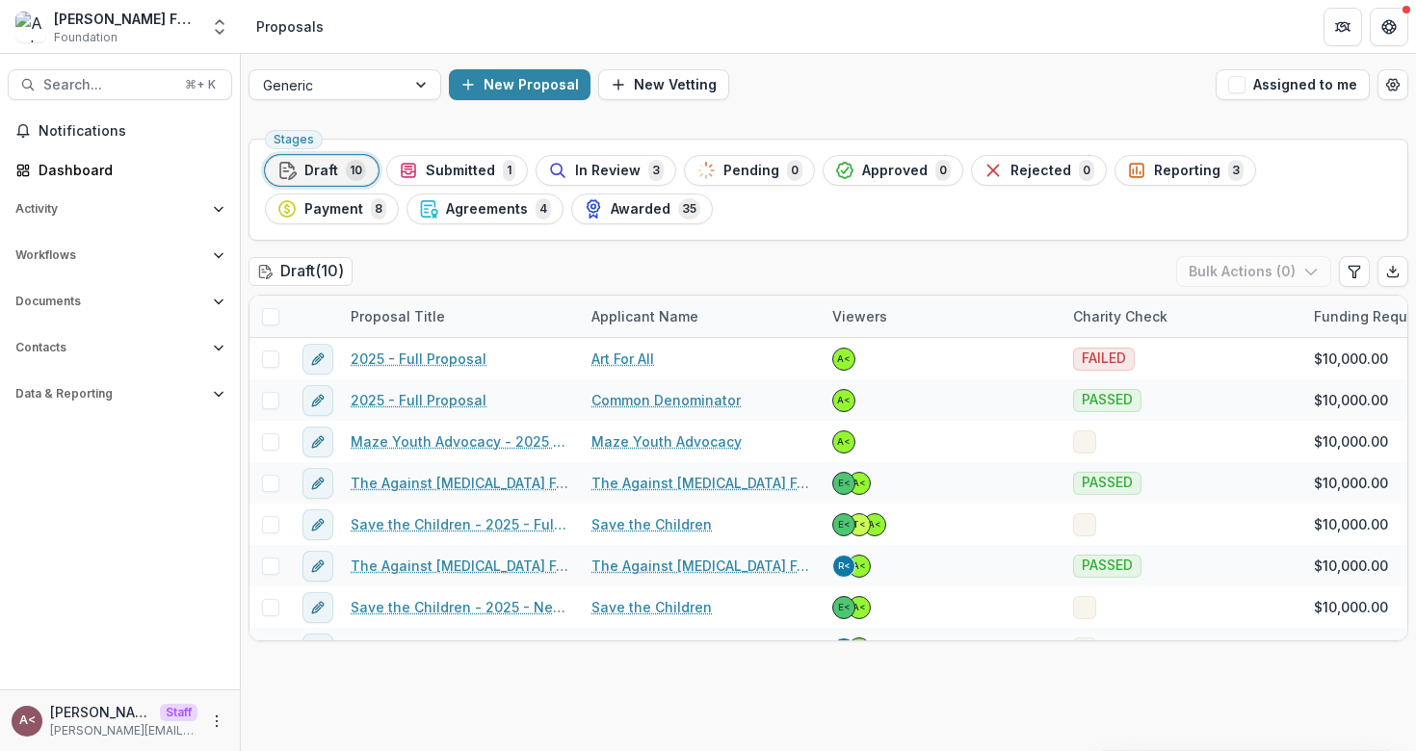
click at [521, 264] on div "Draft ( 10 ) Bulk Actions ( 0 )" at bounding box center [829, 275] width 1160 height 39
click at [520, 264] on div "Draft ( 10 ) Bulk Actions ( 0 )" at bounding box center [829, 275] width 1160 height 39
click at [521, 260] on div "Draft ( 10 ) Bulk Actions ( 0 )" at bounding box center [829, 275] width 1160 height 39
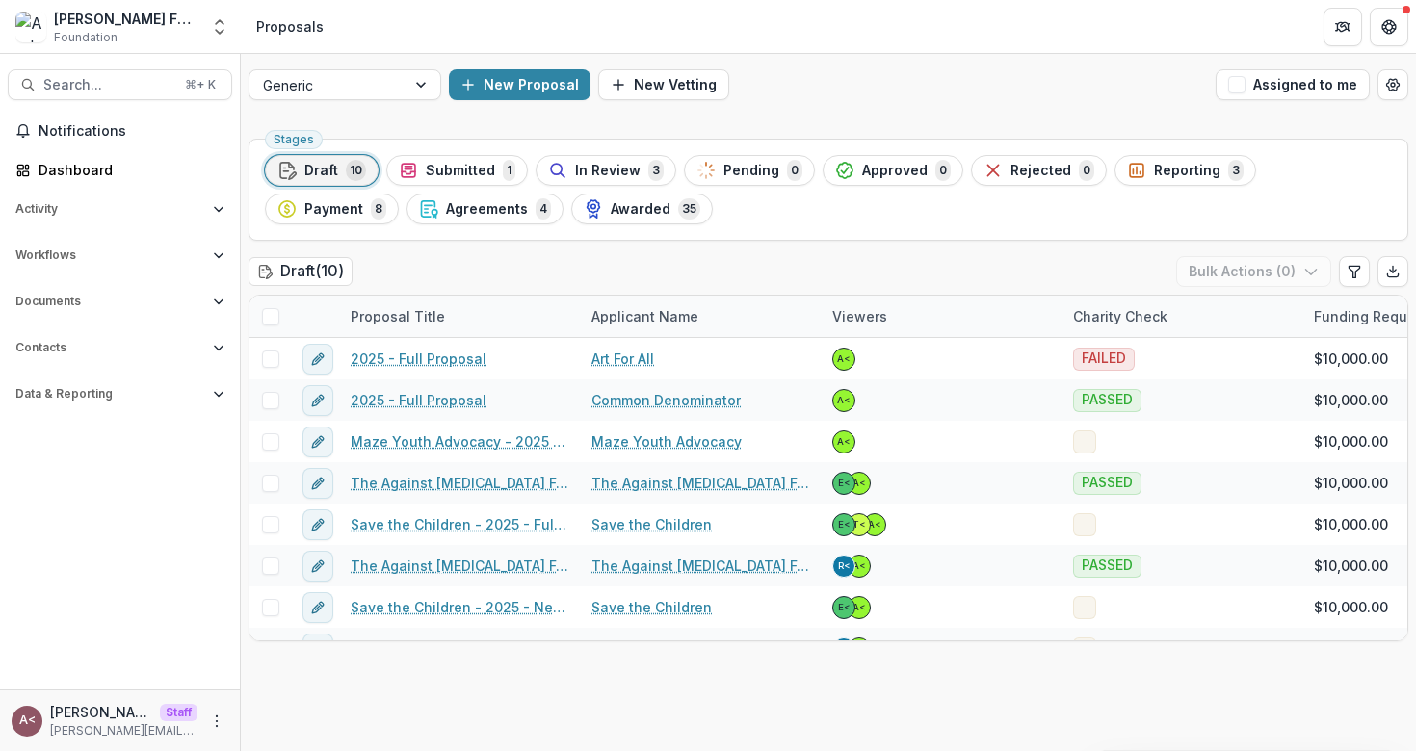
click at [521, 258] on div "Draft ( 10 ) Bulk Actions ( 0 )" at bounding box center [829, 275] width 1160 height 39
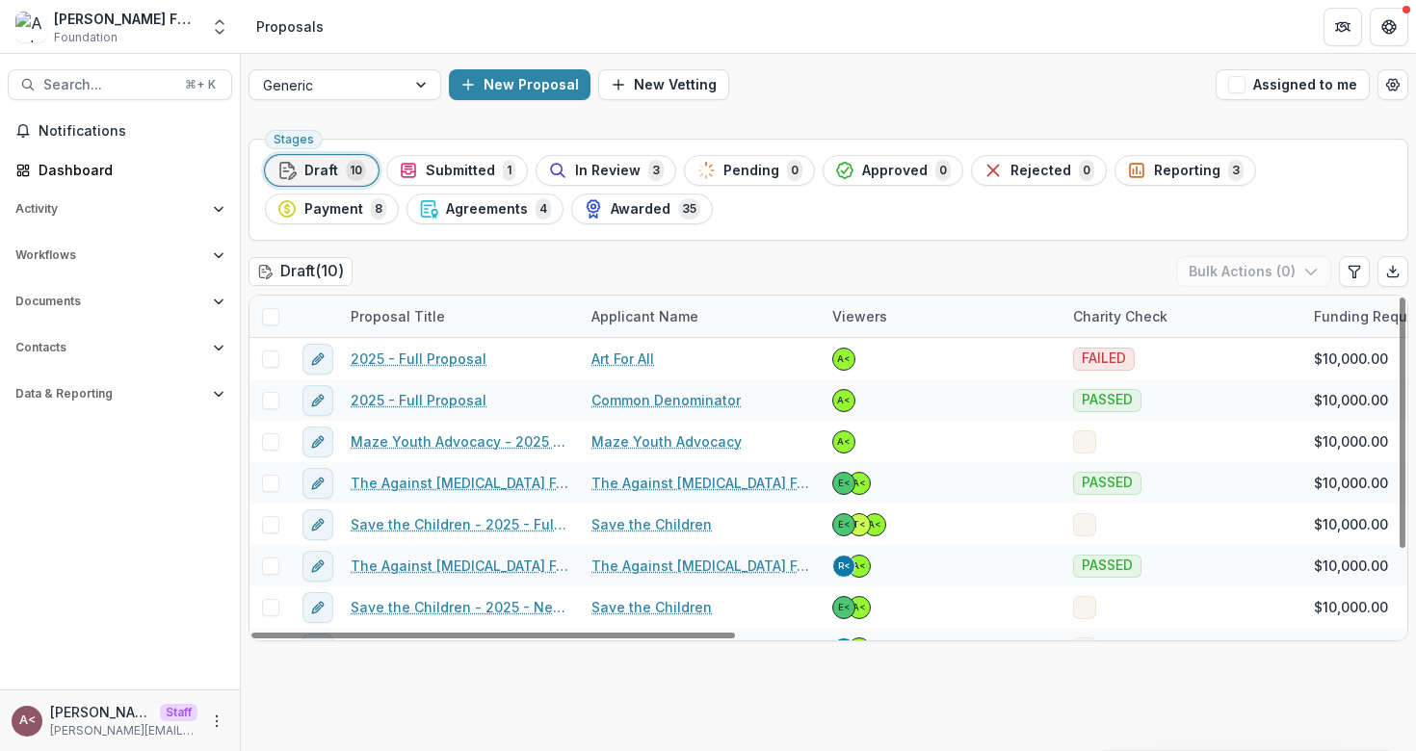
click at [528, 271] on div "Draft ( 10 ) Bulk Actions ( 0 )" at bounding box center [829, 275] width 1160 height 39
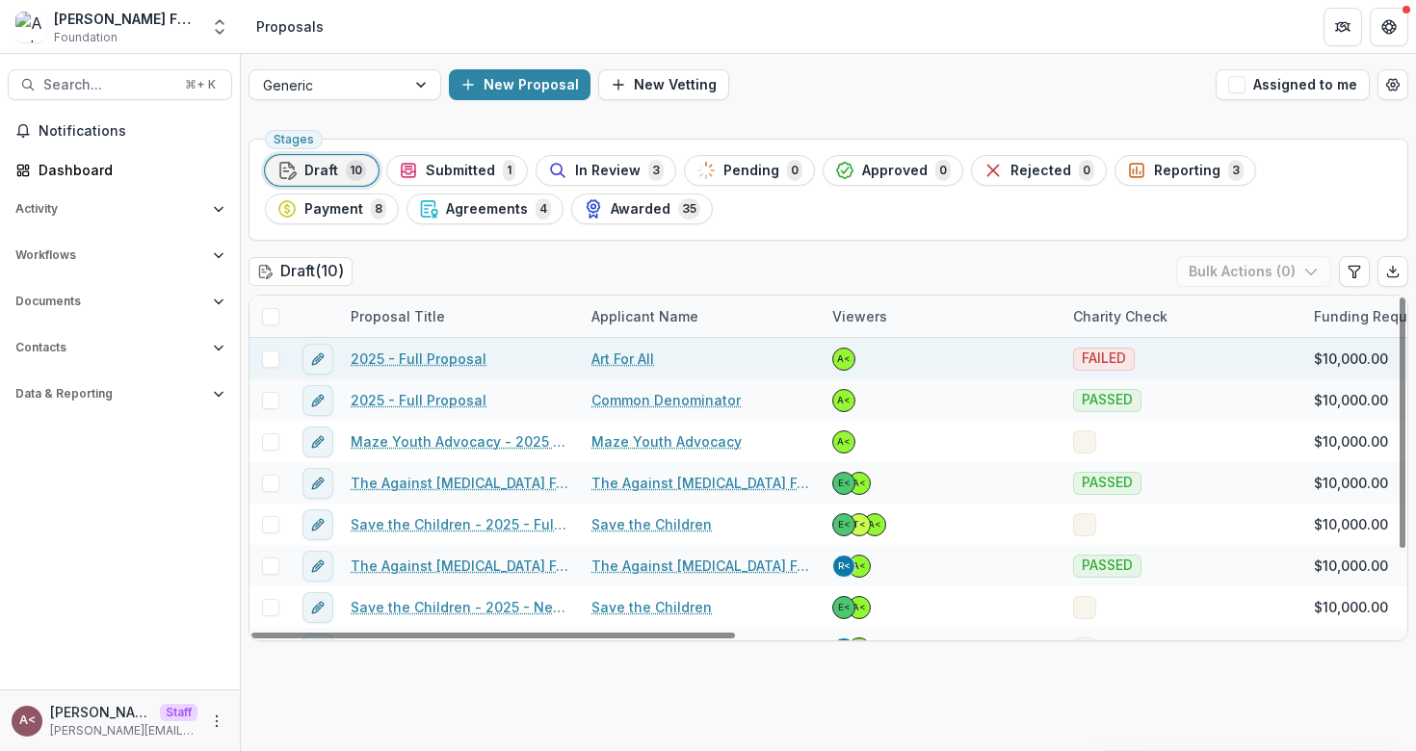
click at [414, 355] on link "2025 - Full Proposal" at bounding box center [419, 359] width 136 height 20
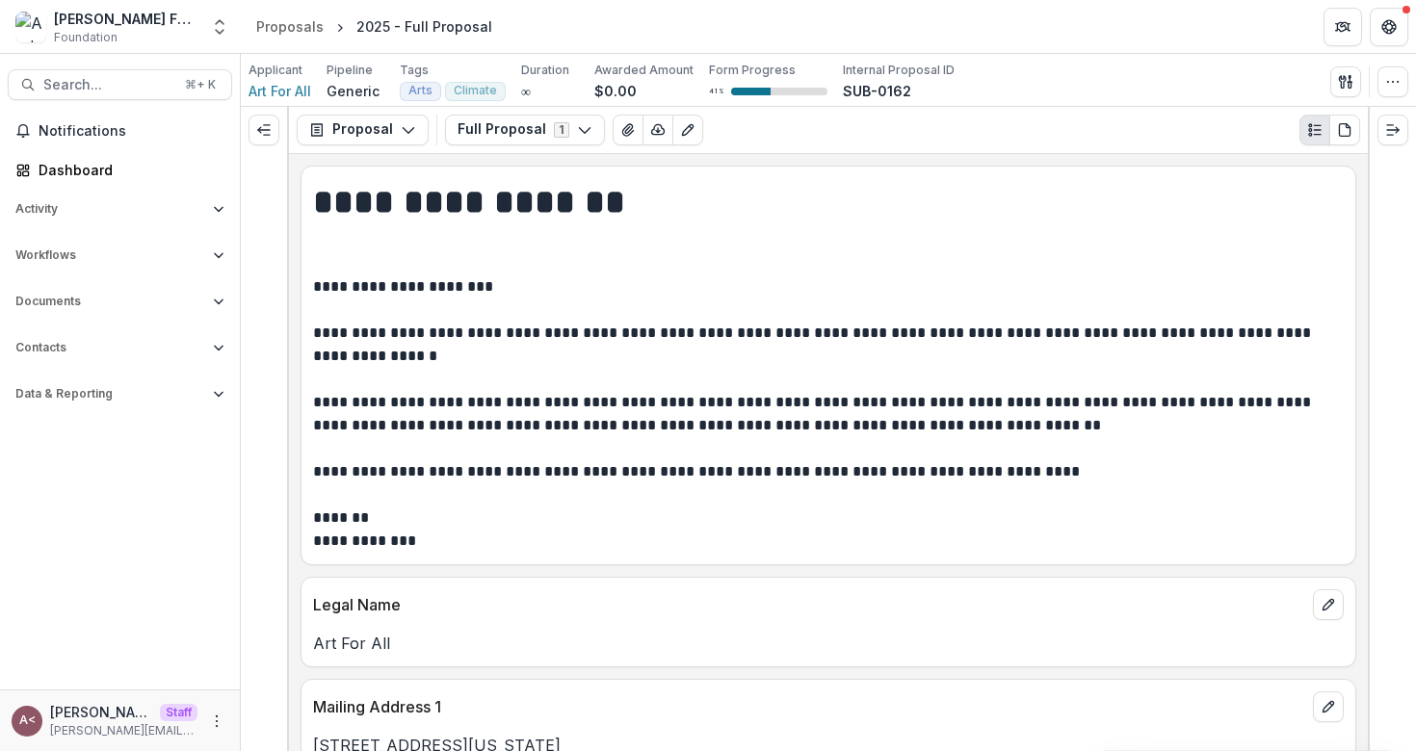
click at [528, 261] on h1 "**********" at bounding box center [825, 226] width 1025 height 97
click at [695, 248] on h1 "**********" at bounding box center [825, 226] width 1025 height 97
click at [836, 259] on h1 "**********" at bounding box center [825, 226] width 1025 height 97
click at [1400, 125] on button "Expand right" at bounding box center [1392, 130] width 31 height 31
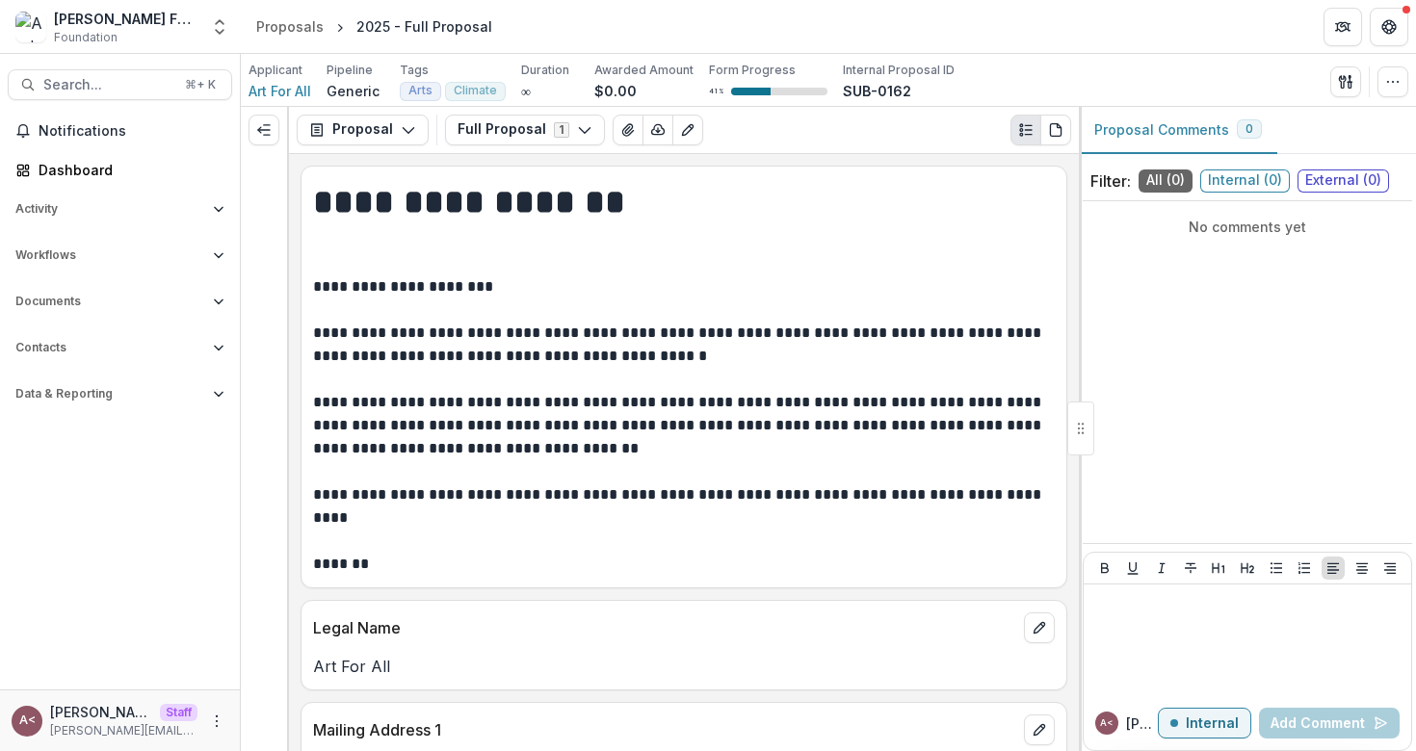
click at [914, 409] on p "**********" at bounding box center [681, 425] width 736 height 301
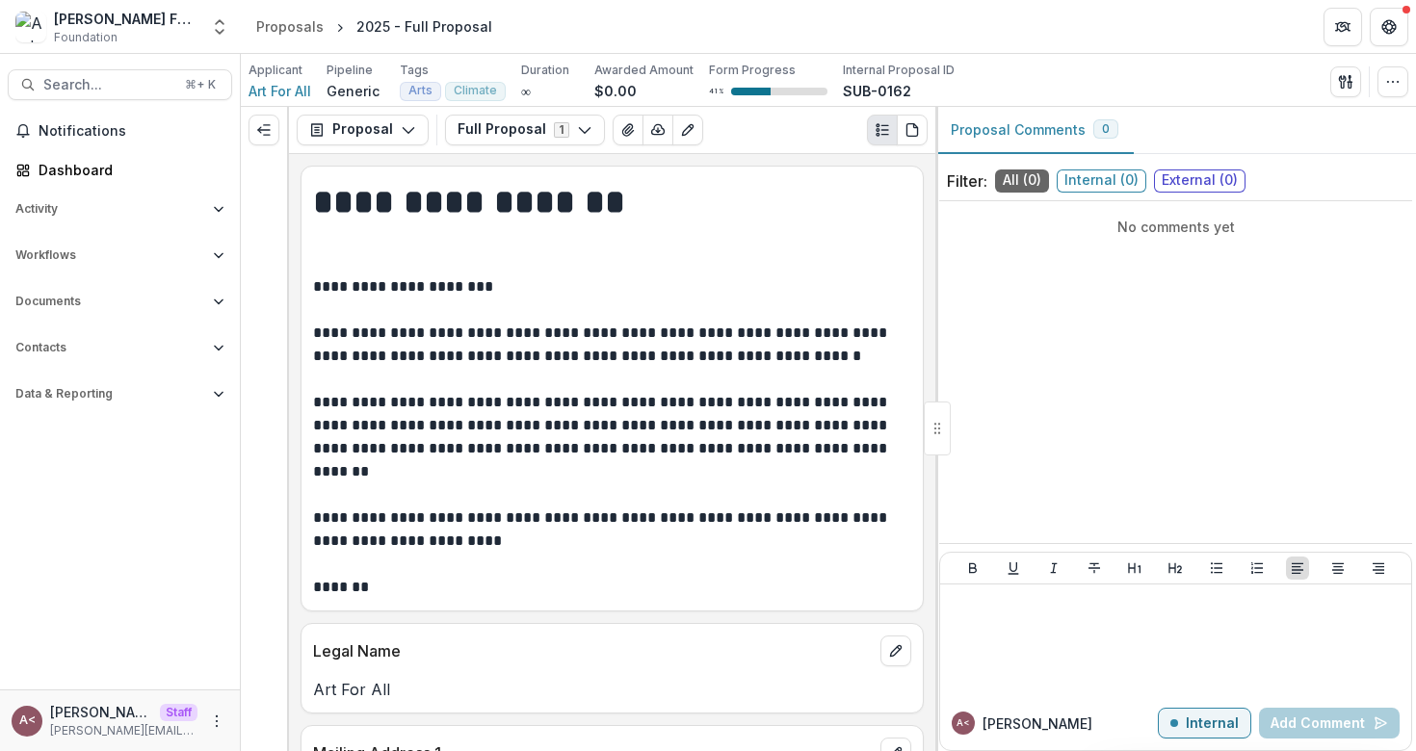
click at [764, 374] on p "**********" at bounding box center [609, 437] width 592 height 324
click at [1002, 625] on div at bounding box center [1176, 640] width 456 height 96
click at [1197, 719] on p "Internal" at bounding box center [1212, 724] width 53 height 16
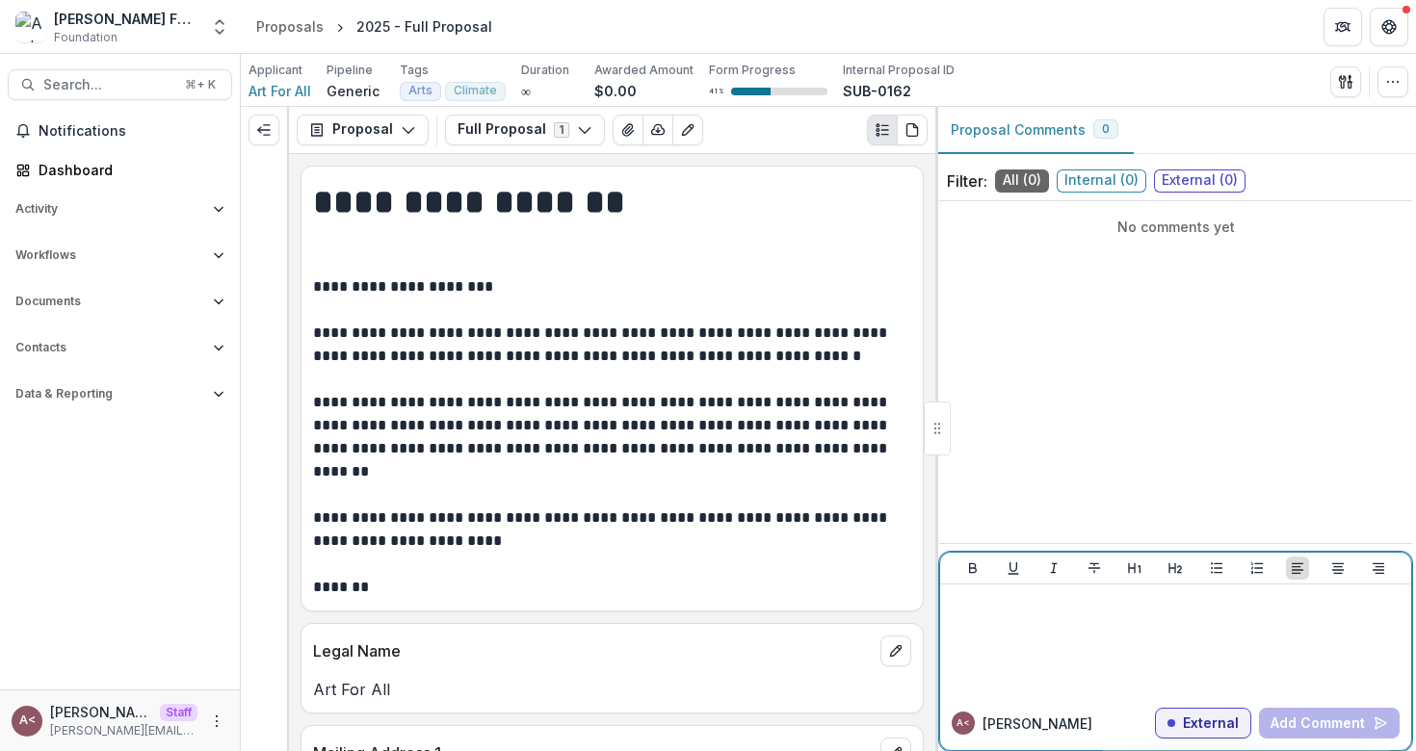
click at [1060, 637] on div at bounding box center [1176, 640] width 456 height 96
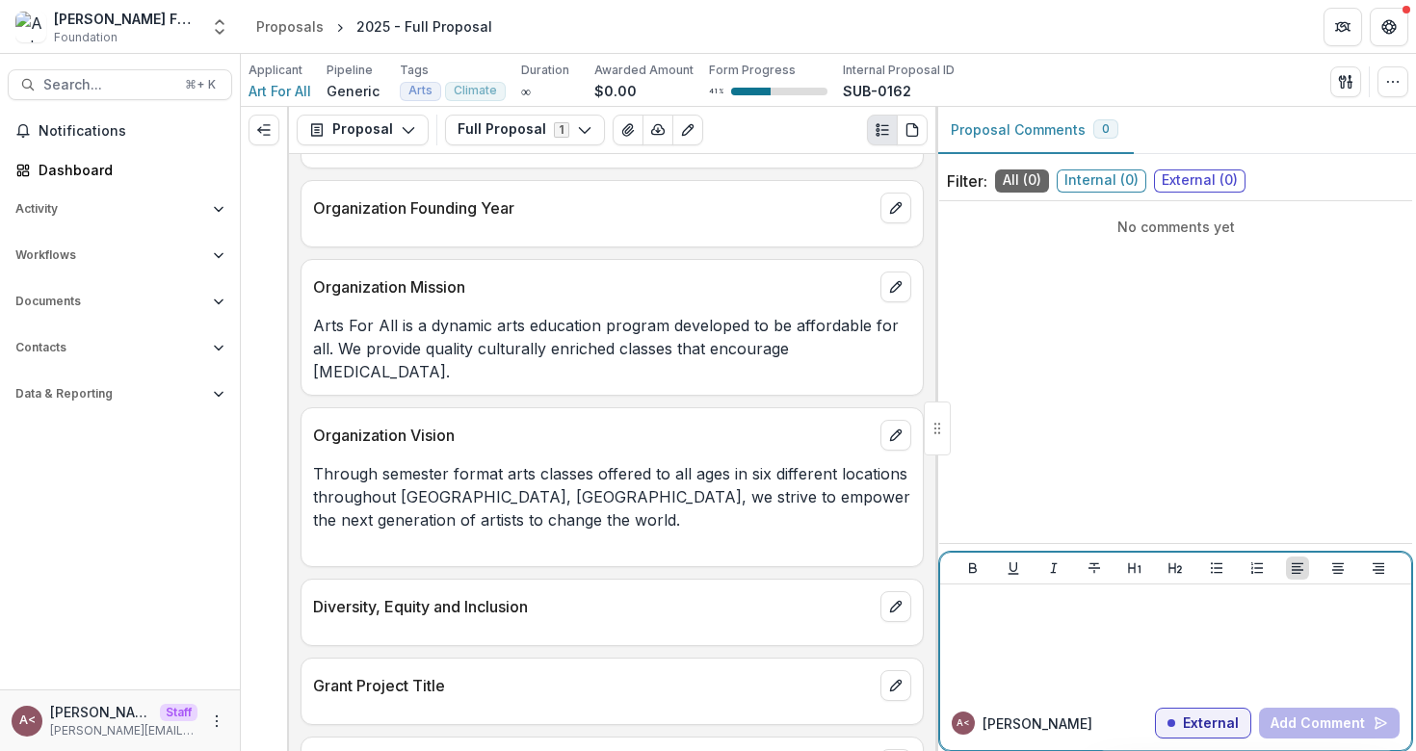
scroll to position [1313, 0]
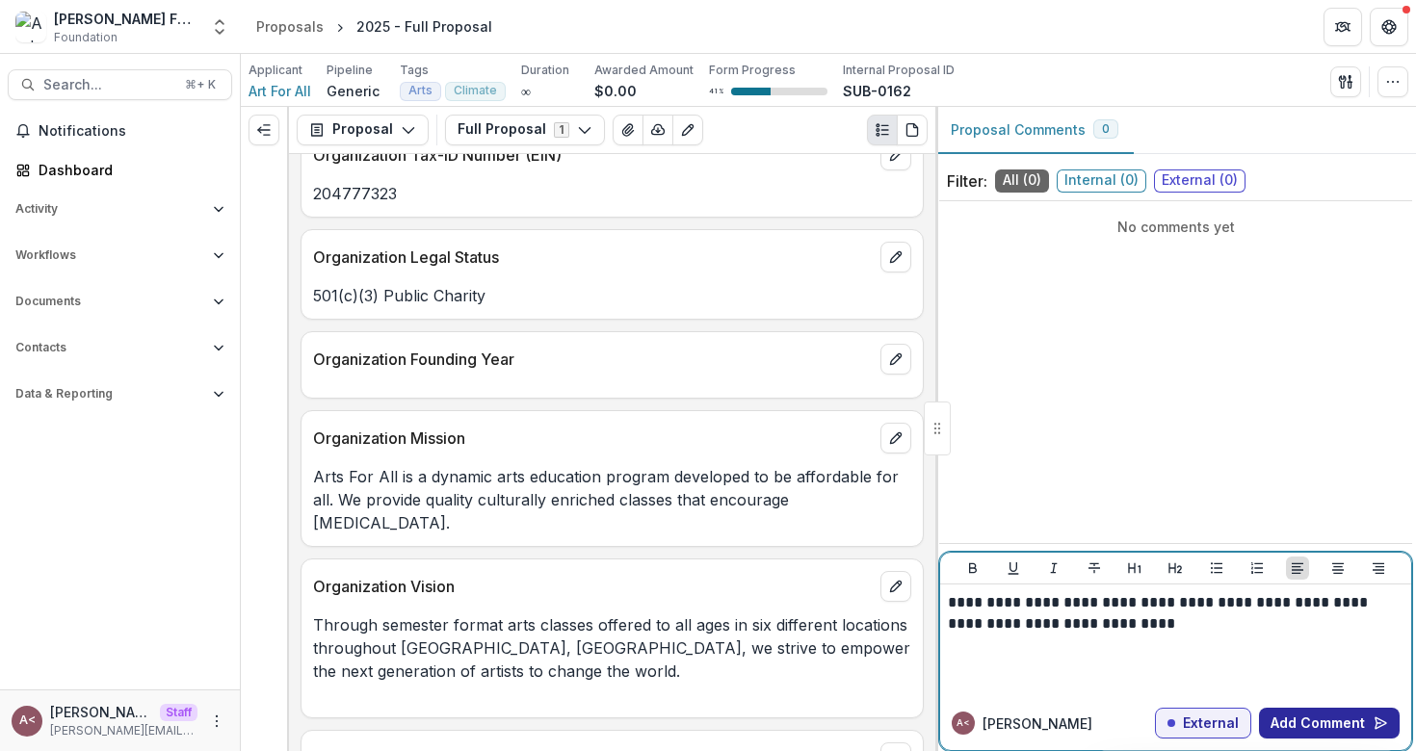
click at [1312, 710] on button "Add Comment" at bounding box center [1329, 723] width 141 height 31
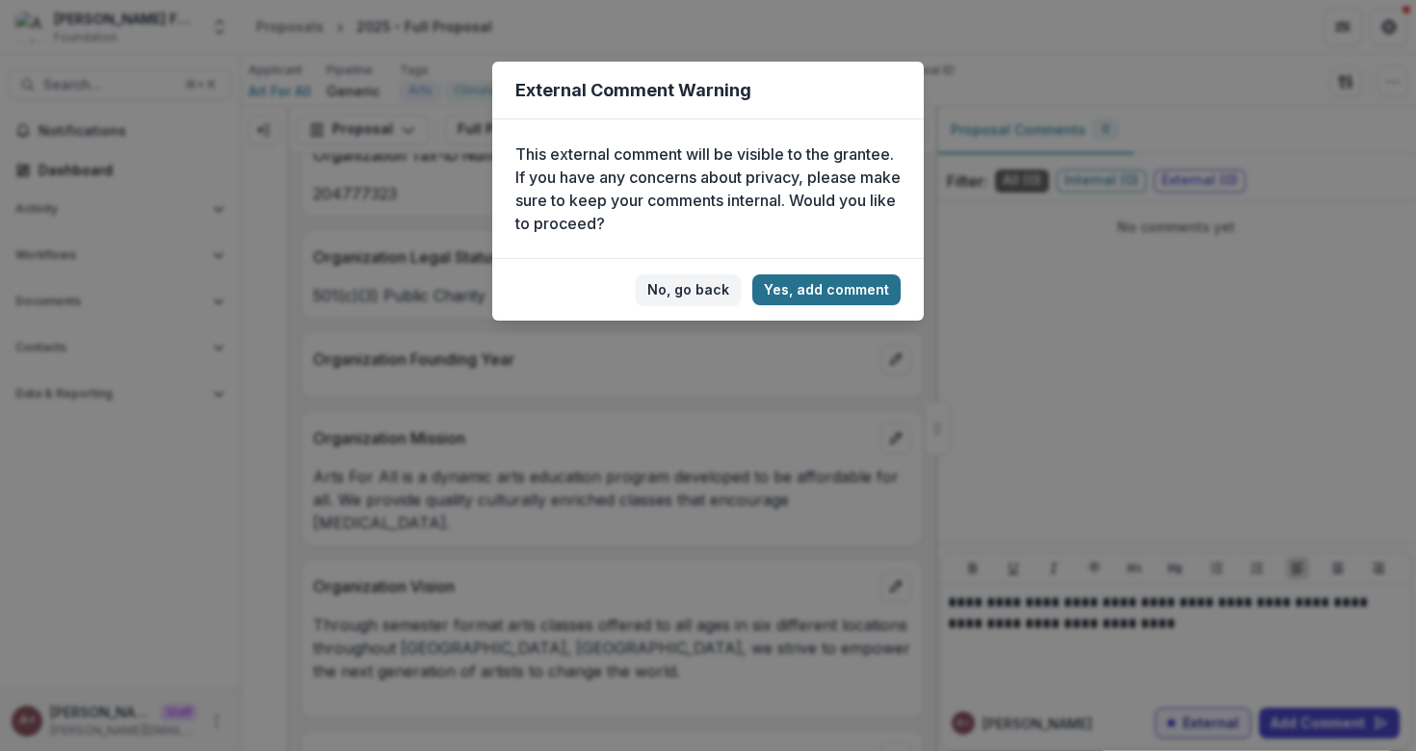
click at [807, 286] on button "Yes, add comment" at bounding box center [826, 290] width 148 height 31
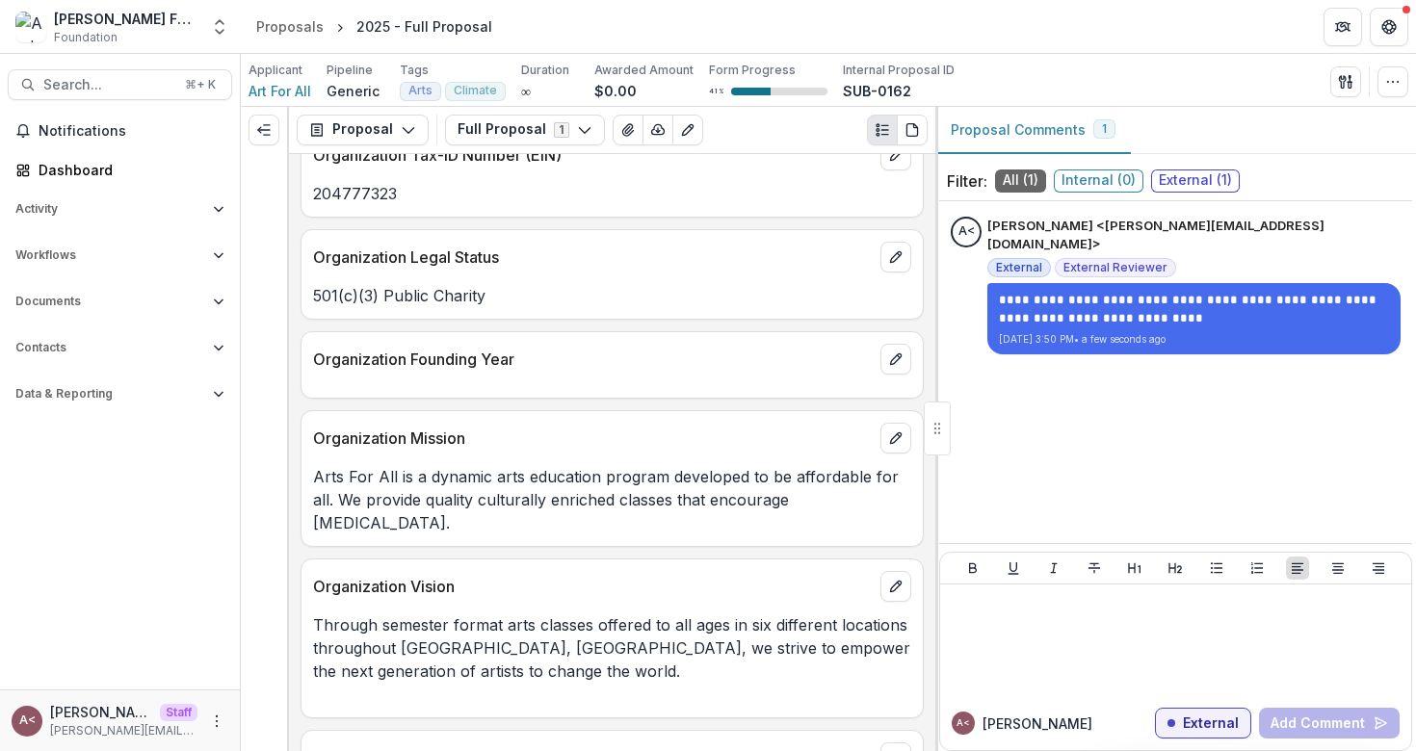
click at [525, 295] on p "501(c)(3) Public Charity" at bounding box center [612, 295] width 598 height 23
click at [457, 302] on p "501(c)(3) Public Charity" at bounding box center [612, 295] width 598 height 23
click at [599, 306] on p "501(c)(3) Public Charity" at bounding box center [612, 295] width 598 height 23
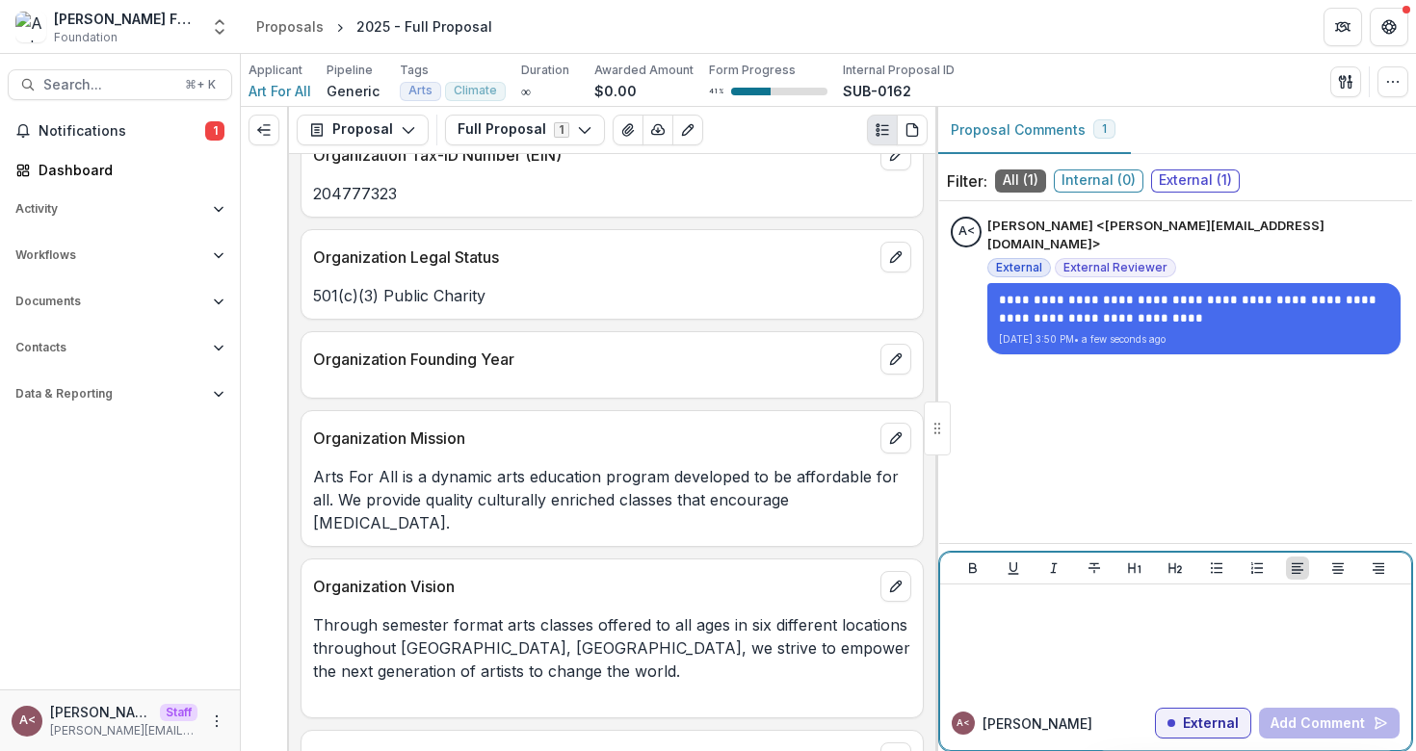
click at [995, 634] on div at bounding box center [1176, 640] width 456 height 96
click at [1175, 721] on div "button" at bounding box center [1171, 724] width 8 height 8
click at [1015, 608] on p at bounding box center [1176, 602] width 456 height 21
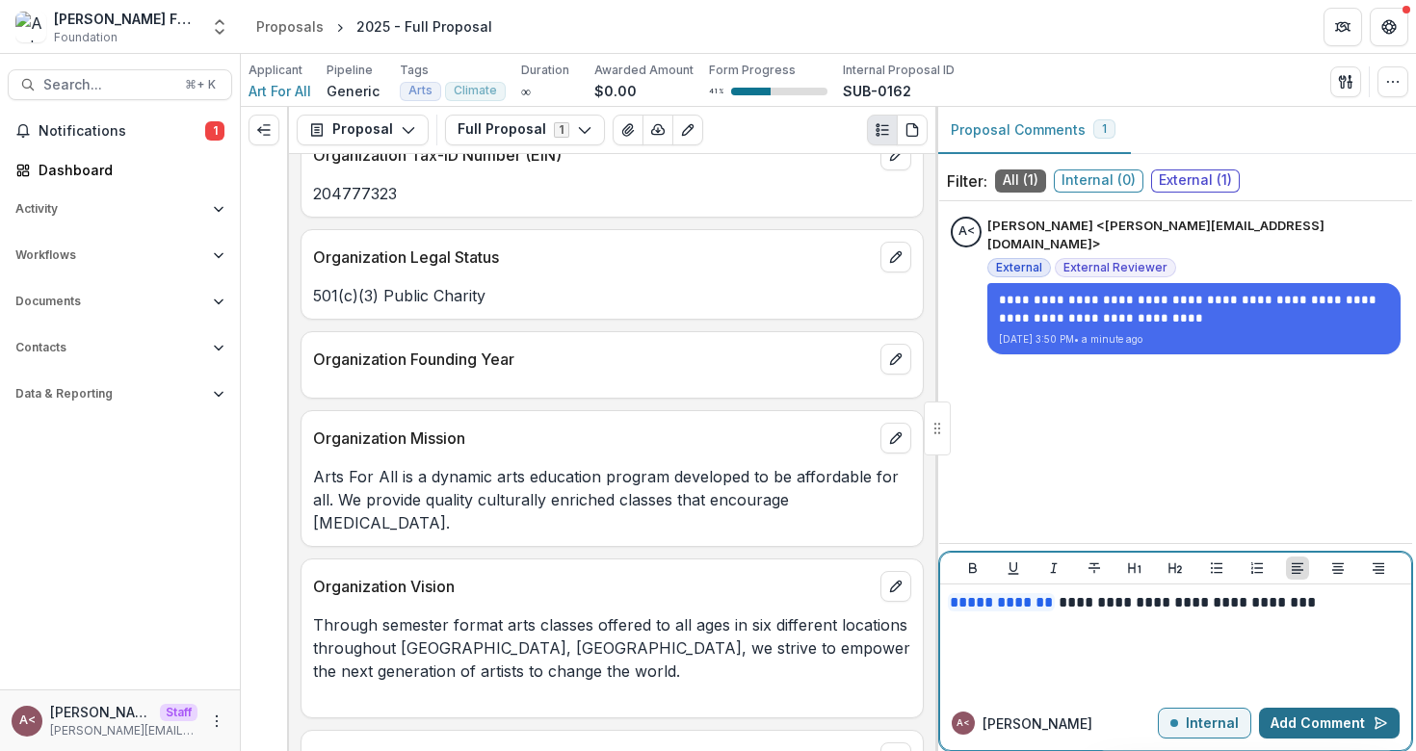
click at [1313, 715] on button "Add Comment" at bounding box center [1329, 723] width 141 height 31
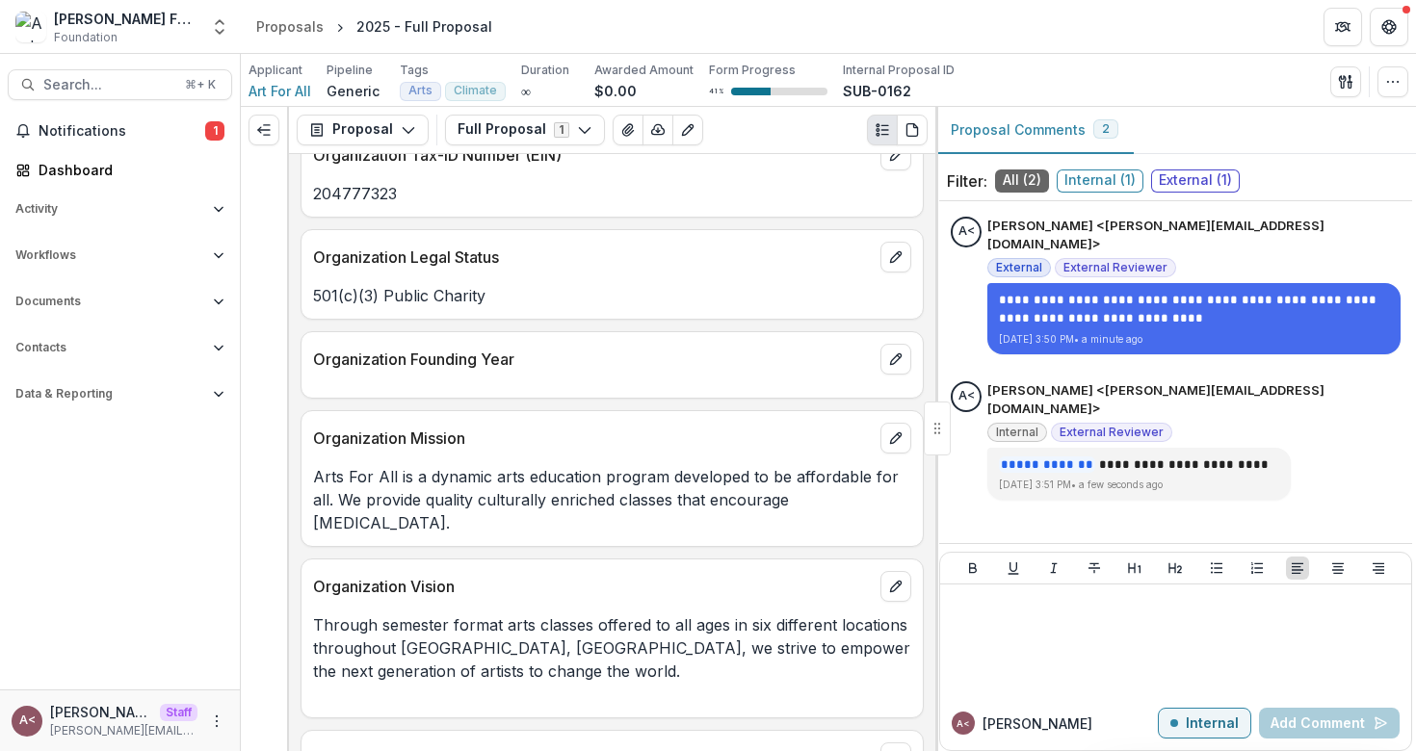
click at [705, 313] on div "Organization Legal Status 501(c)(3) Public Charity" at bounding box center [612, 274] width 623 height 91
click at [816, 438] on p "Organization Mission" at bounding box center [593, 438] width 560 height 23
click at [624, 471] on p "Arts For All is a dynamic arts education program developed to be affordable for…" at bounding box center [612, 499] width 598 height 69
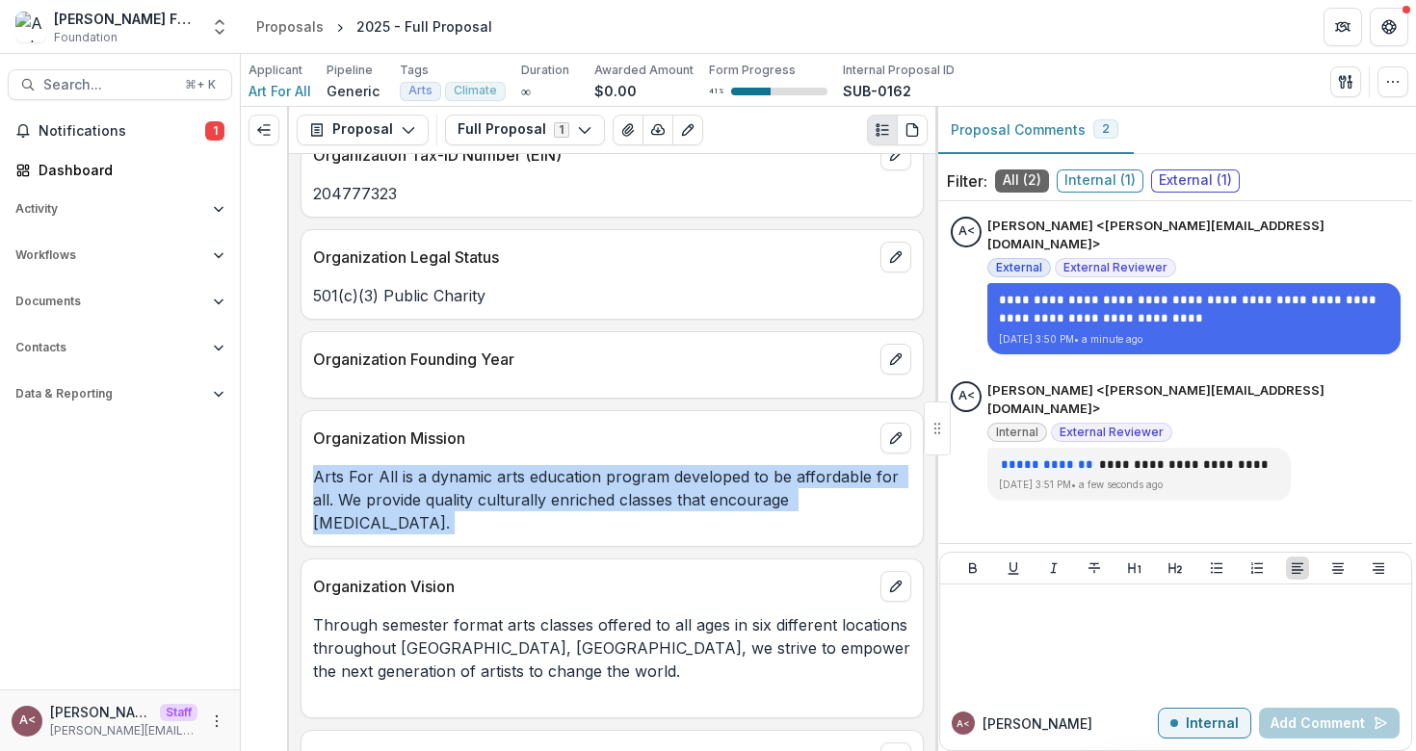
click at [624, 471] on p "Arts For All is a dynamic arts education program developed to be affordable for…" at bounding box center [612, 499] width 598 height 69
click at [665, 471] on p "Arts For All is a dynamic arts education program developed to be affordable for…" at bounding box center [612, 499] width 598 height 69
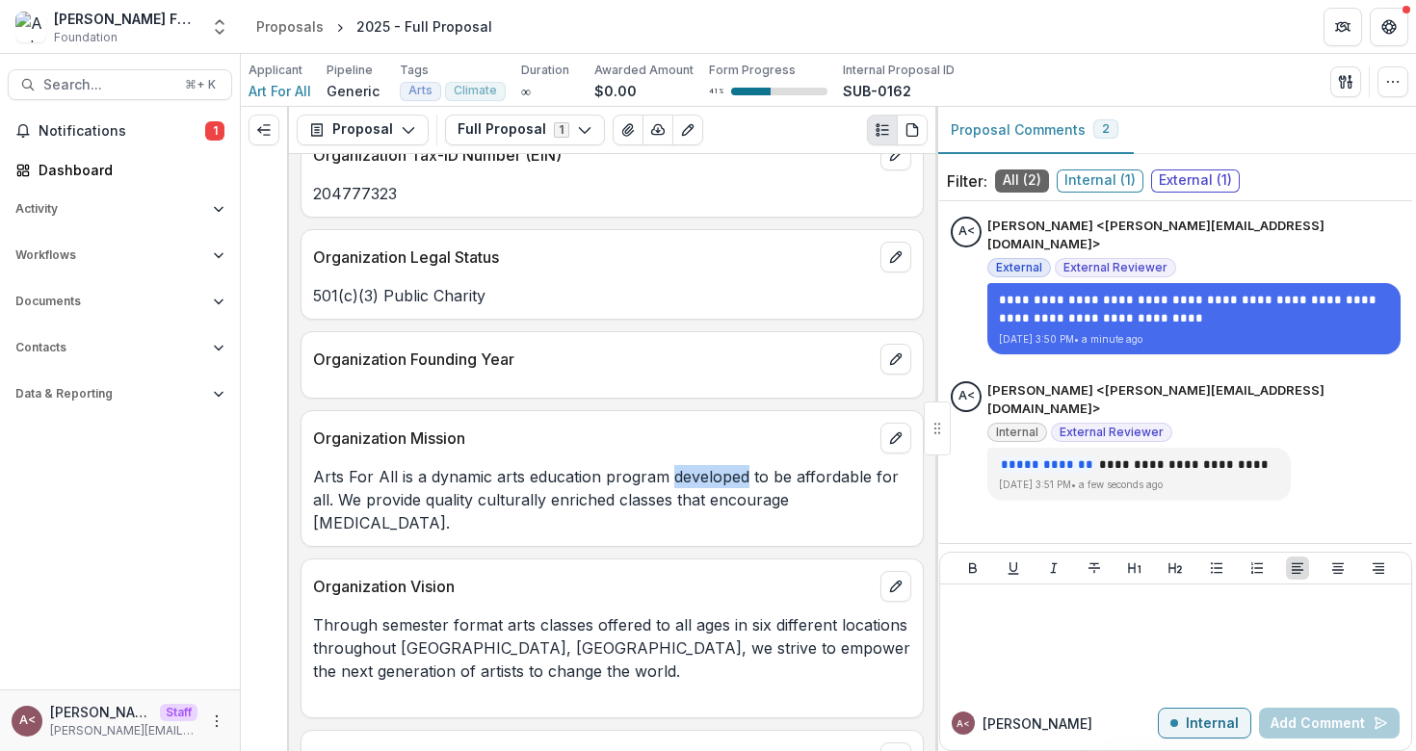
click at [665, 471] on p "Arts For All is a dynamic arts education program developed to be affordable for…" at bounding box center [612, 499] width 598 height 69
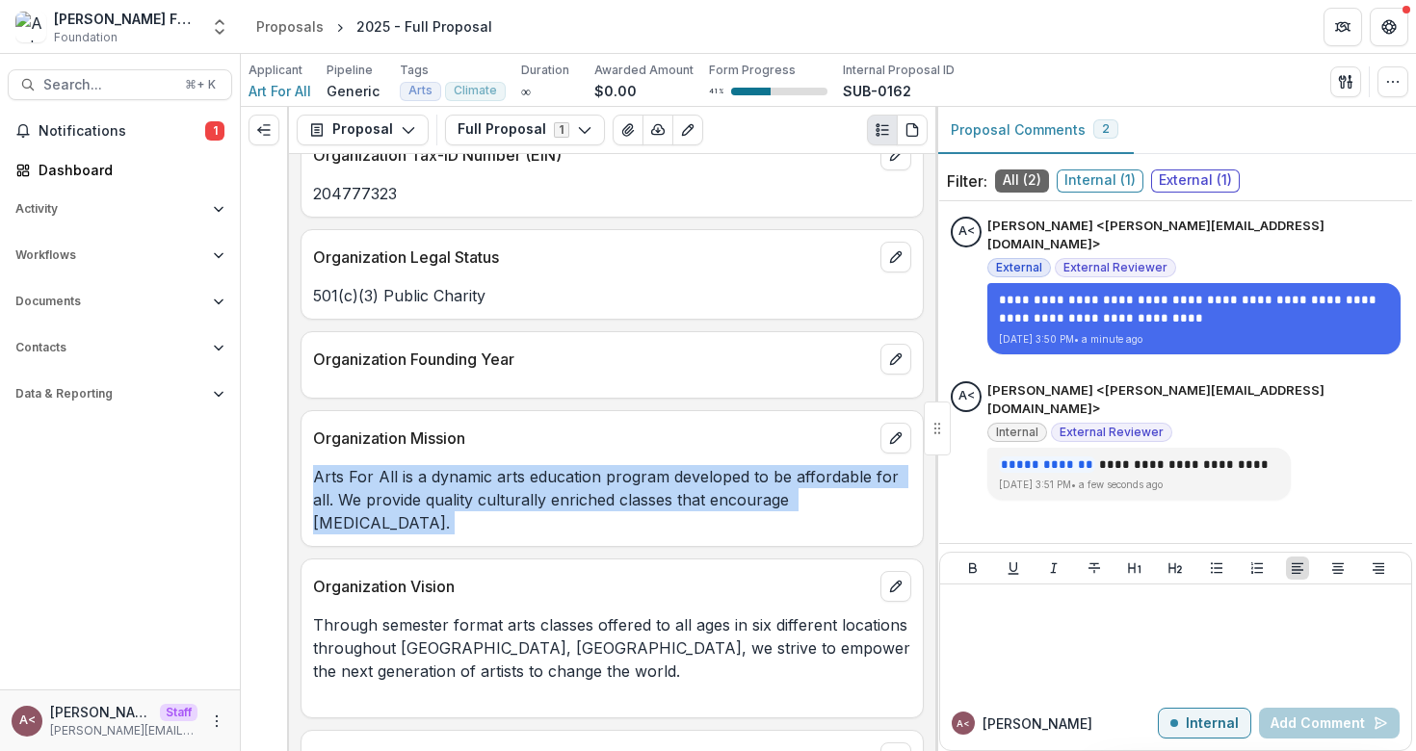
click at [665, 471] on p "Arts For All is a dynamic arts education program developed to be affordable for…" at bounding box center [612, 499] width 598 height 69
click at [686, 471] on p "Arts For All is a dynamic arts education program developed to be affordable for…" at bounding box center [612, 499] width 598 height 69
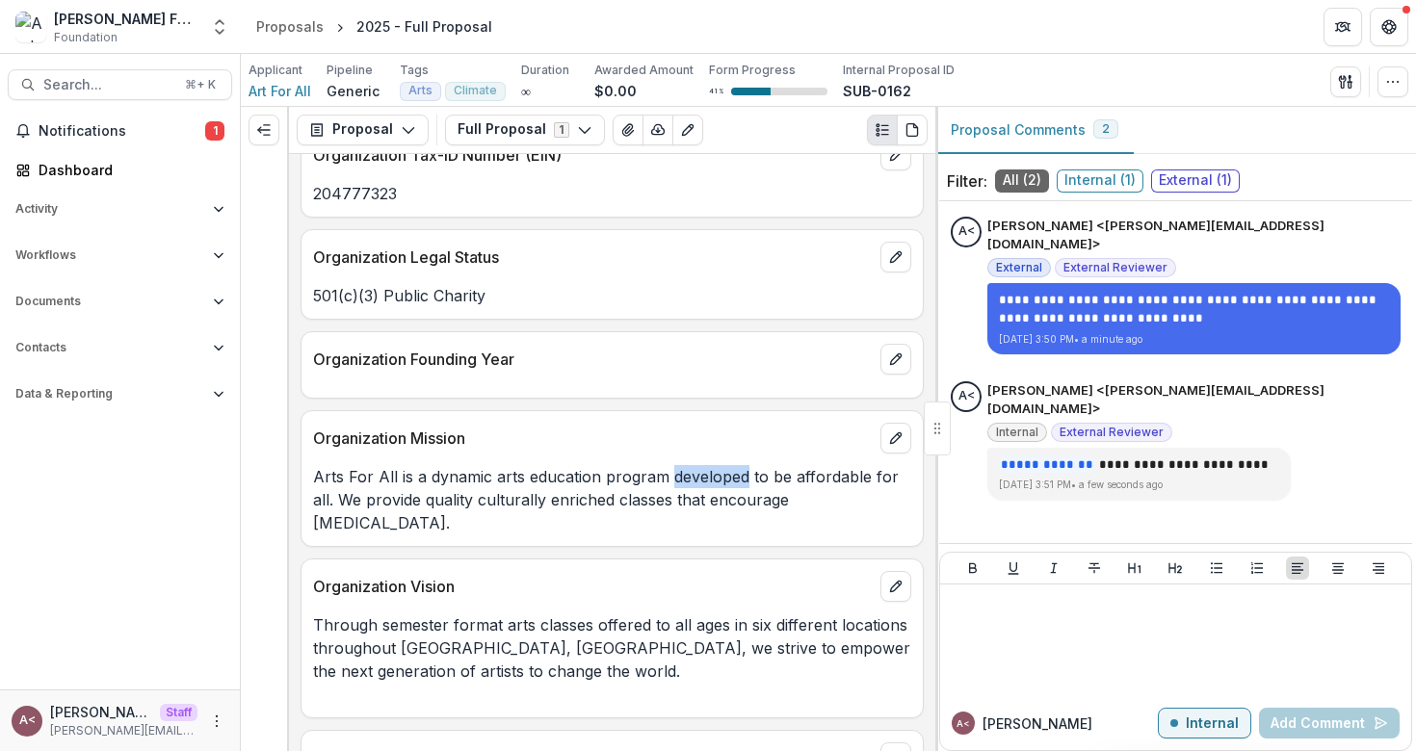
click at [686, 471] on p "Arts For All is a dynamic arts education program developed to be affordable for…" at bounding box center [612, 499] width 598 height 69
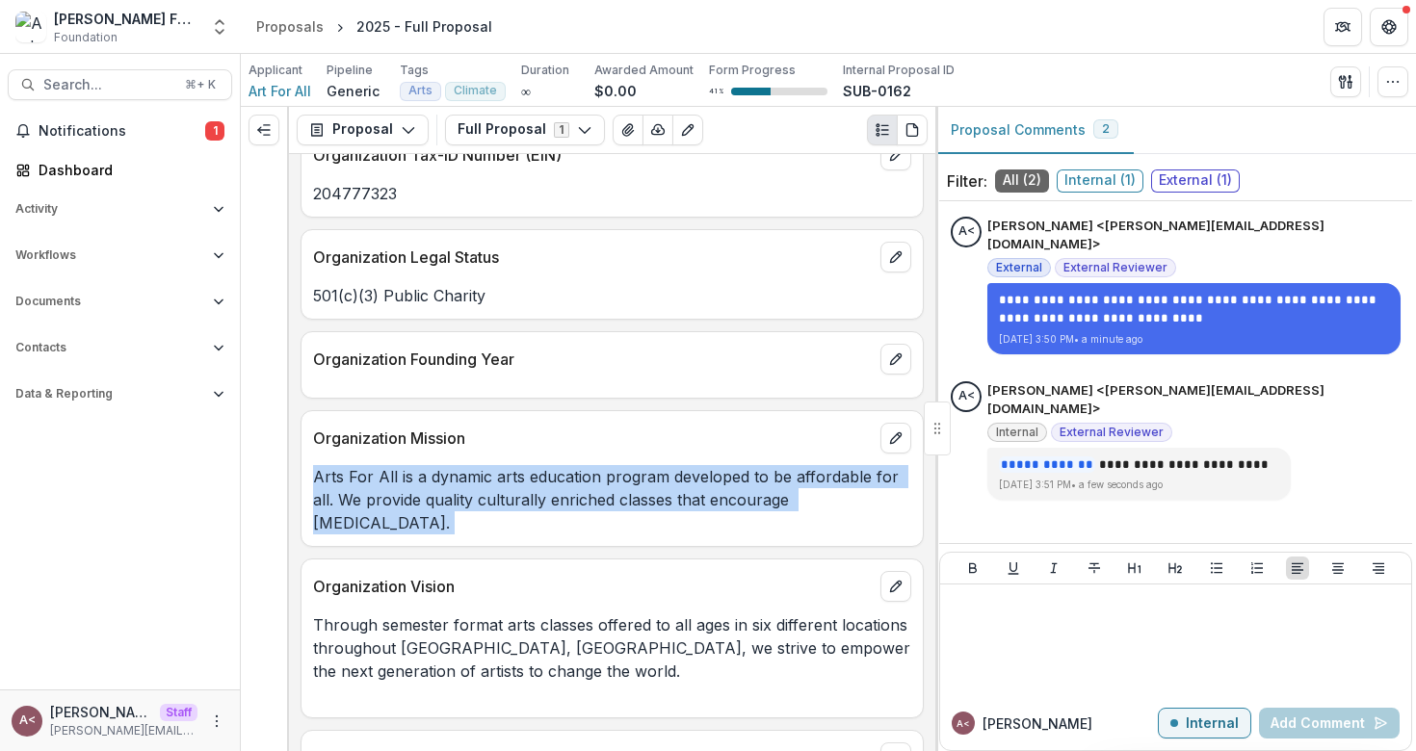
click at [686, 471] on p "Arts For All is a dynamic arts education program developed to be affordable for…" at bounding box center [612, 499] width 598 height 69
click at [700, 471] on p "Arts For All is a dynamic arts education program developed to be affordable for…" at bounding box center [612, 499] width 598 height 69
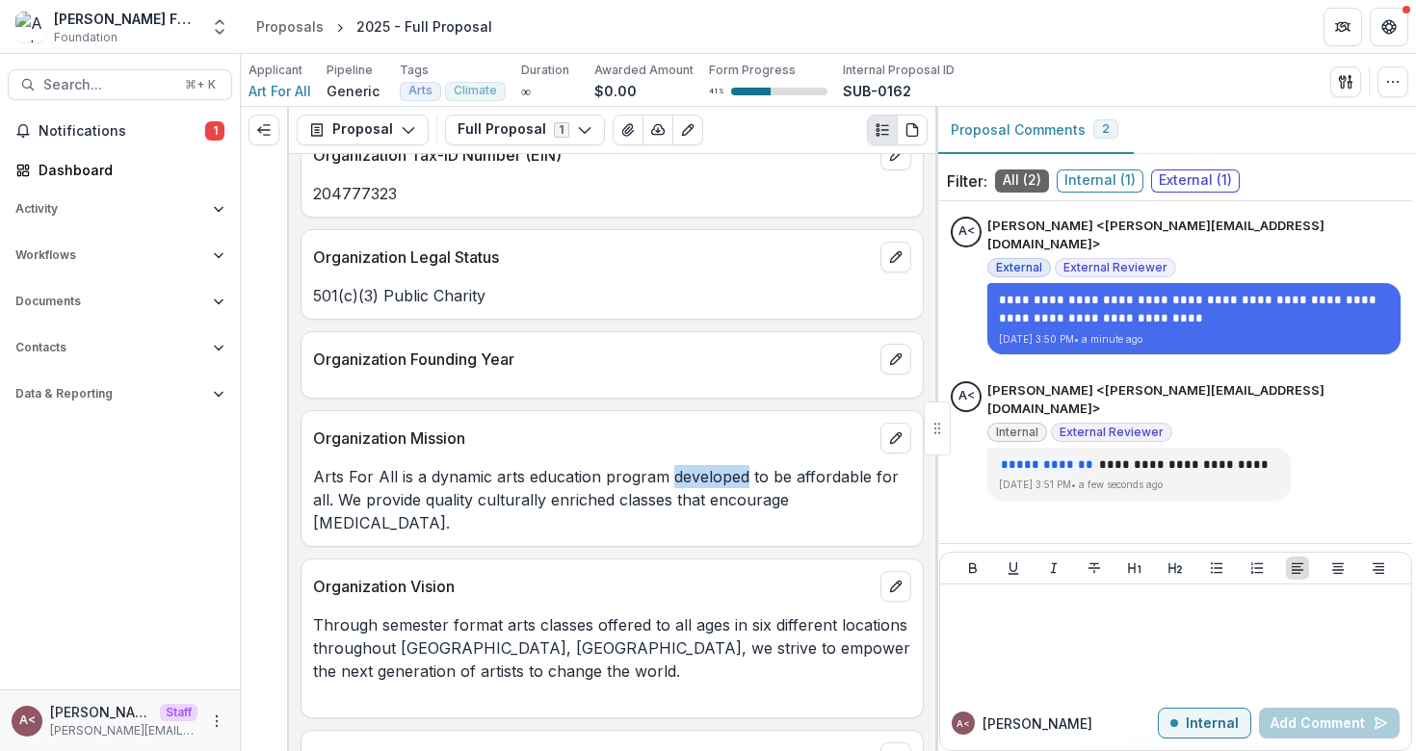
click at [700, 471] on p "Arts For All is a dynamic arts education program developed to be affordable for…" at bounding box center [612, 499] width 598 height 69
click at [699, 451] on div "Organization Mission" at bounding box center [611, 432] width 621 height 42
click at [688, 424] on div "Organization Mission" at bounding box center [611, 432] width 621 height 42
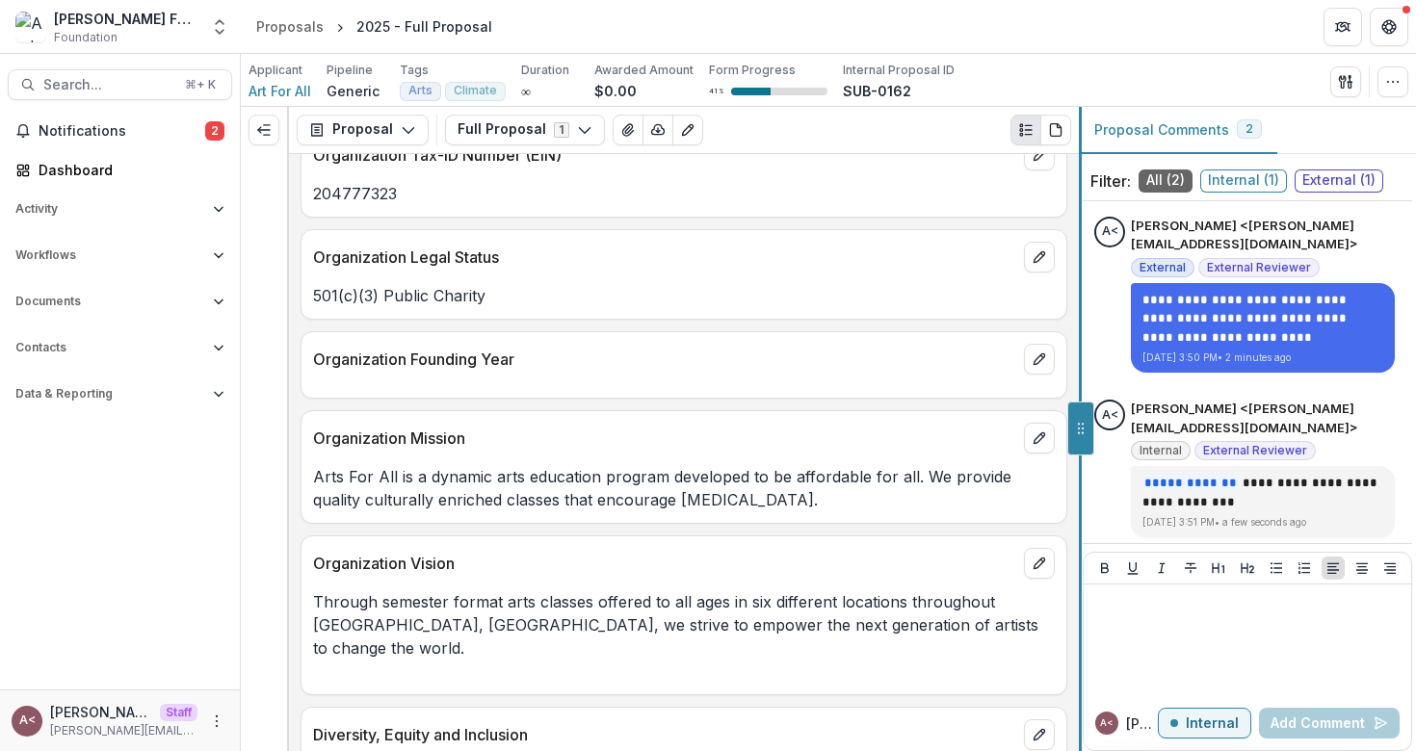
scroll to position [1267, 0]
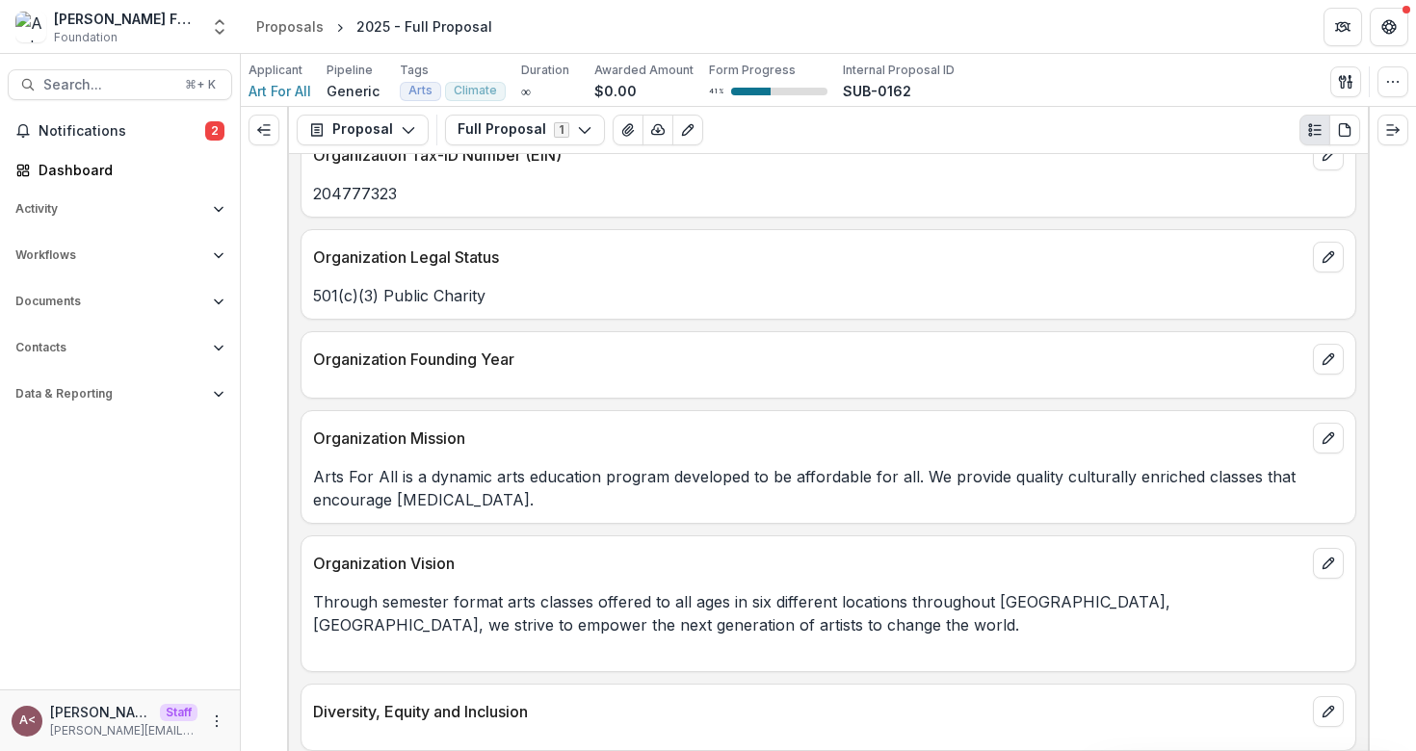
click at [611, 239] on div "Organization Legal Status" at bounding box center [828, 251] width 1054 height 42
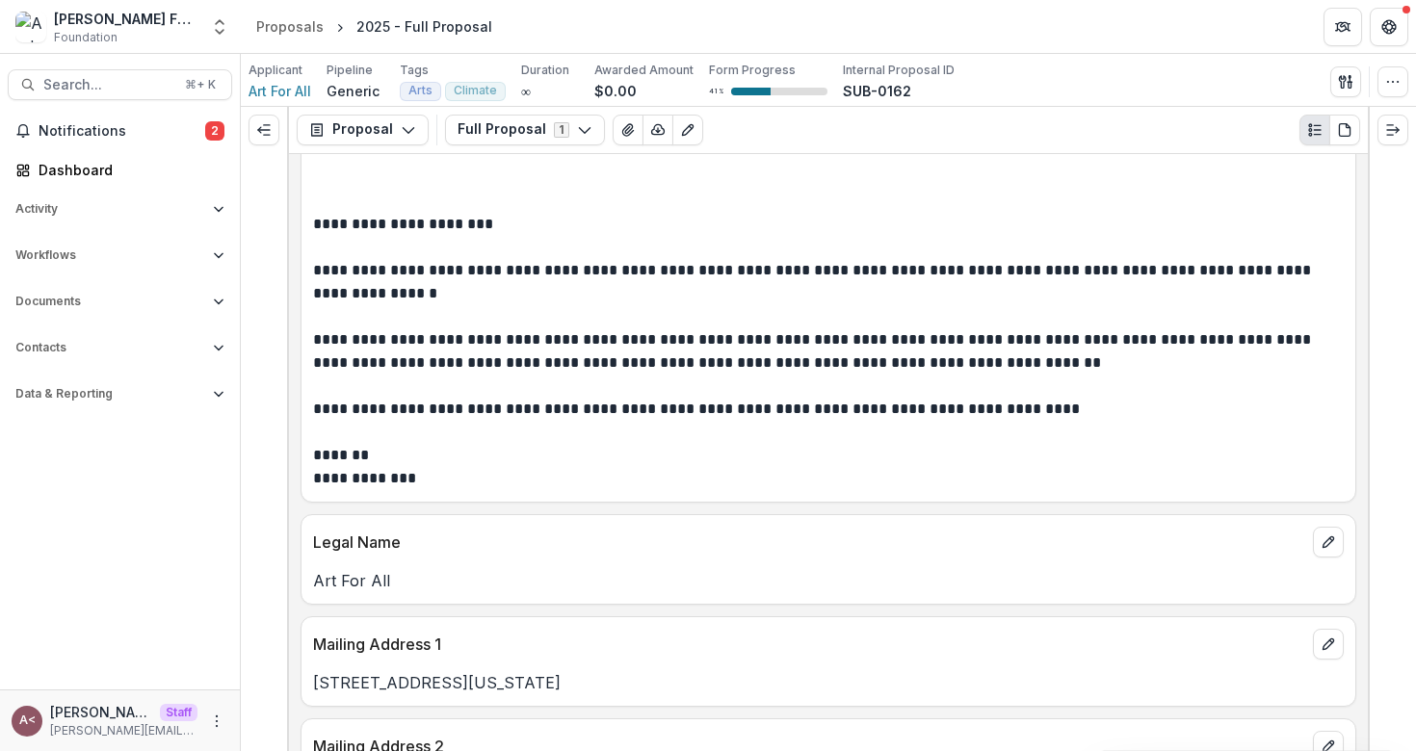
scroll to position [0, 0]
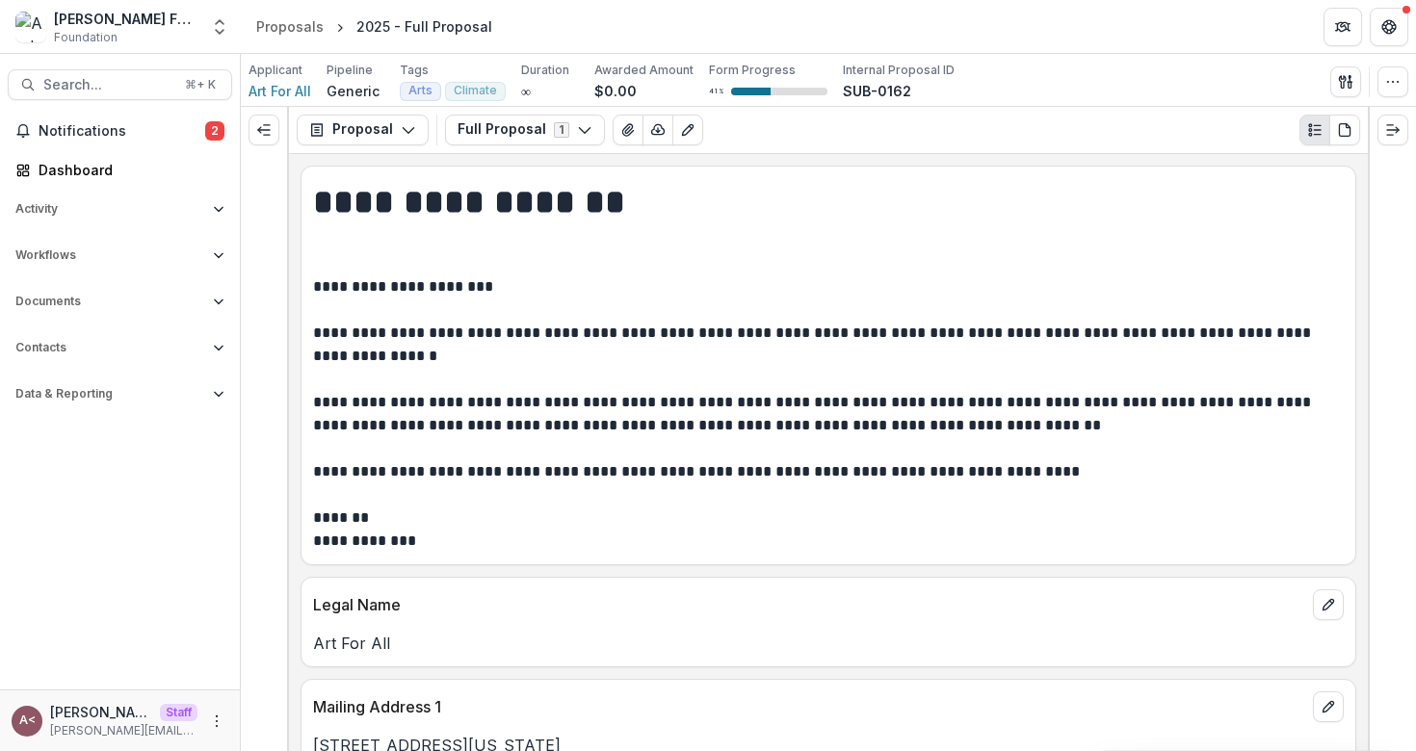
click at [575, 199] on h1 "**********" at bounding box center [825, 226] width 1025 height 97
click at [390, 135] on button "Proposal" at bounding box center [363, 130] width 132 height 31
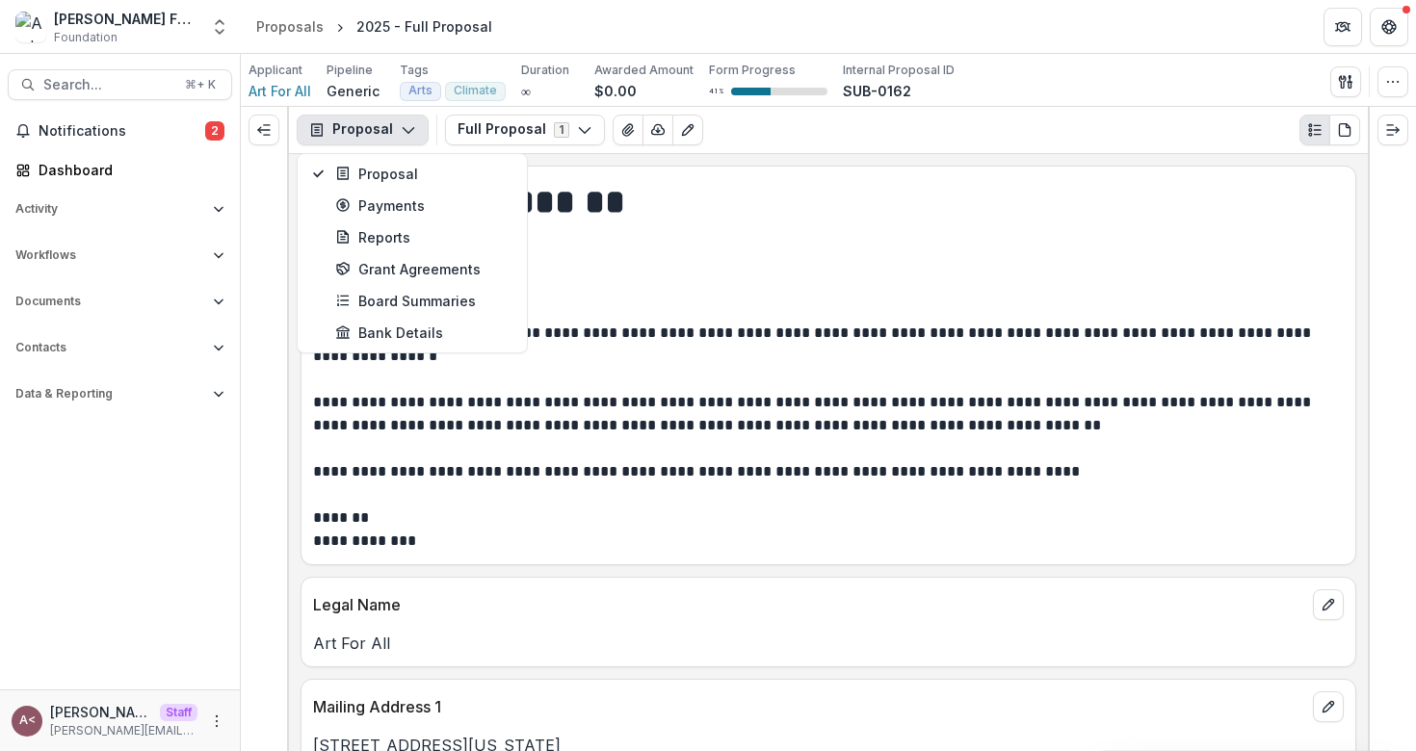
click at [390, 132] on button "Proposal" at bounding box center [363, 130] width 132 height 31
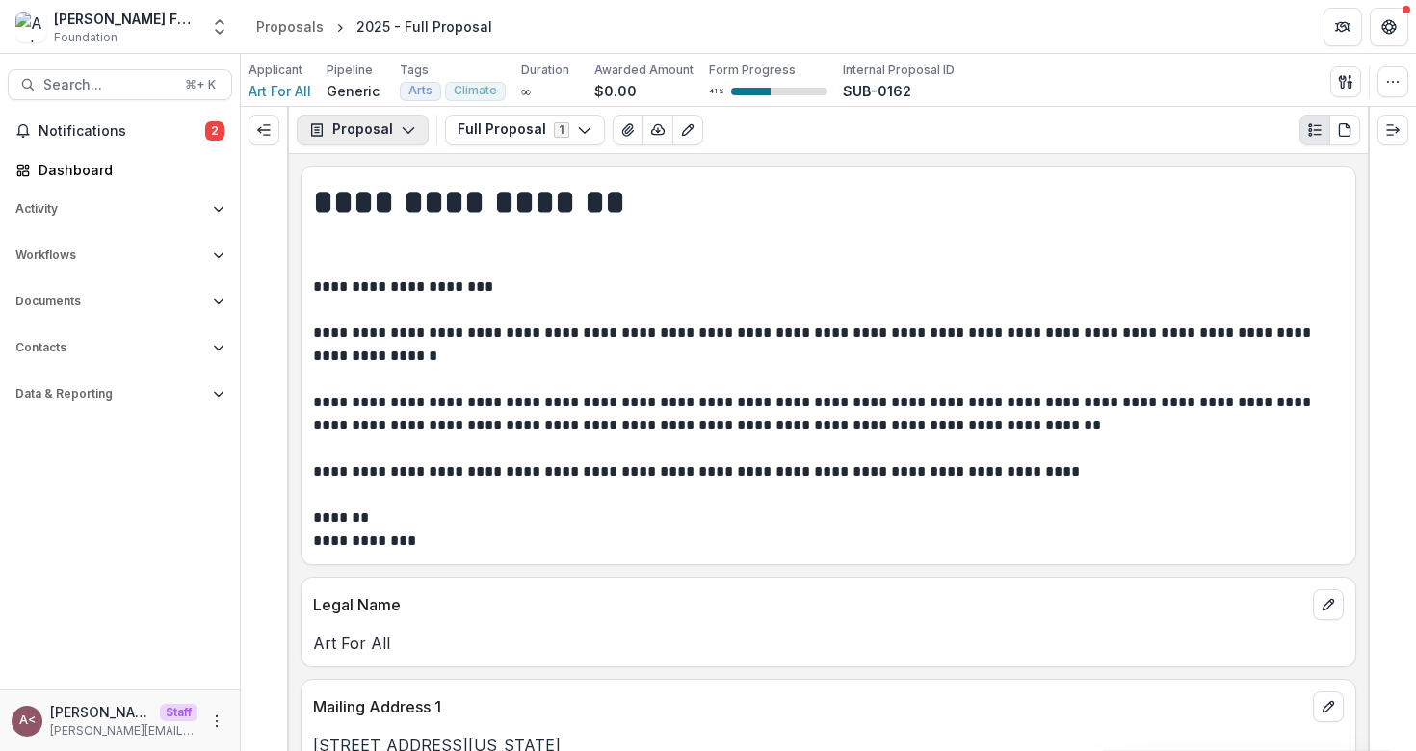
click at [390, 130] on button "Proposal" at bounding box center [363, 130] width 132 height 31
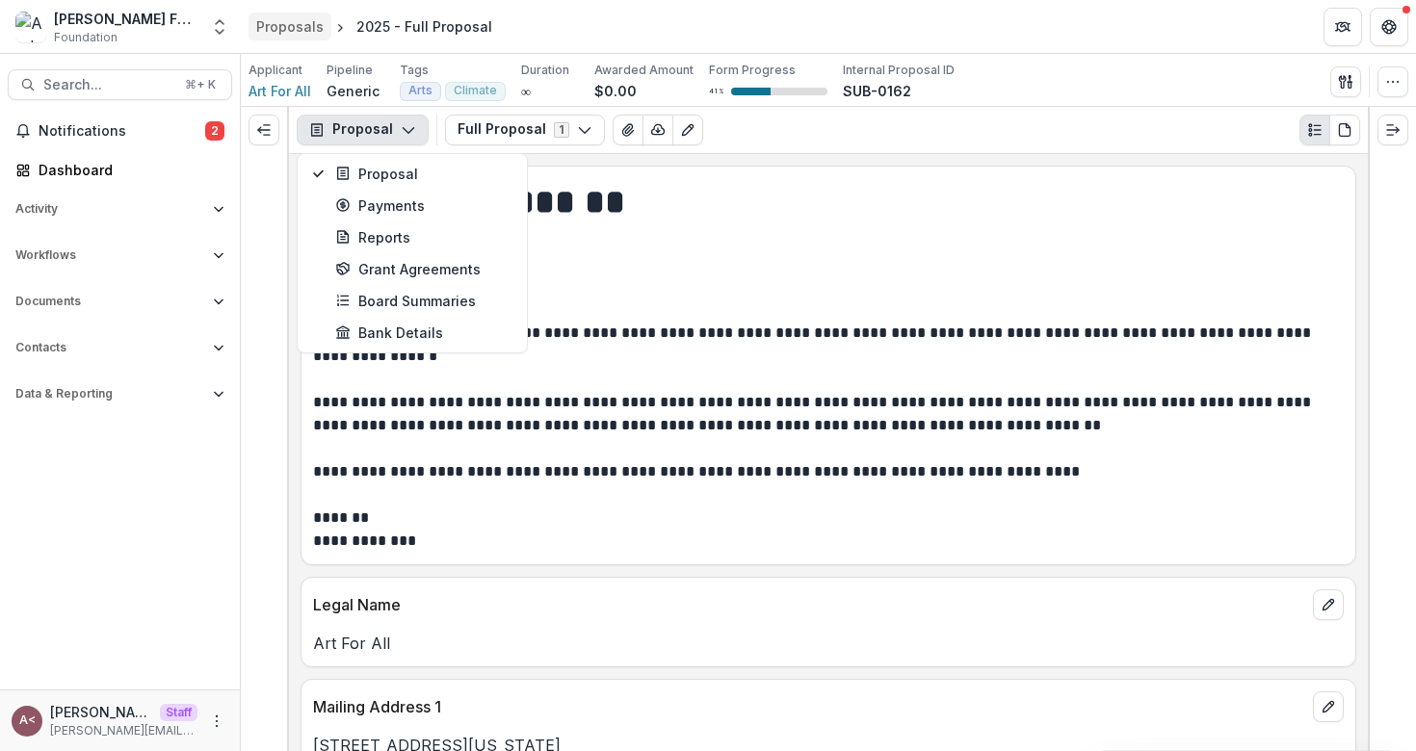
click at [297, 35] on div "Proposals" at bounding box center [289, 26] width 67 height 20
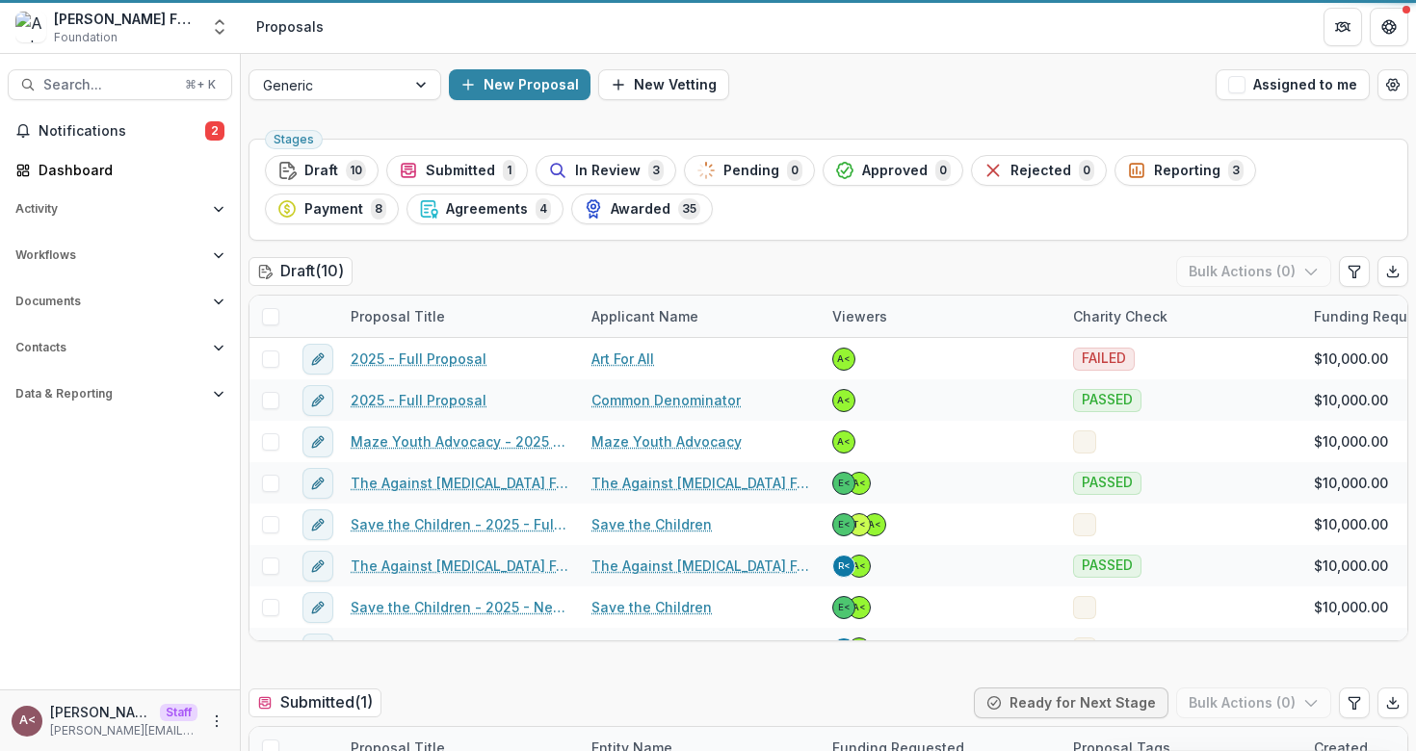
click at [611, 215] on span "Awarded" at bounding box center [641, 209] width 60 height 16
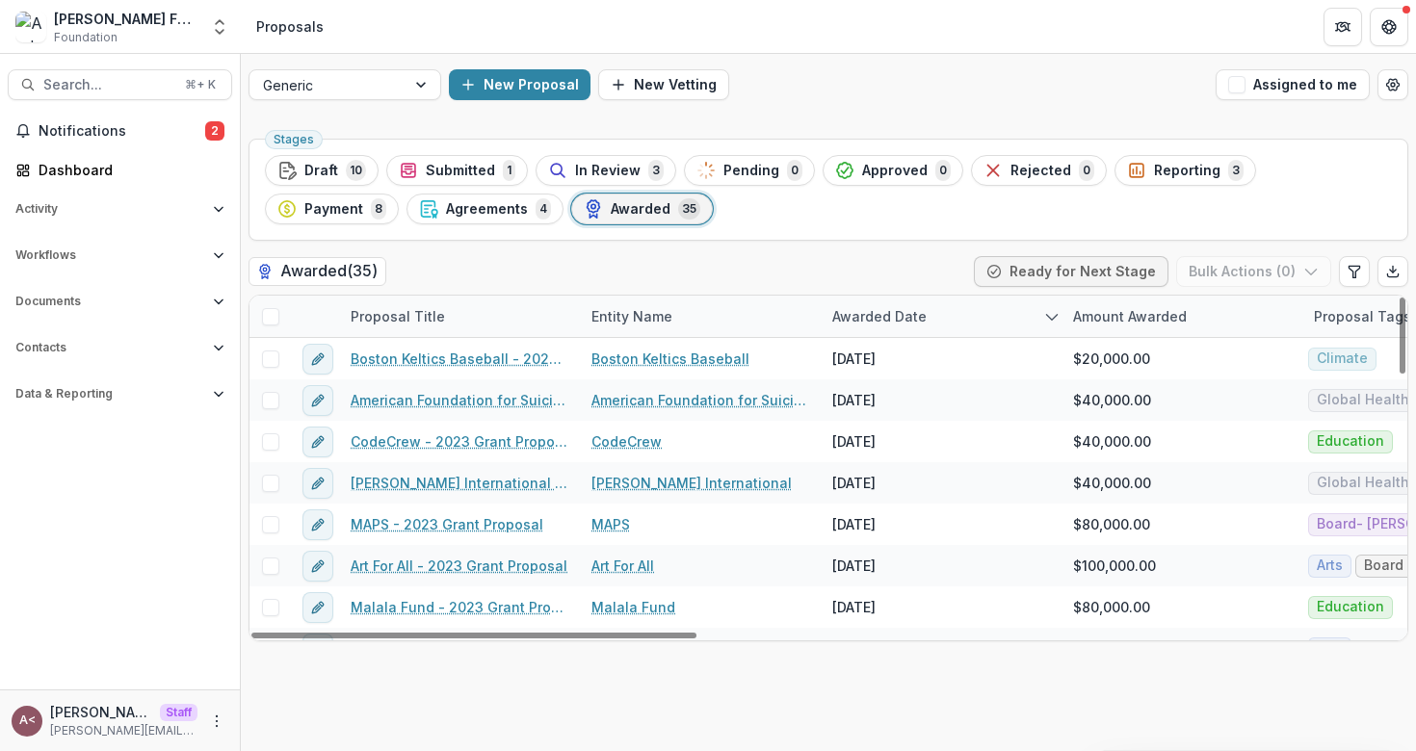
click at [431, 315] on div "Proposal Title" at bounding box center [398, 316] width 118 height 20
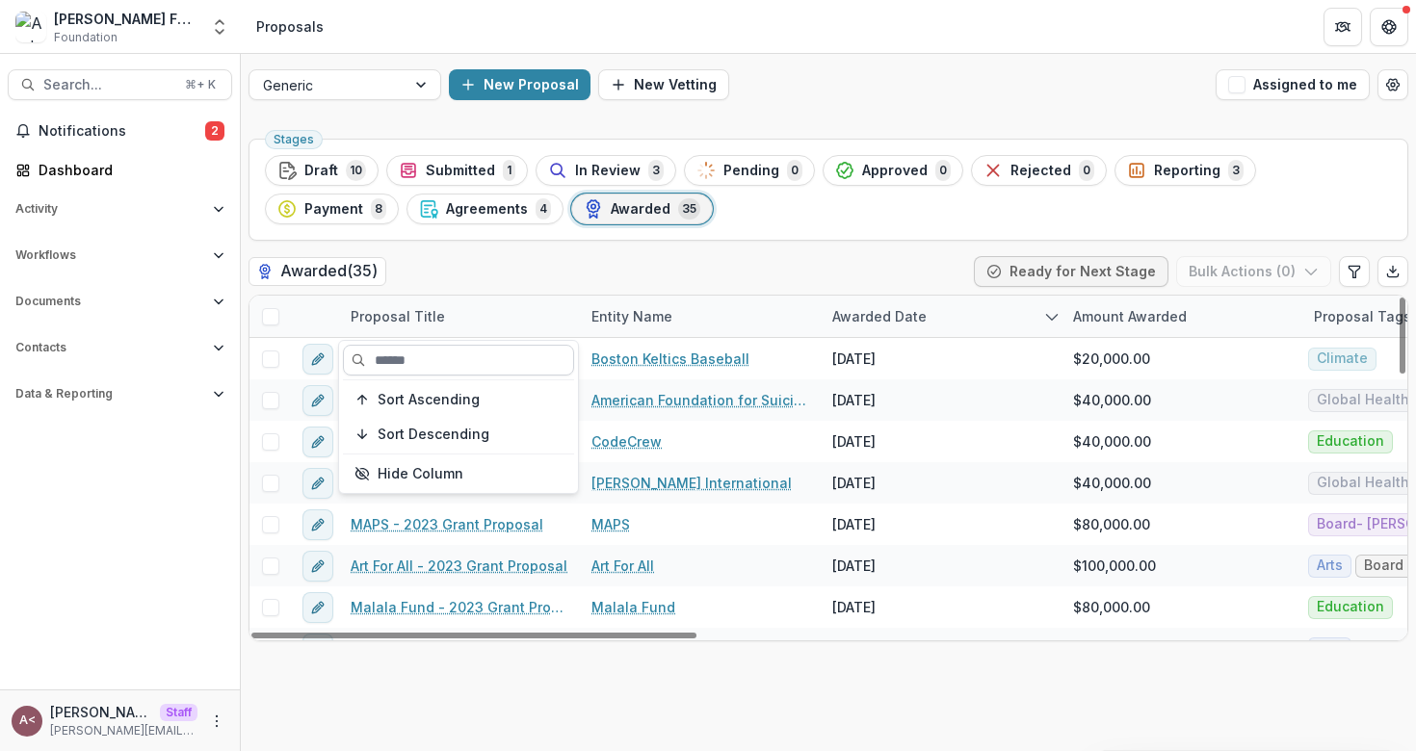
click at [466, 366] on input at bounding box center [458, 360] width 231 height 31
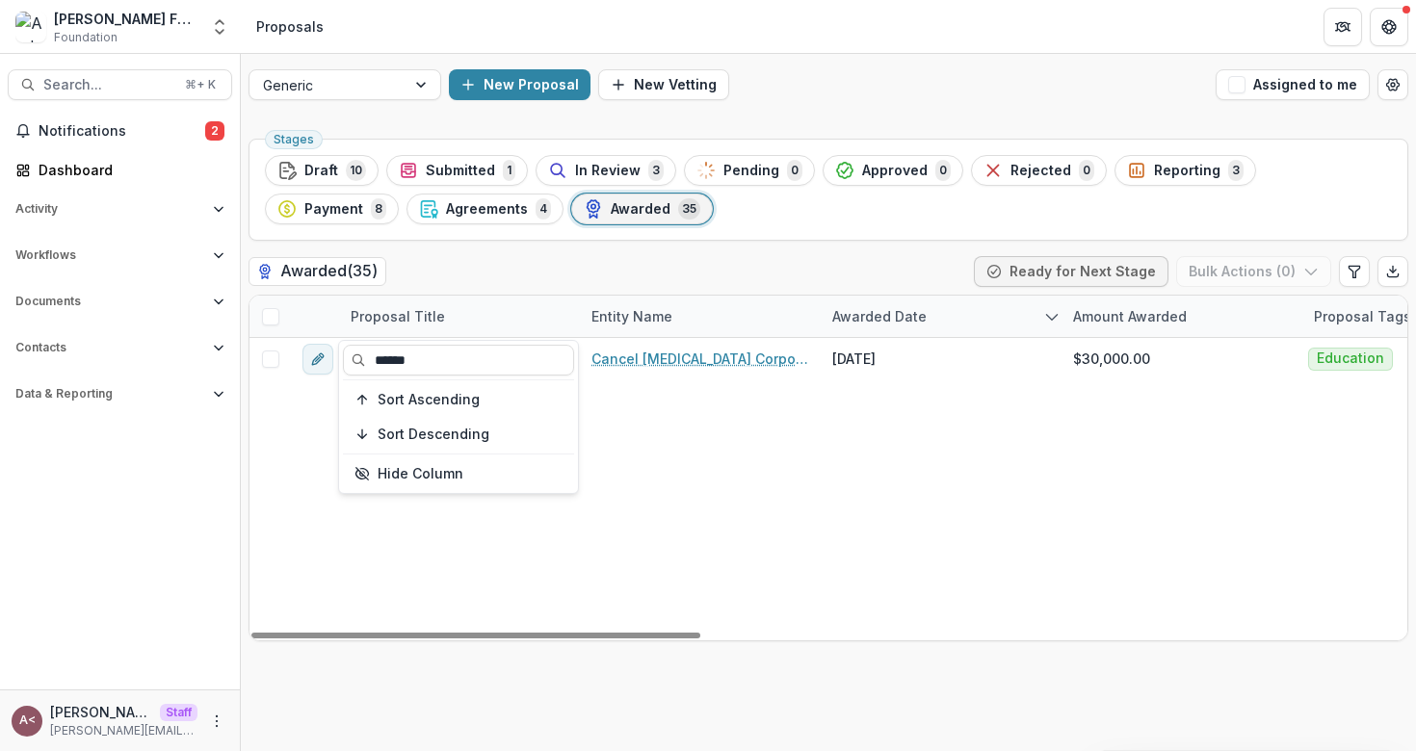
type input "******"
click at [606, 253] on div "Stages Draft 10 Submitted 1 In Review 3 Pending 0 Approved 0 Rejected 0 Reporti…" at bounding box center [828, 441] width 1175 height 620
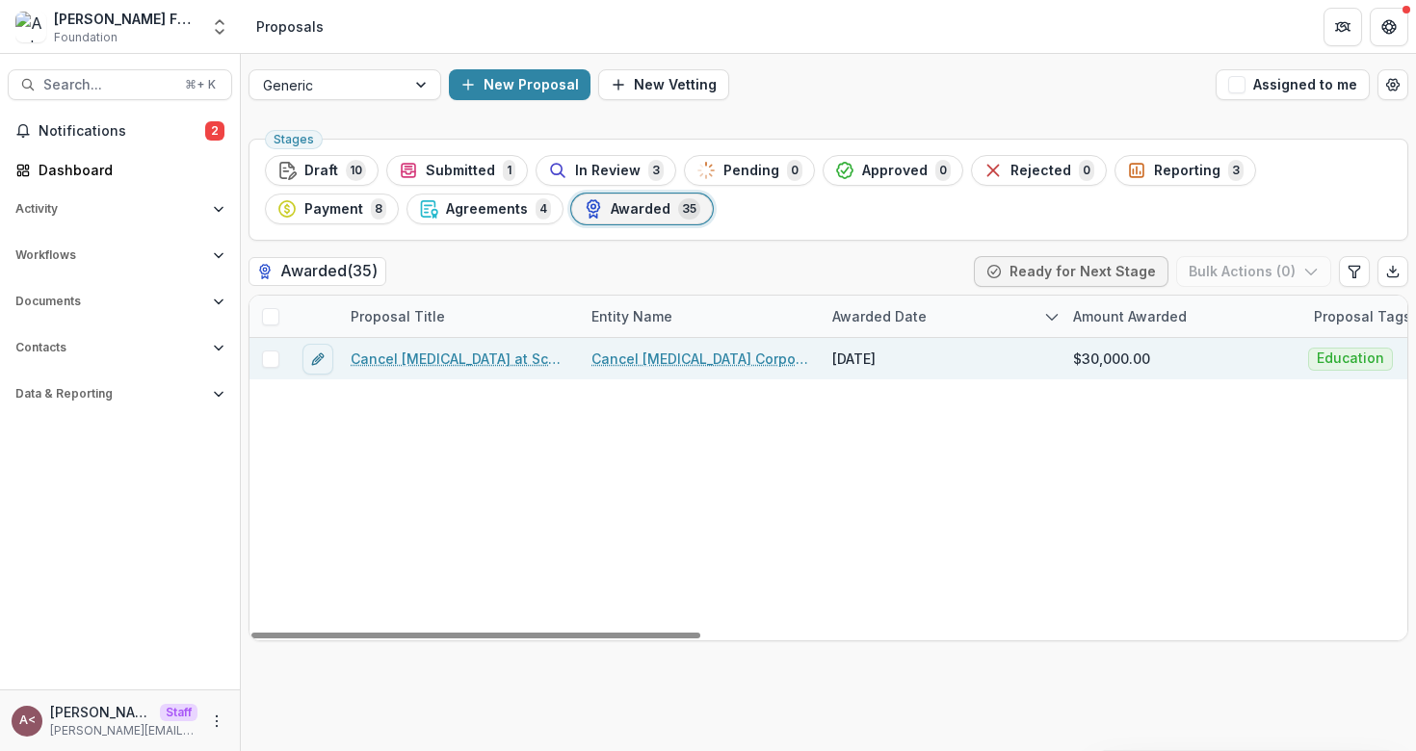
click at [449, 356] on link "Cancel [MEDICAL_DATA] at Schools 2023" at bounding box center [460, 359] width 218 height 20
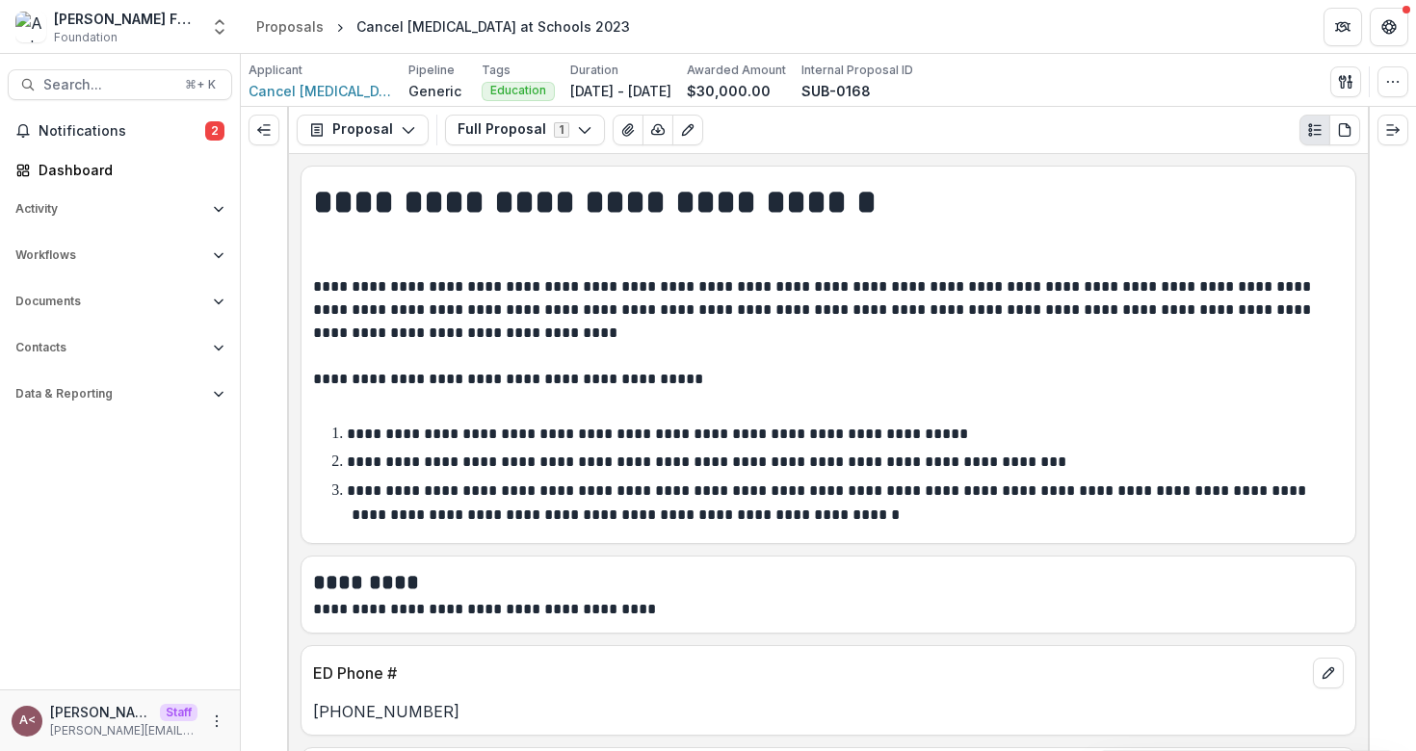
click at [560, 292] on p "**********" at bounding box center [825, 333] width 1025 height 116
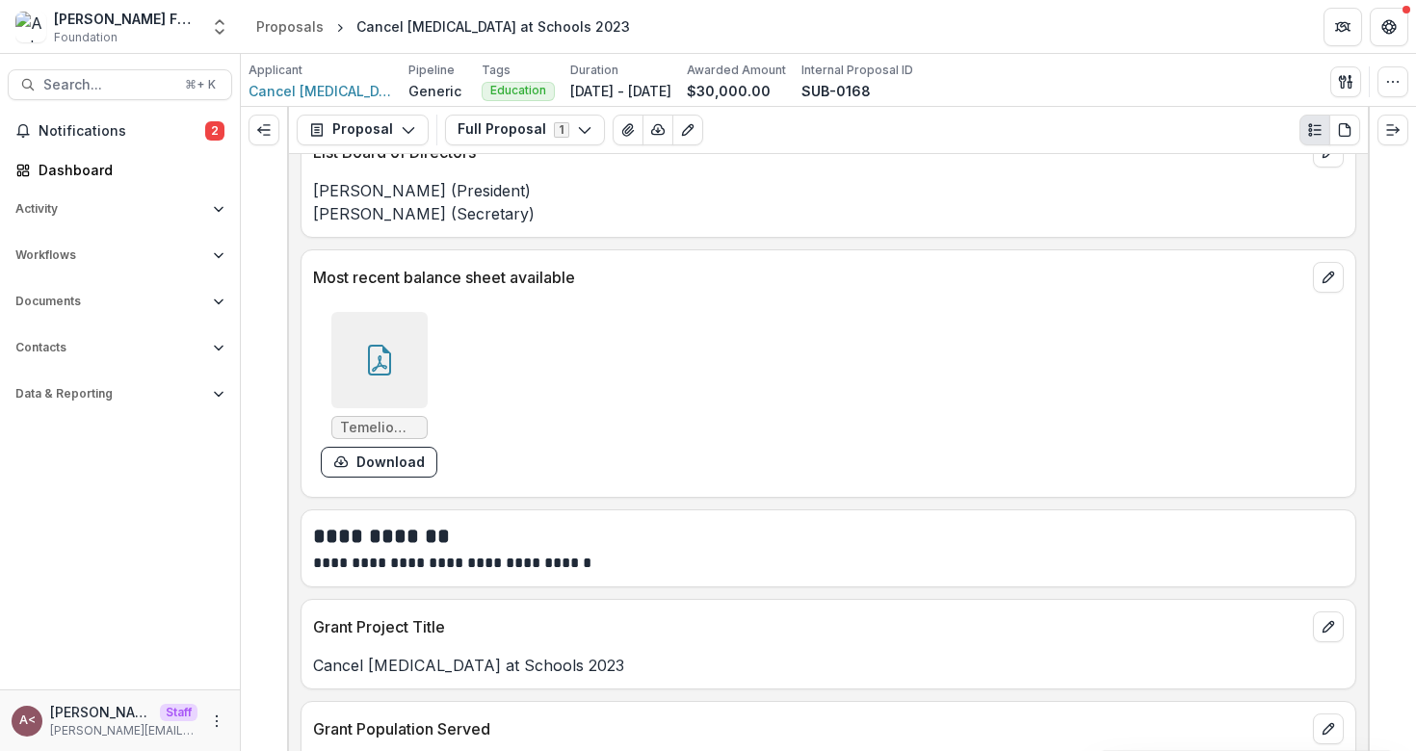
scroll to position [2455, 0]
click at [372, 349] on icon at bounding box center [379, 362] width 23 height 31
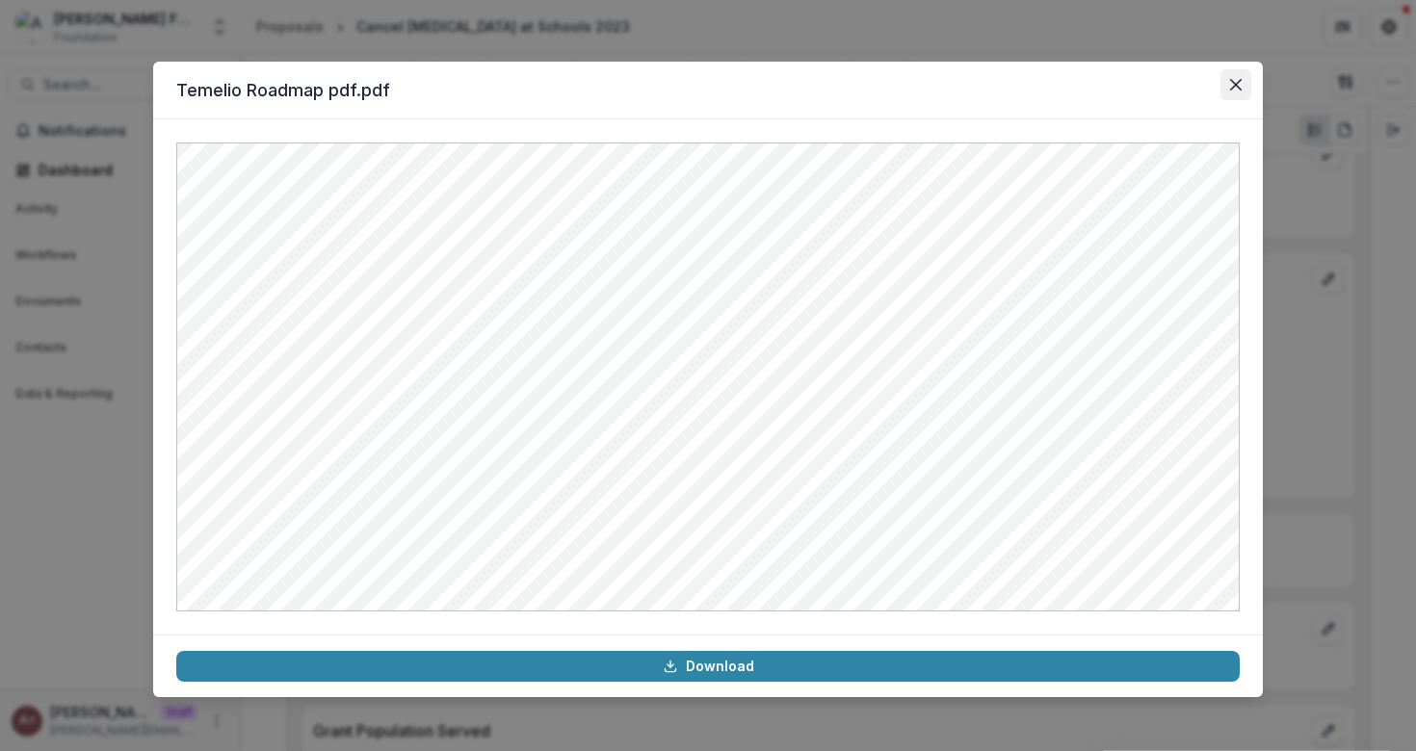
click at [1236, 87] on icon "Close" at bounding box center [1236, 85] width 12 height 12
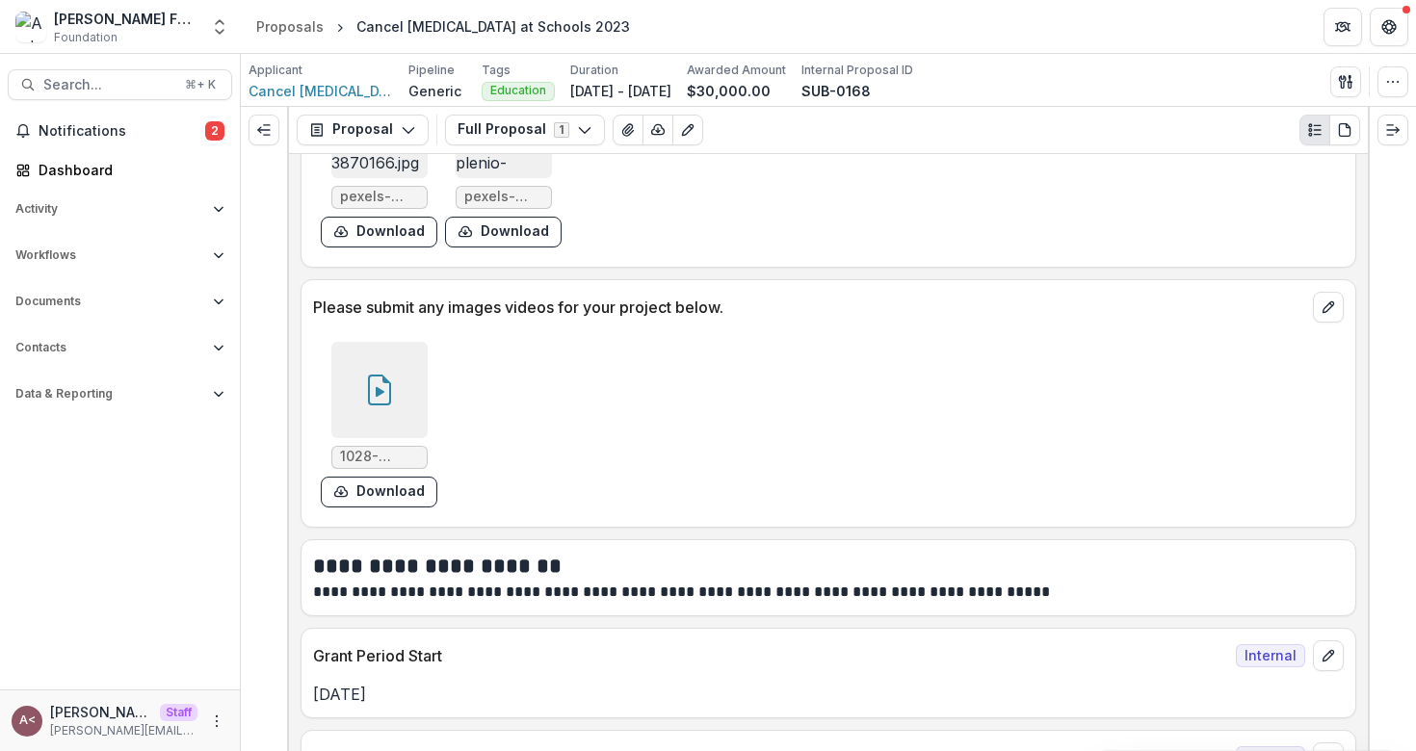
scroll to position [4869, 0]
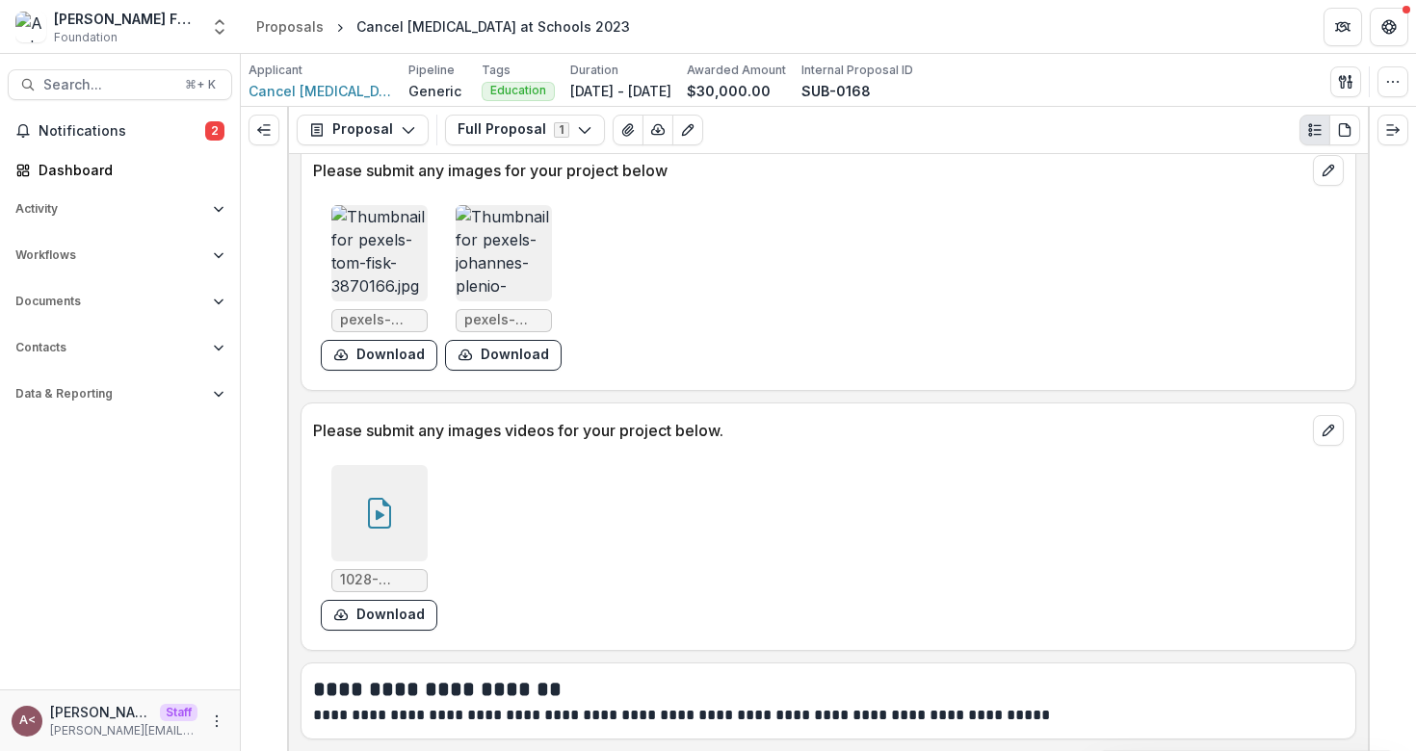
click at [381, 490] on div at bounding box center [379, 513] width 96 height 96
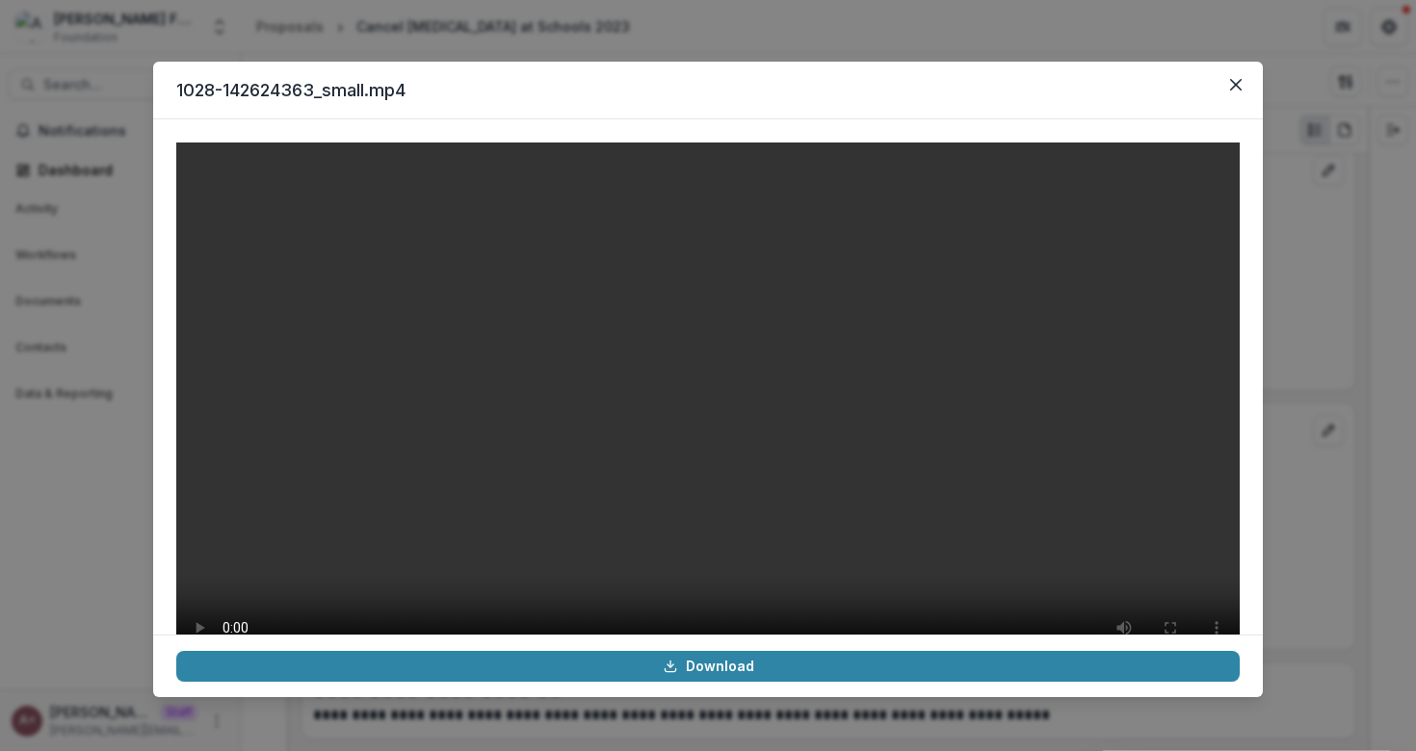
click at [607, 109] on header "1028-142624363_small.mp4" at bounding box center [708, 91] width 1110 height 58
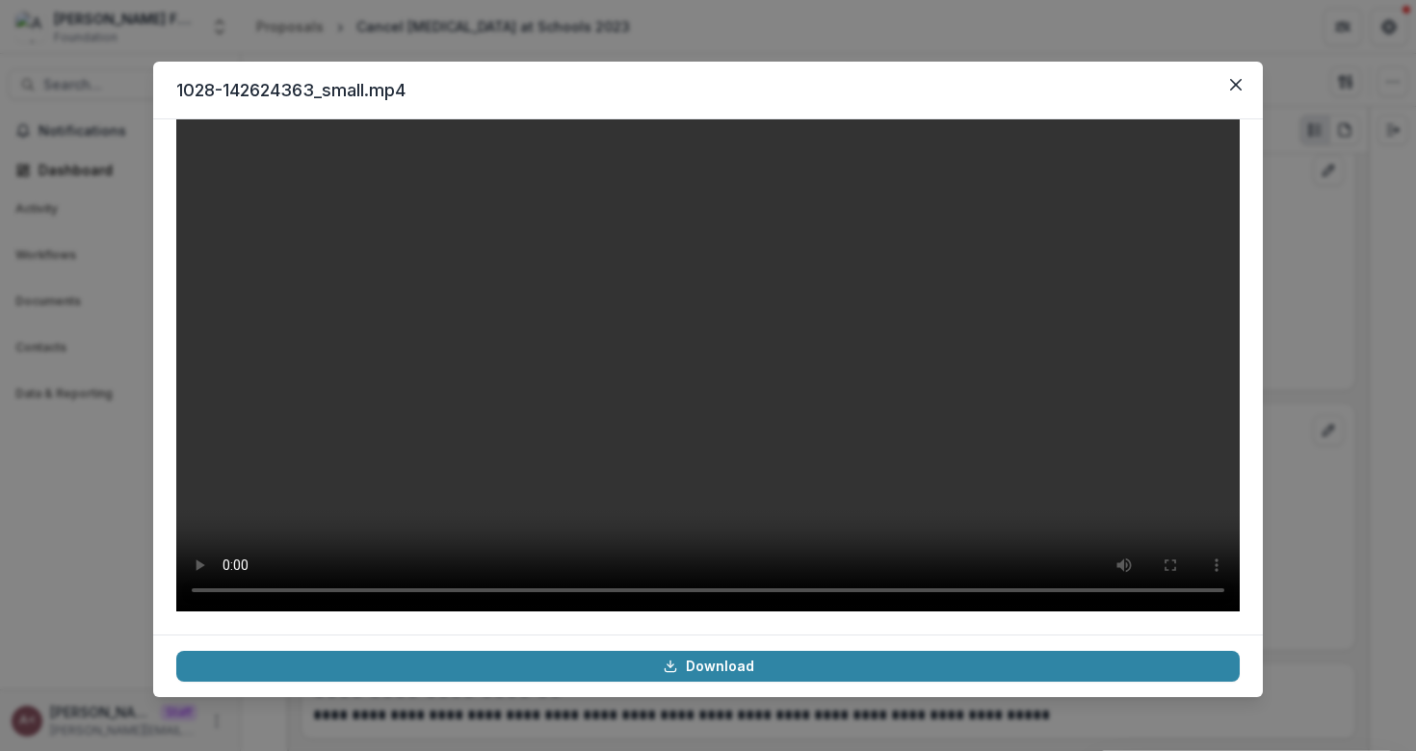
scroll to position [123, 0]
click at [1235, 76] on button "Close" at bounding box center [1235, 84] width 31 height 31
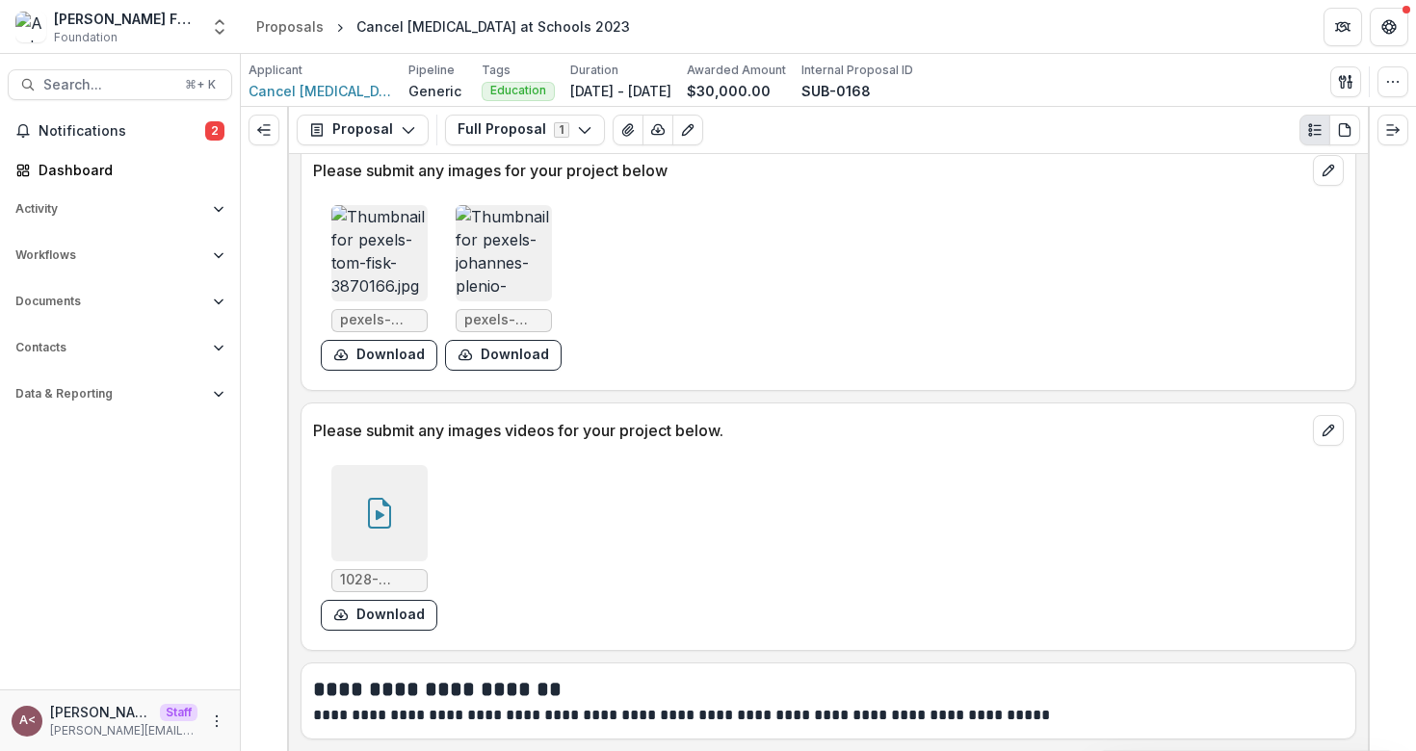
click at [719, 422] on p "Please submit any images videos for your project below." at bounding box center [809, 430] width 992 height 23
click at [510, 238] on img at bounding box center [504, 253] width 96 height 96
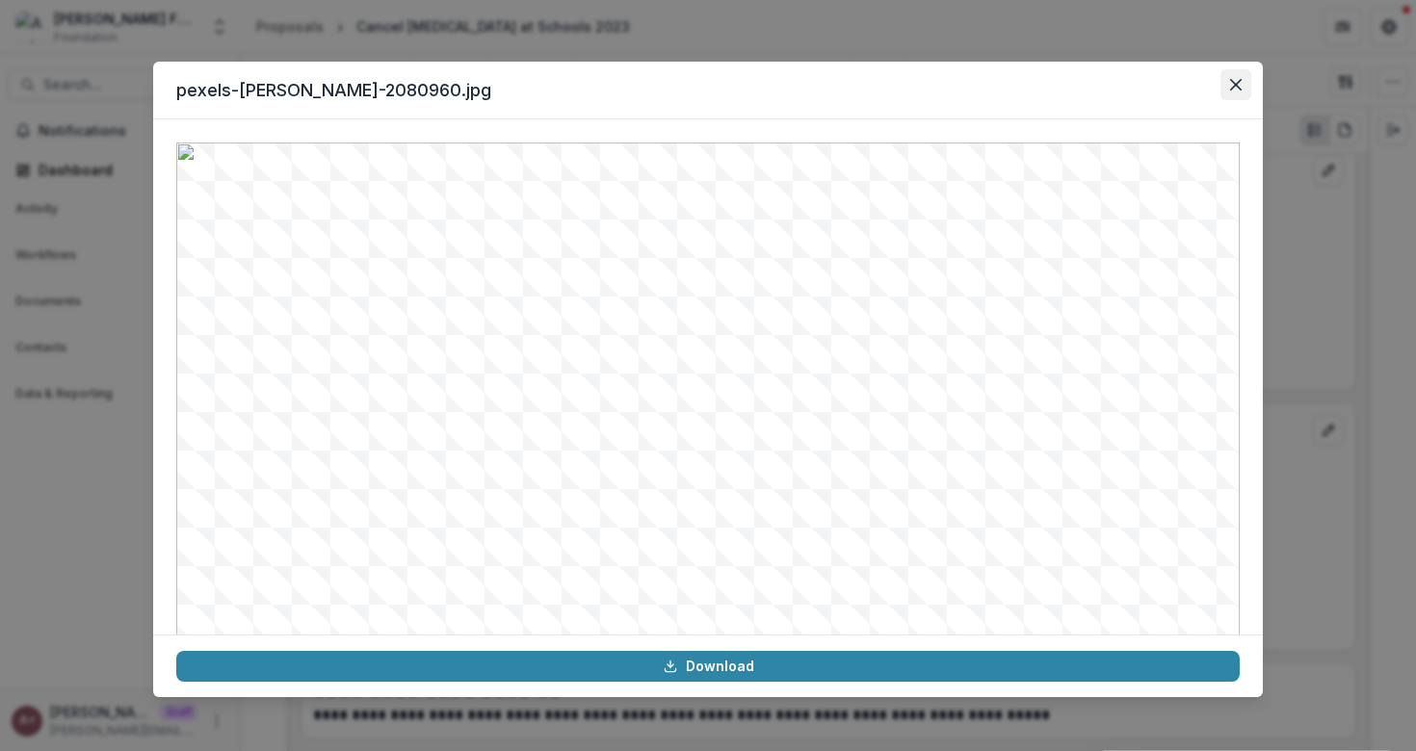
click at [1240, 88] on icon "Close" at bounding box center [1236, 85] width 12 height 12
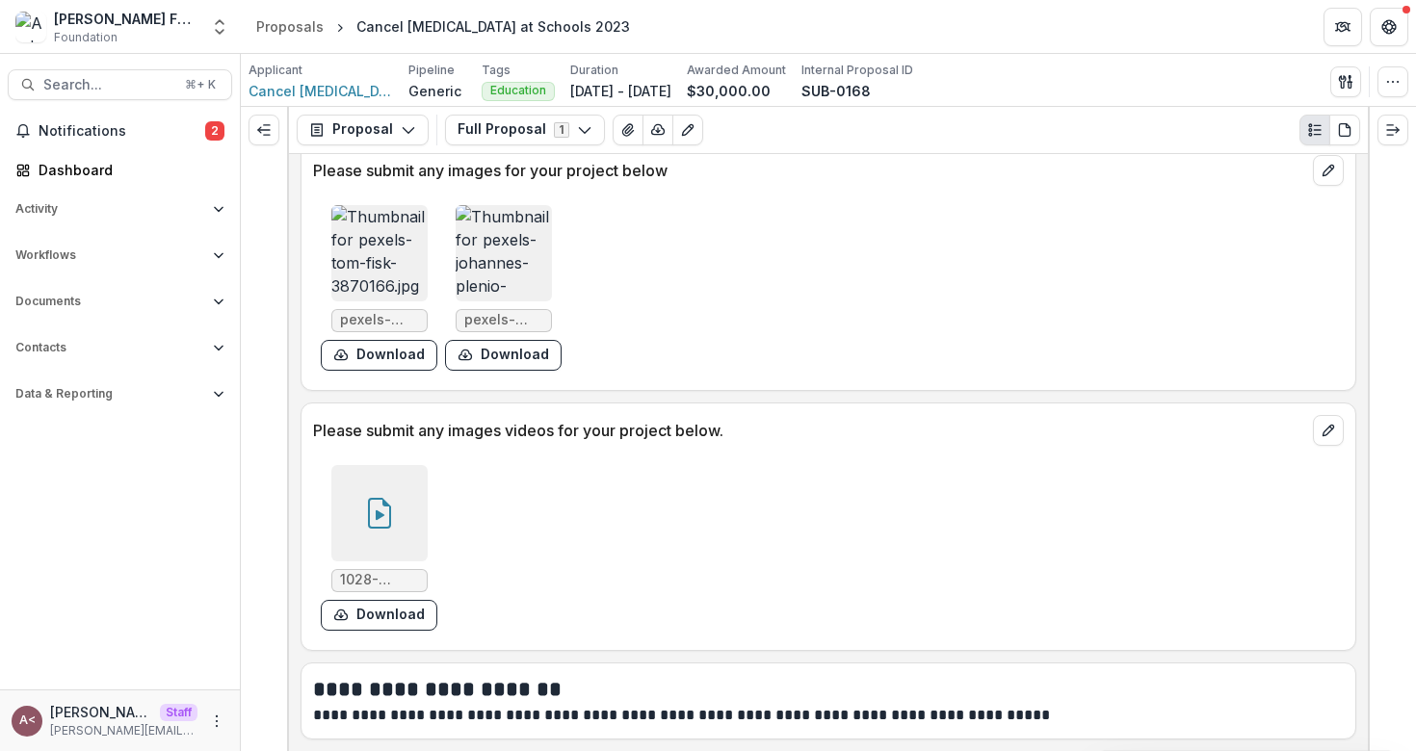
click at [723, 273] on div "pexels-[PERSON_NAME]-3870166.jpg Download pexels-[PERSON_NAME]-2080960.jpg Down…" at bounding box center [602, 287] width 578 height 181
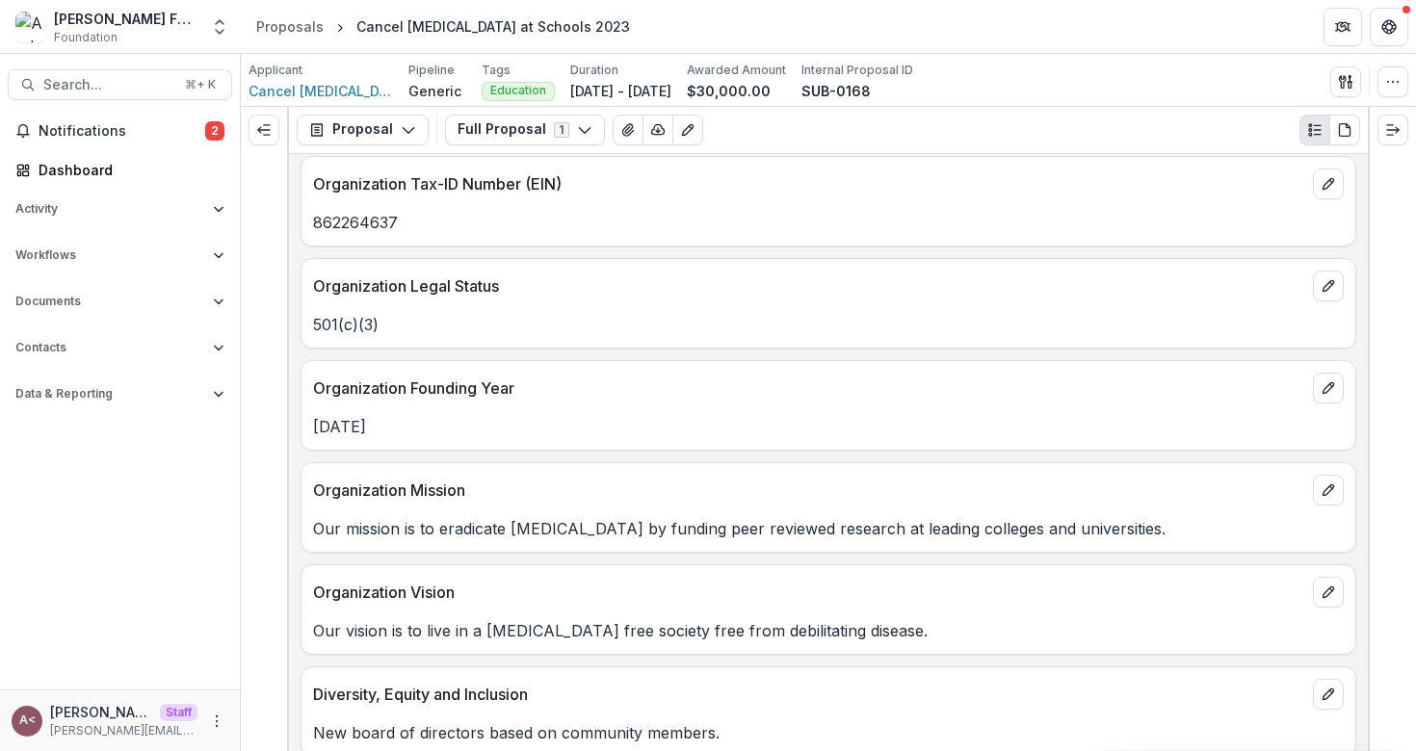
scroll to position [708, 0]
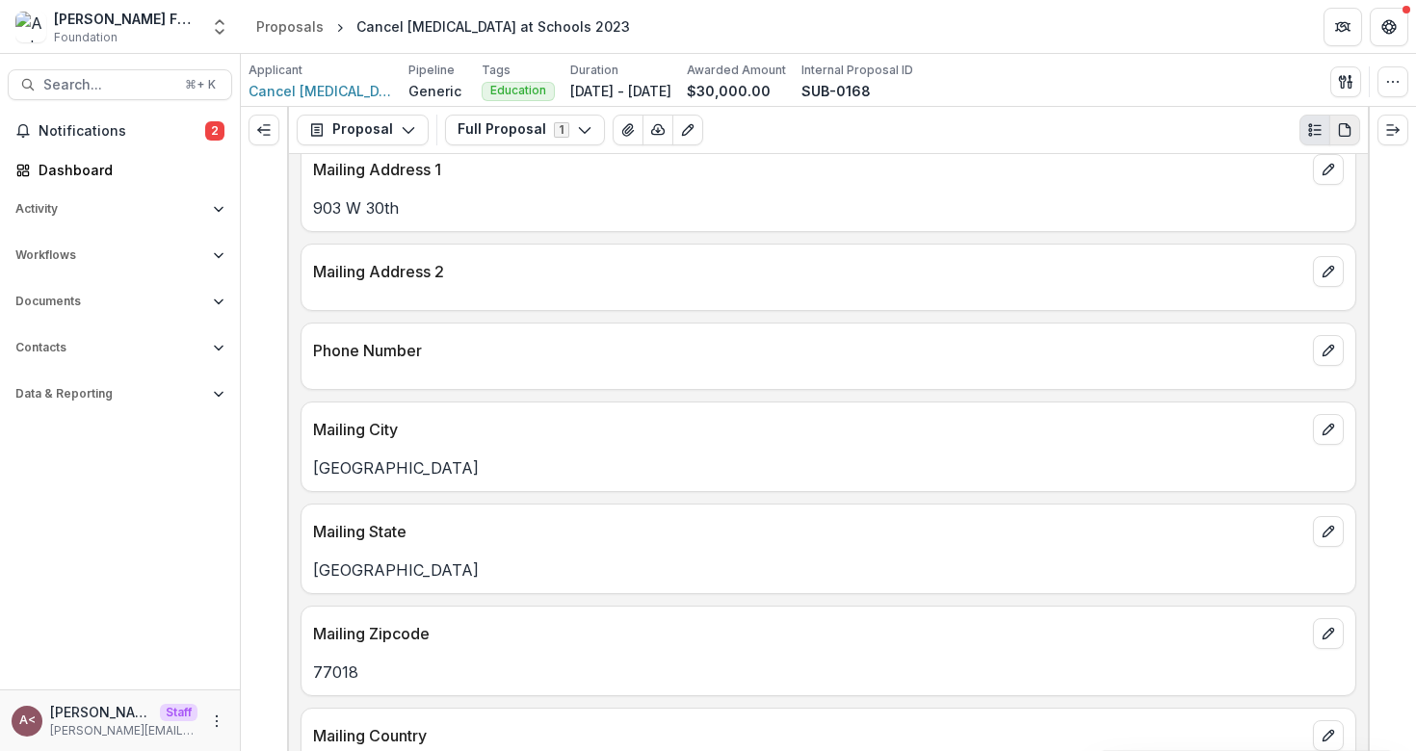
click at [1353, 128] on button "PDF view" at bounding box center [1344, 130] width 31 height 31
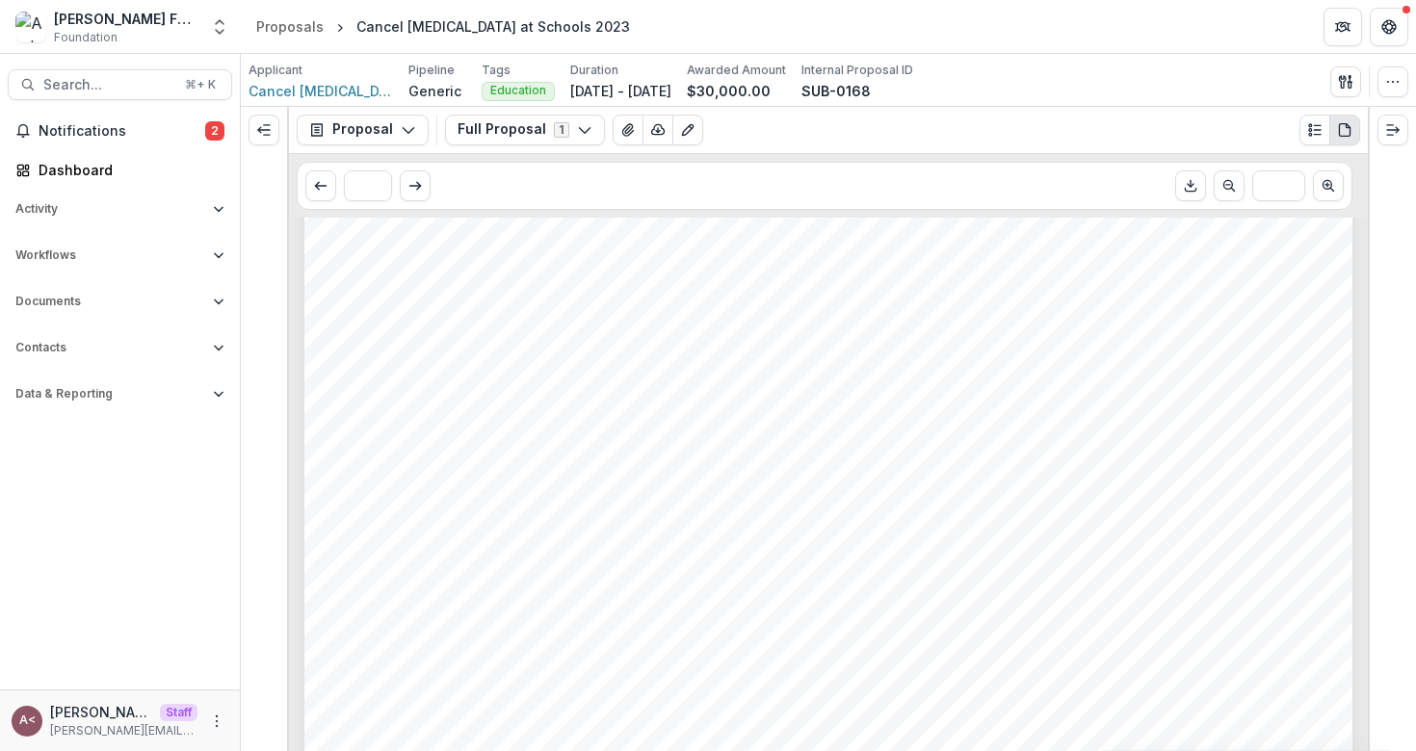
scroll to position [0, 0]
click at [1312, 134] on circle "Plaintext view" at bounding box center [1310, 134] width 3 height 3
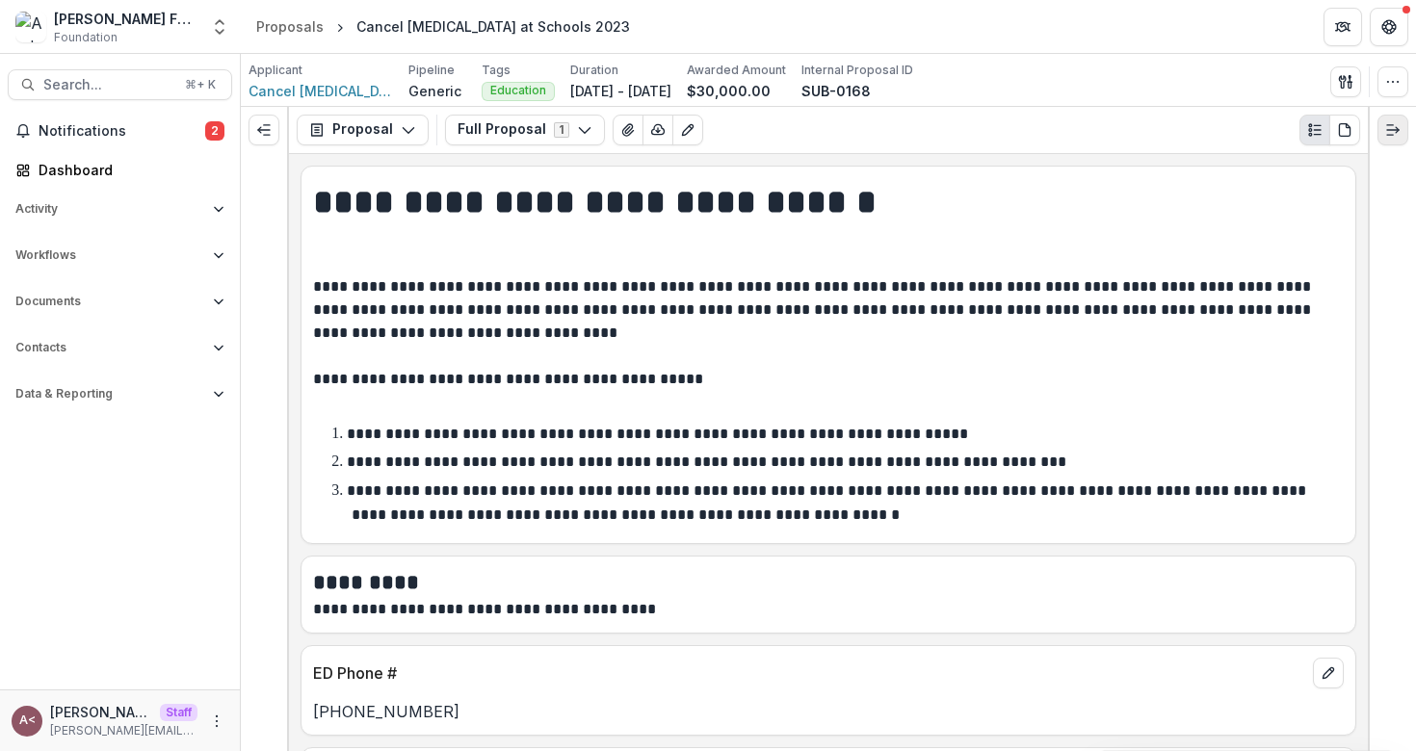
click at [1392, 130] on line "Expand right" at bounding box center [1393, 130] width 12 height 0
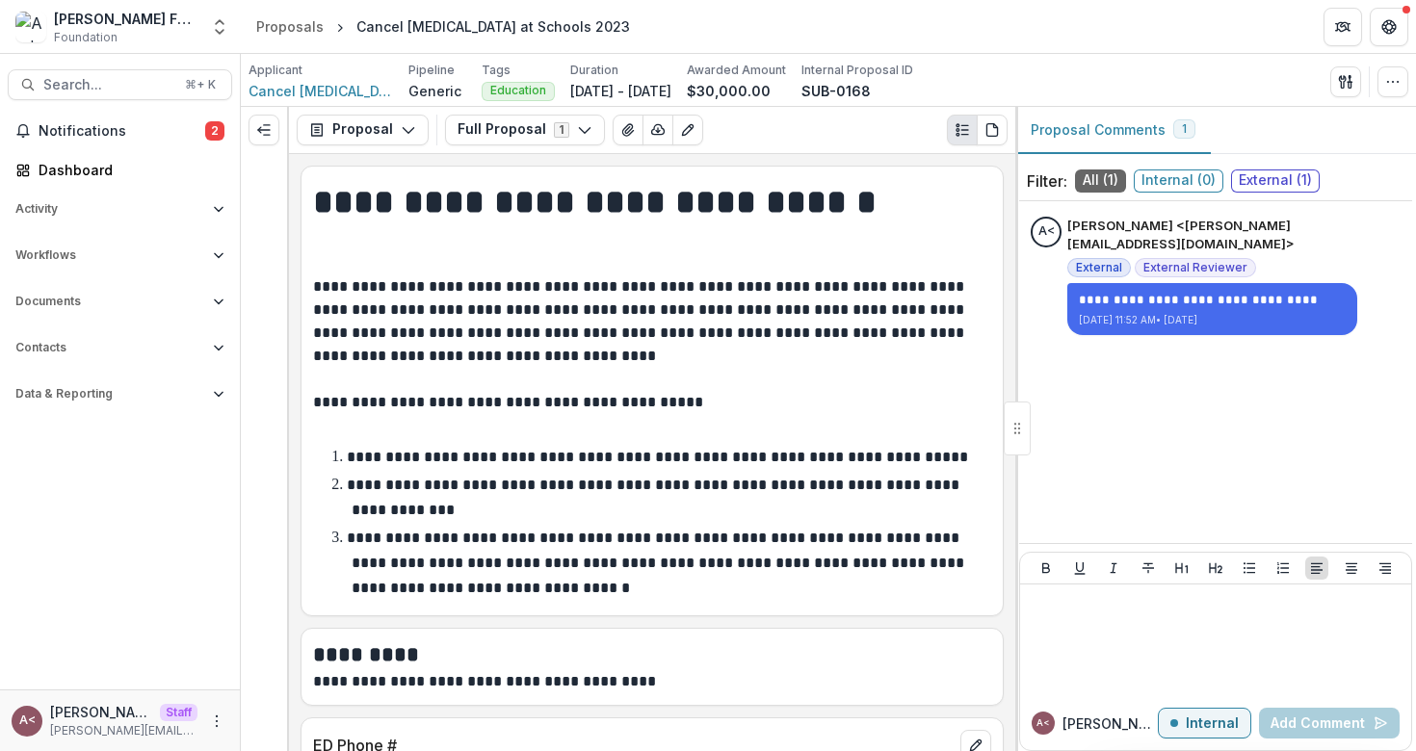
click at [753, 350] on p "**********" at bounding box center [649, 344] width 672 height 139
click at [593, 198] on h1 "**********" at bounding box center [649, 226] width 672 height 97
click at [291, 33] on div "Proposals" at bounding box center [289, 26] width 67 height 20
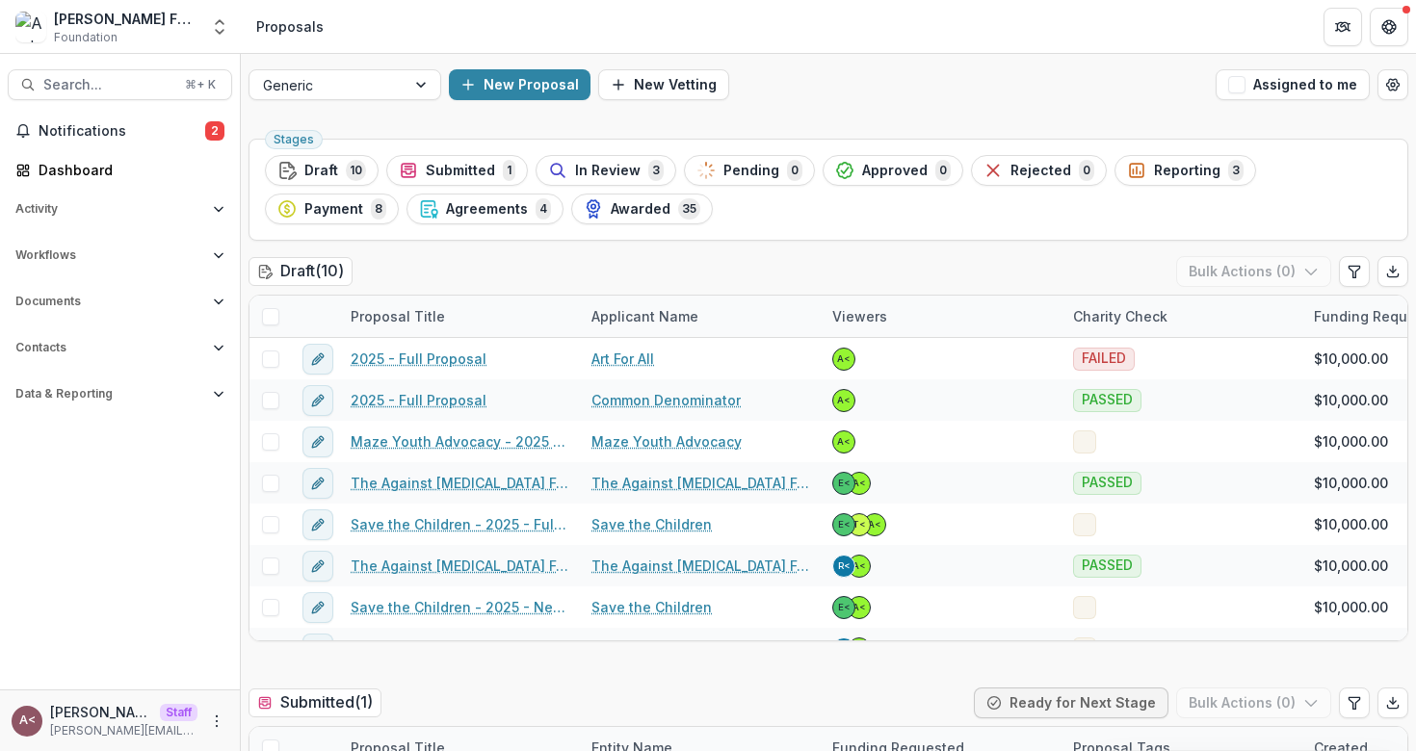
click at [363, 201] on span "Payment" at bounding box center [333, 209] width 59 height 16
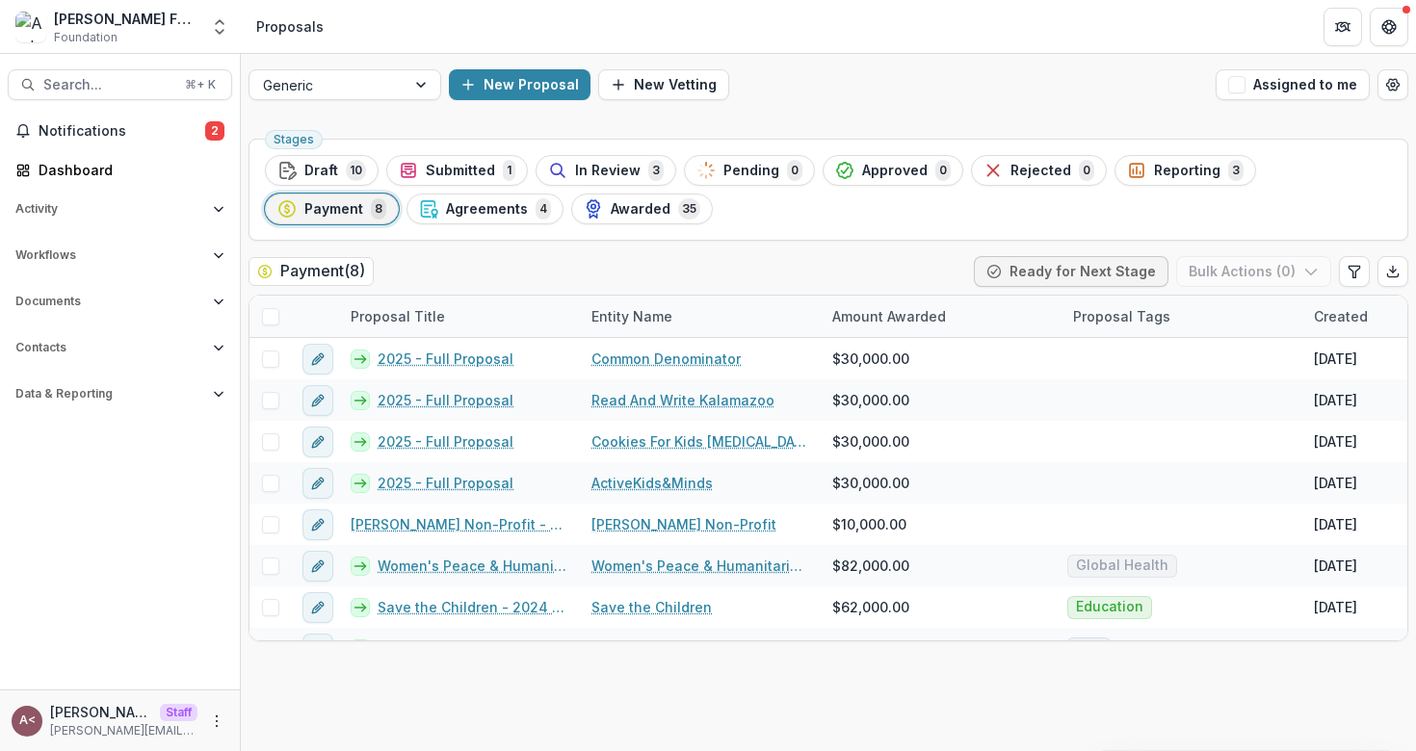
click at [575, 269] on div "Payment ( 8 ) Ready for Next Stage Bulk Actions ( 0 )" at bounding box center [829, 275] width 1160 height 39
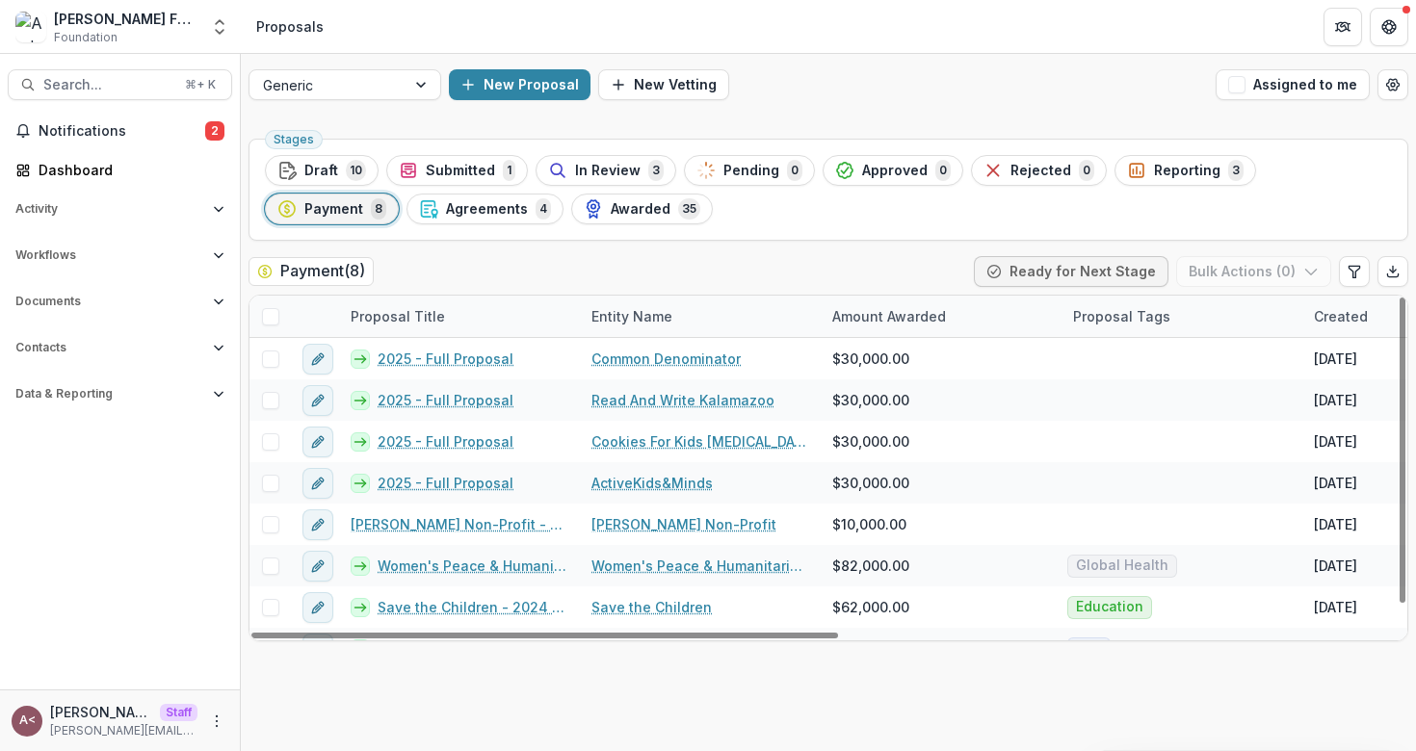
click at [267, 316] on span at bounding box center [270, 316] width 17 height 17
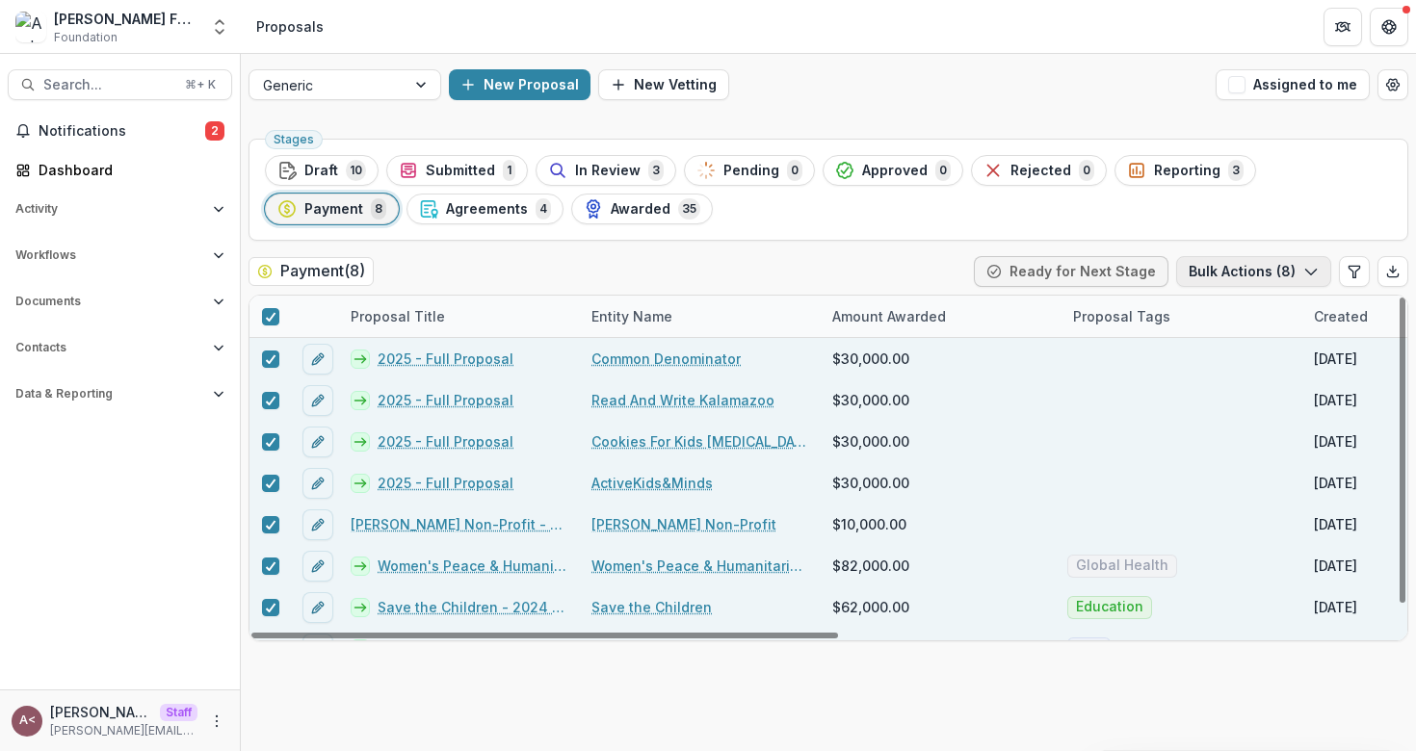
click at [1241, 281] on button "Bulk Actions ( 8 )" at bounding box center [1253, 271] width 155 height 31
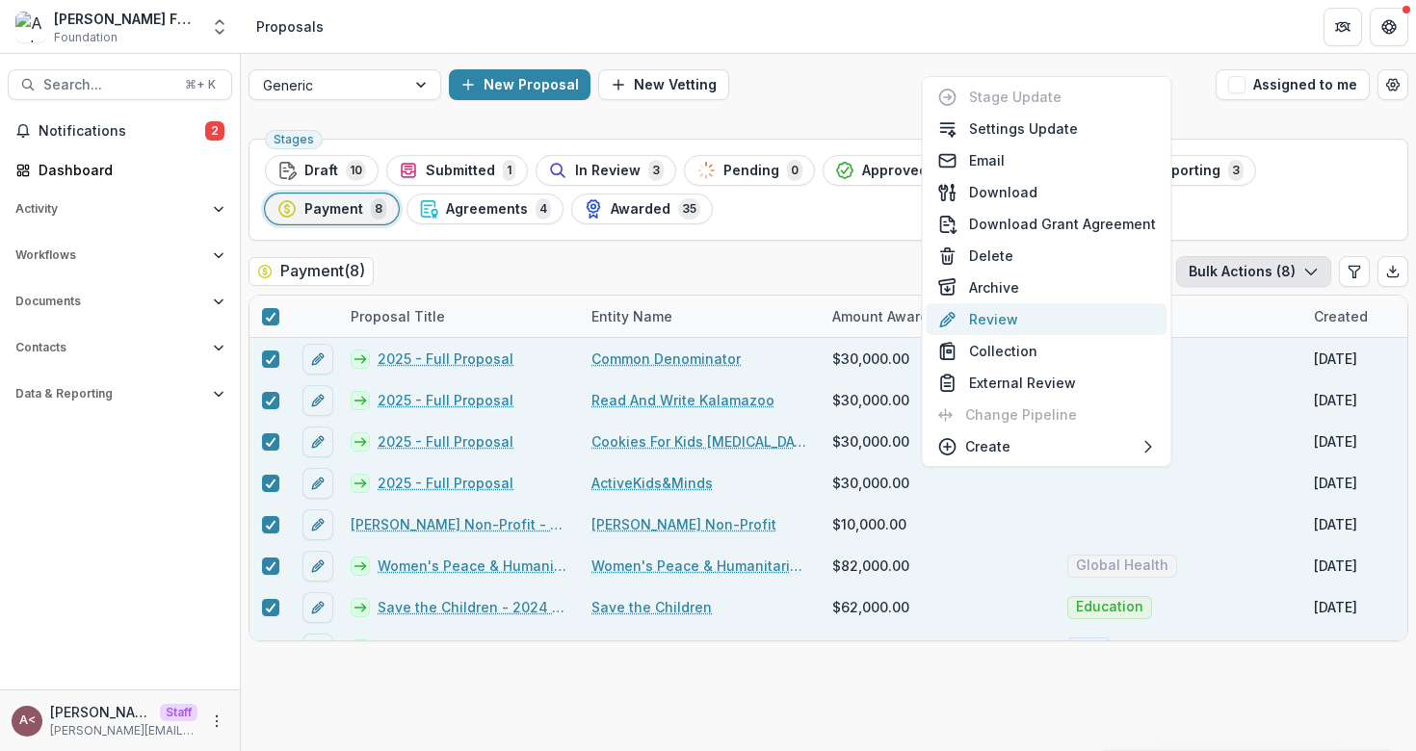
click at [1036, 326] on button "Review" at bounding box center [1047, 319] width 241 height 32
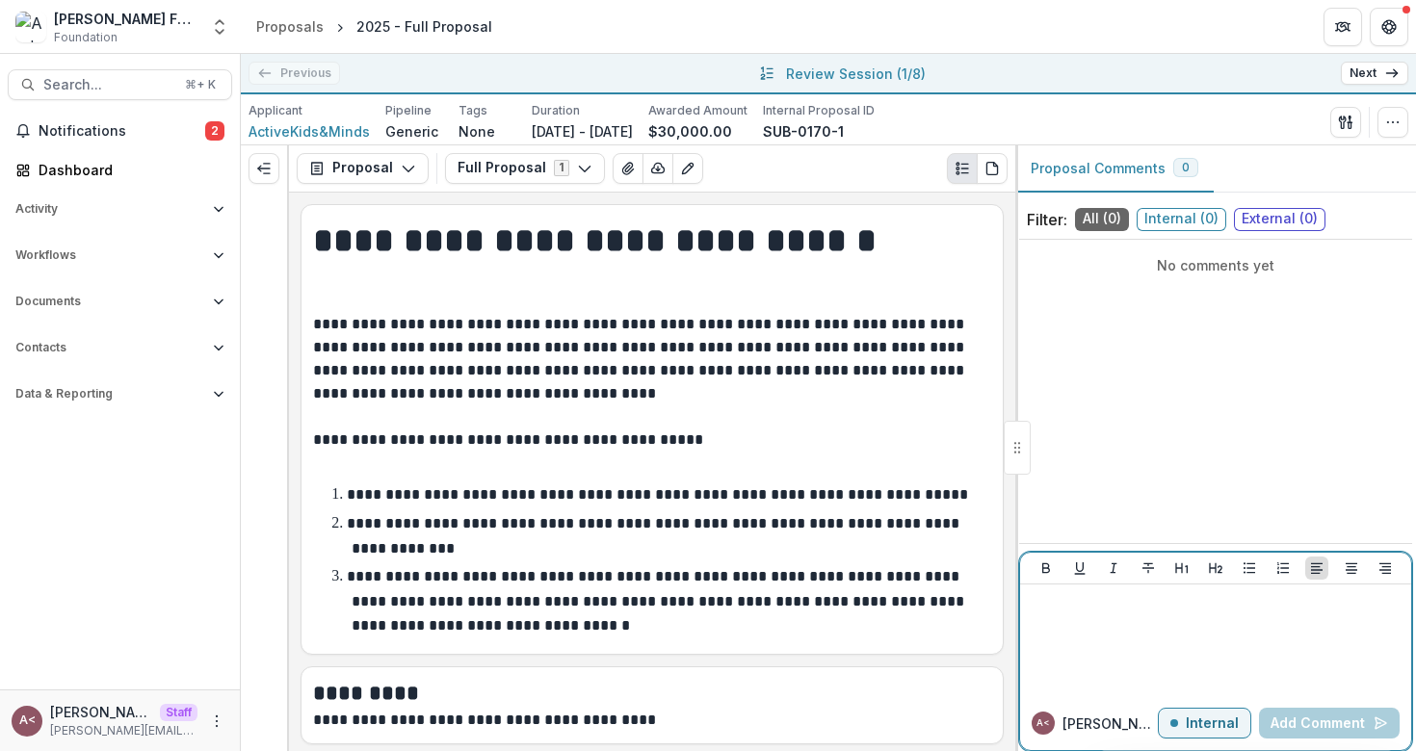
click at [1090, 632] on div at bounding box center [1216, 640] width 376 height 96
click at [1350, 67] on link "Next" at bounding box center [1374, 73] width 67 height 23
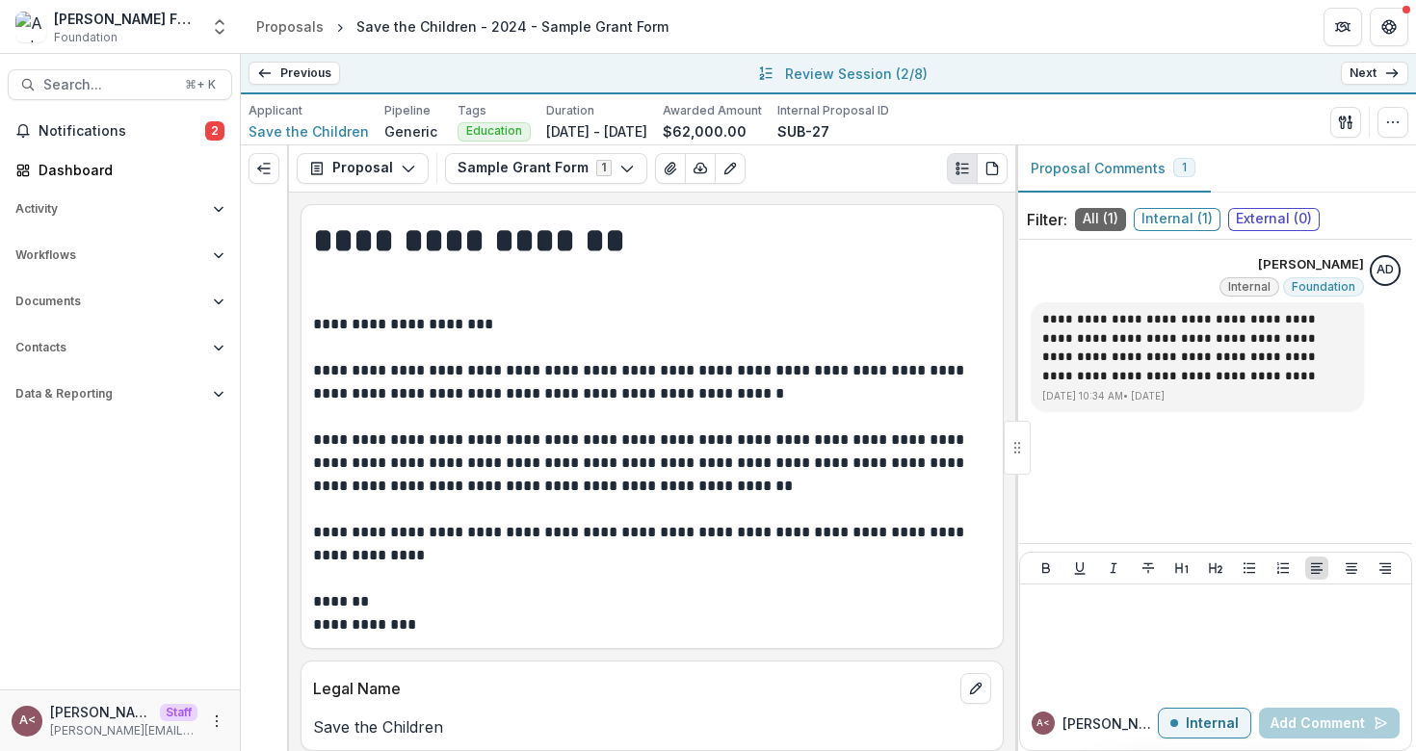
click at [313, 75] on link "Previous" at bounding box center [295, 73] width 92 height 23
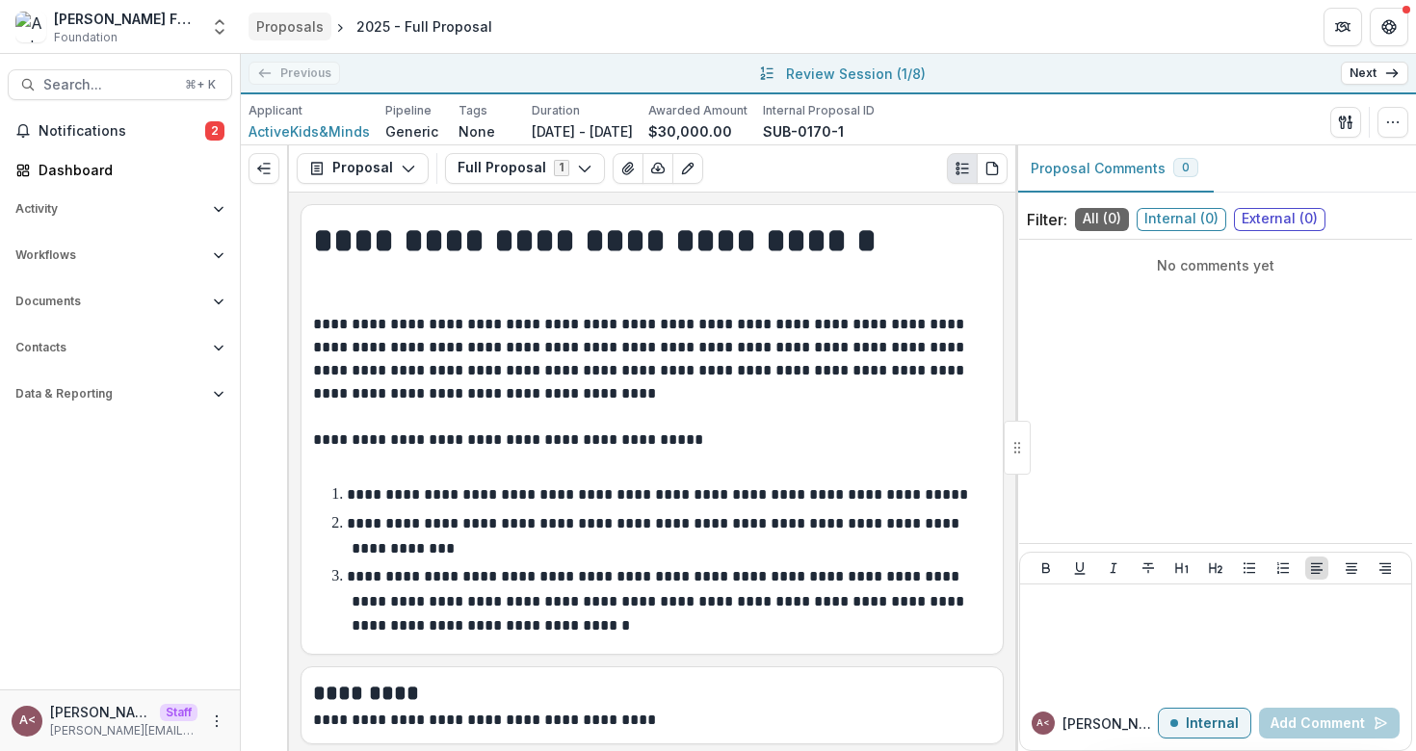
click at [294, 18] on div "Proposals" at bounding box center [289, 26] width 67 height 20
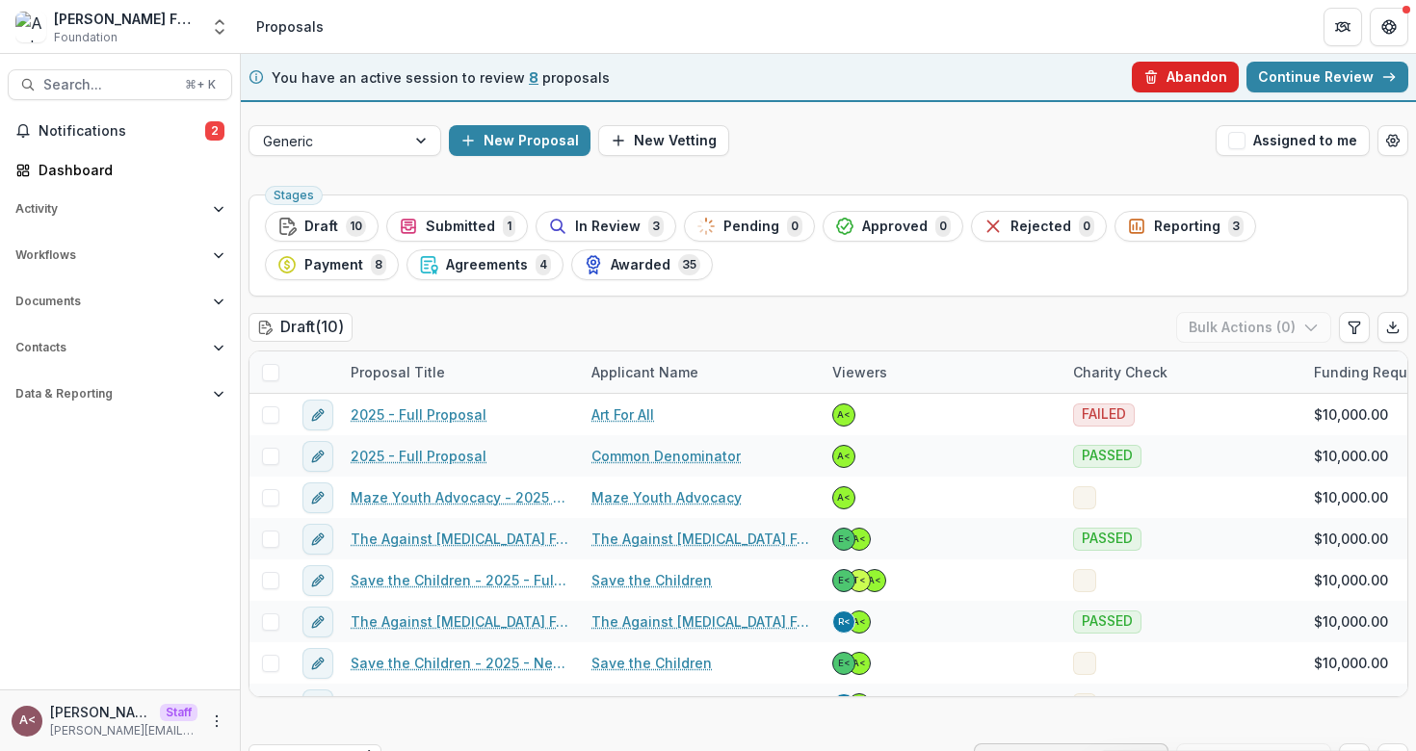
click at [1188, 73] on button "Abandon" at bounding box center [1185, 77] width 107 height 31
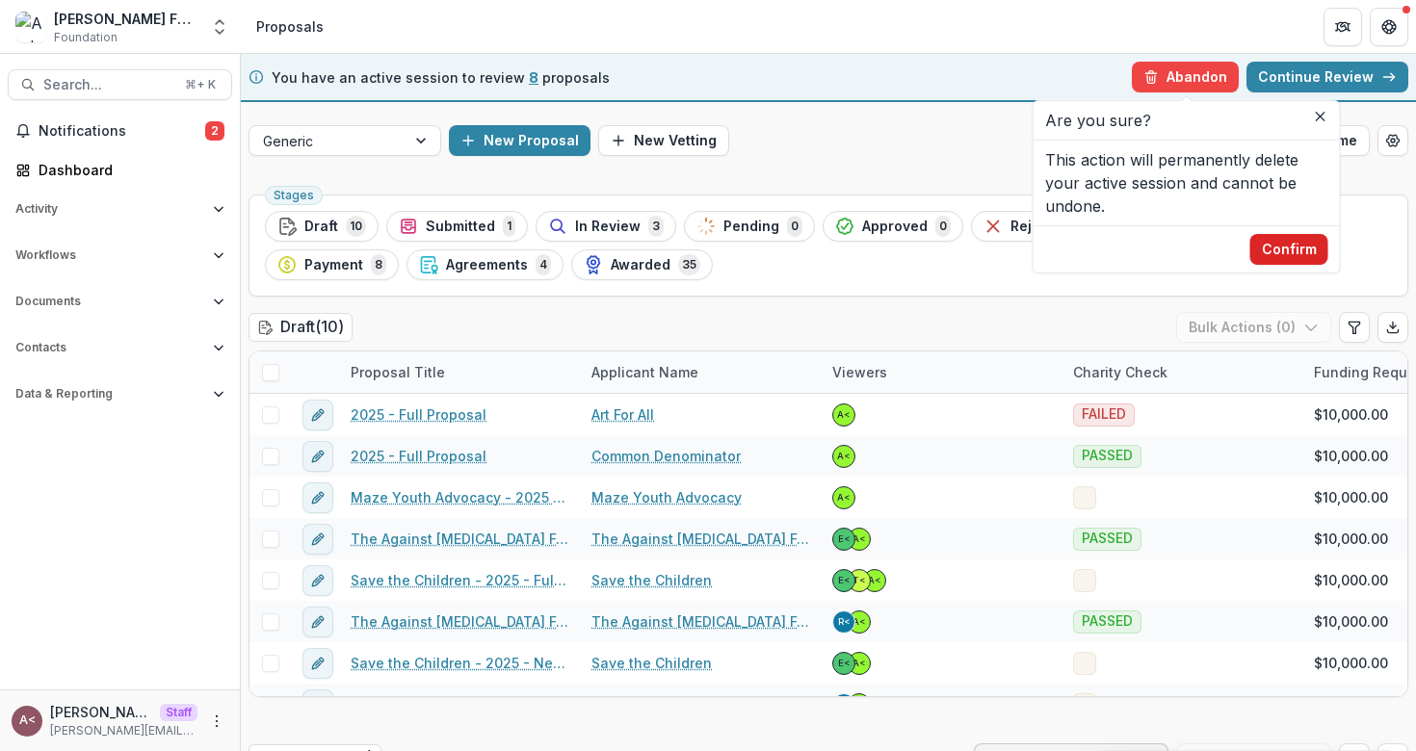
click at [1288, 250] on button "Confirm" at bounding box center [1289, 249] width 78 height 31
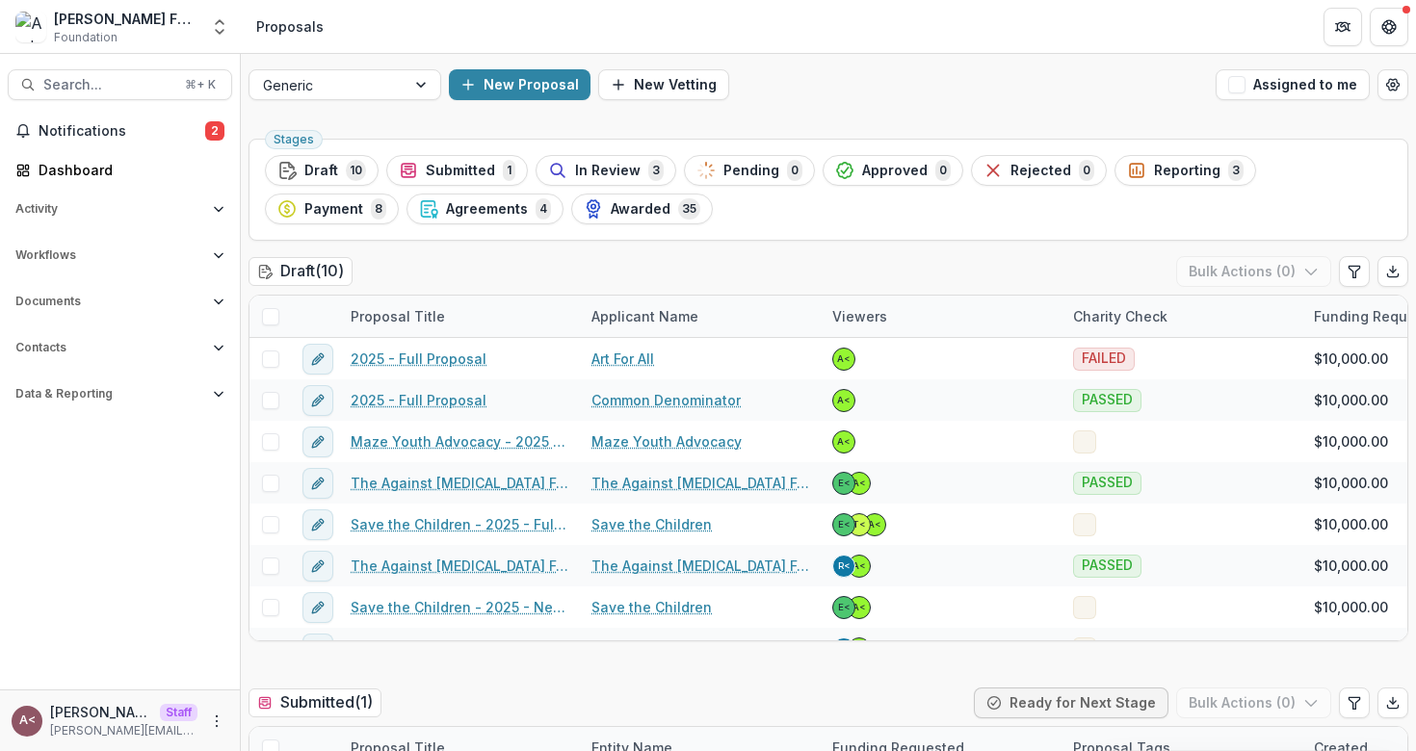
click at [643, 31] on header "Proposals" at bounding box center [828, 26] width 1175 height 53
click at [536, 271] on div "Draft ( 10 ) Bulk Actions ( 0 )" at bounding box center [829, 275] width 1160 height 39
click at [423, 270] on div "Draft ( 10 ) Bulk Actions ( 0 )" at bounding box center [829, 275] width 1160 height 39
click at [132, 257] on span "Workflows" at bounding box center [110, 255] width 190 height 13
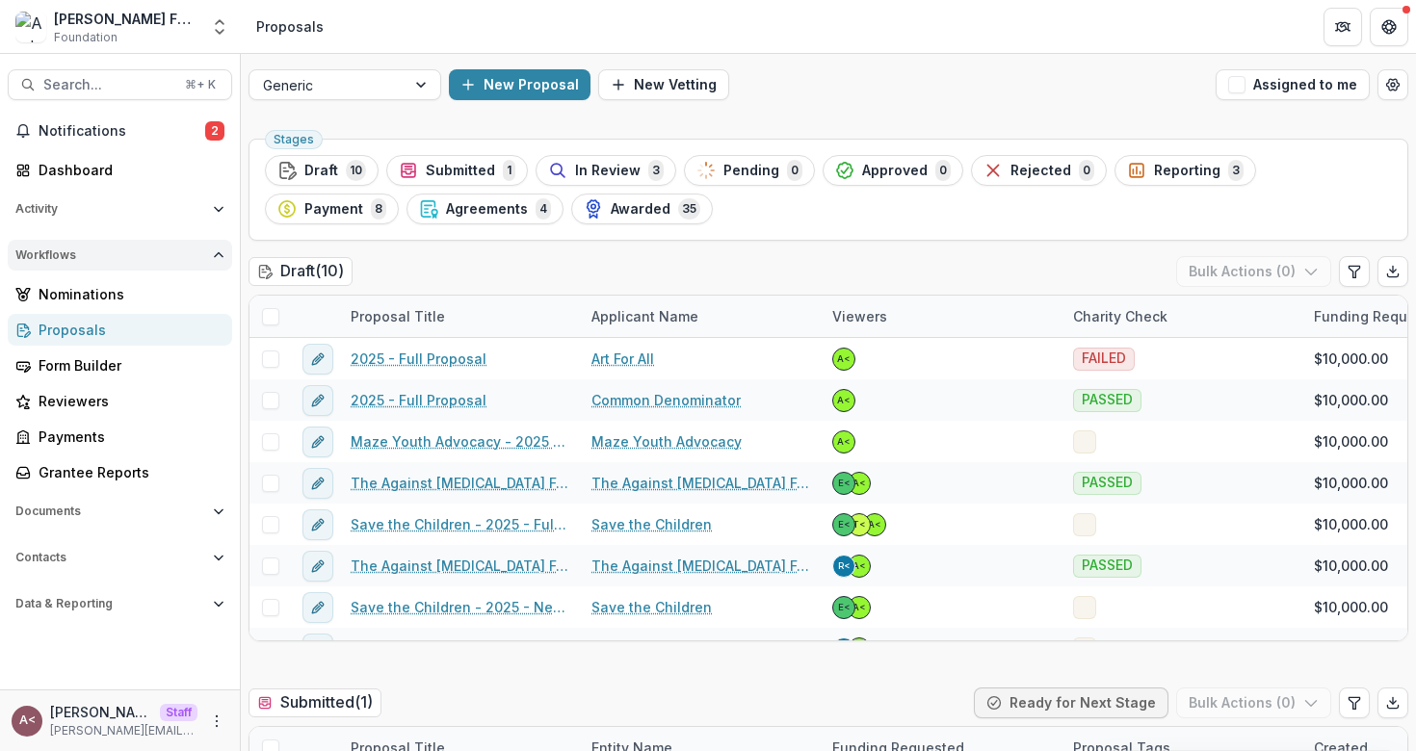
click at [132, 257] on span "Workflows" at bounding box center [110, 255] width 190 height 13
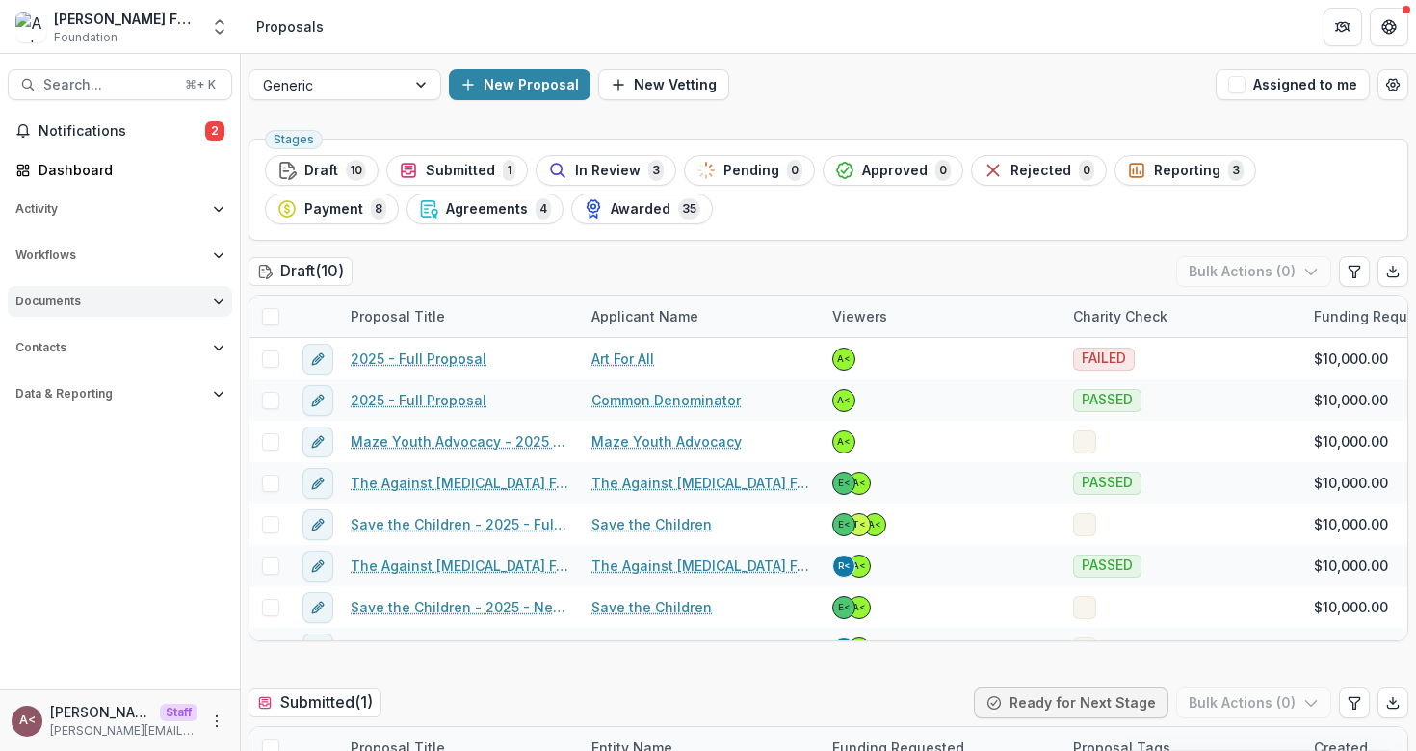
click at [161, 294] on button "Documents" at bounding box center [120, 301] width 224 height 31
click at [144, 308] on span "Documents" at bounding box center [110, 301] width 190 height 13
click at [424, 287] on div "Draft ( 10 ) Bulk Actions ( 0 )" at bounding box center [829, 275] width 1160 height 39
click at [420, 277] on div "Draft ( 10 ) Bulk Actions ( 0 )" at bounding box center [829, 275] width 1160 height 39
click at [592, 173] on span "In Review" at bounding box center [607, 171] width 65 height 16
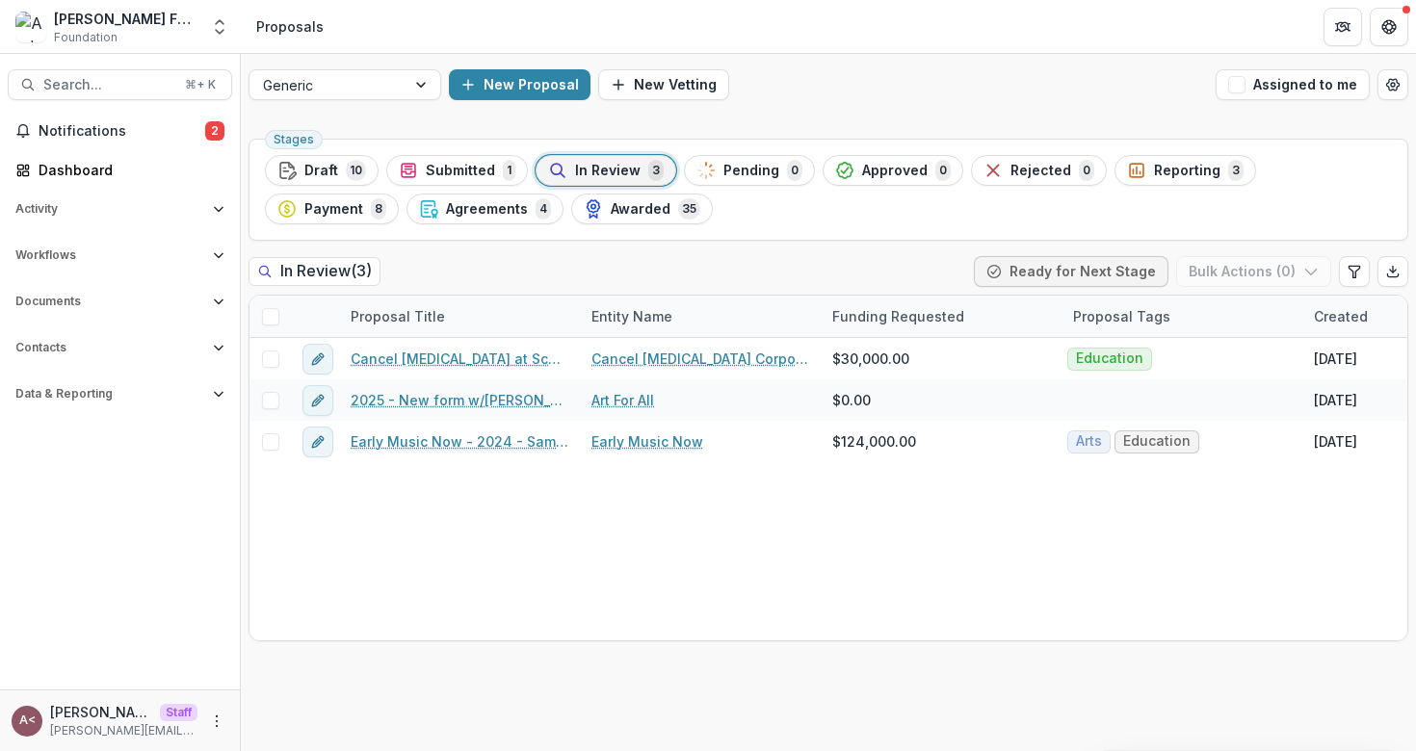
click at [584, 264] on div "In Review ( 3 ) Ready for Next Stage Bulk Actions ( 0 )" at bounding box center [829, 275] width 1160 height 39
click at [642, 238] on div "Stages Draft 10 Submitted 1 In Review 3 Pending 0 Approved 0 Rejected 0 Reporti…" at bounding box center [829, 190] width 1160 height 102
click at [640, 226] on div "Stages Draft 10 Submitted 1 In Review 3 Pending 0 Approved 0 Rejected 0 Reporti…" at bounding box center [829, 190] width 1160 height 102
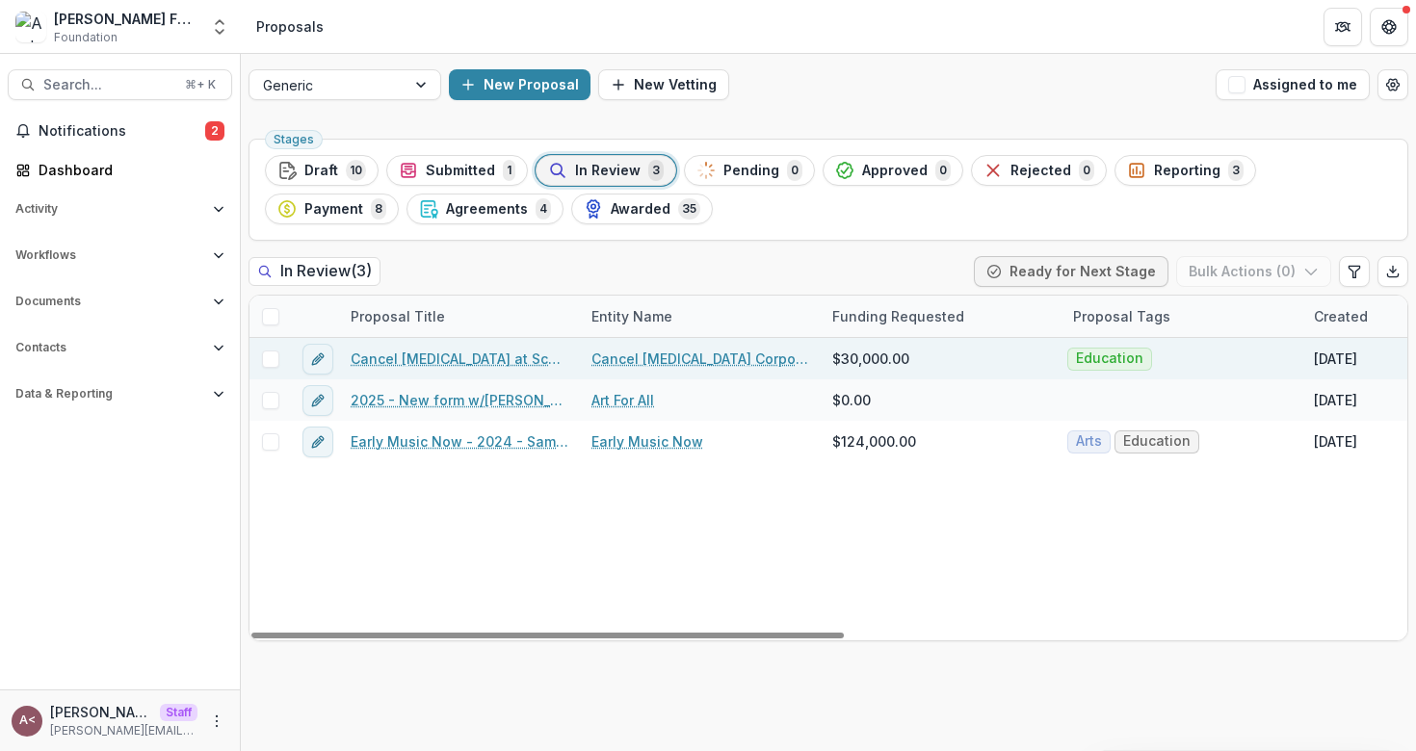
click at [474, 359] on link "Cancel [MEDICAL_DATA] at Schools 2025" at bounding box center [460, 359] width 218 height 20
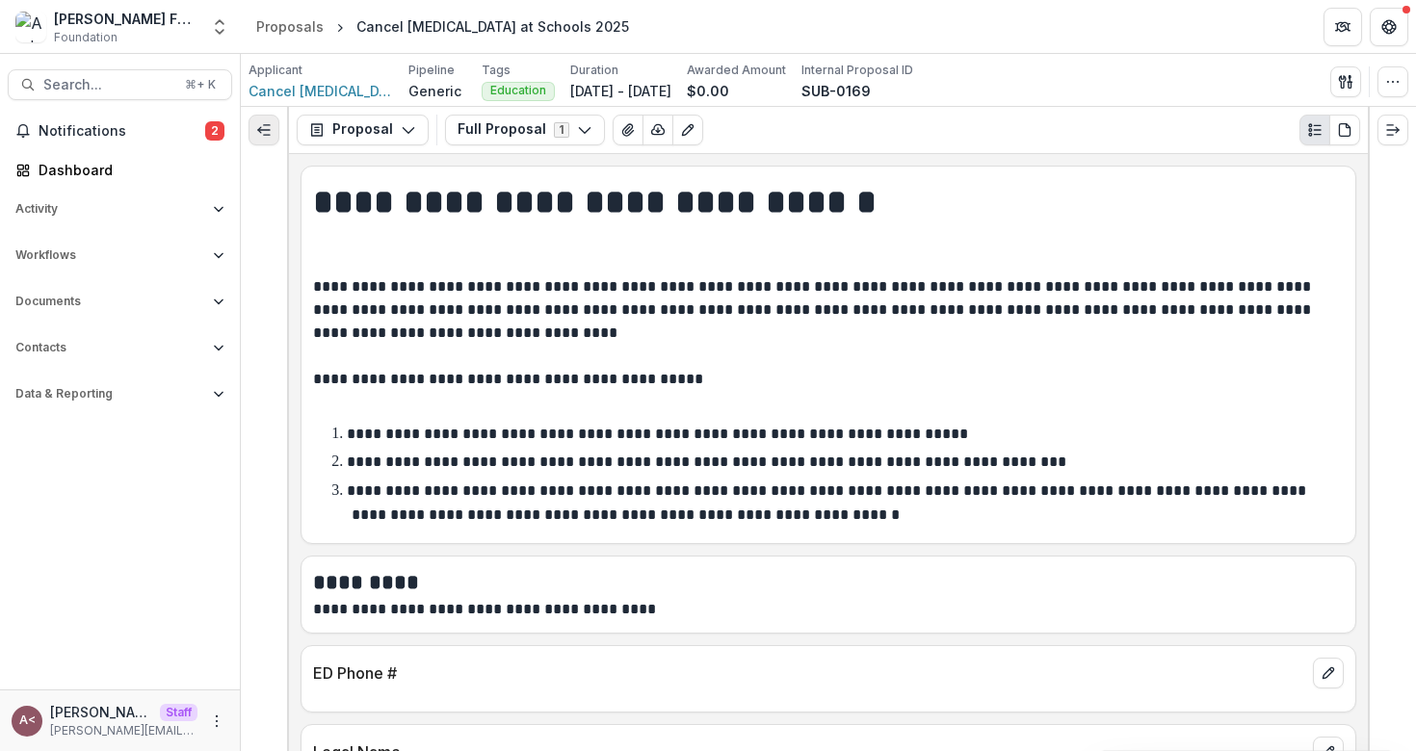
click at [271, 139] on button "Expand left" at bounding box center [264, 130] width 31 height 31
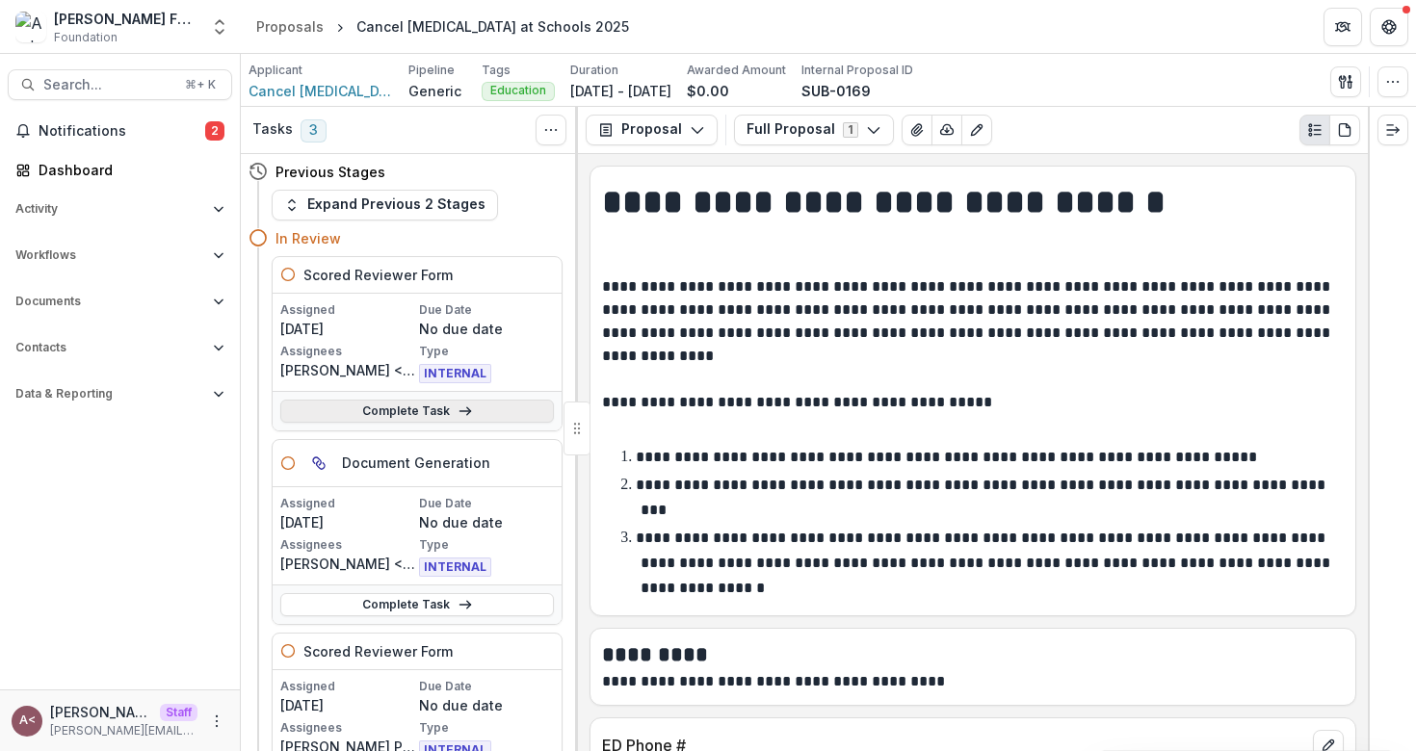
click at [387, 406] on link "Complete Task" at bounding box center [417, 411] width 274 height 23
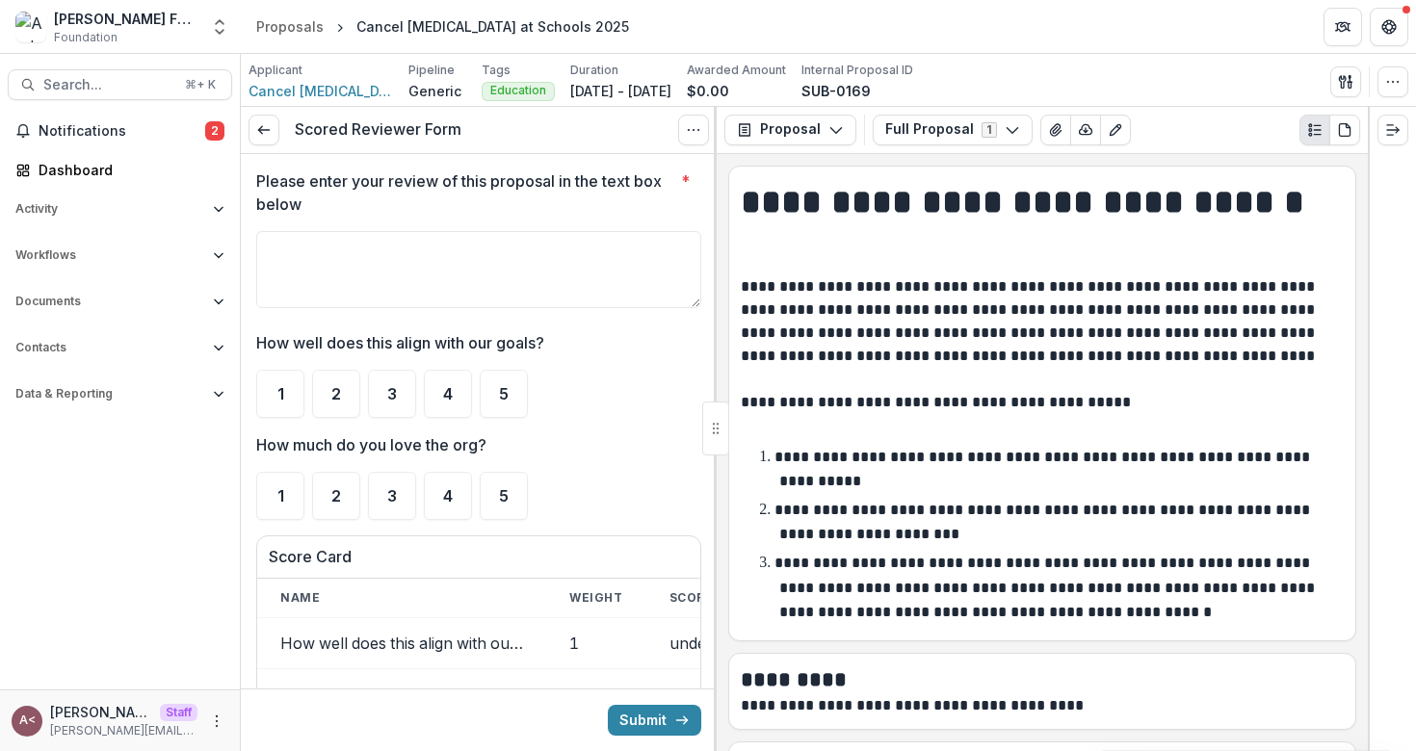
click at [581, 396] on ul "1 2 3 4 5" at bounding box center [478, 394] width 445 height 48
click at [431, 252] on textarea "Please enter your review of this proposal in the text box below *" at bounding box center [478, 269] width 445 height 77
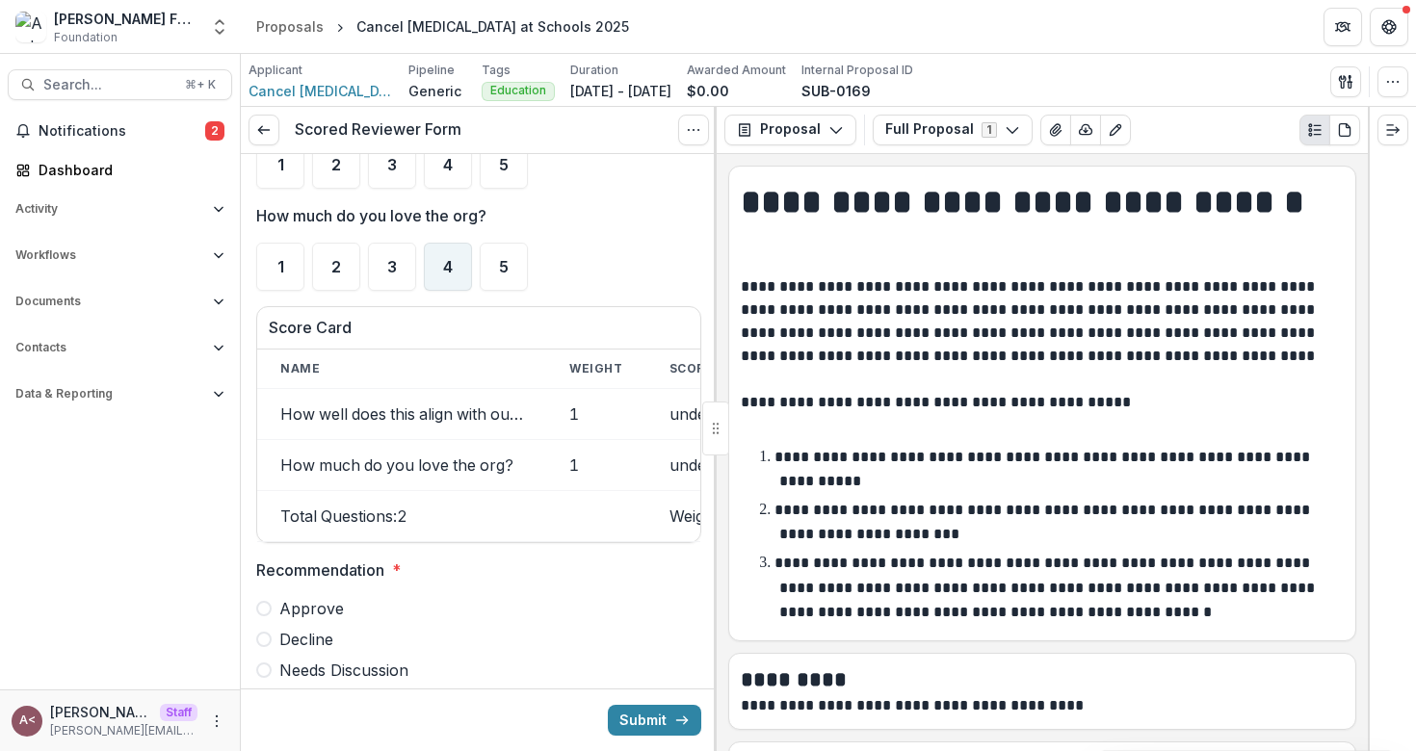
click at [437, 274] on div "4" at bounding box center [448, 267] width 48 height 48
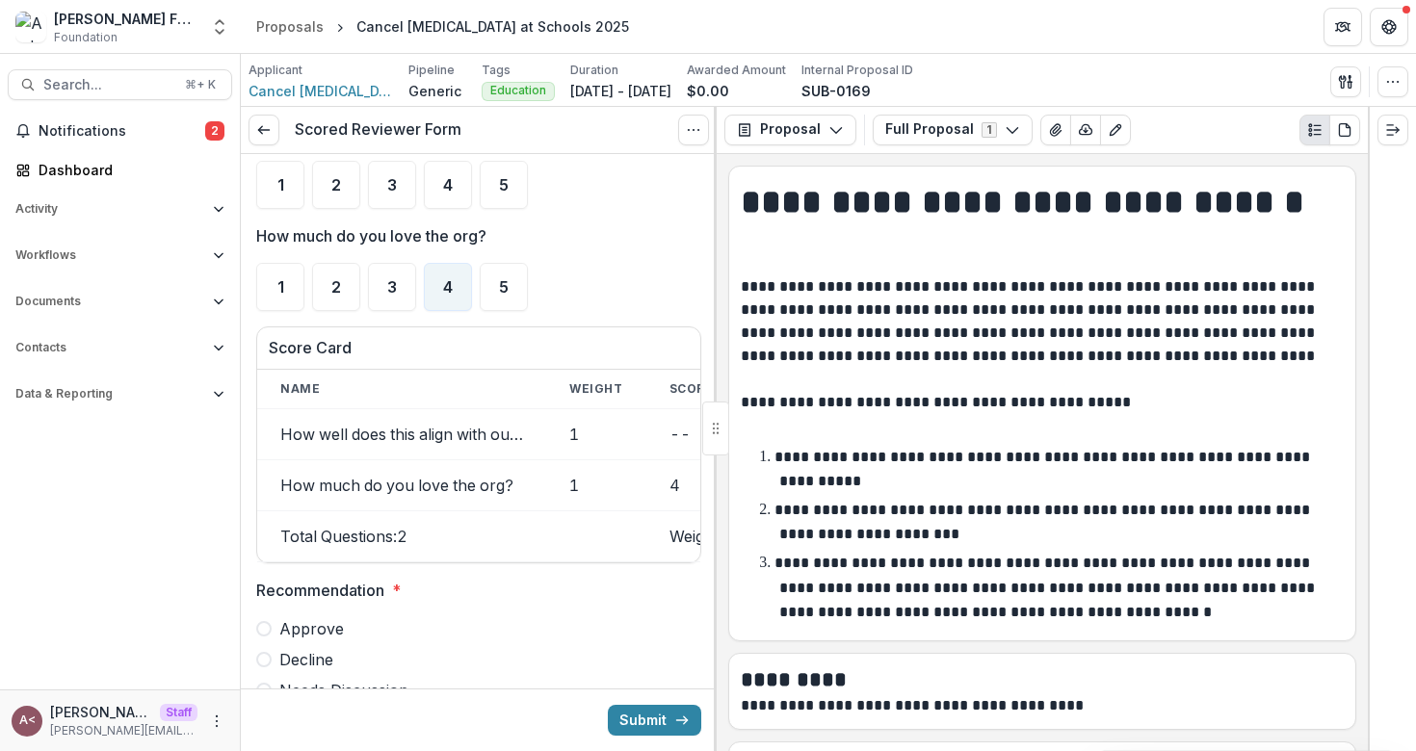
scroll to position [249, 0]
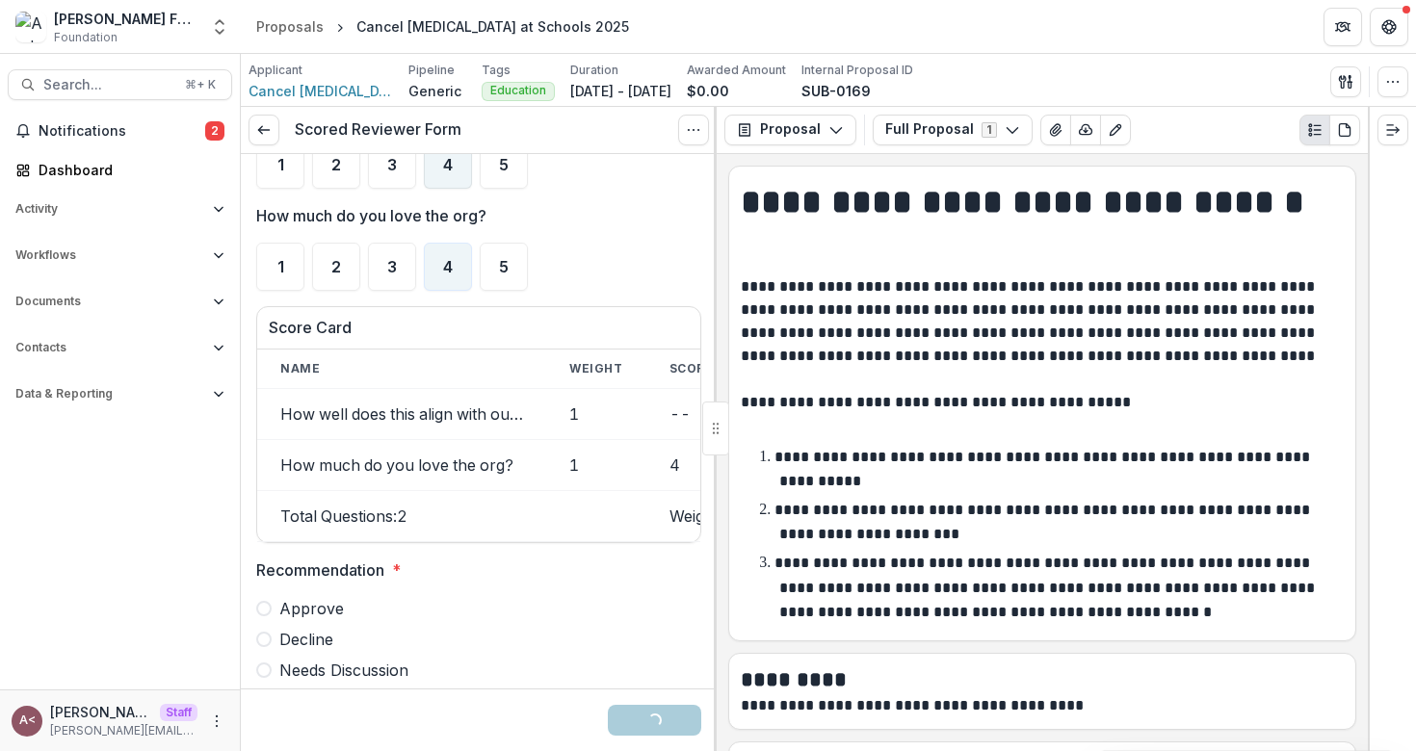
click at [443, 173] on div "4" at bounding box center [448, 165] width 48 height 48
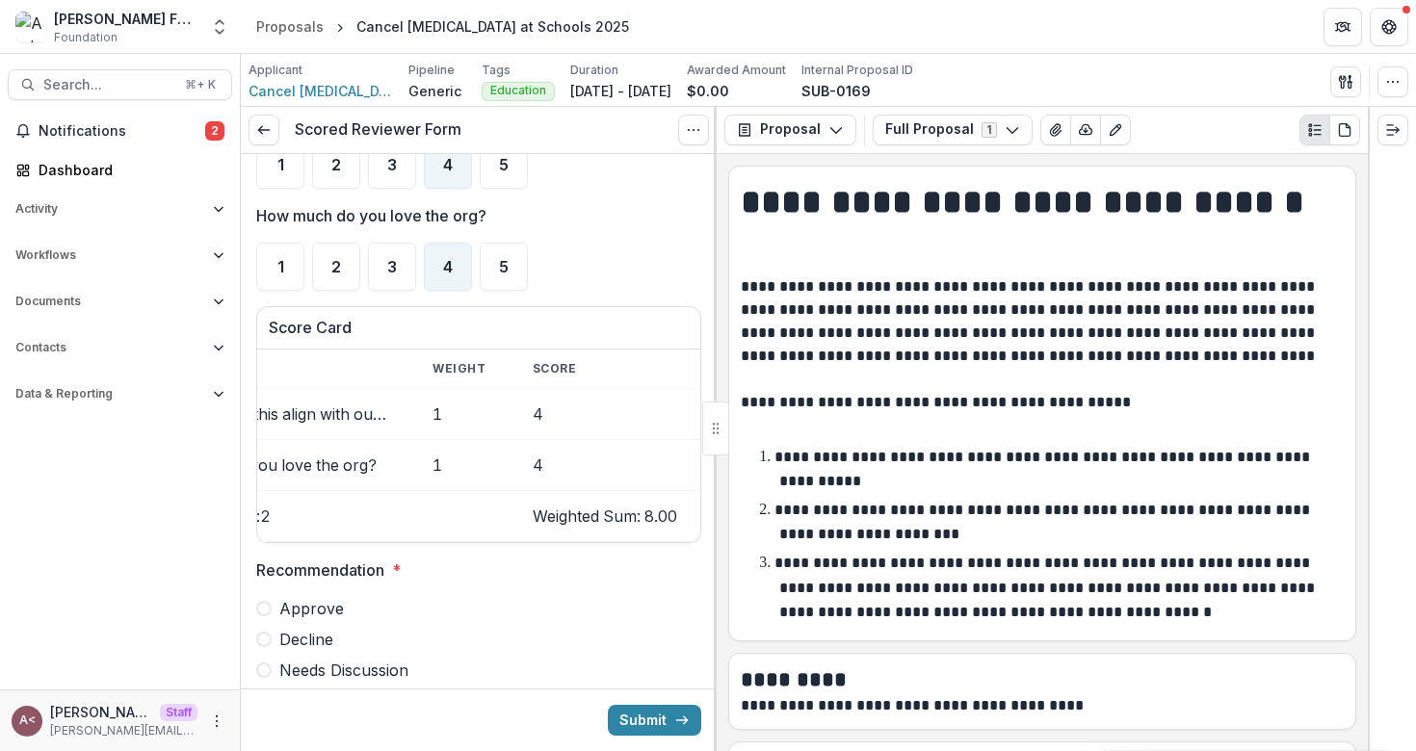
scroll to position [320, 0]
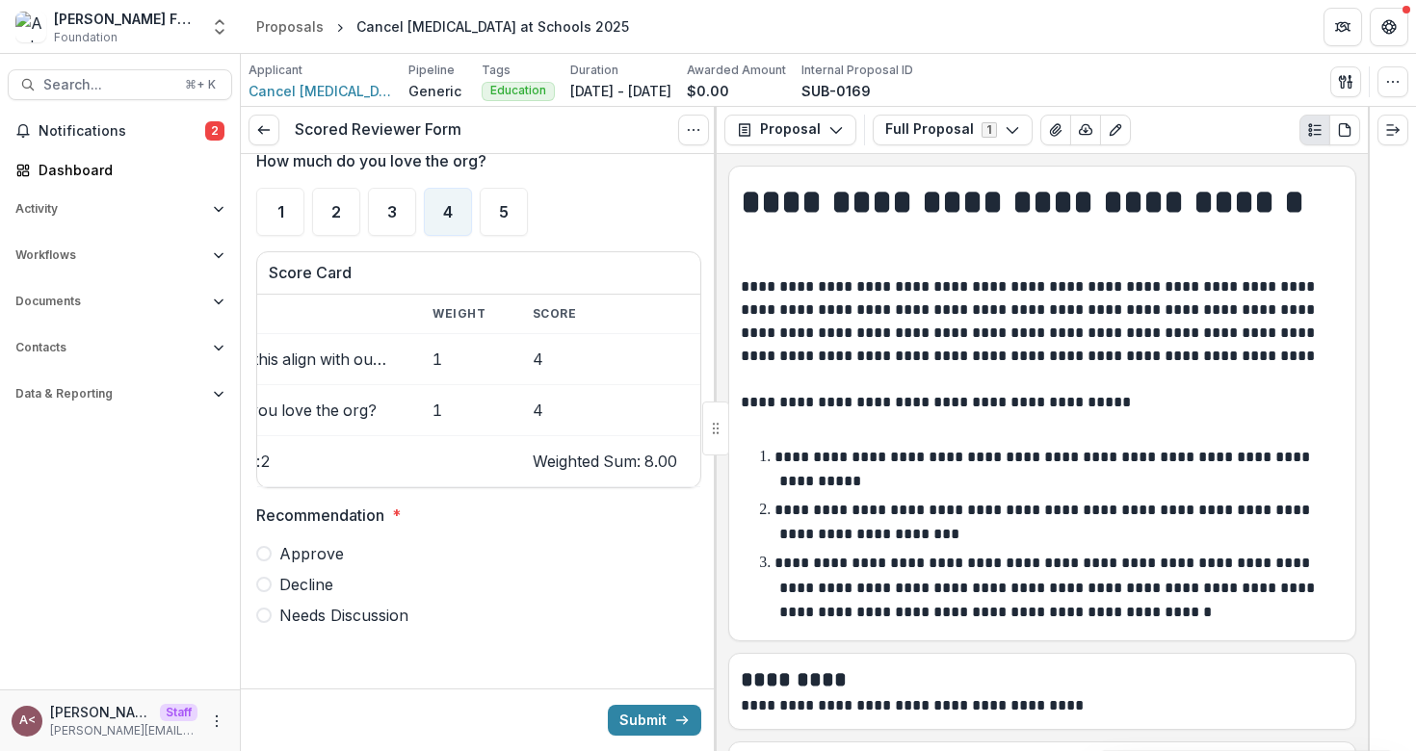
click at [308, 561] on span "Approve" at bounding box center [311, 553] width 65 height 23
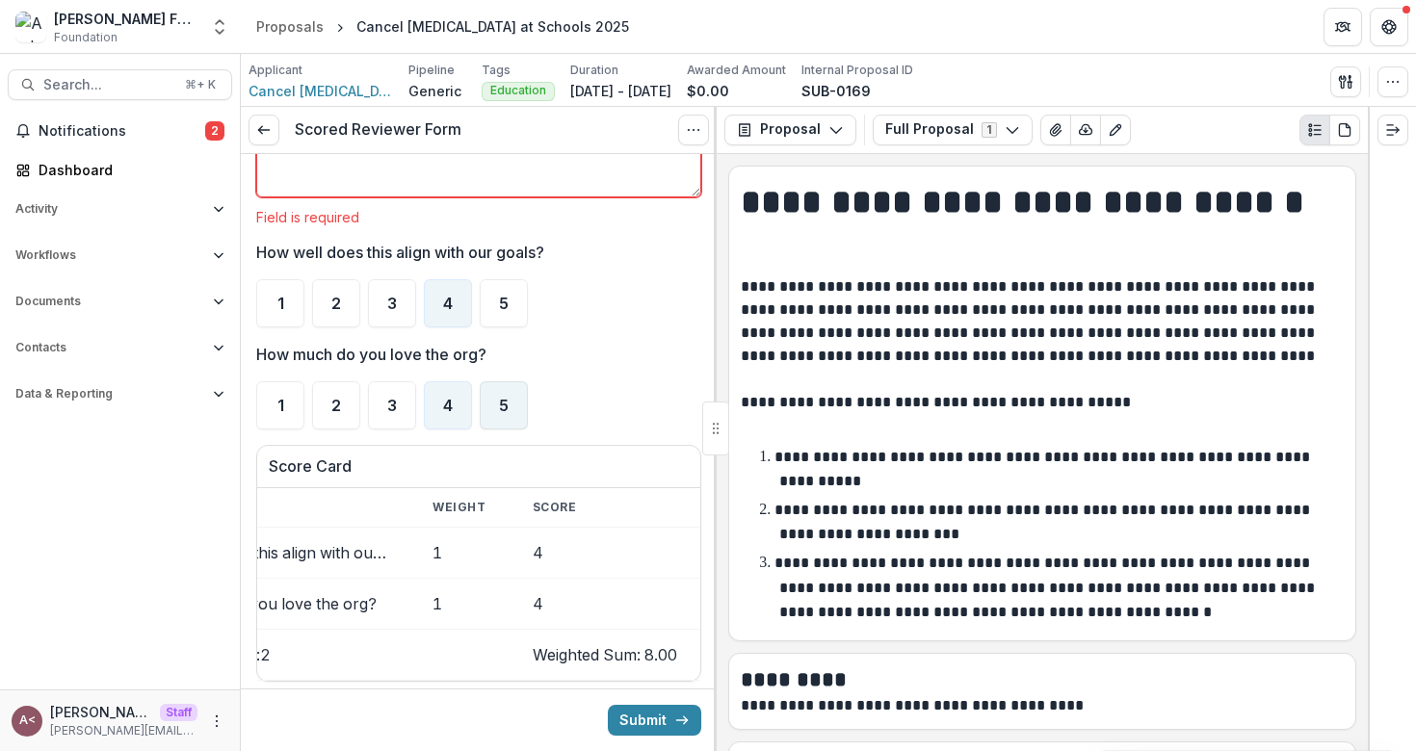
scroll to position [0, 0]
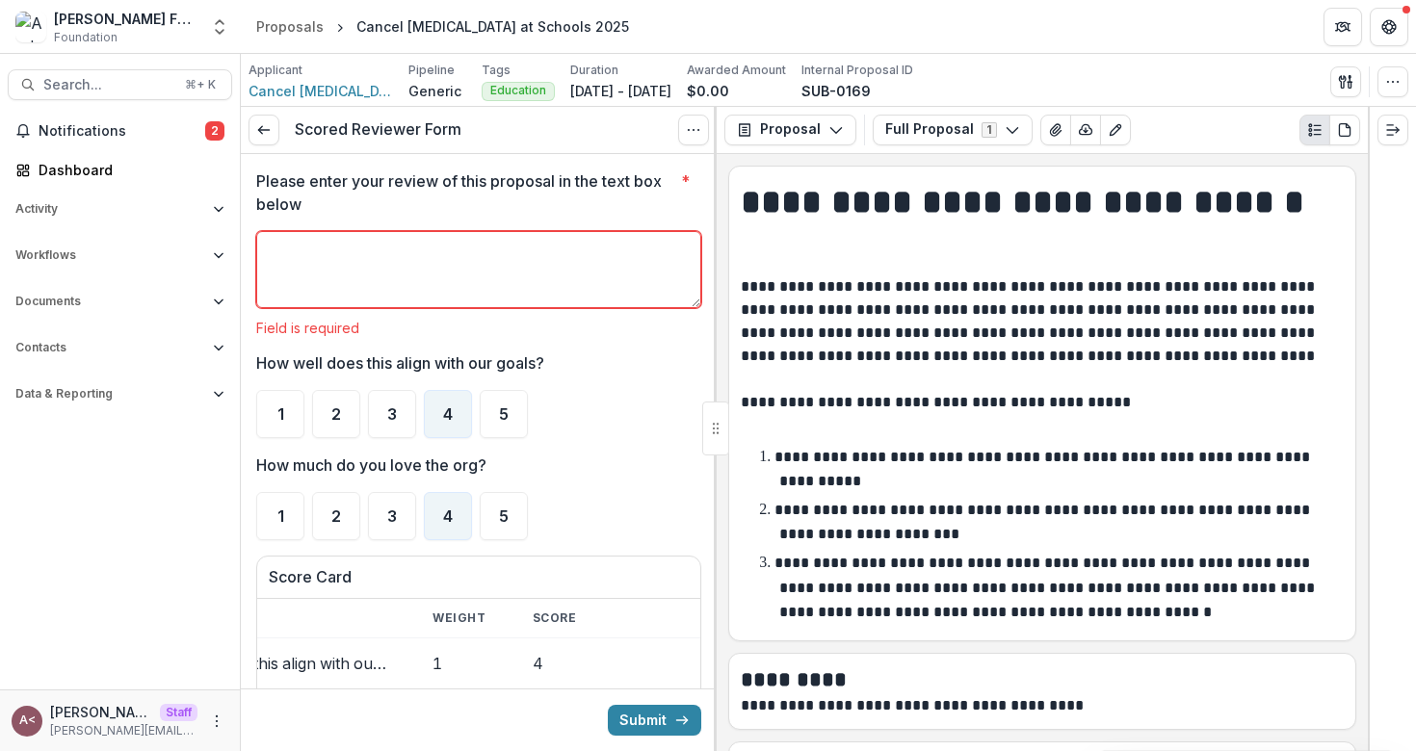
click at [485, 247] on textarea "Please enter your review of this proposal in the text box below *" at bounding box center [478, 269] width 445 height 77
type textarea "*******"
click at [491, 190] on p "Please enter your review of this proposal in the text box below" at bounding box center [464, 193] width 417 height 46
click at [491, 231] on textarea "*******" at bounding box center [478, 269] width 445 height 77
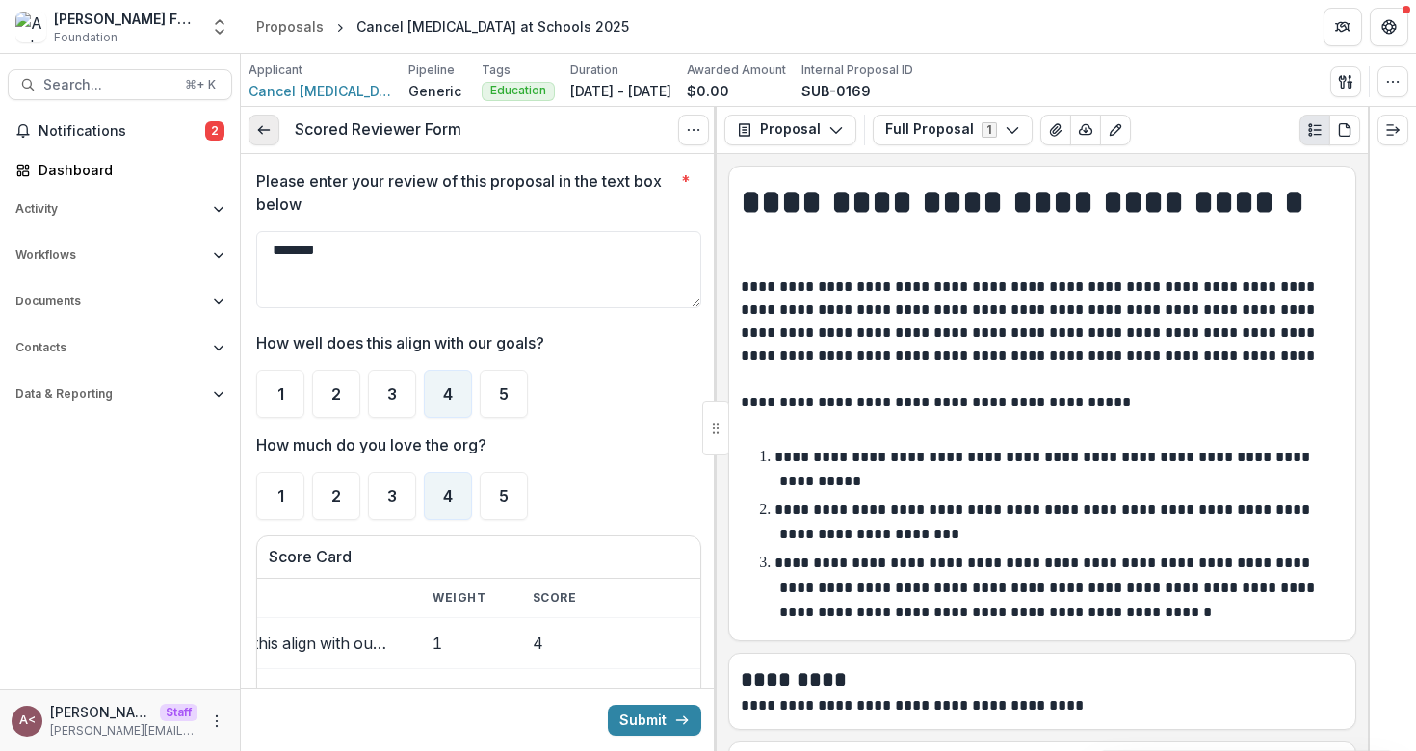
click at [272, 134] on link at bounding box center [264, 130] width 31 height 31
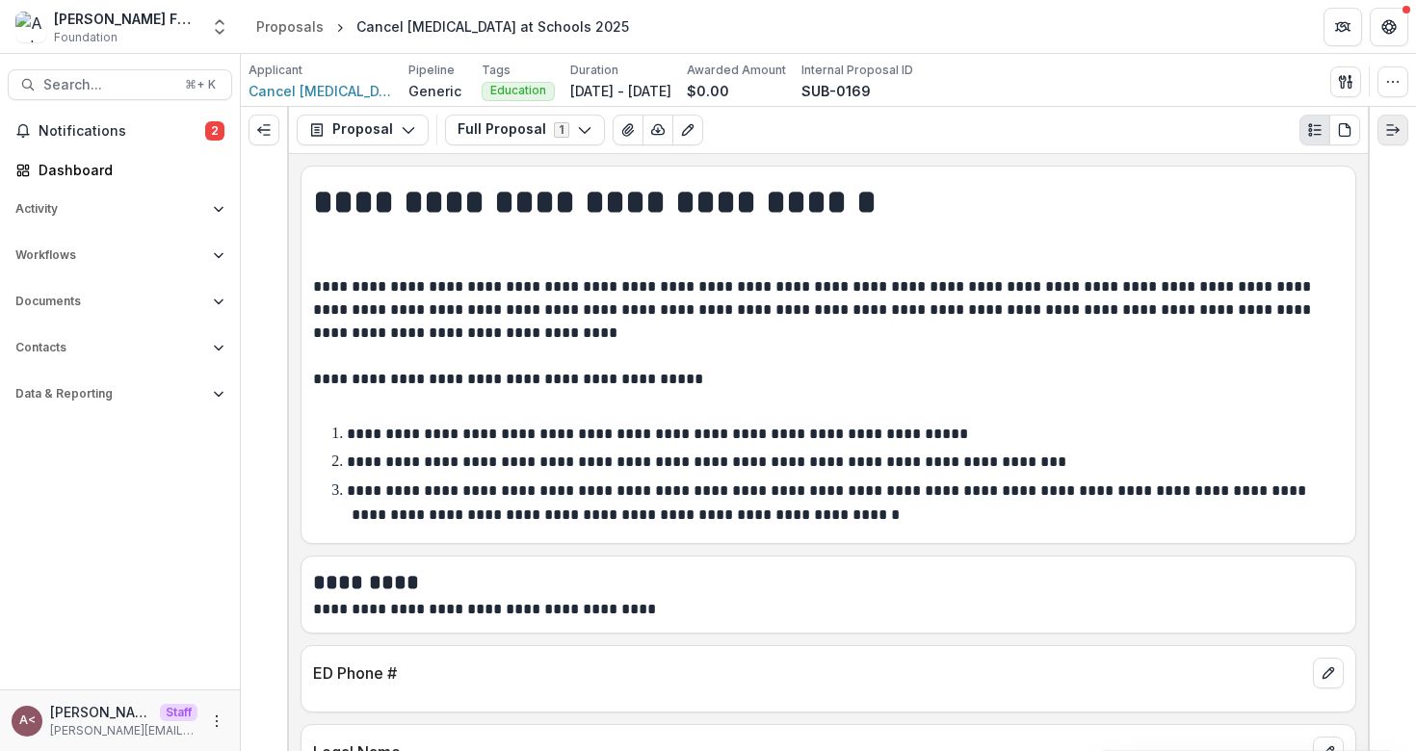
click at [1390, 135] on icon "Expand right" at bounding box center [1392, 129] width 15 height 15
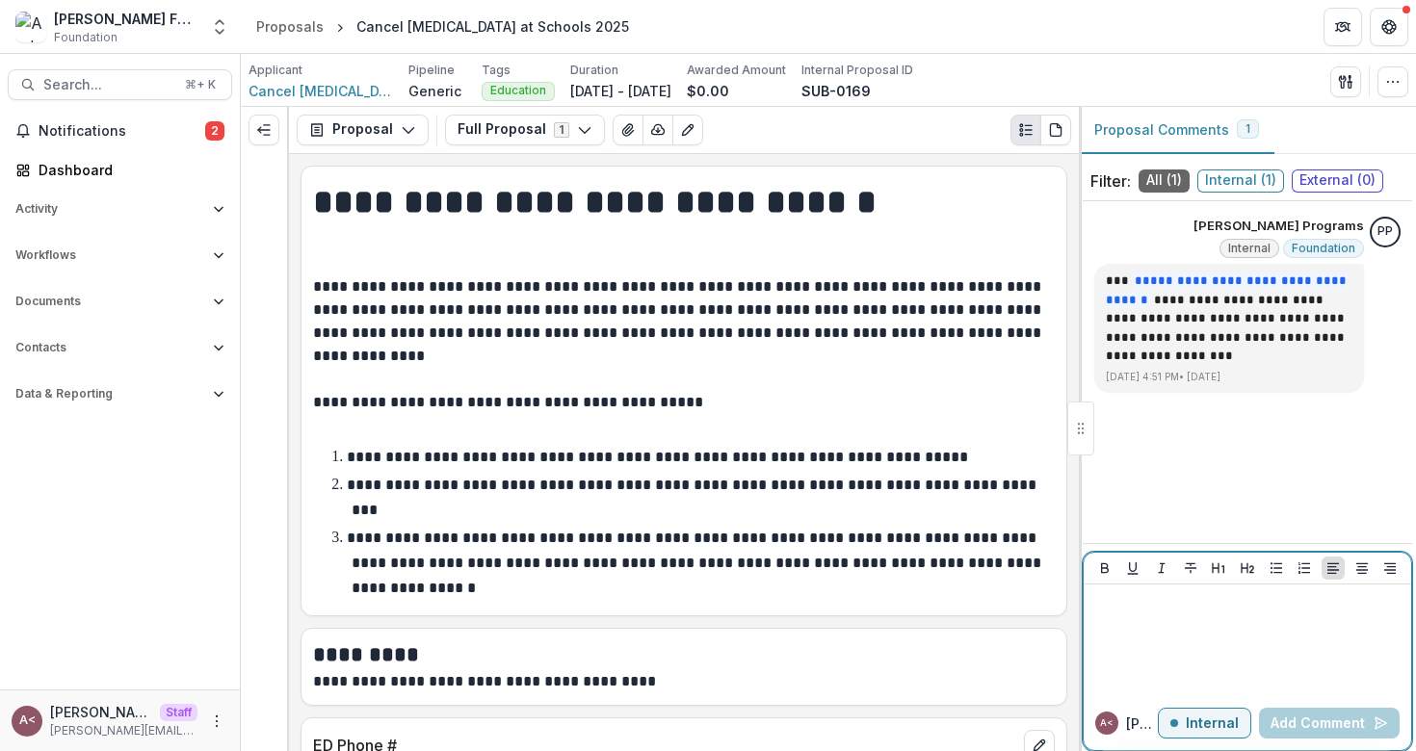
click at [1224, 639] on div at bounding box center [1247, 640] width 312 height 96
click at [694, 417] on p at bounding box center [684, 425] width 742 height 23
click at [685, 411] on p "**********" at bounding box center [681, 344] width 736 height 139
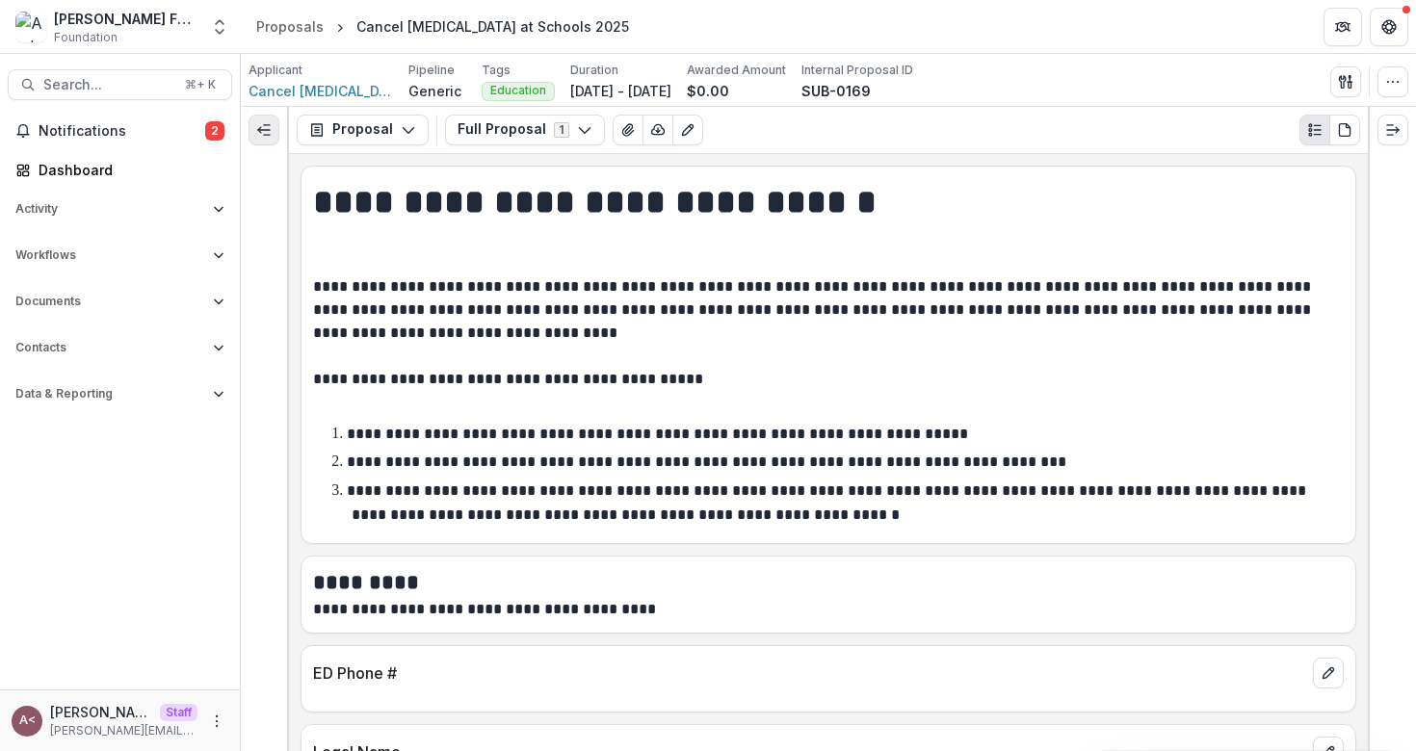
click at [271, 135] on icon "Expand left" at bounding box center [263, 129] width 15 height 15
click at [499, 318] on p "**********" at bounding box center [825, 333] width 1025 height 116
click at [296, 26] on div "Proposals" at bounding box center [289, 26] width 67 height 20
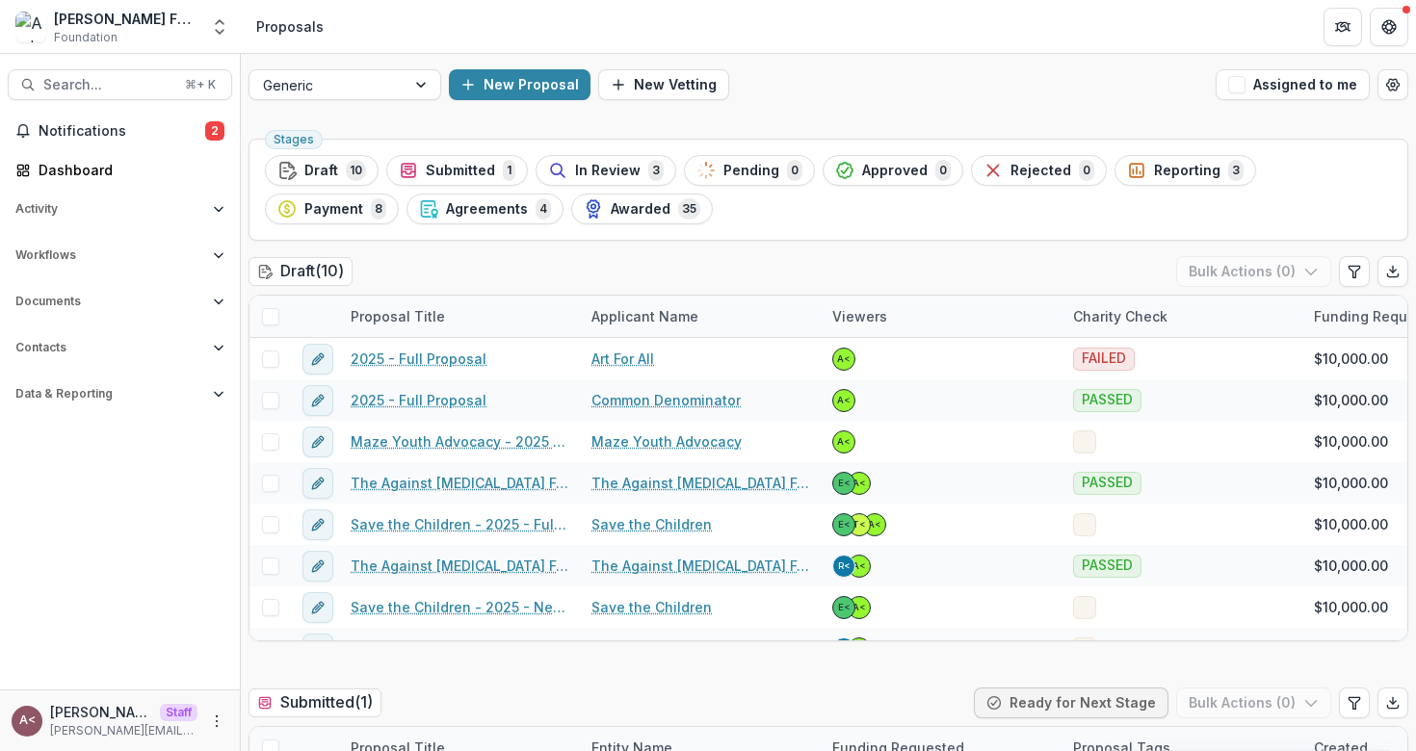
click at [563, 262] on div "Draft ( 10 ) Bulk Actions ( 0 )" at bounding box center [829, 275] width 1160 height 39
click at [473, 261] on div "Draft ( 10 ) Bulk Actions ( 0 )" at bounding box center [829, 275] width 1160 height 39
click at [323, 268] on h2 "Draft ( 10 )" at bounding box center [301, 271] width 104 height 28
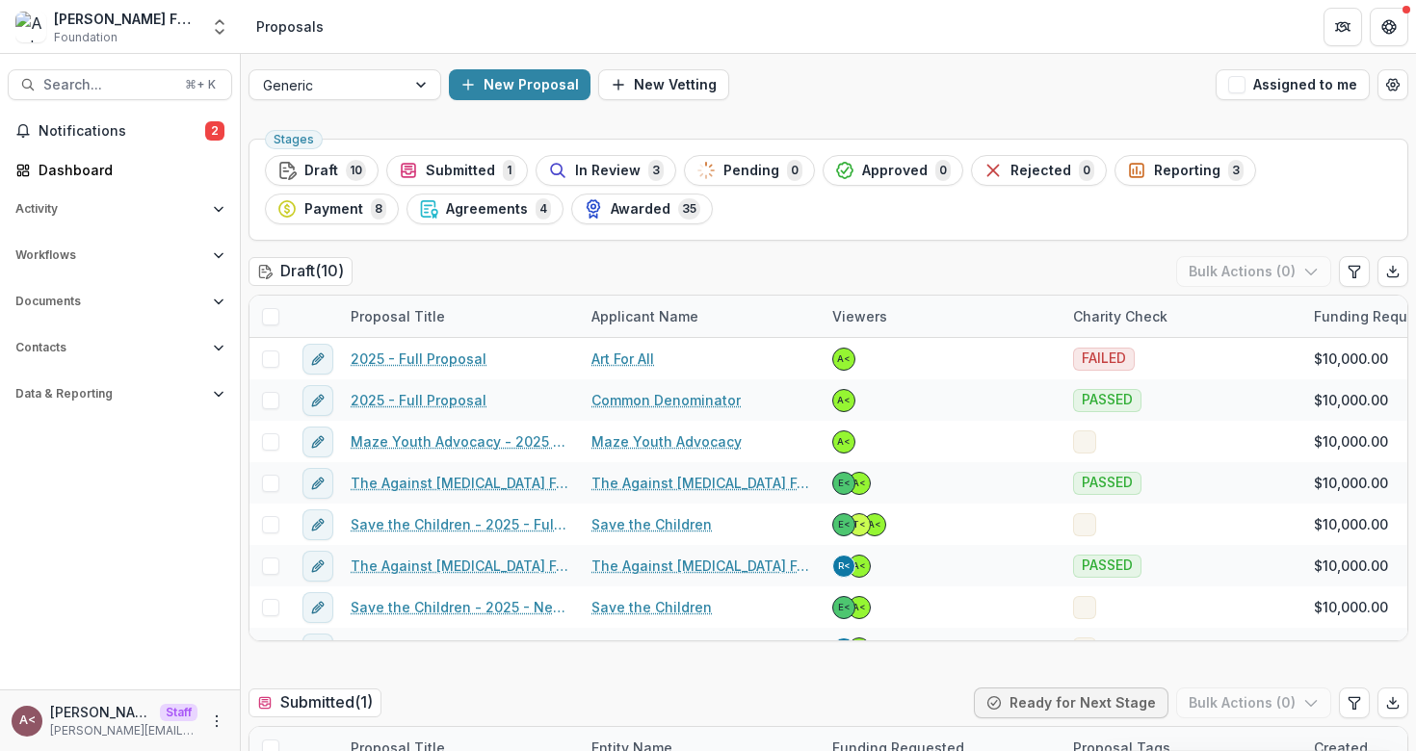
click at [411, 268] on div "Draft ( 10 ) Bulk Actions ( 0 )" at bounding box center [829, 275] width 1160 height 39
click at [427, 264] on div "Draft ( 10 ) Bulk Actions ( 0 )" at bounding box center [829, 275] width 1160 height 39
click at [400, 265] on div "Draft ( 10 ) Bulk Actions ( 0 )" at bounding box center [829, 275] width 1160 height 39
click at [167, 395] on span "Data & Reporting" at bounding box center [110, 393] width 190 height 13
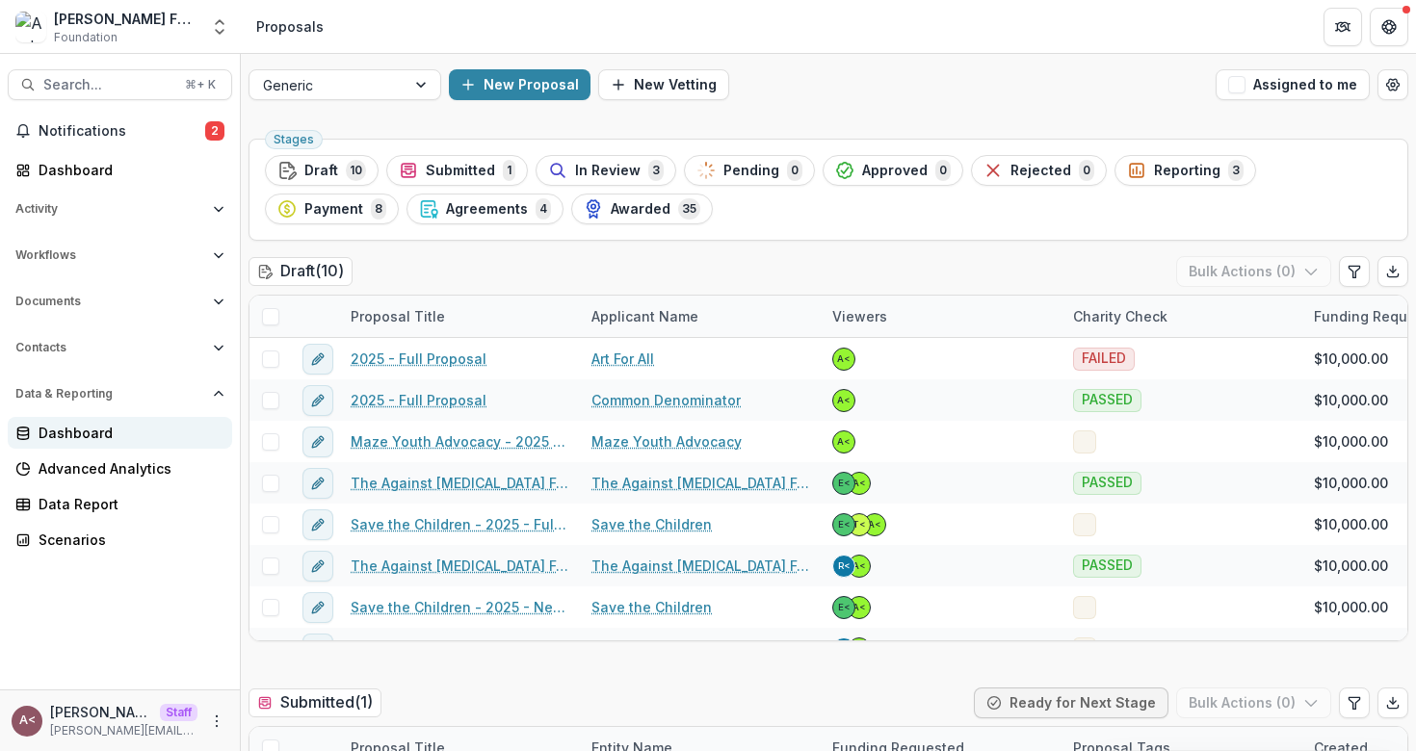
click at [149, 429] on div "Dashboard" at bounding box center [128, 433] width 178 height 20
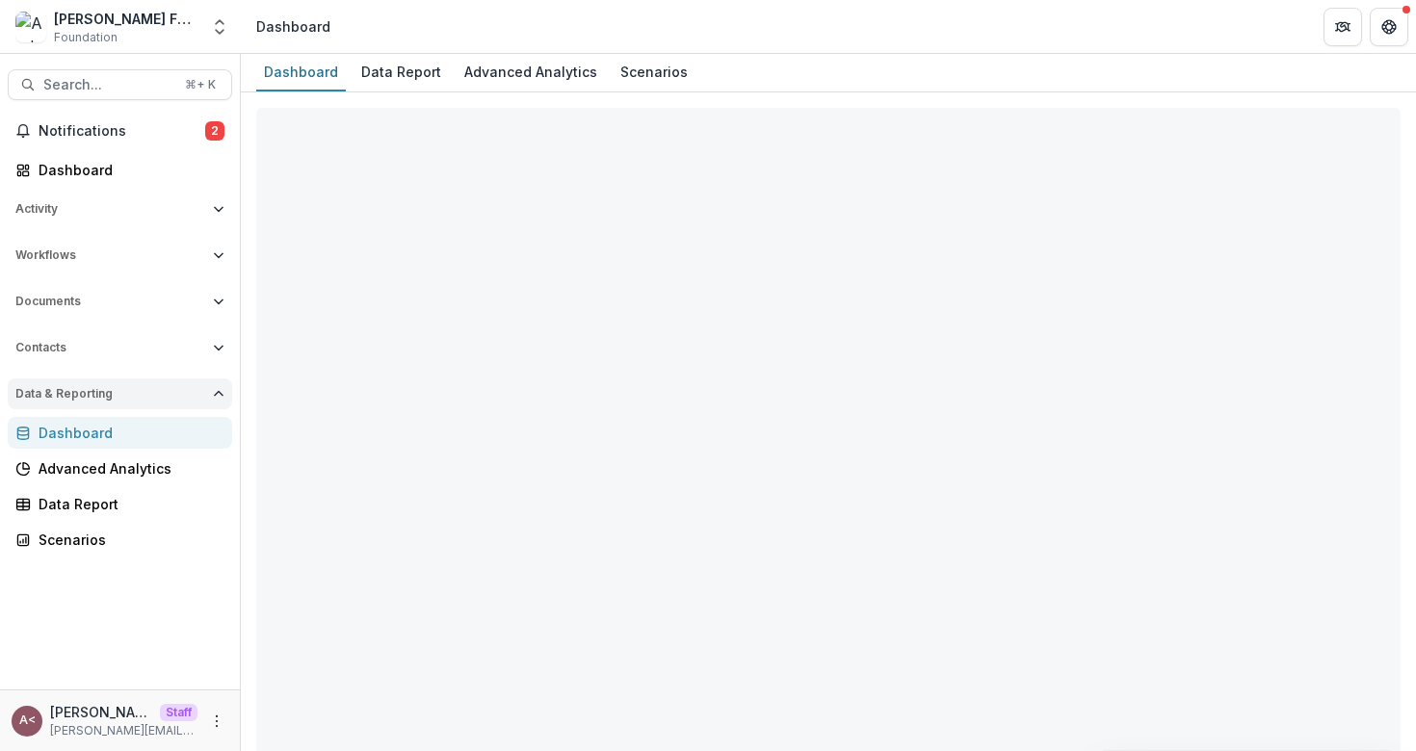
click at [173, 385] on button "Data & Reporting" at bounding box center [120, 394] width 224 height 31
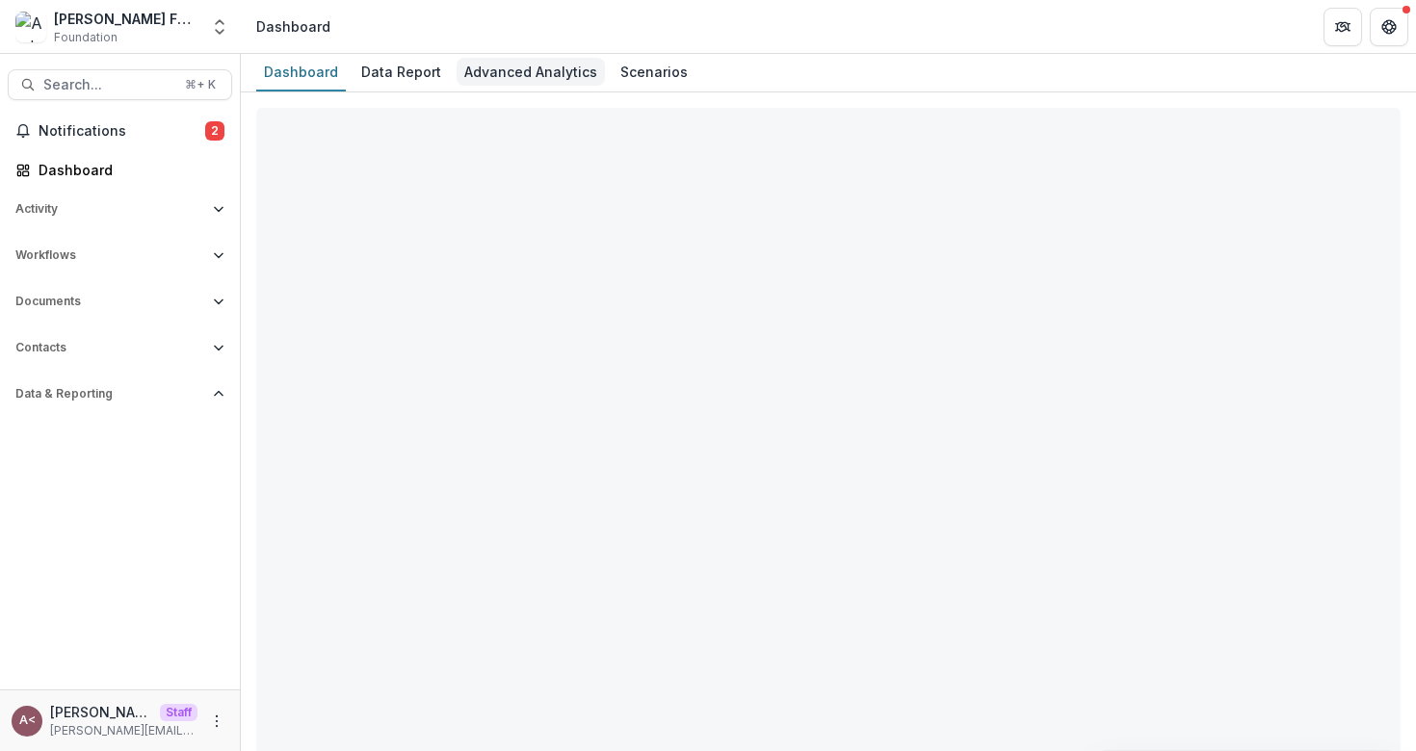
select select "**********"
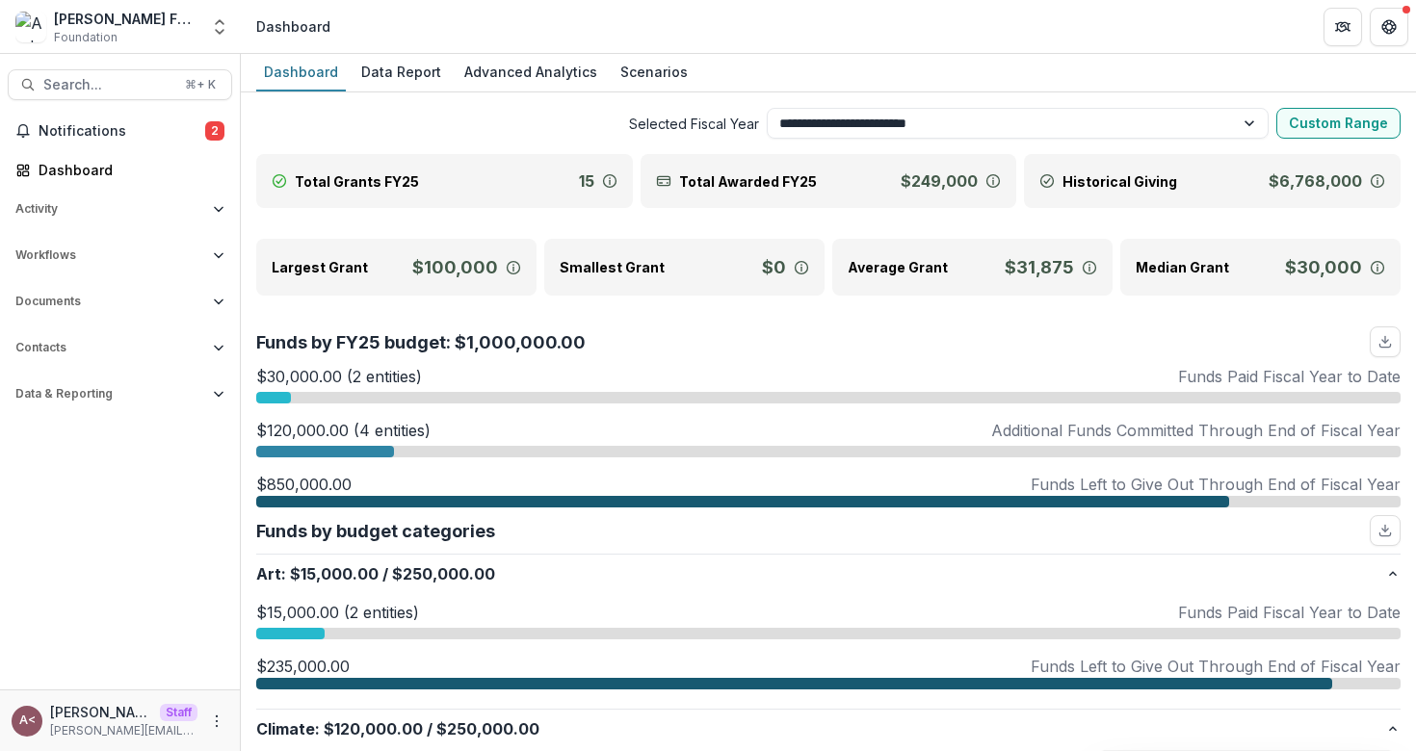
click at [381, 127] on span "Selected Fiscal Year" at bounding box center [507, 124] width 503 height 20
click at [412, 77] on div "Data Report" at bounding box center [400, 72] width 95 height 28
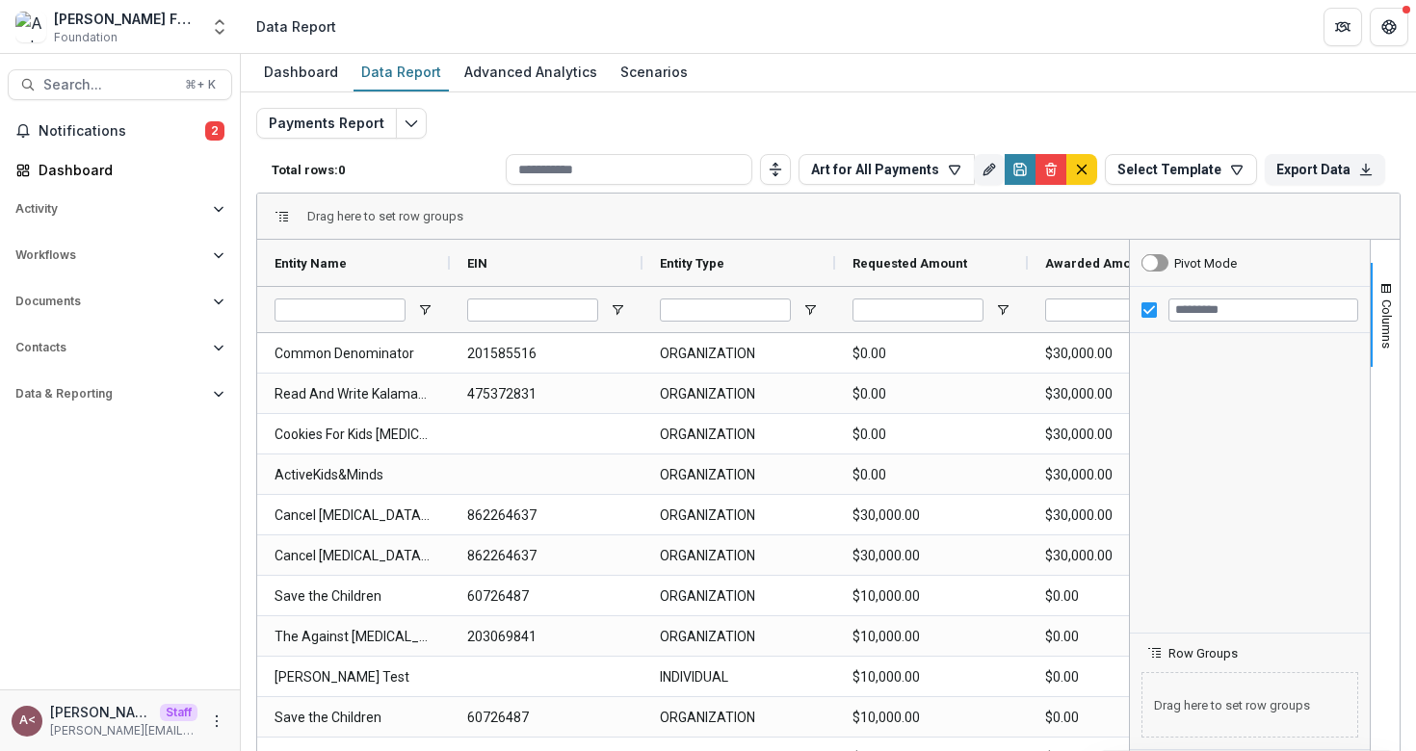
type input "**********"
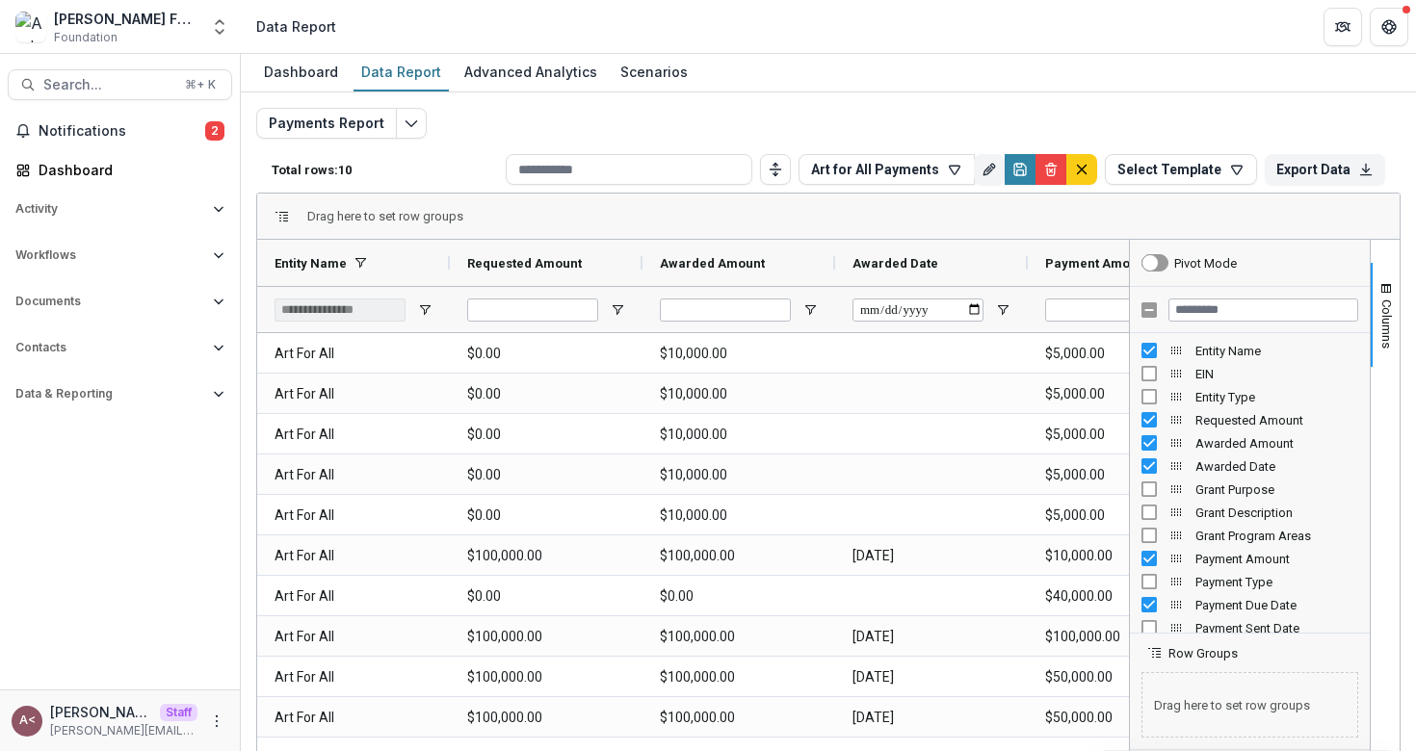
click at [473, 138] on div "Payments Report Total rows: 10 Art for All Payments Personal Filters Team Filte…" at bounding box center [828, 464] width 1144 height 713
click at [471, 139] on div "Payments Report Total rows: 10 Art for All Payments Personal Filters Team Filte…" at bounding box center [828, 464] width 1144 height 713
click at [223, 36] on icon "Open entity switcher" at bounding box center [219, 26] width 19 height 19
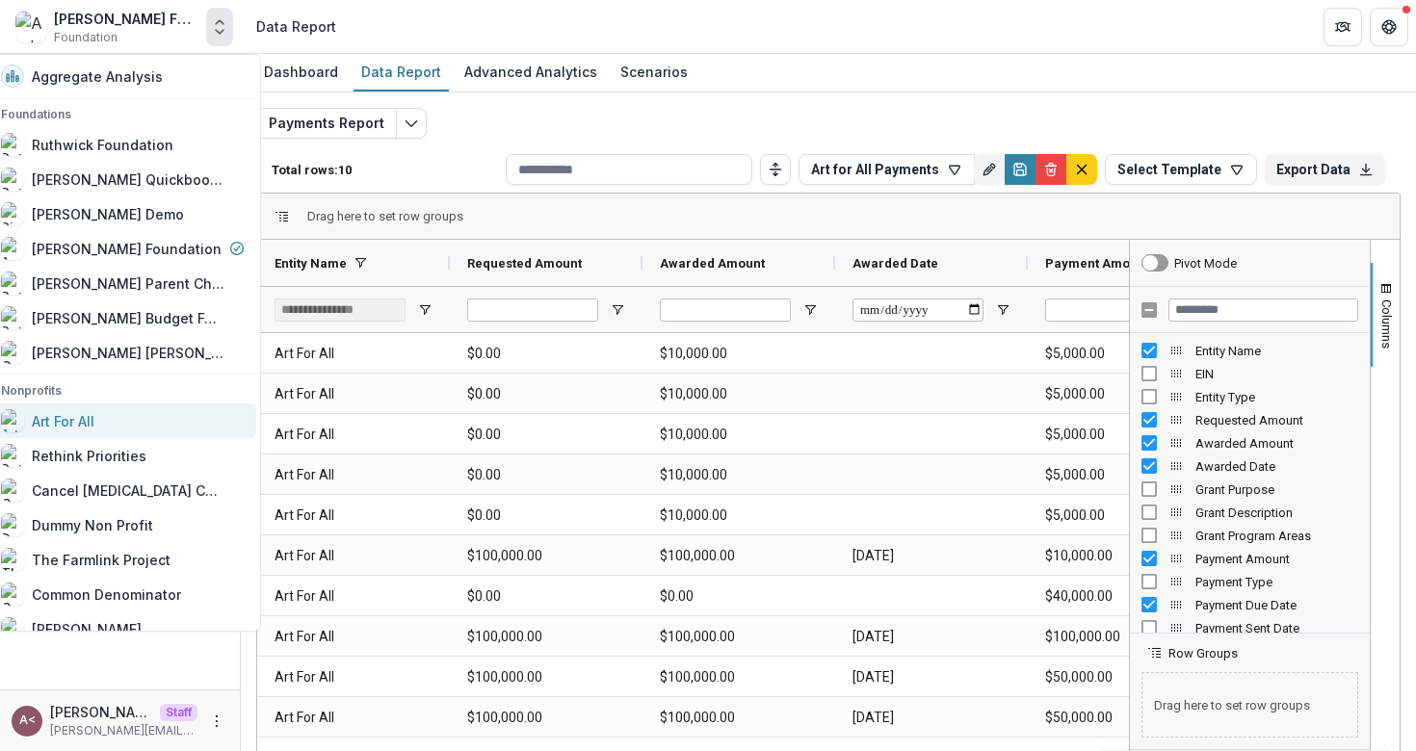
click at [157, 412] on div "Art For All" at bounding box center [123, 420] width 244 height 23
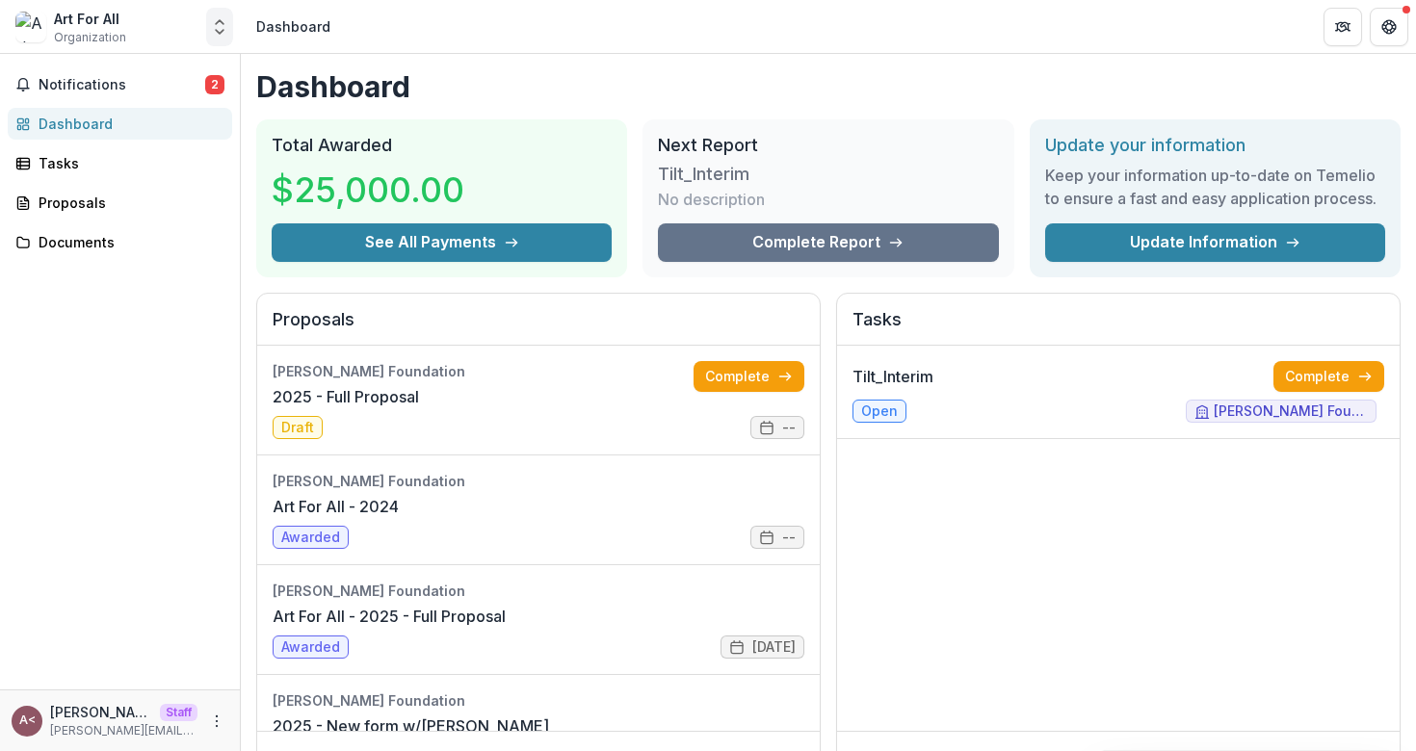
click at [223, 36] on icon "Open entity switcher" at bounding box center [219, 26] width 19 height 19
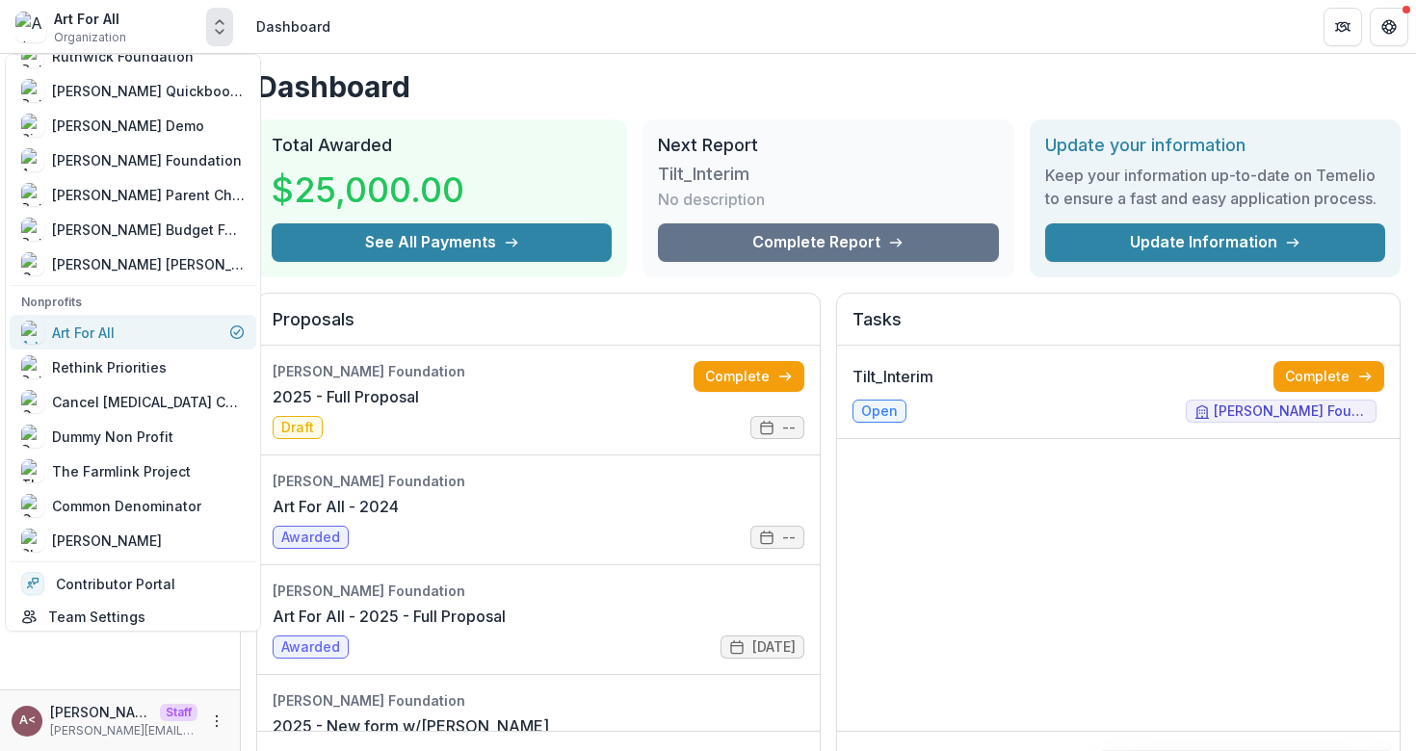
scroll to position [126, 0]
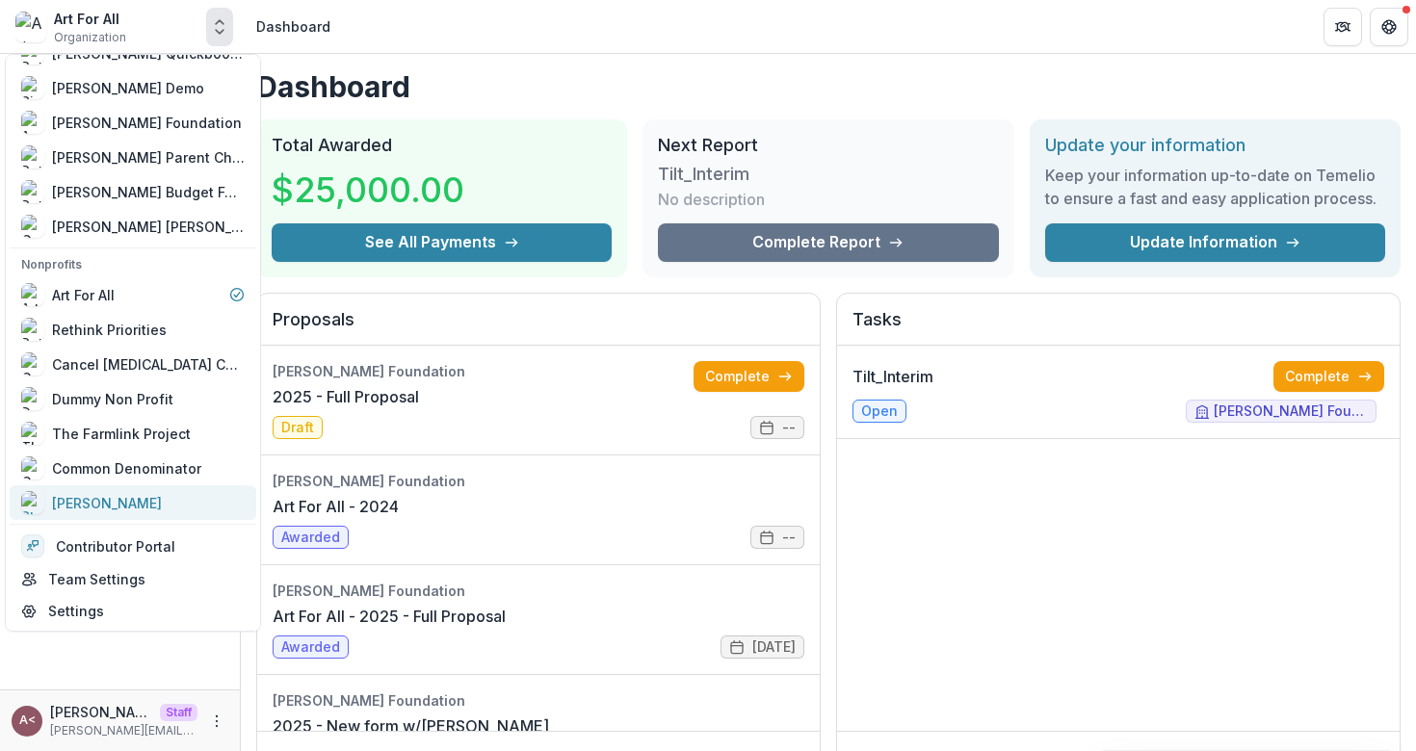
click at [148, 505] on div "[PERSON_NAME]" at bounding box center [132, 502] width 223 height 23
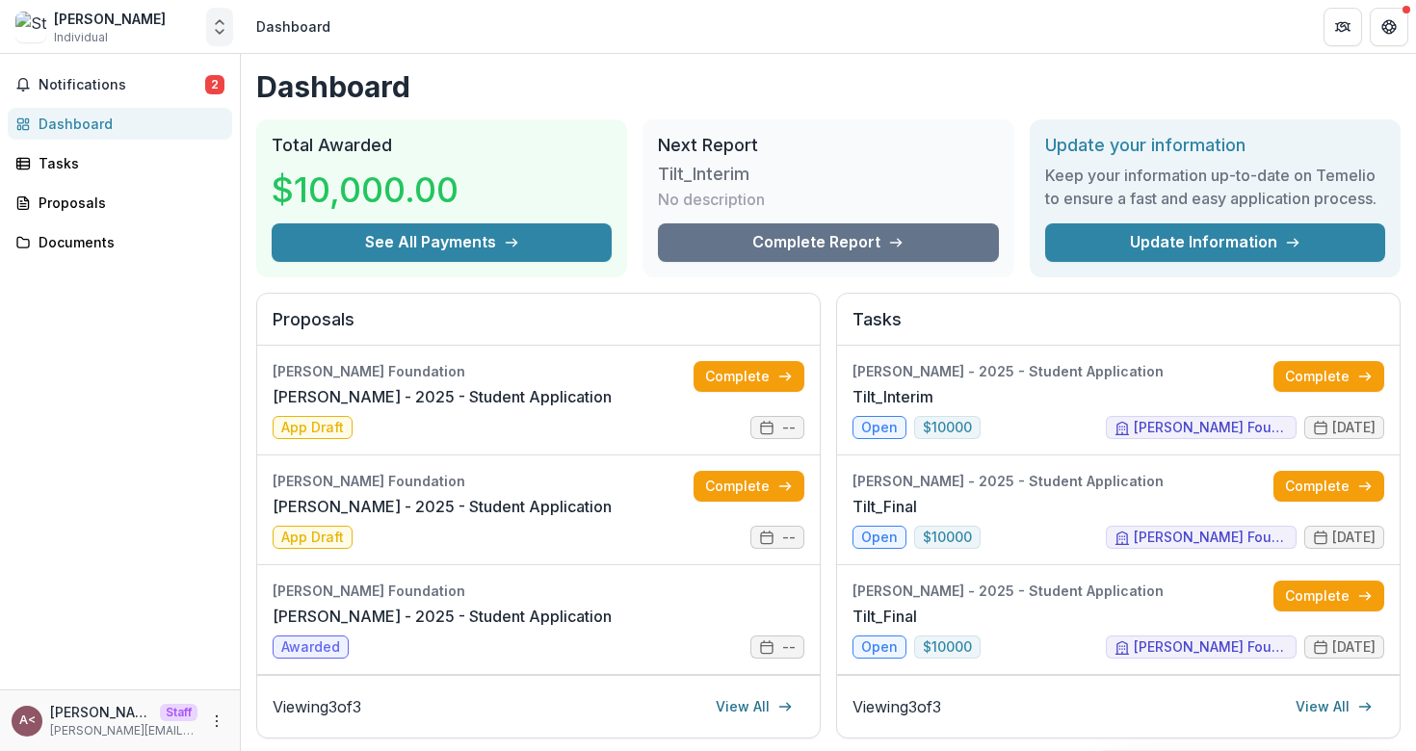
click at [219, 30] on icon "Open entity switcher" at bounding box center [219, 26] width 19 height 19
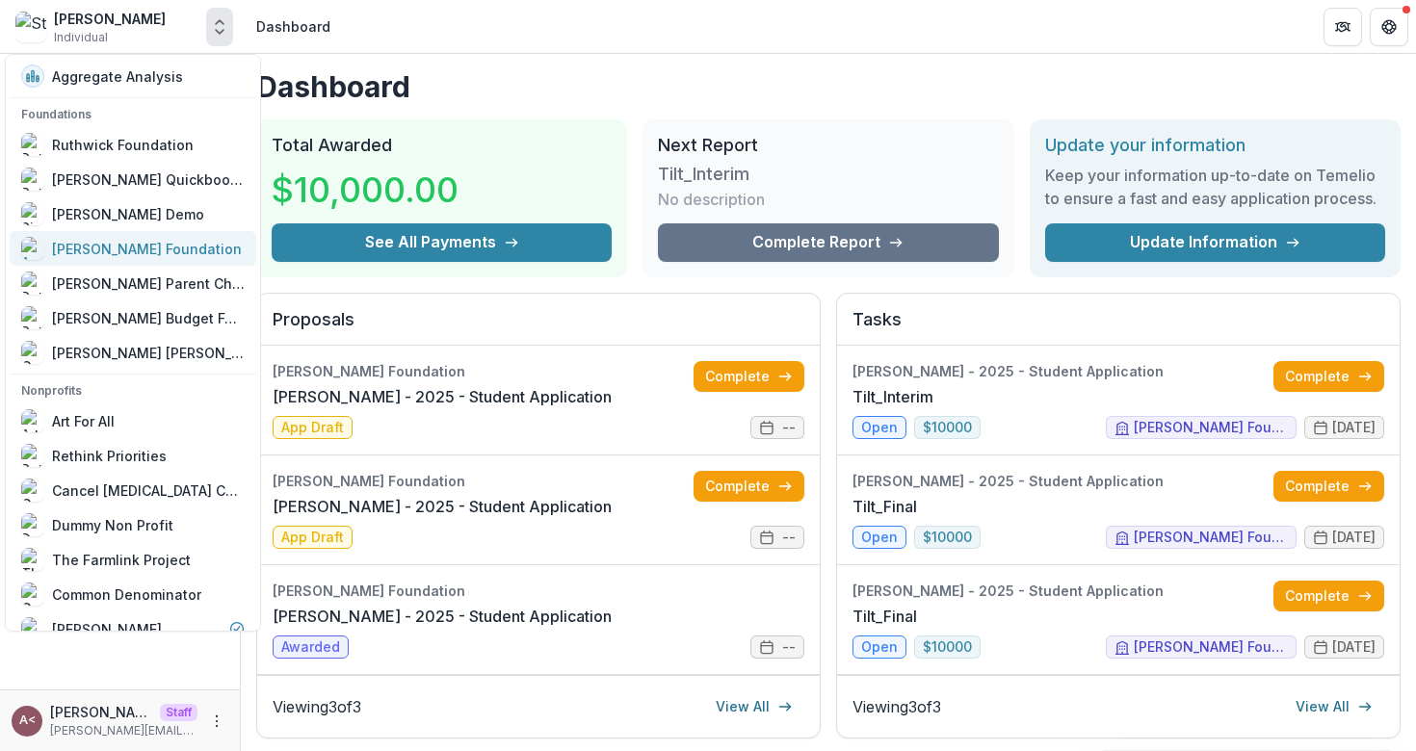
click at [162, 253] on div "[PERSON_NAME] Foundation" at bounding box center [147, 249] width 190 height 20
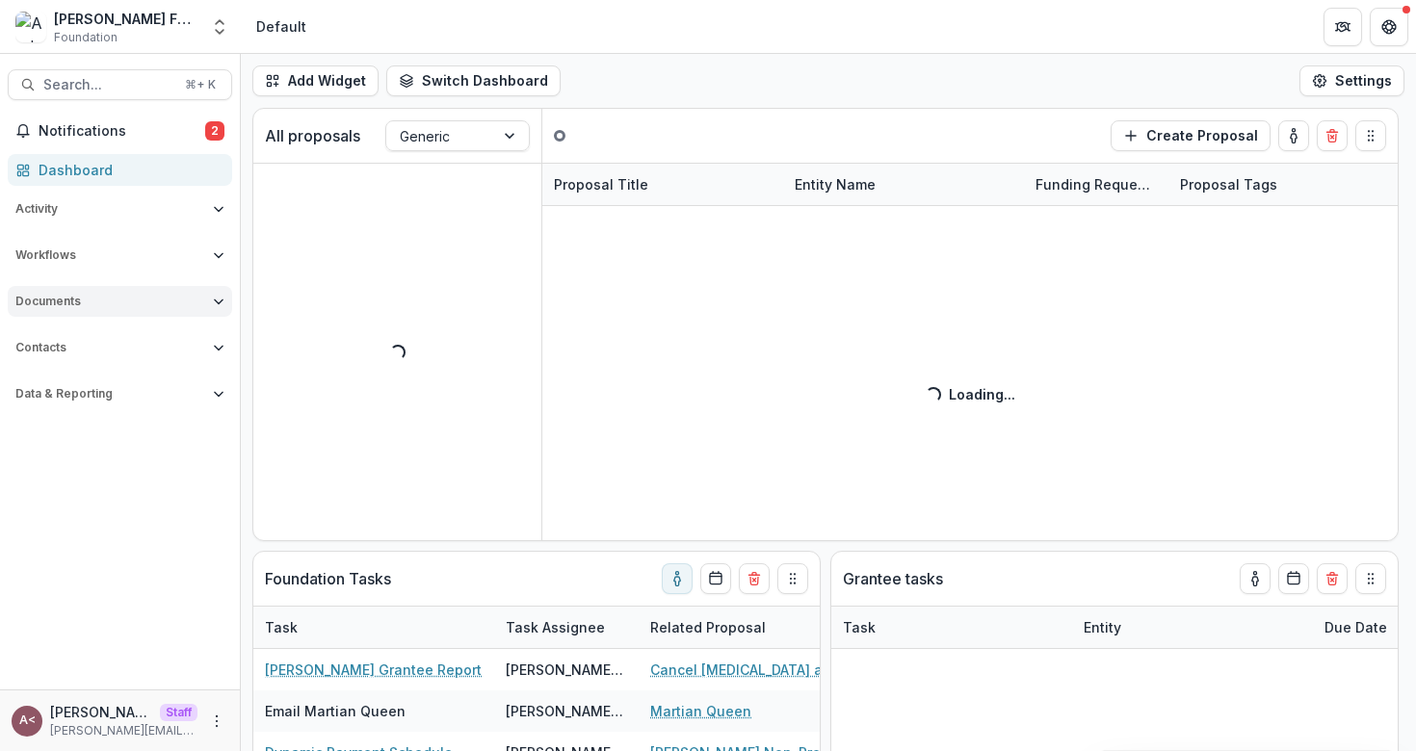
click at [131, 298] on span "Documents" at bounding box center [110, 301] width 190 height 13
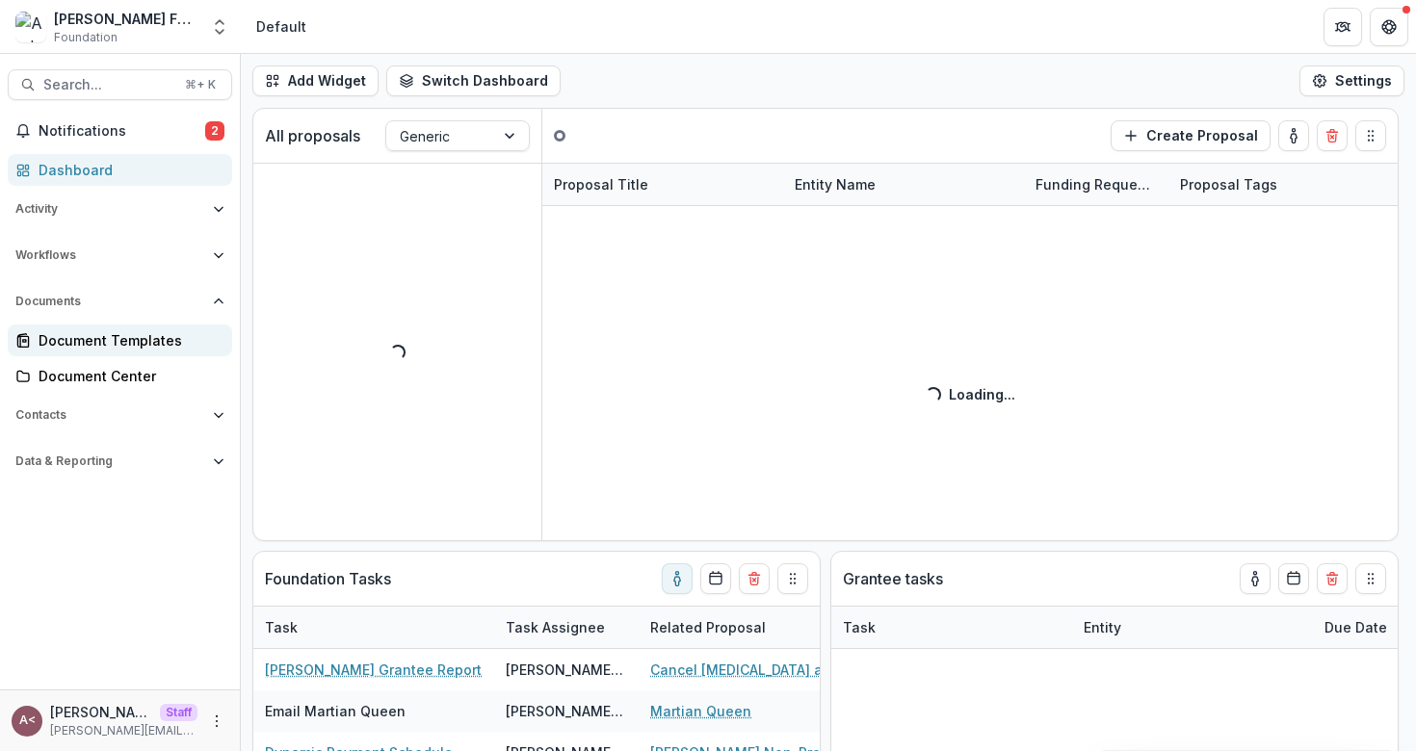
select select "**********"
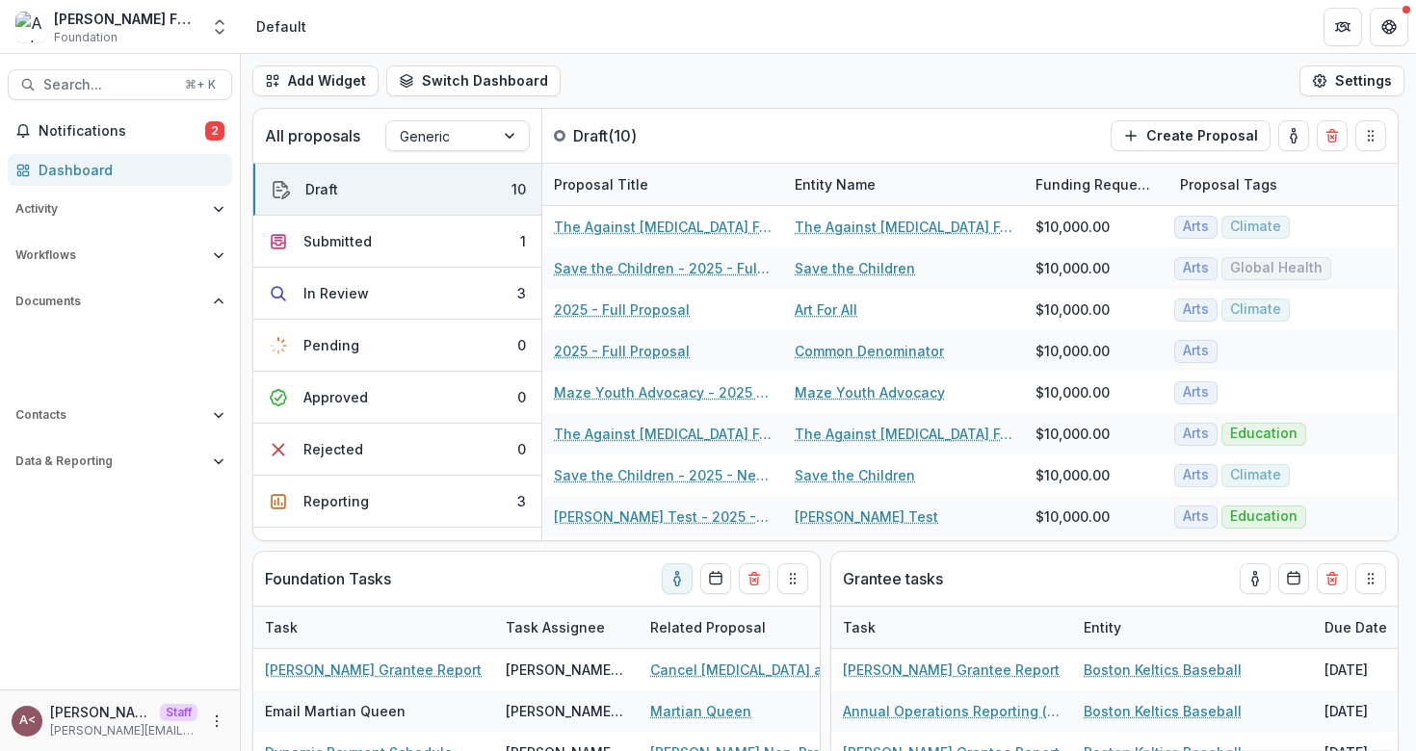
click at [105, 337] on div "Document Templates" at bounding box center [128, 340] width 178 height 20
select select "**********"
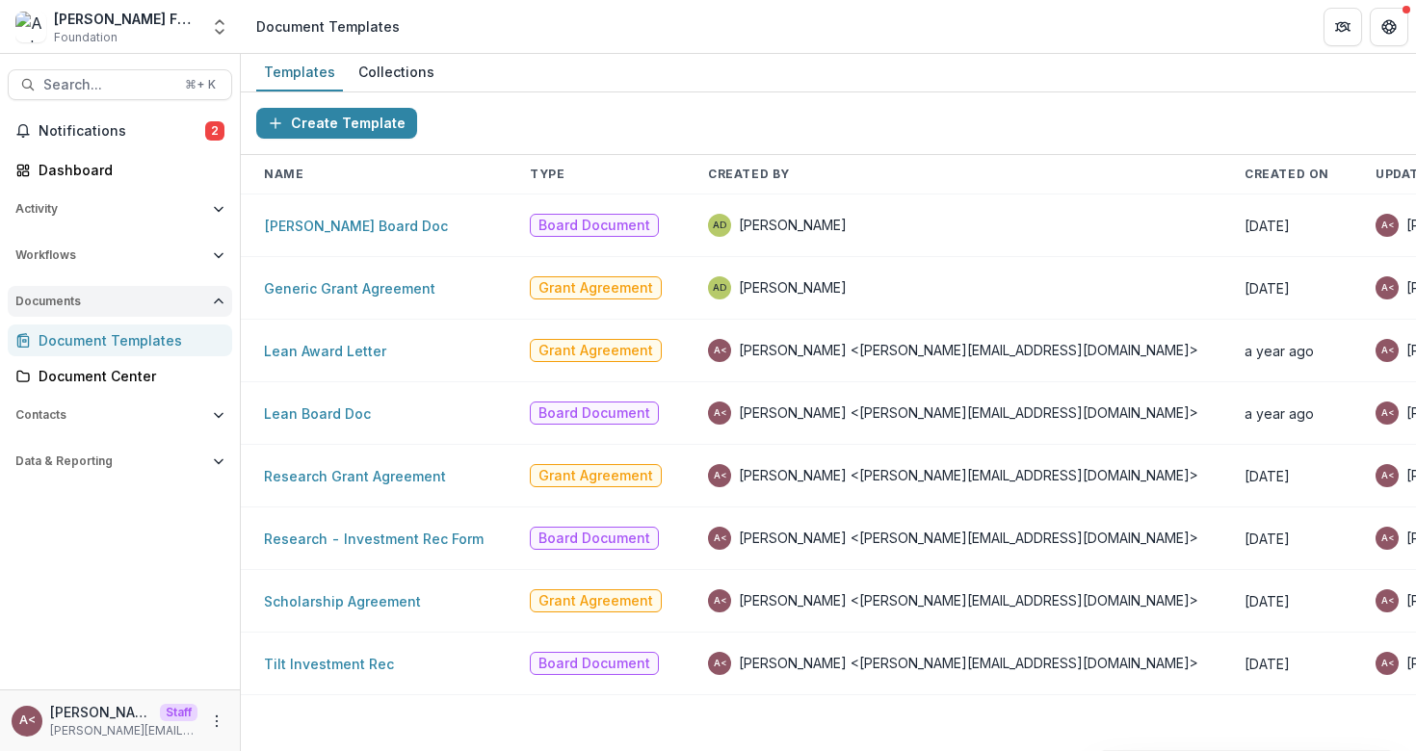
click at [111, 302] on span "Documents" at bounding box center [110, 301] width 190 height 13
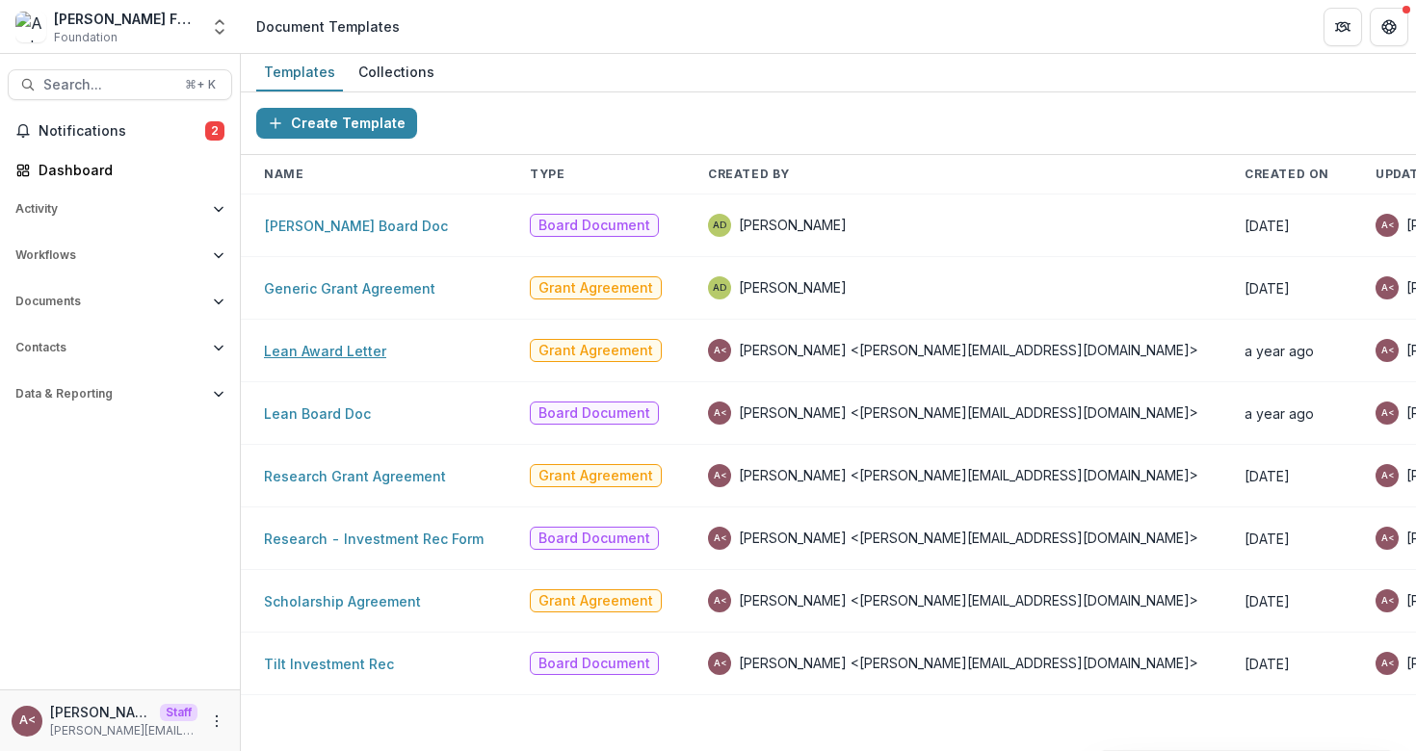
click at [354, 345] on link "Lean Award Letter" at bounding box center [325, 351] width 122 height 16
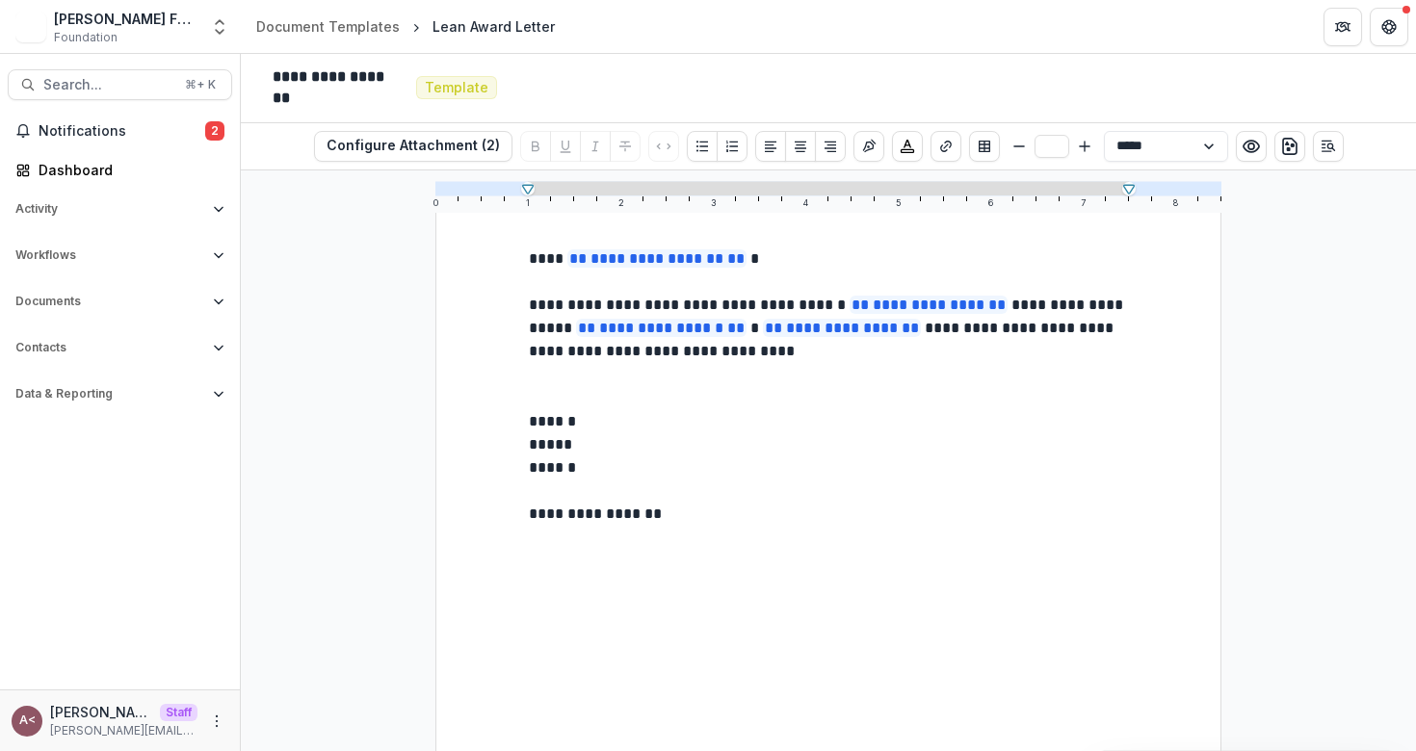
scroll to position [228, 0]
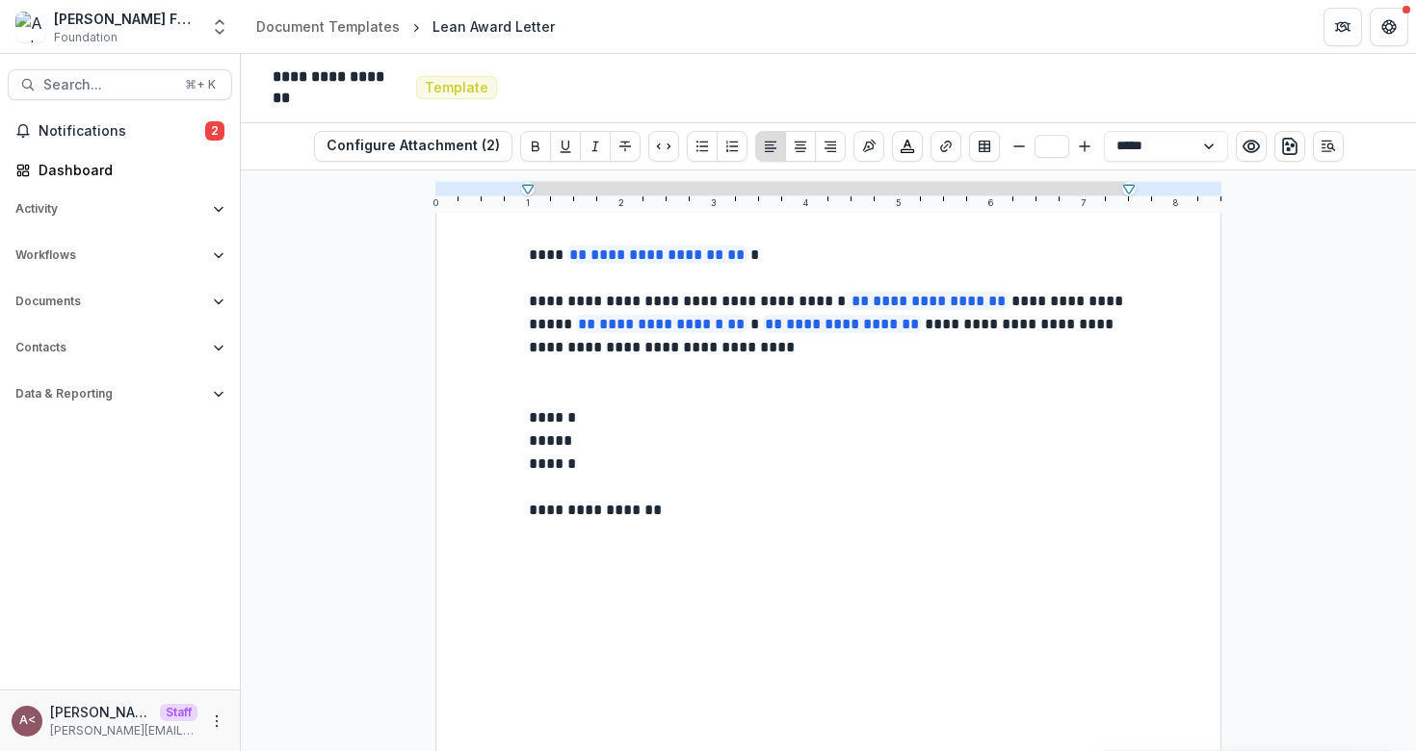
click at [545, 517] on p "**********" at bounding box center [828, 510] width 599 height 23
click at [556, 422] on p "******" at bounding box center [828, 417] width 599 height 23
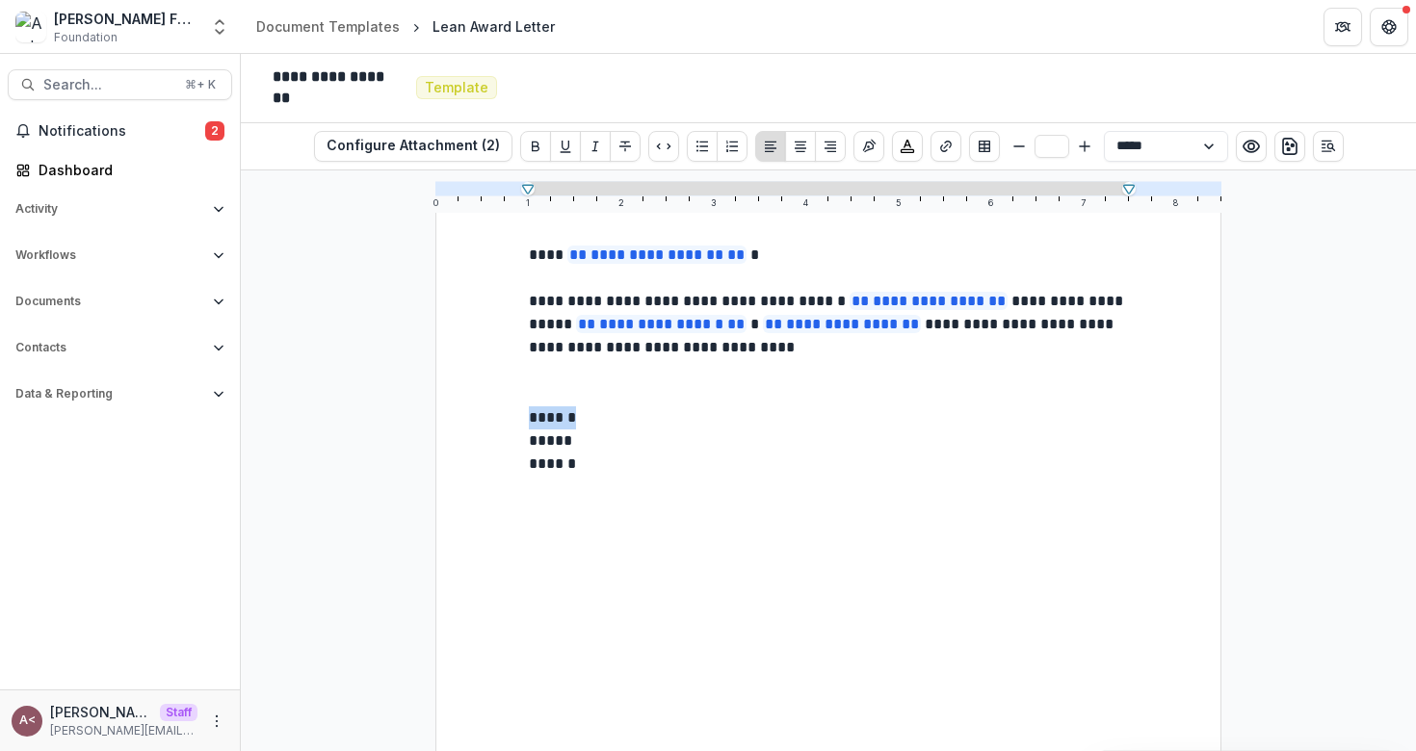
click at [556, 422] on p "******" at bounding box center [828, 417] width 599 height 23
click at [359, 28] on div "Document Templates" at bounding box center [328, 26] width 144 height 20
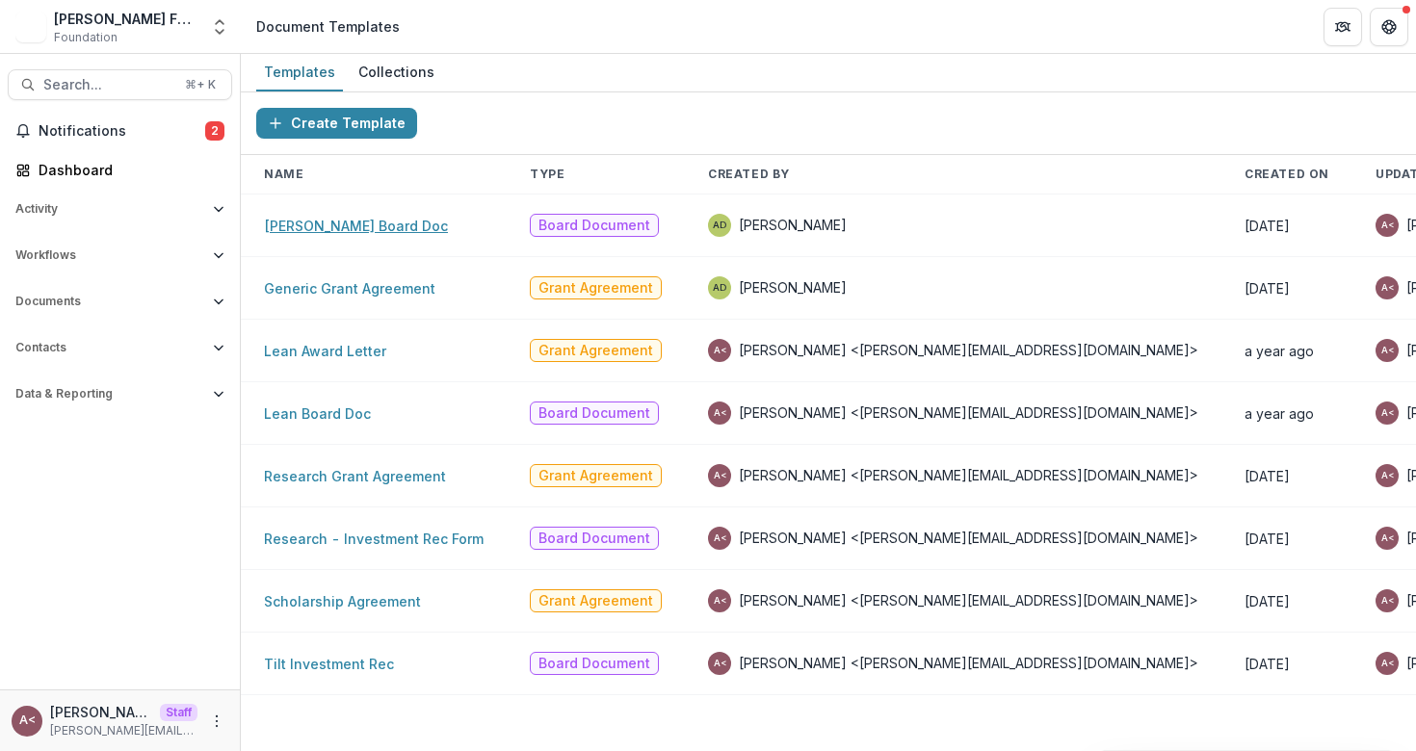
click at [349, 228] on link "[PERSON_NAME] Board Doc" at bounding box center [356, 226] width 184 height 16
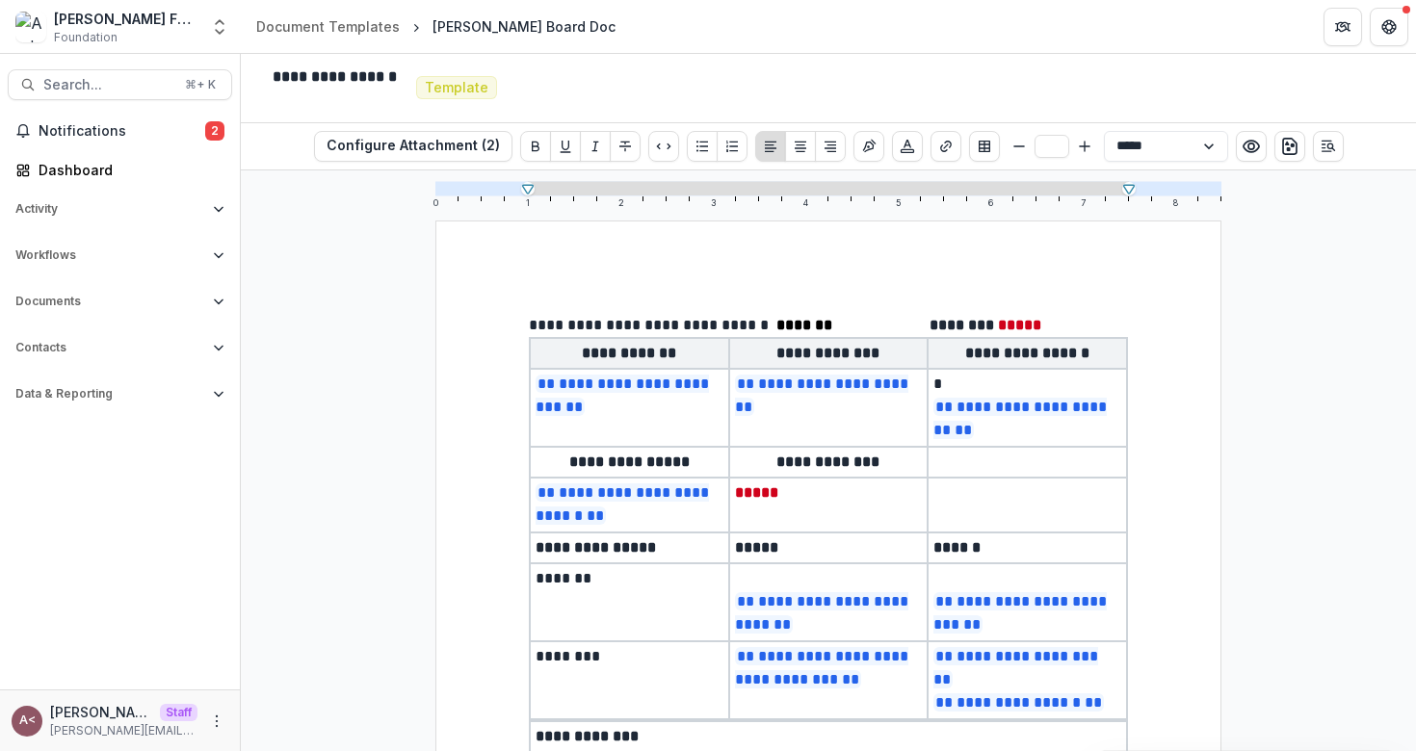
click at [530, 339] on th "**********" at bounding box center [629, 353] width 199 height 31
click at [529, 328] on span "**********" at bounding box center [653, 325] width 248 height 14
click at [537, 324] on span "**********" at bounding box center [653, 325] width 248 height 14
click at [536, 326] on span "**********" at bounding box center [653, 325] width 248 height 14
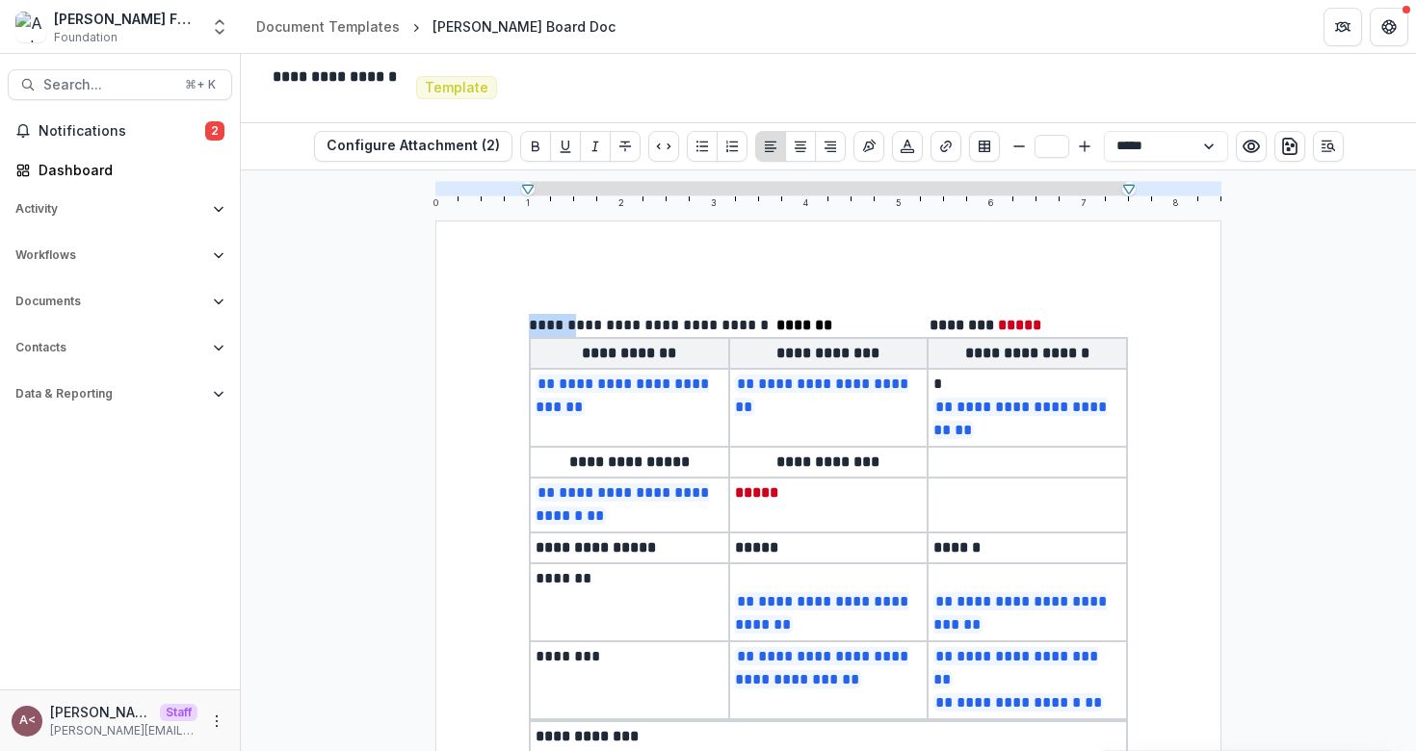
click at [536, 326] on span "**********" at bounding box center [653, 325] width 248 height 14
click at [564, 326] on span "**********" at bounding box center [653, 325] width 248 height 14
click at [558, 46] on header "Document Templates [PERSON_NAME] Board Doc" at bounding box center [828, 26] width 1175 height 53
click at [388, 310] on div "**********" at bounding box center [828, 460] width 1175 height 581
click at [346, 361] on div "**********" at bounding box center [828, 460] width 1175 height 581
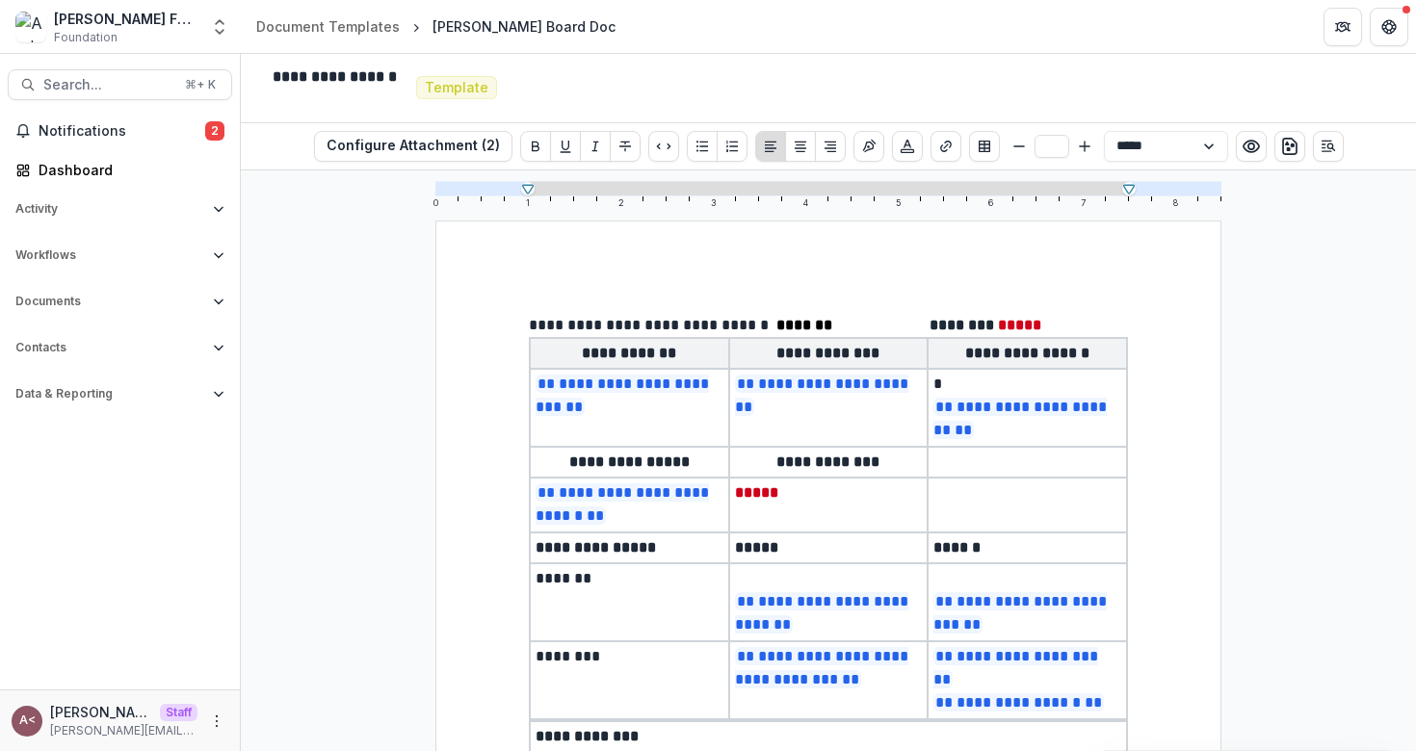
click at [529, 324] on span "**********" at bounding box center [653, 325] width 248 height 14
click at [529, 328] on span "**********" at bounding box center [653, 325] width 248 height 14
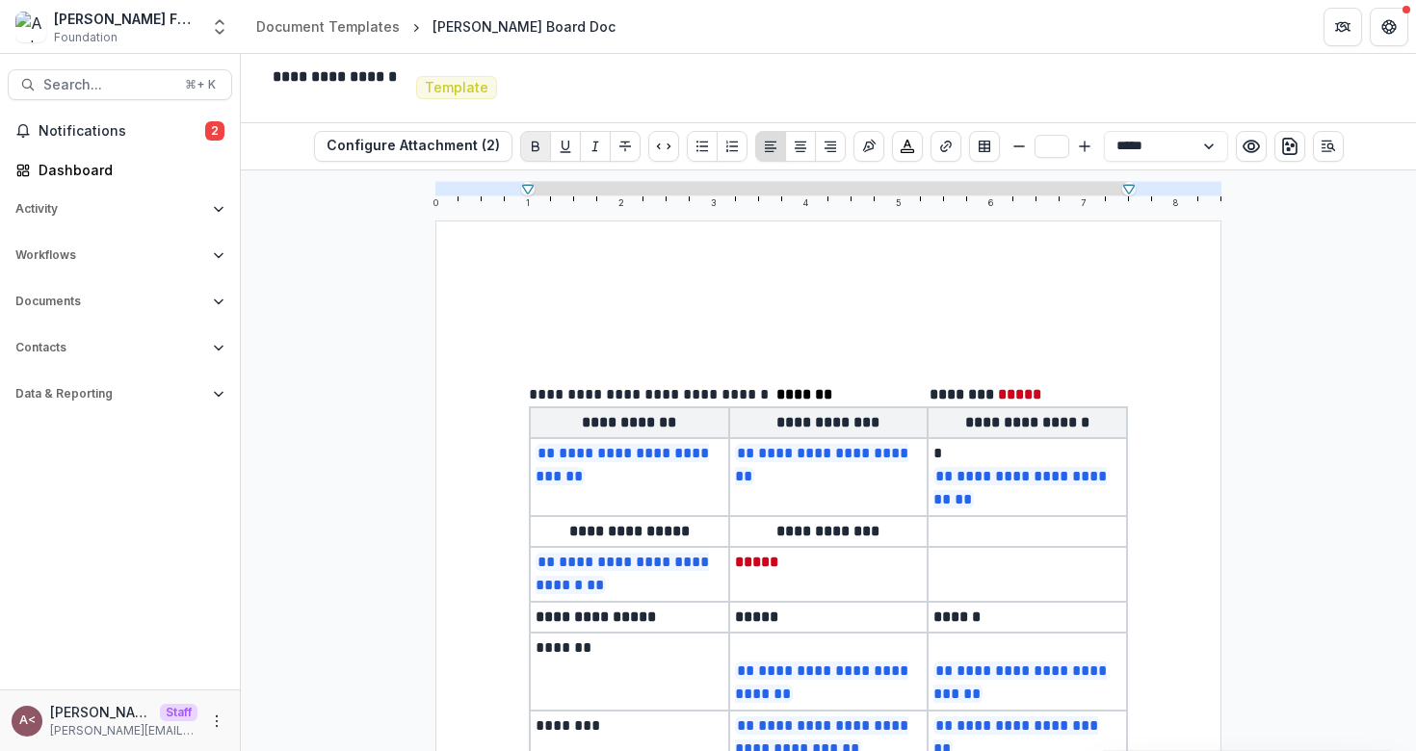
click at [534, 151] on icon "Bold" at bounding box center [535, 146] width 15 height 15
click at [1083, 150] on icon "Bigger" at bounding box center [1084, 146] width 15 height 15
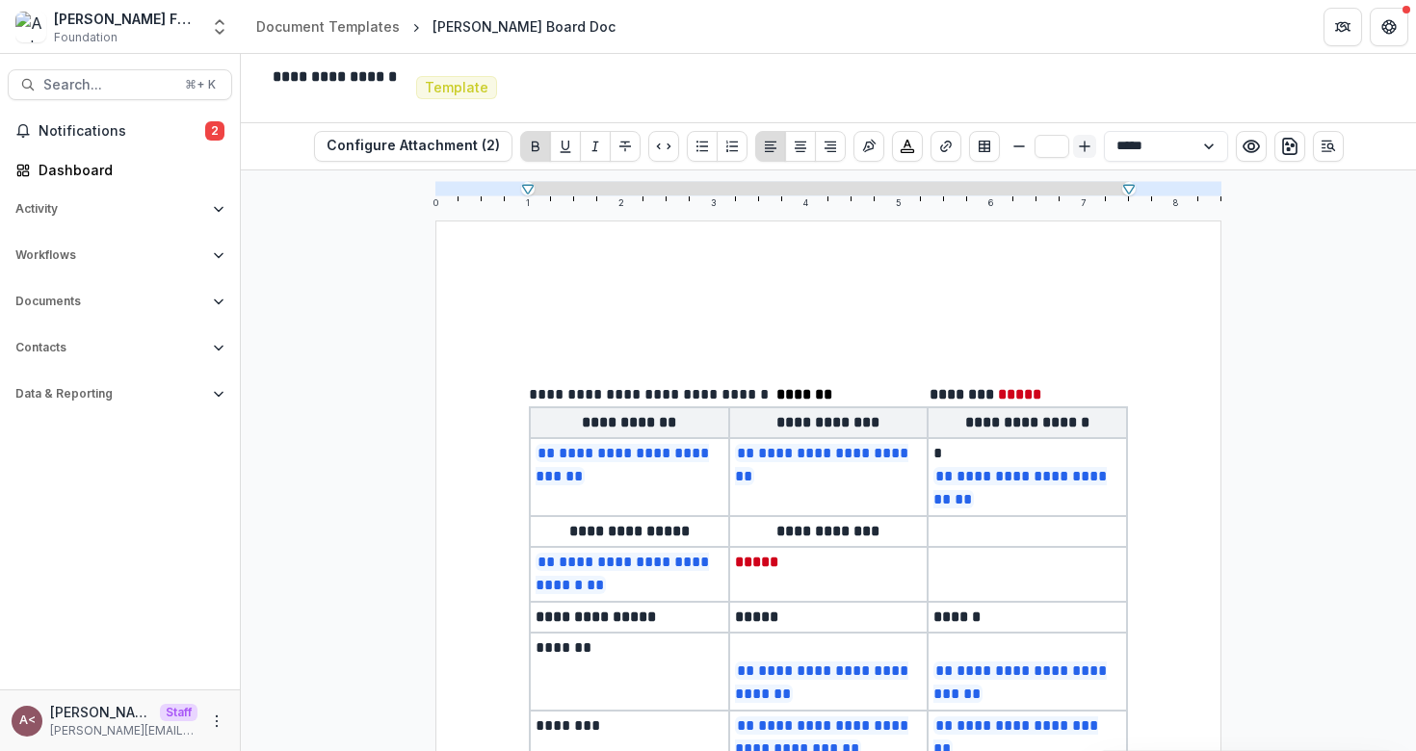
click at [1084, 146] on line "Bigger" at bounding box center [1084, 146] width 10 height 0
type input "**"
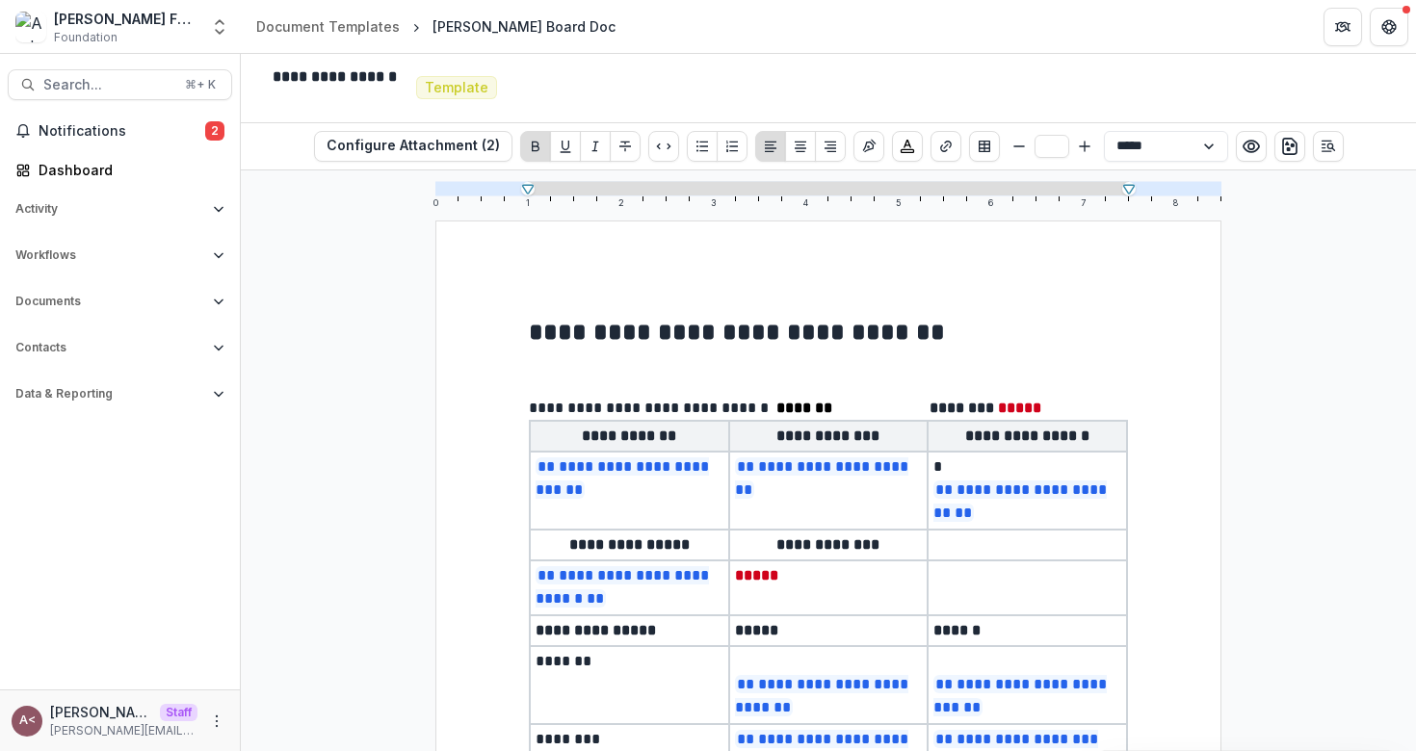
scroll to position [67, 0]
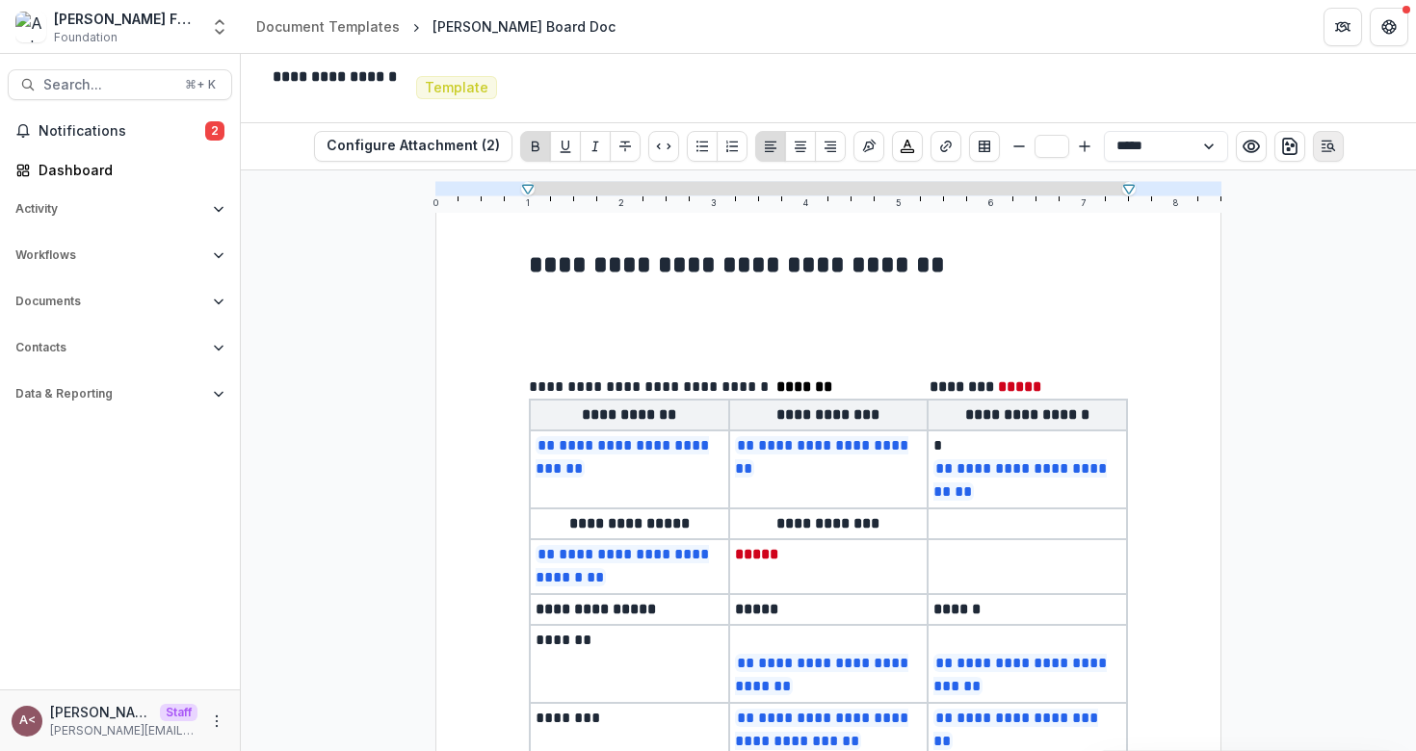
click at [1326, 144] on icon "Open Editor Sidebar" at bounding box center [1328, 146] width 15 height 15
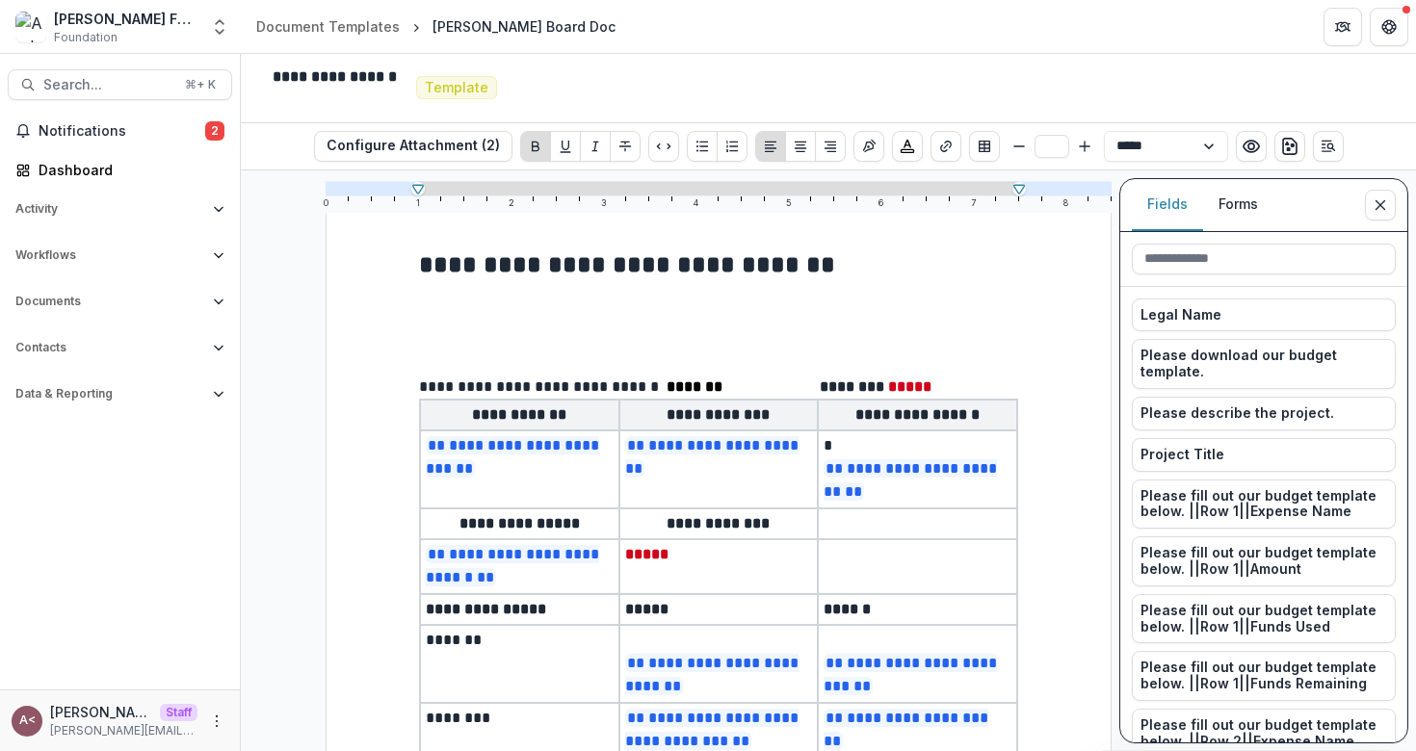
click at [1234, 211] on button "Forms" at bounding box center [1238, 204] width 70 height 53
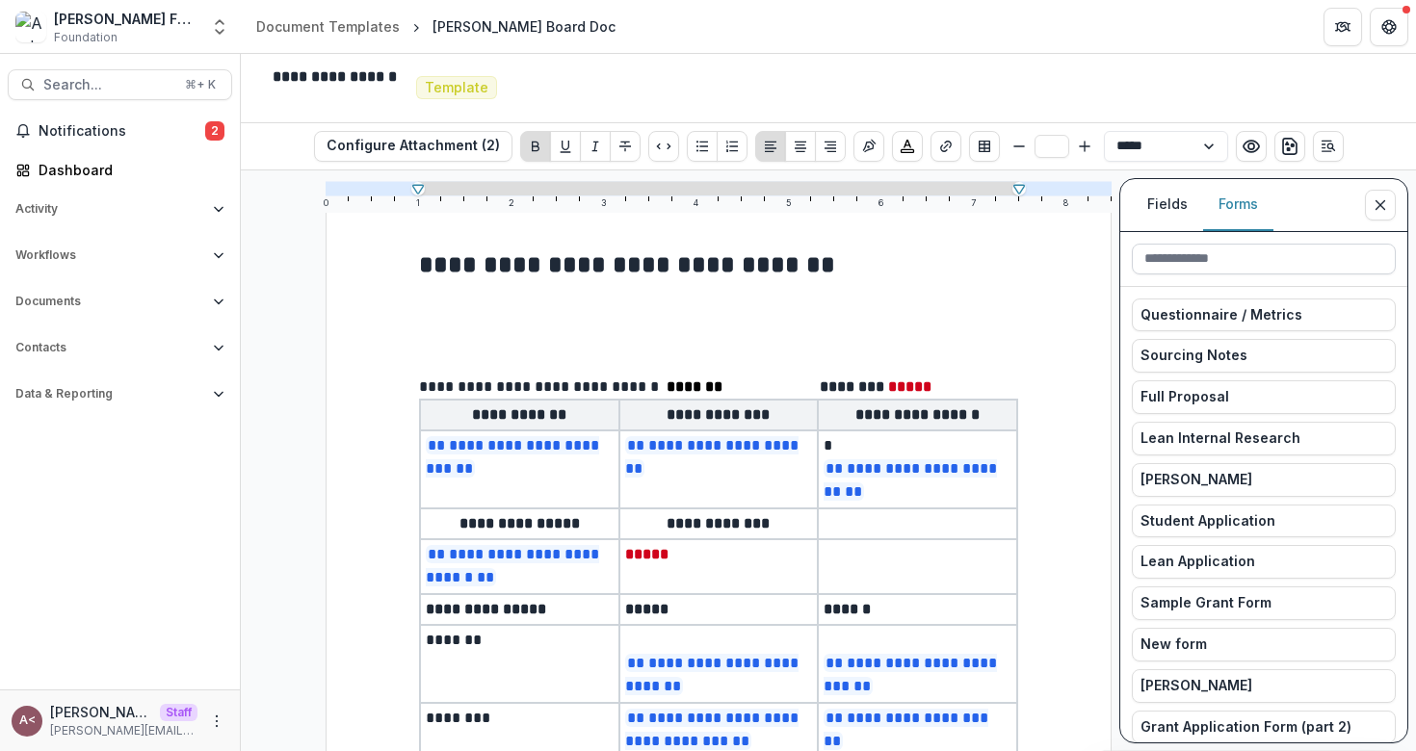
click at [1191, 260] on input at bounding box center [1264, 259] width 264 height 31
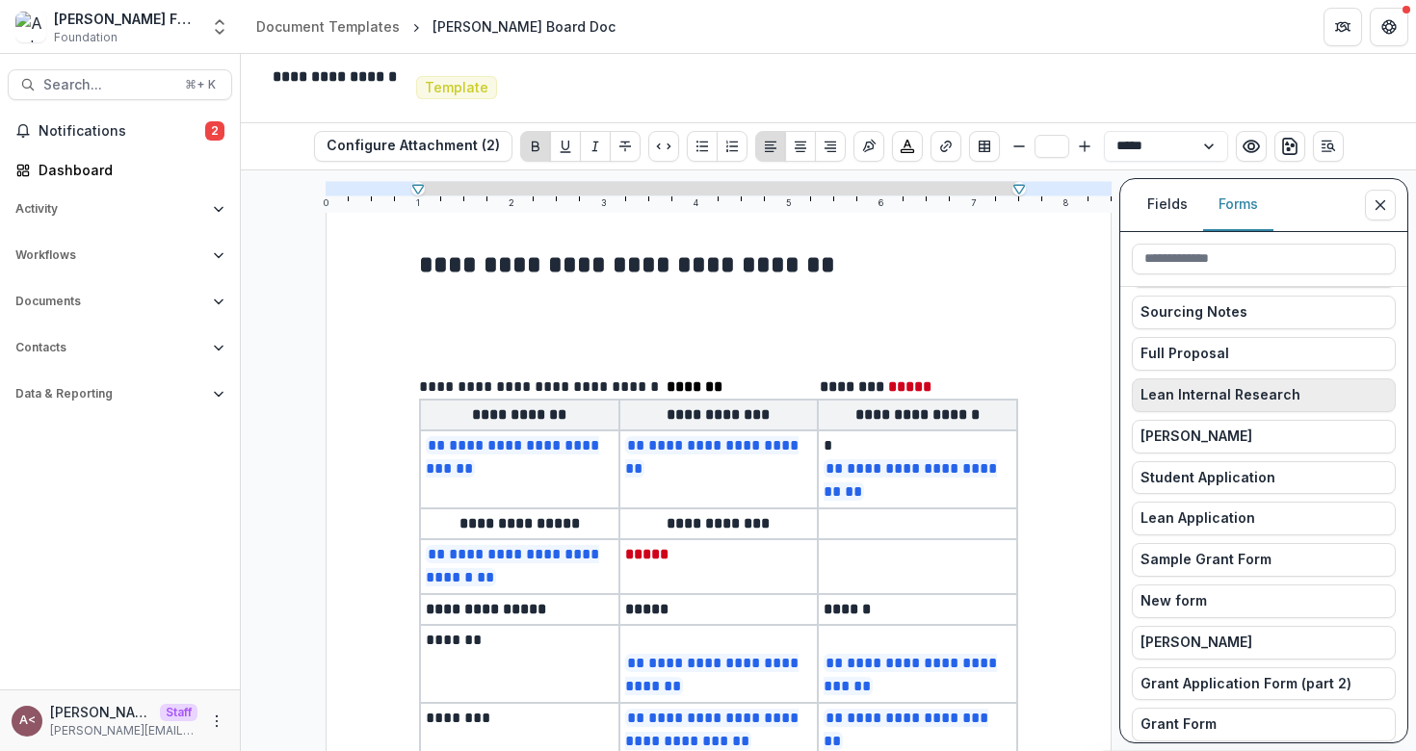
scroll to position [0, 0]
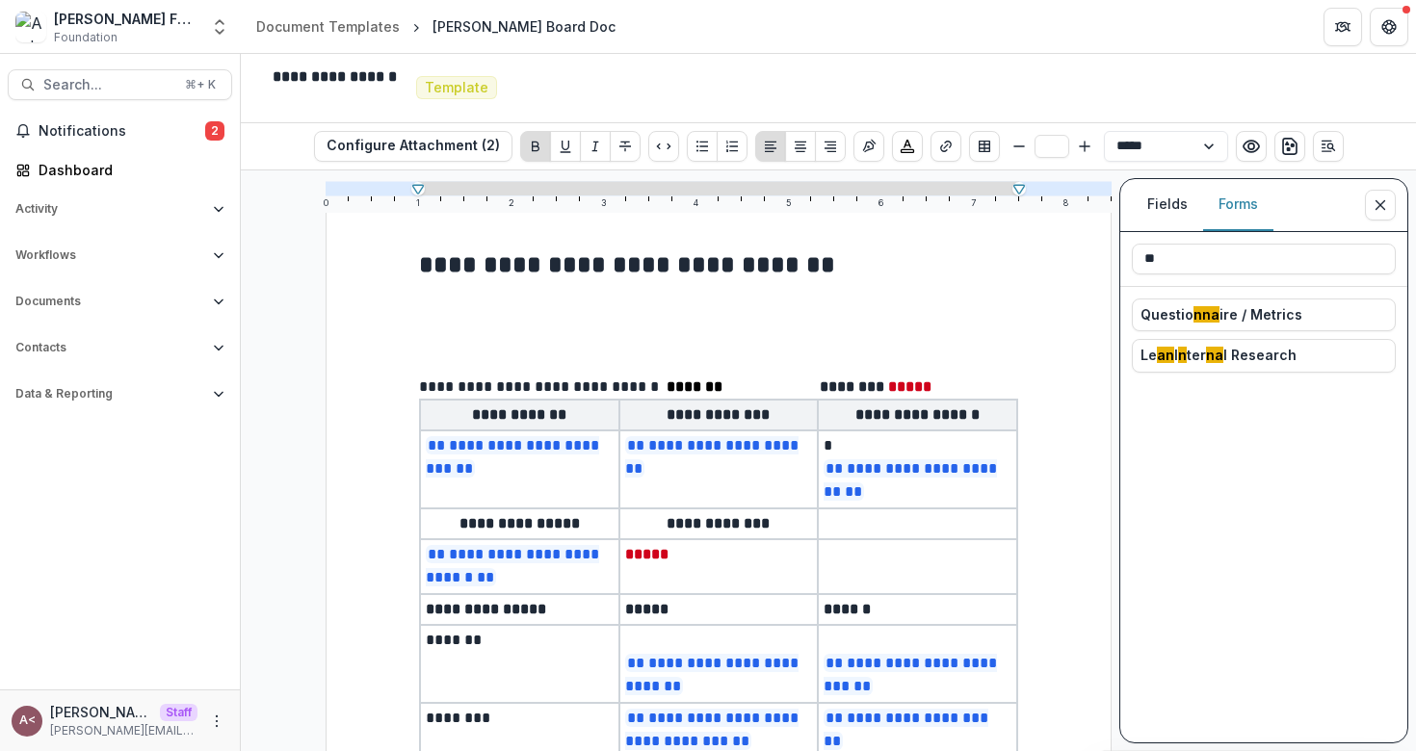
type input "*"
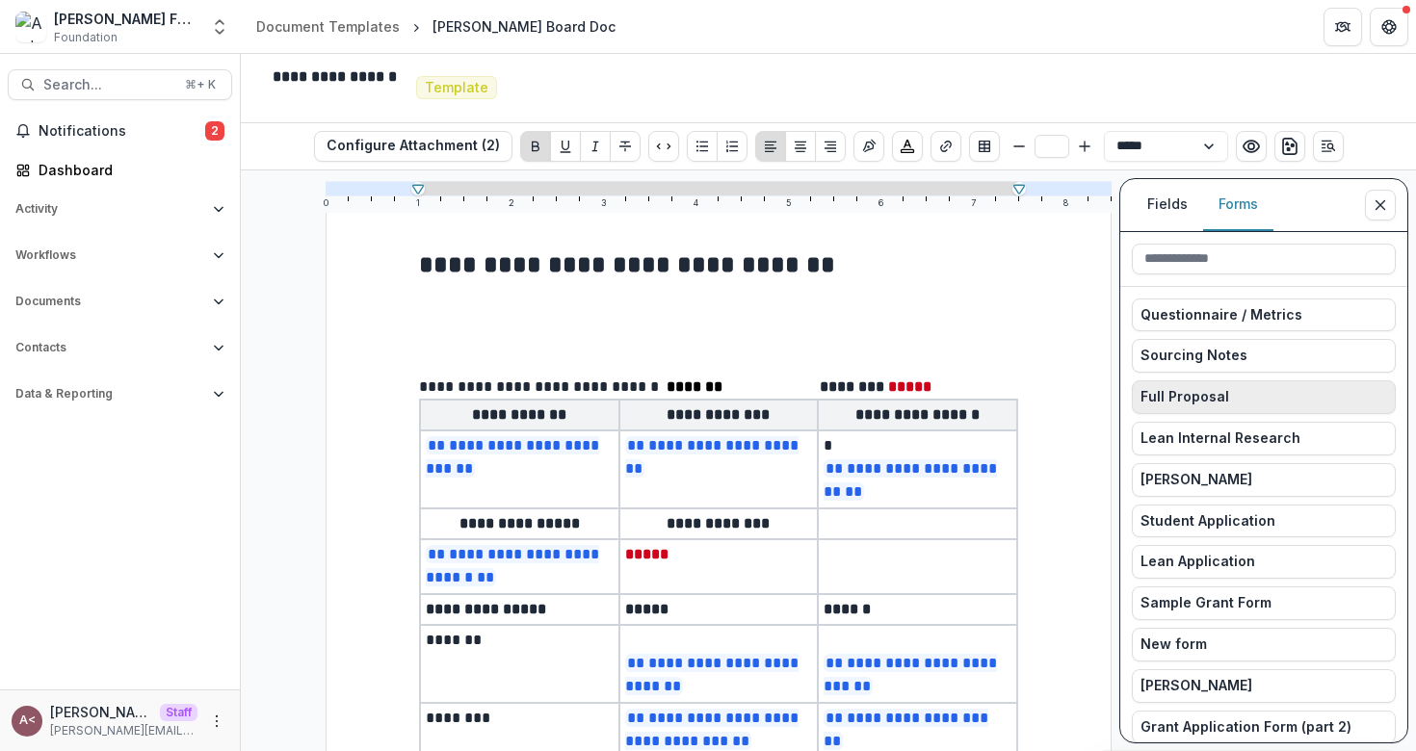
click at [1178, 398] on span "Full Proposal" at bounding box center [1184, 397] width 89 height 16
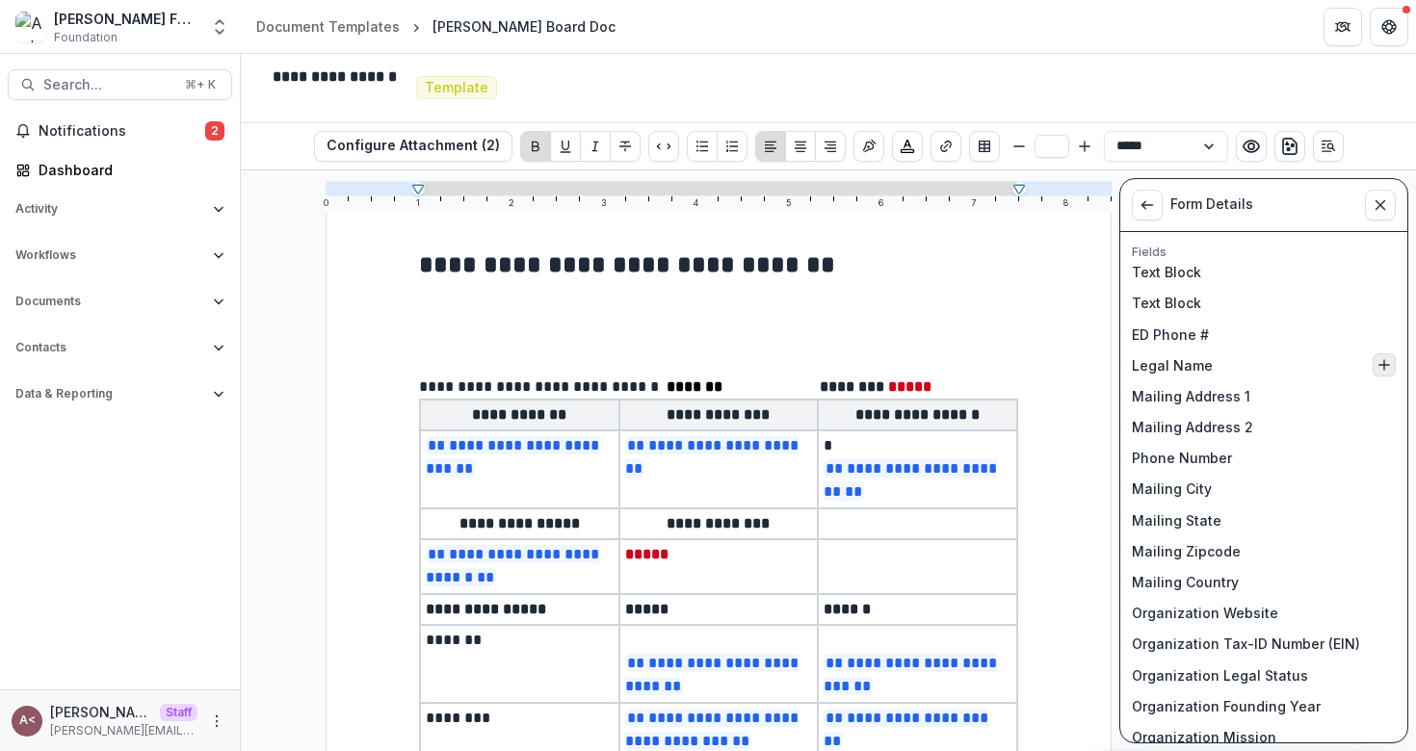
click at [1379, 365] on line "Insert Legal Name into document" at bounding box center [1384, 365] width 10 height 0
type input "**"
click at [570, 319] on p "**********" at bounding box center [718, 318] width 599 height 24
click at [1388, 212] on button "Close sidebar" at bounding box center [1380, 205] width 31 height 31
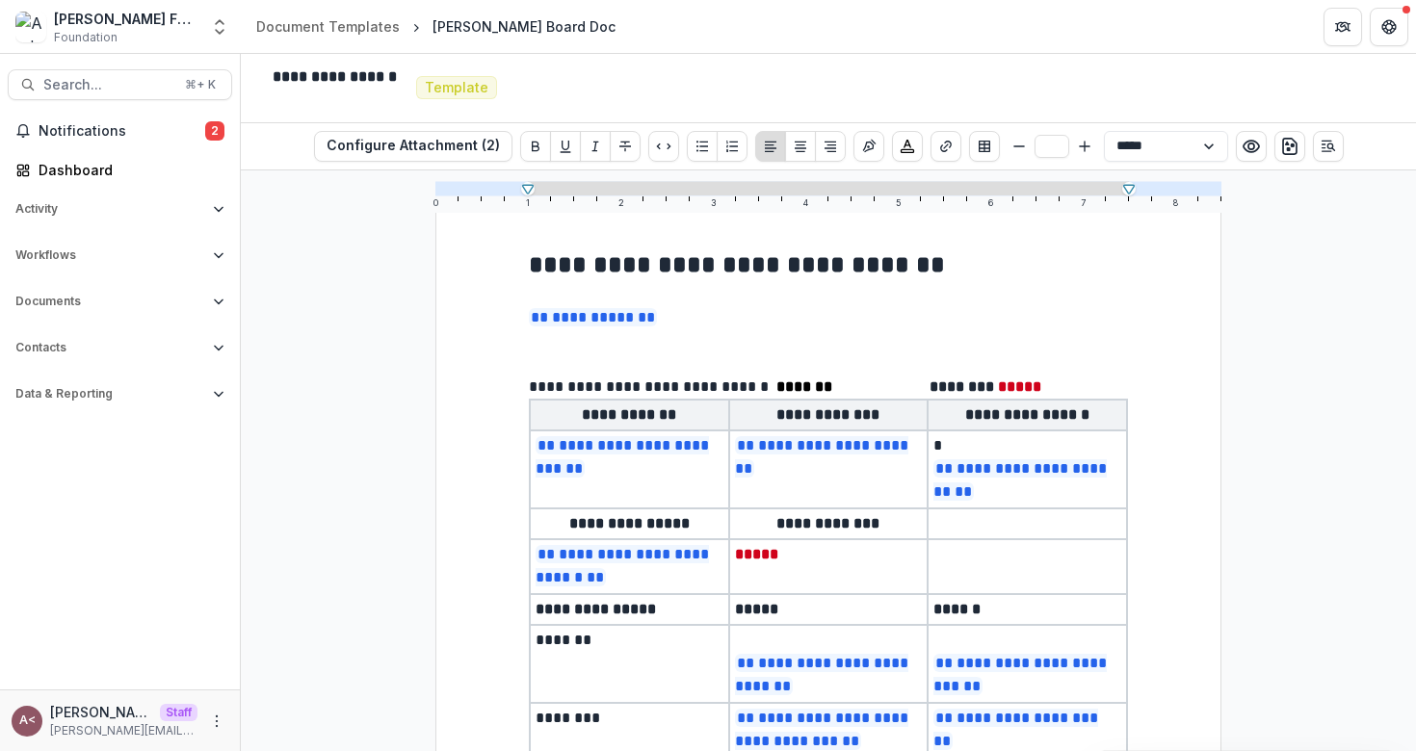
click at [671, 319] on p "**********" at bounding box center [828, 318] width 599 height 24
